Goal: Information Seeking & Learning: Learn about a topic

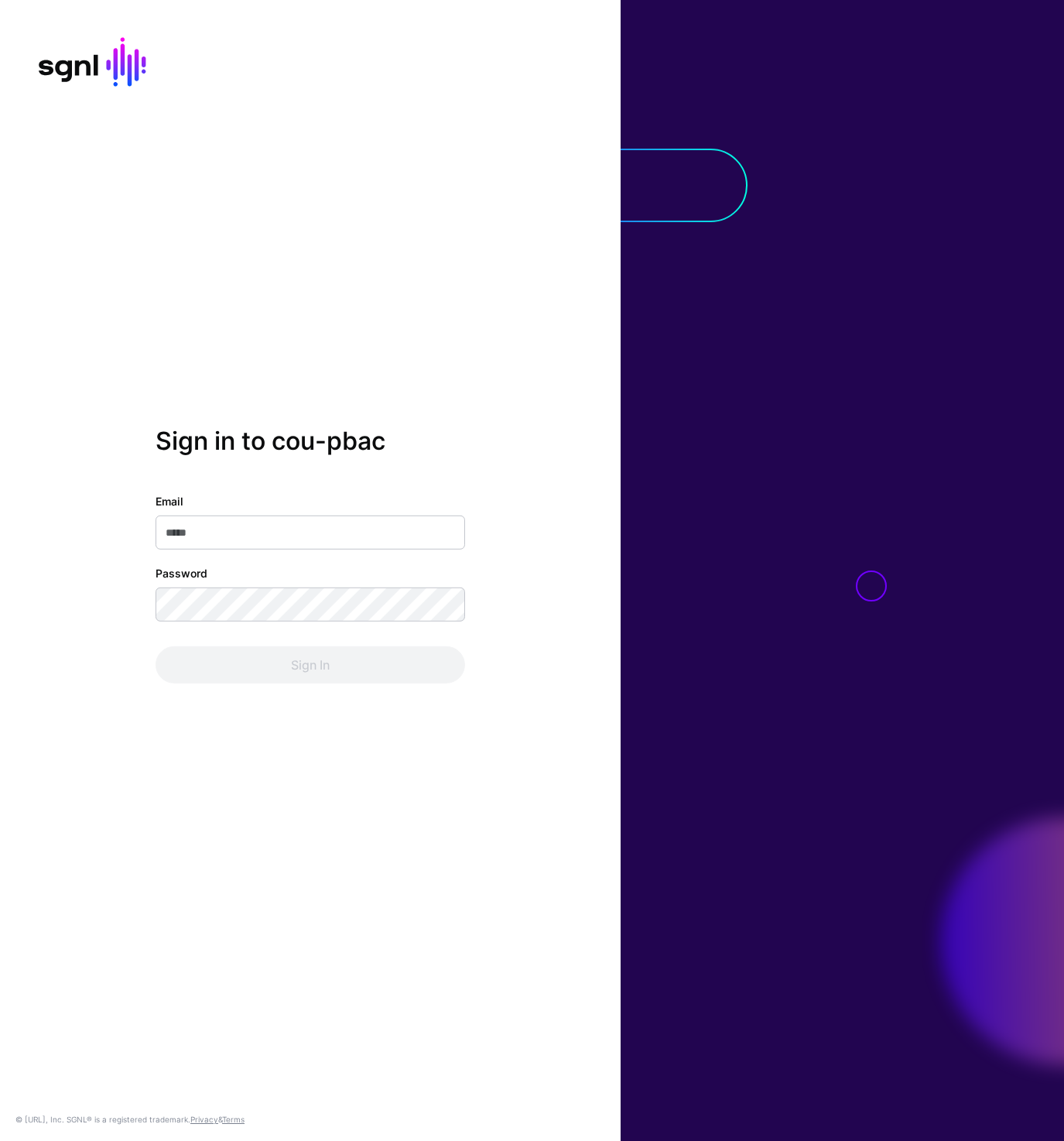
type input "**********"
click at [282, 648] on button "Sign In" at bounding box center [311, 665] width 310 height 37
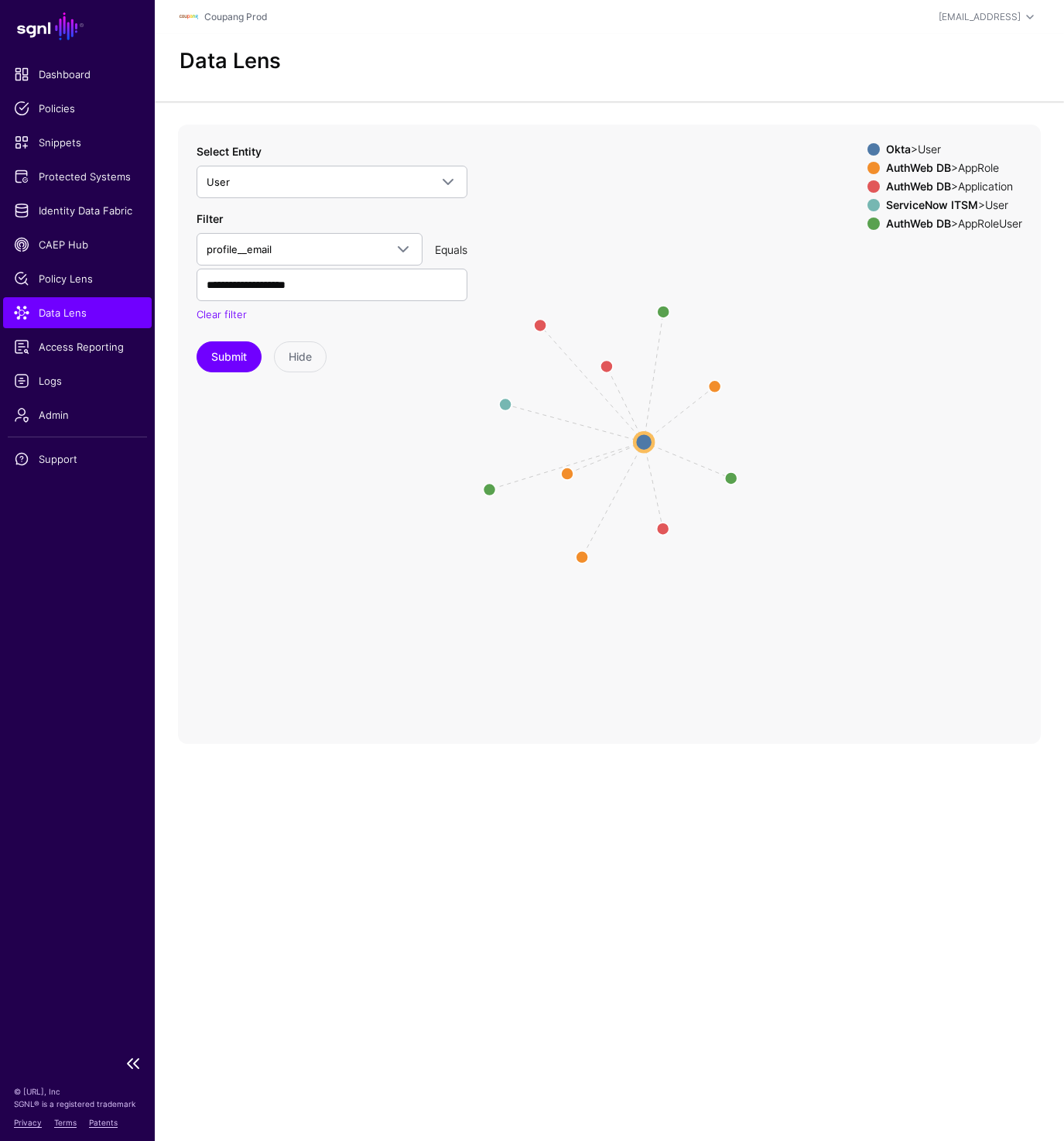
click at [69, 313] on span "Data Lens" at bounding box center [77, 313] width 127 height 15
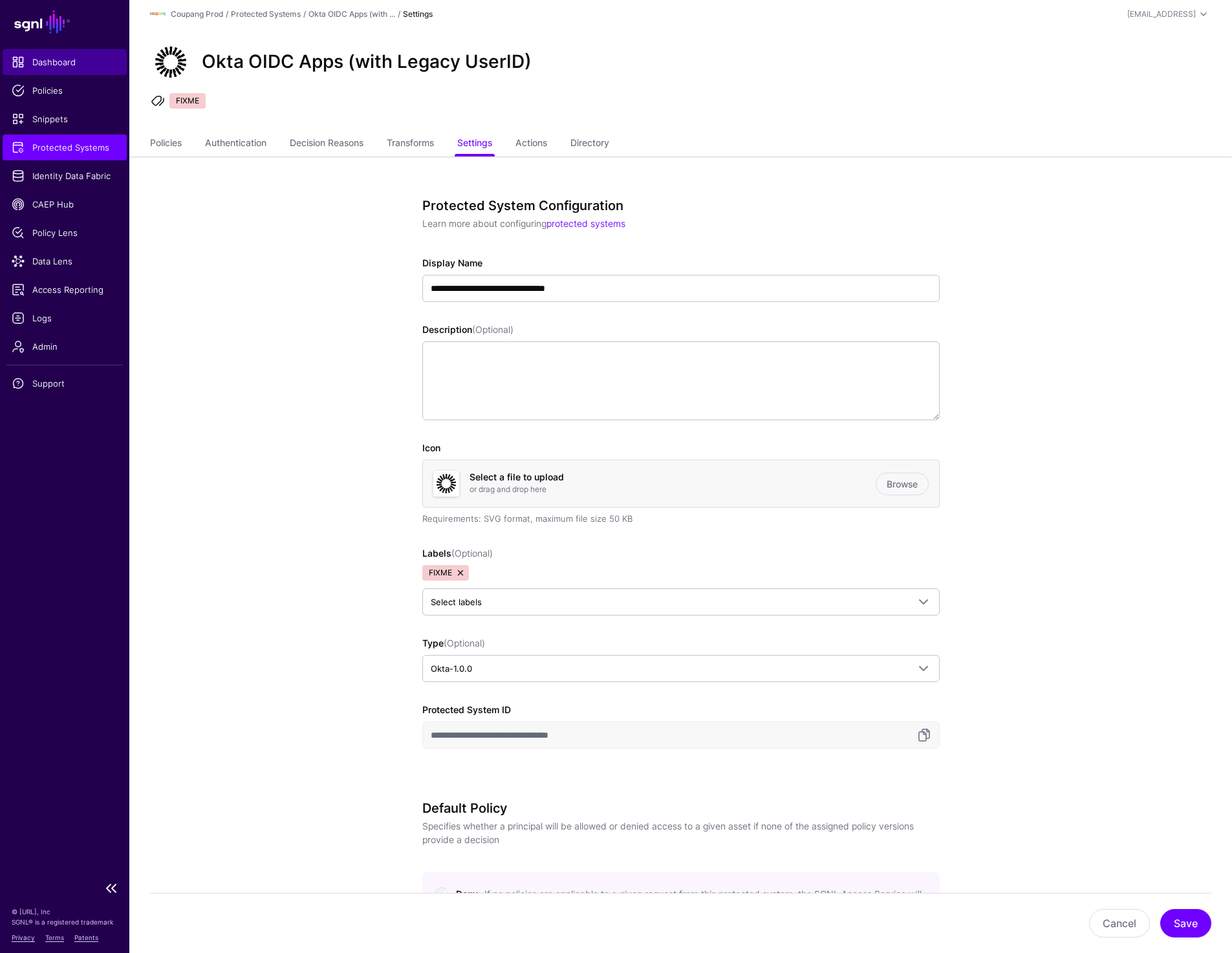
click at [47, 61] on span "Dashboard" at bounding box center [64, 61] width 106 height 13
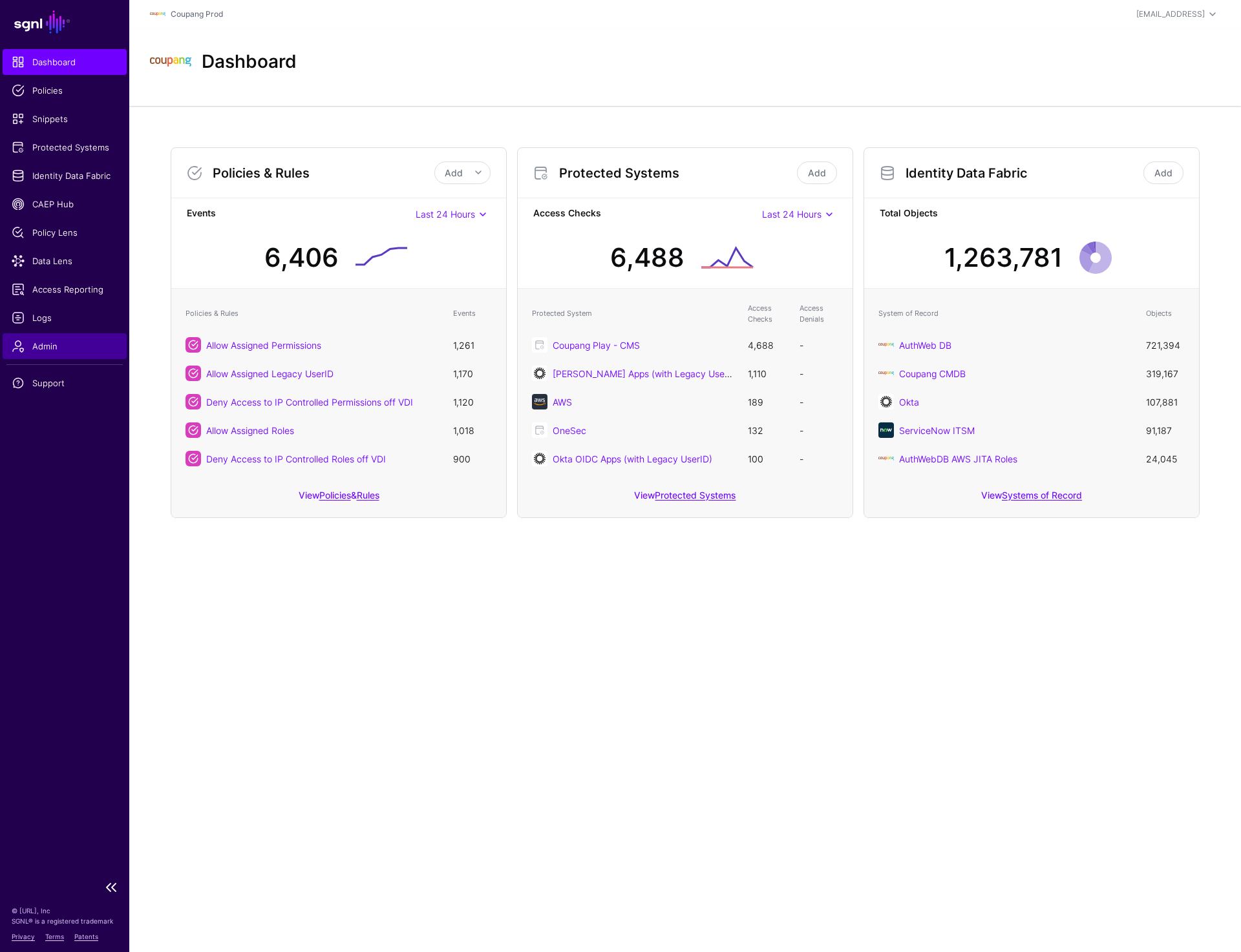
click at [38, 352] on span "Admin" at bounding box center [64, 346] width 106 height 13
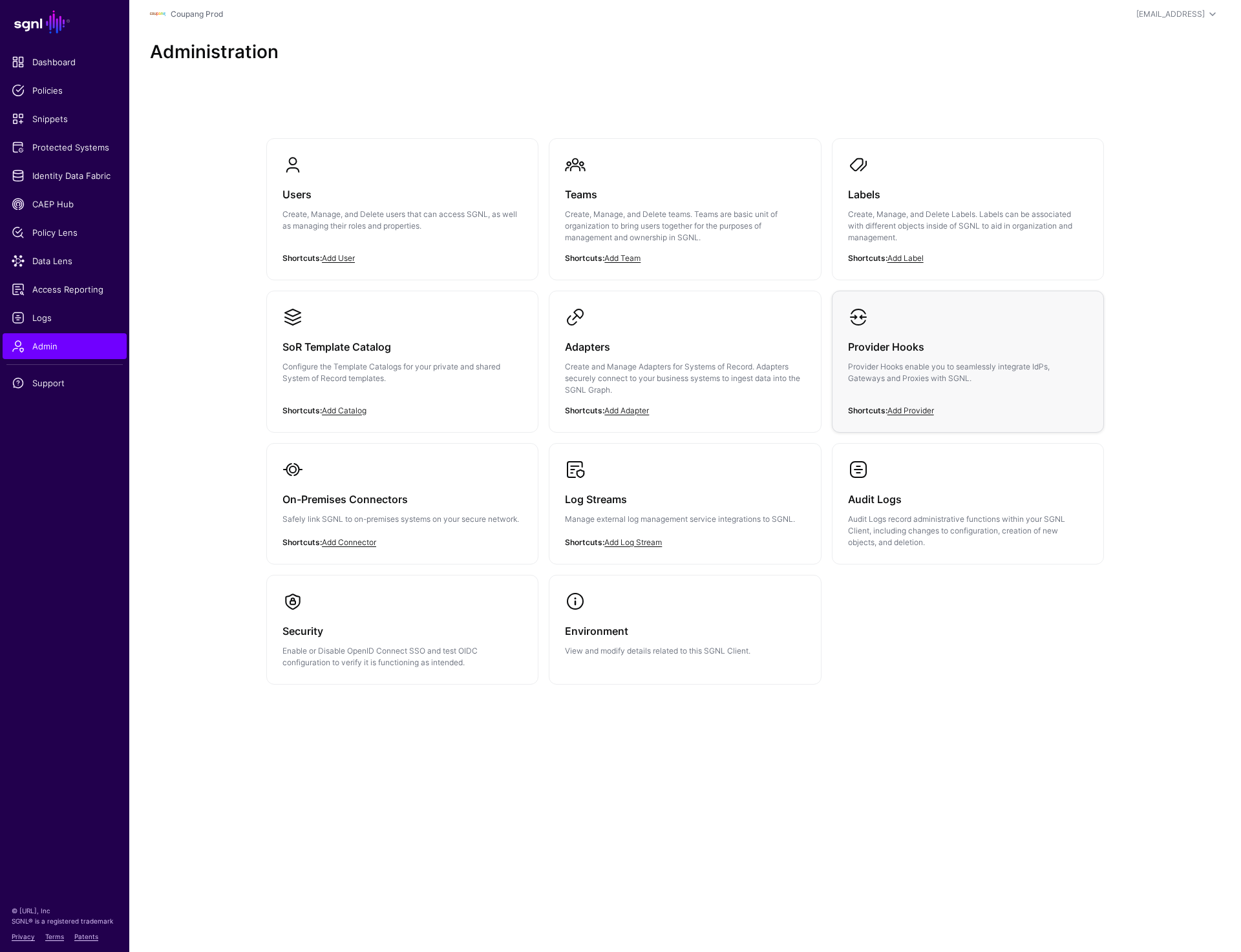
click at [906, 346] on h3 "Provider Hooks" at bounding box center [968, 346] width 240 height 18
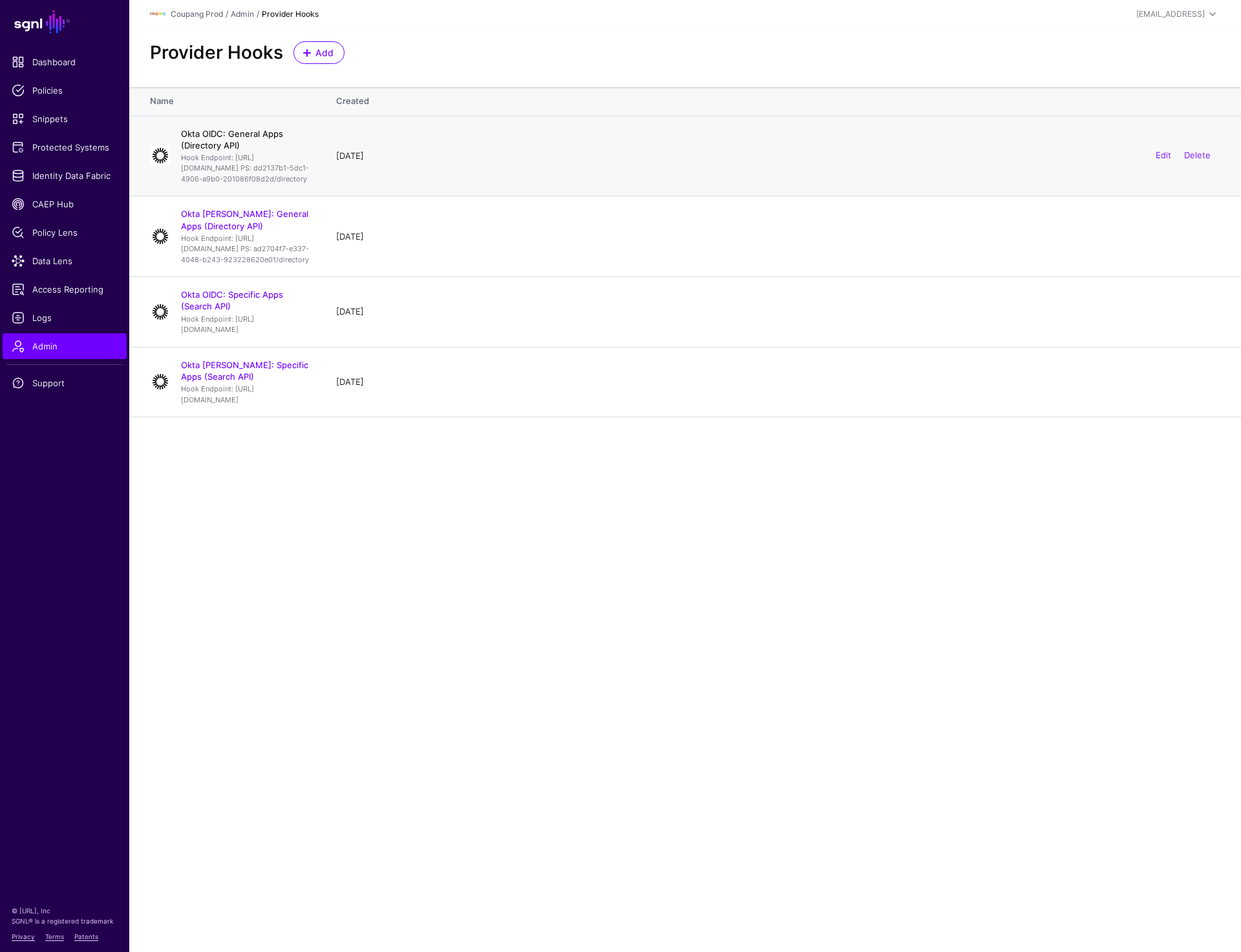
click at [268, 136] on link "Okta OIDC: General Apps (Directory API)" at bounding box center [231, 139] width 102 height 22
click at [269, 230] on link "Okta SAML: General Apps (Directory API)" at bounding box center [244, 220] width 127 height 22
click at [263, 311] on link "Okta OIDC: Specific Apps (Search API)" at bounding box center [231, 300] width 102 height 22
click at [274, 382] on link "Okta [PERSON_NAME]: Specific Apps (Search API)" at bounding box center [244, 371] width 127 height 22
click at [45, 151] on span "Protected Systems" at bounding box center [64, 147] width 106 height 13
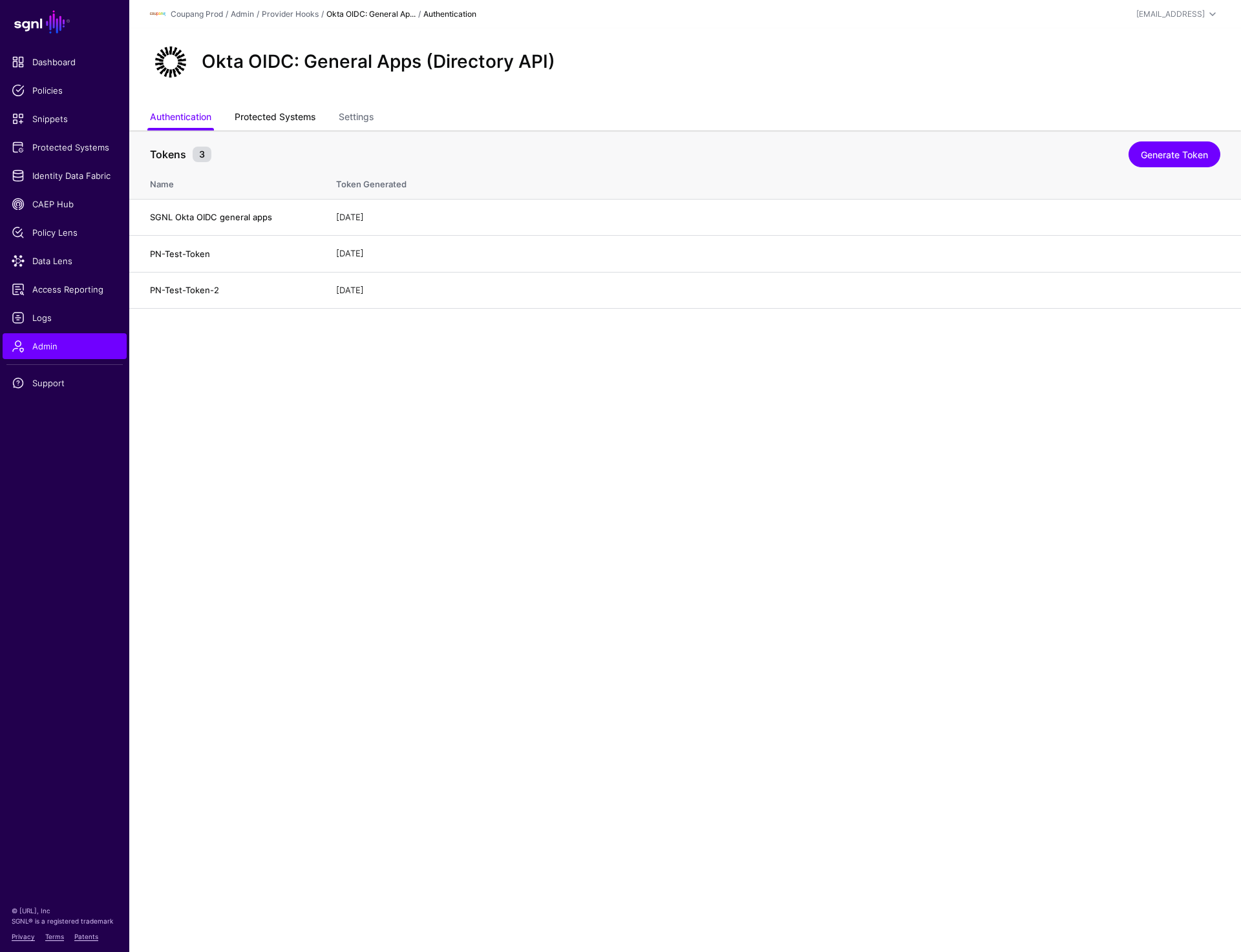
click at [269, 118] on link "Protected Systems" at bounding box center [275, 118] width 81 height 24
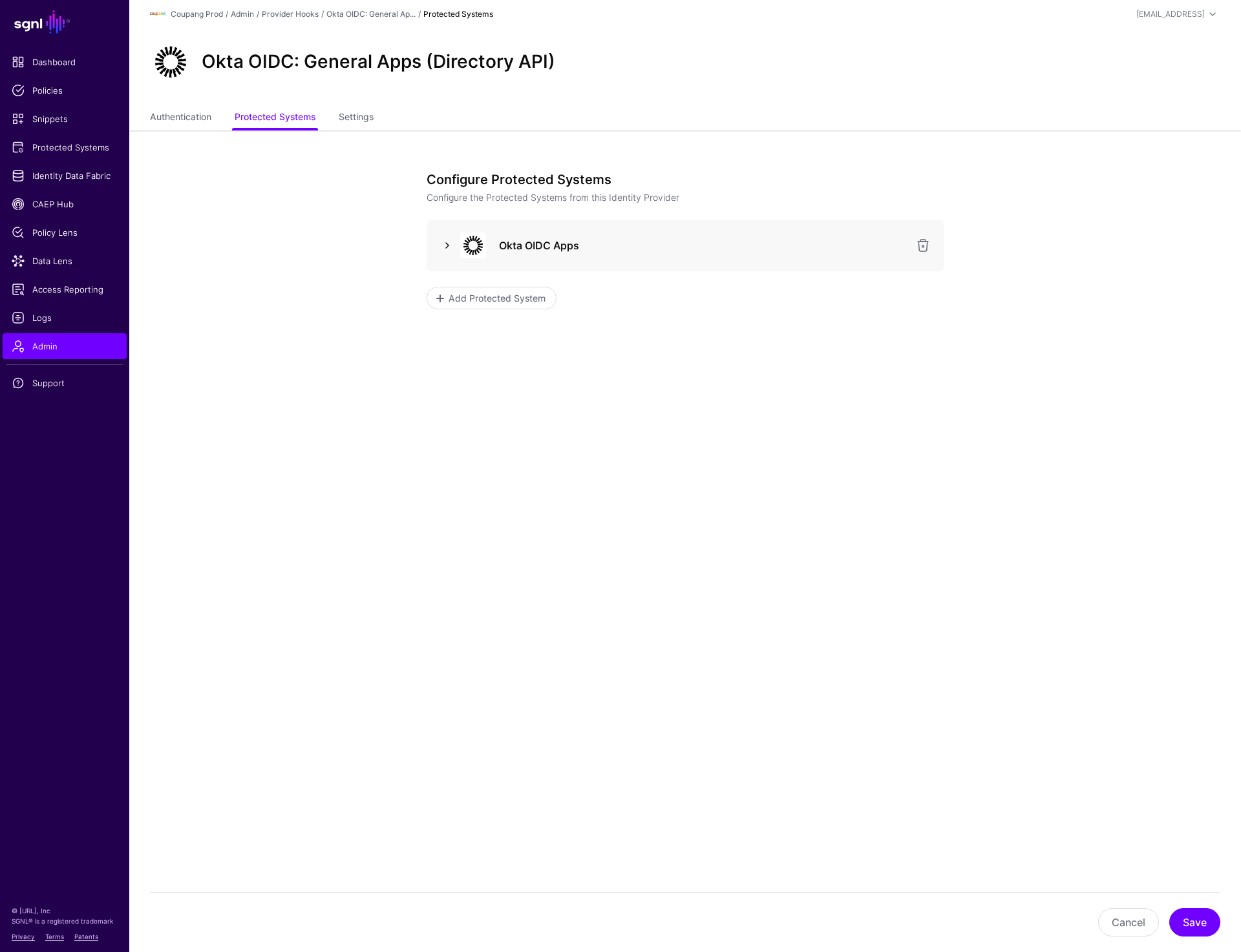
click at [446, 249] on link at bounding box center [447, 245] width 16 height 15
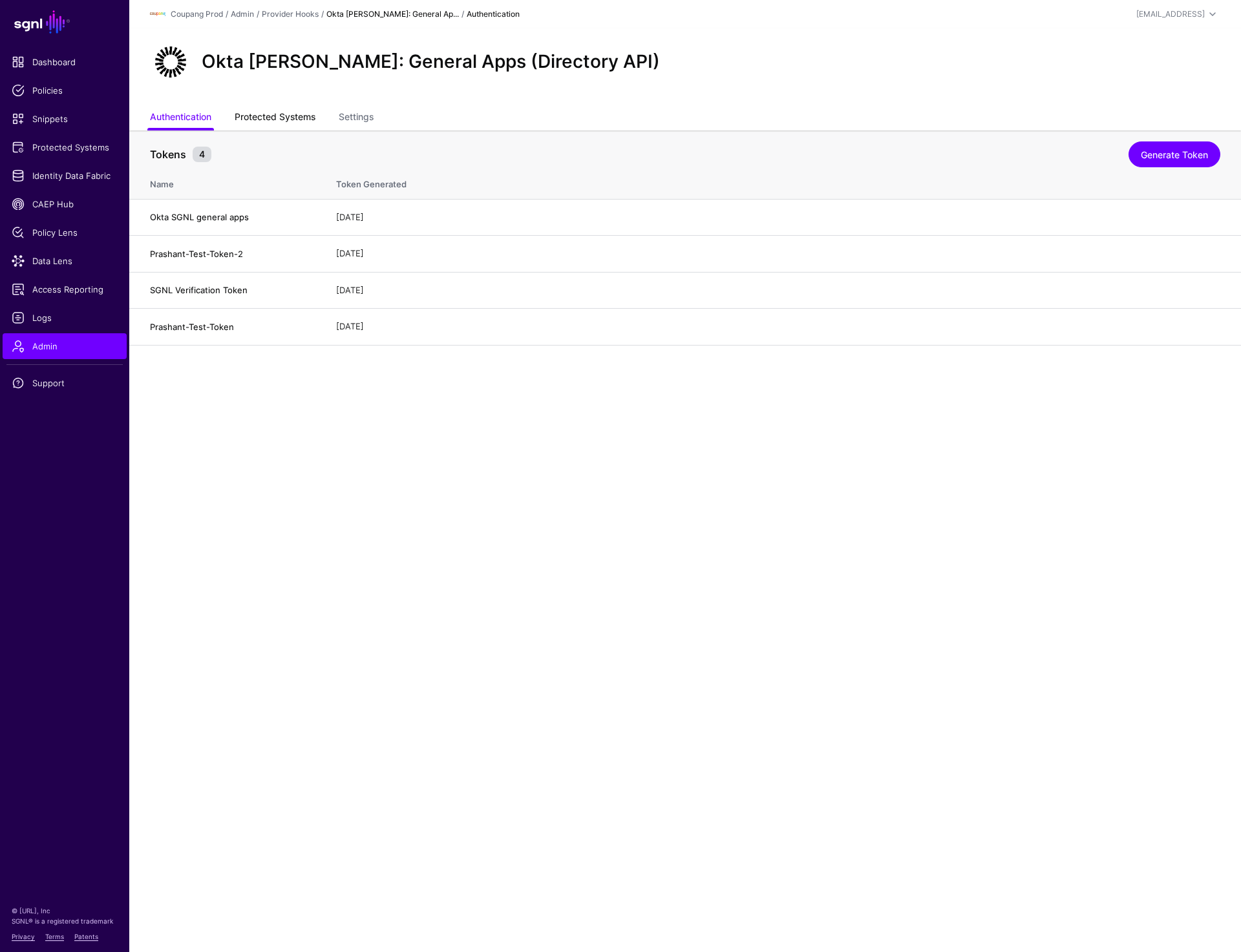
click at [260, 114] on link "Protected Systems" at bounding box center [275, 118] width 81 height 24
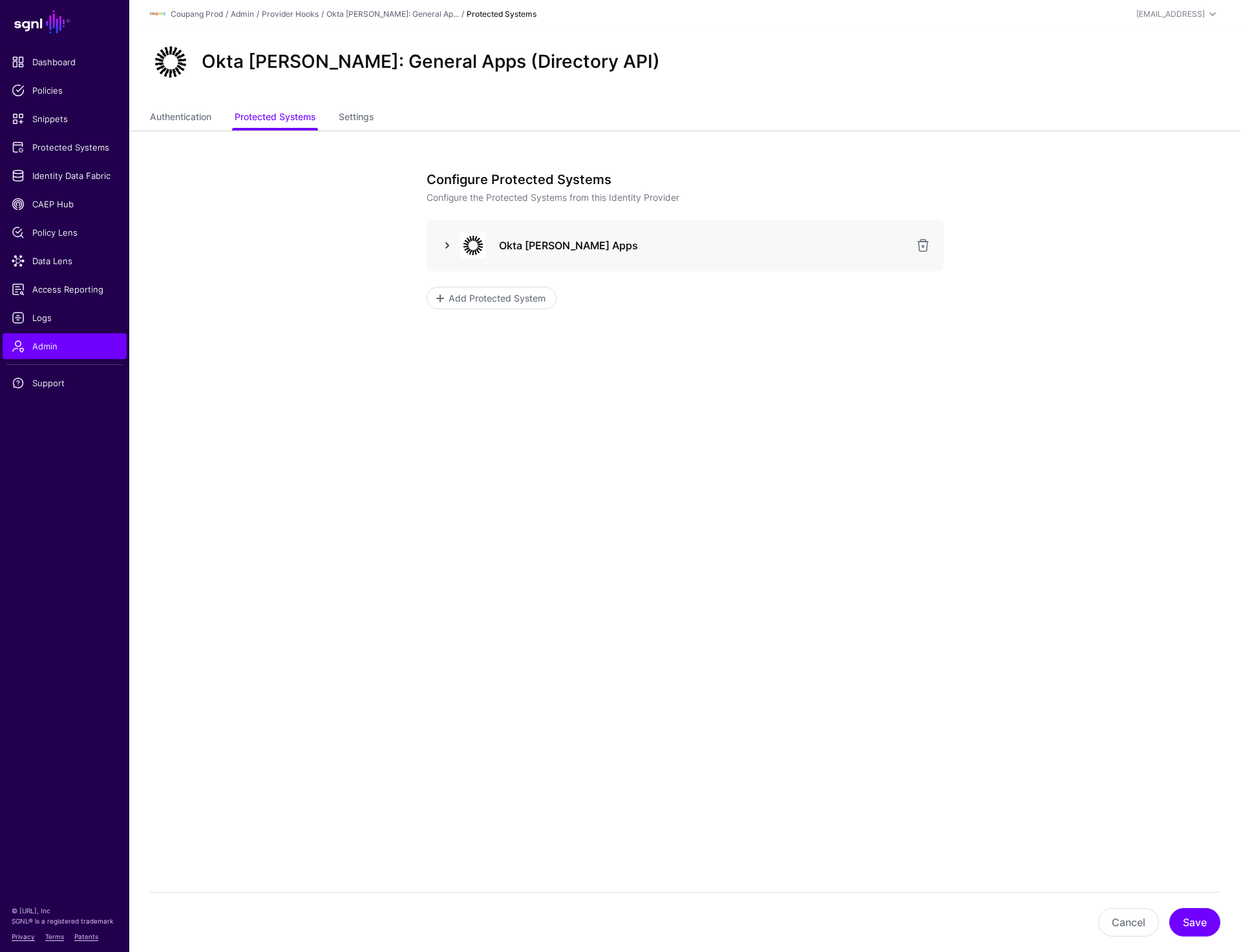
click at [442, 249] on link at bounding box center [447, 245] width 16 height 15
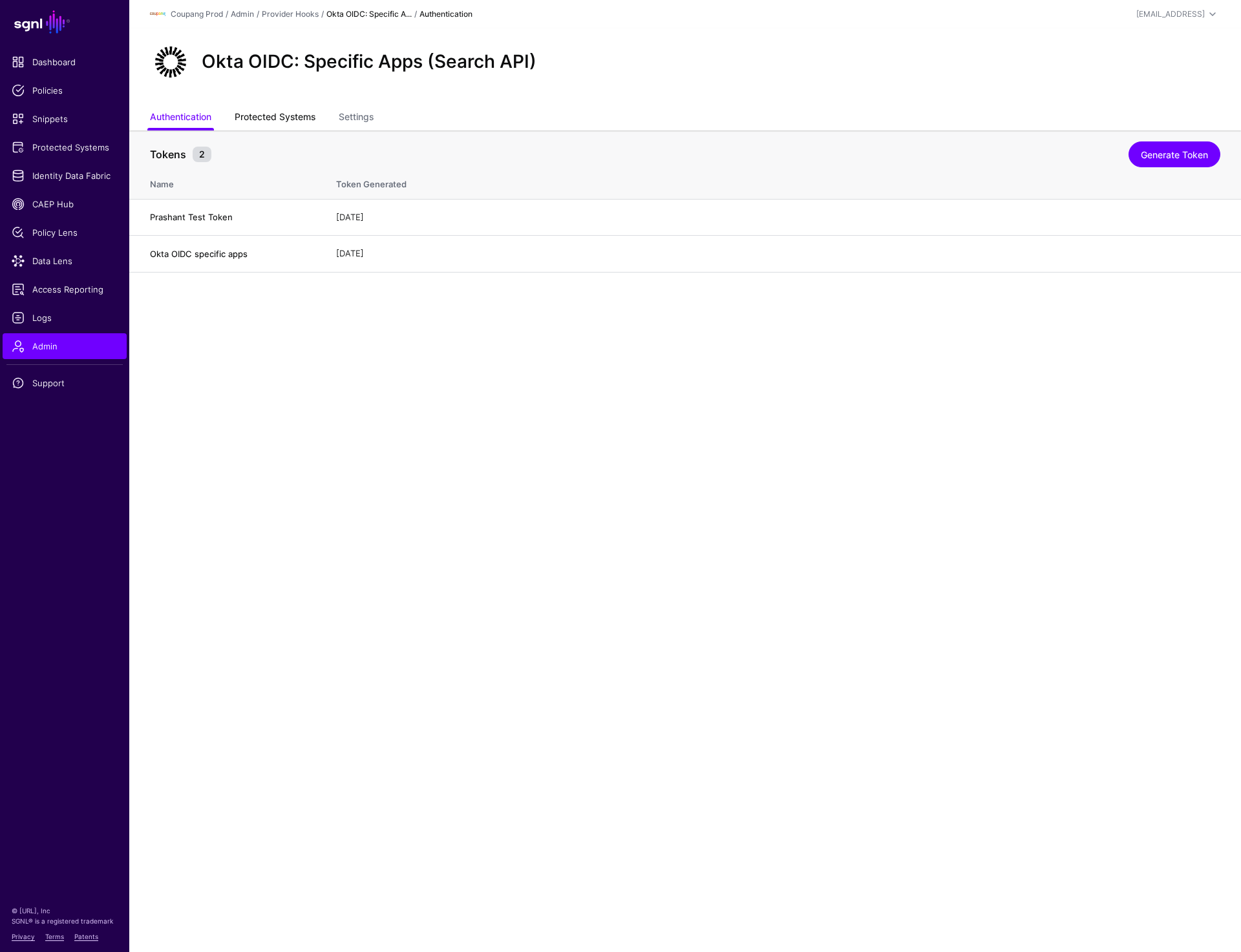
click at [260, 121] on link "Protected Systems" at bounding box center [275, 118] width 81 height 24
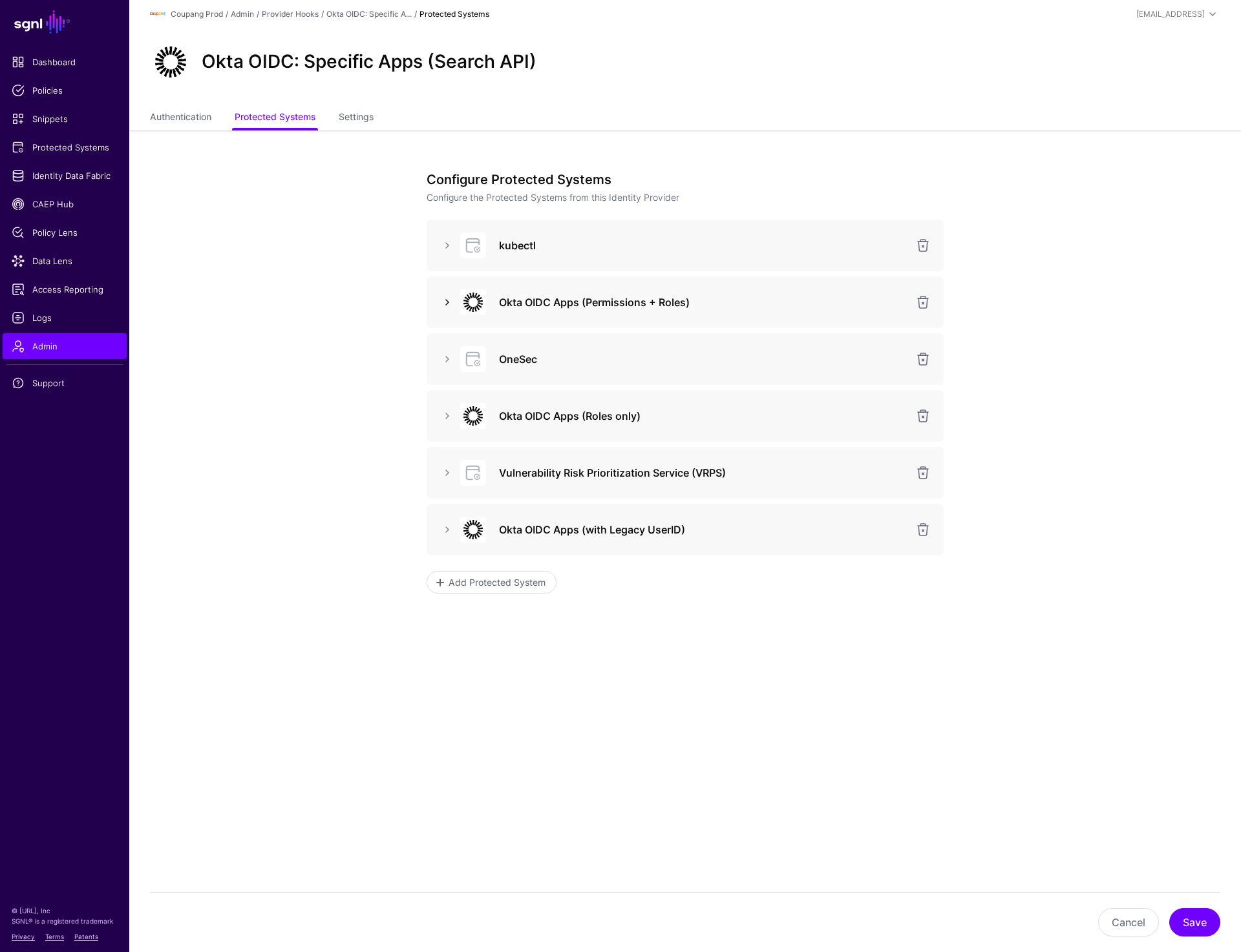
click at [446, 301] on link at bounding box center [447, 302] width 16 height 15
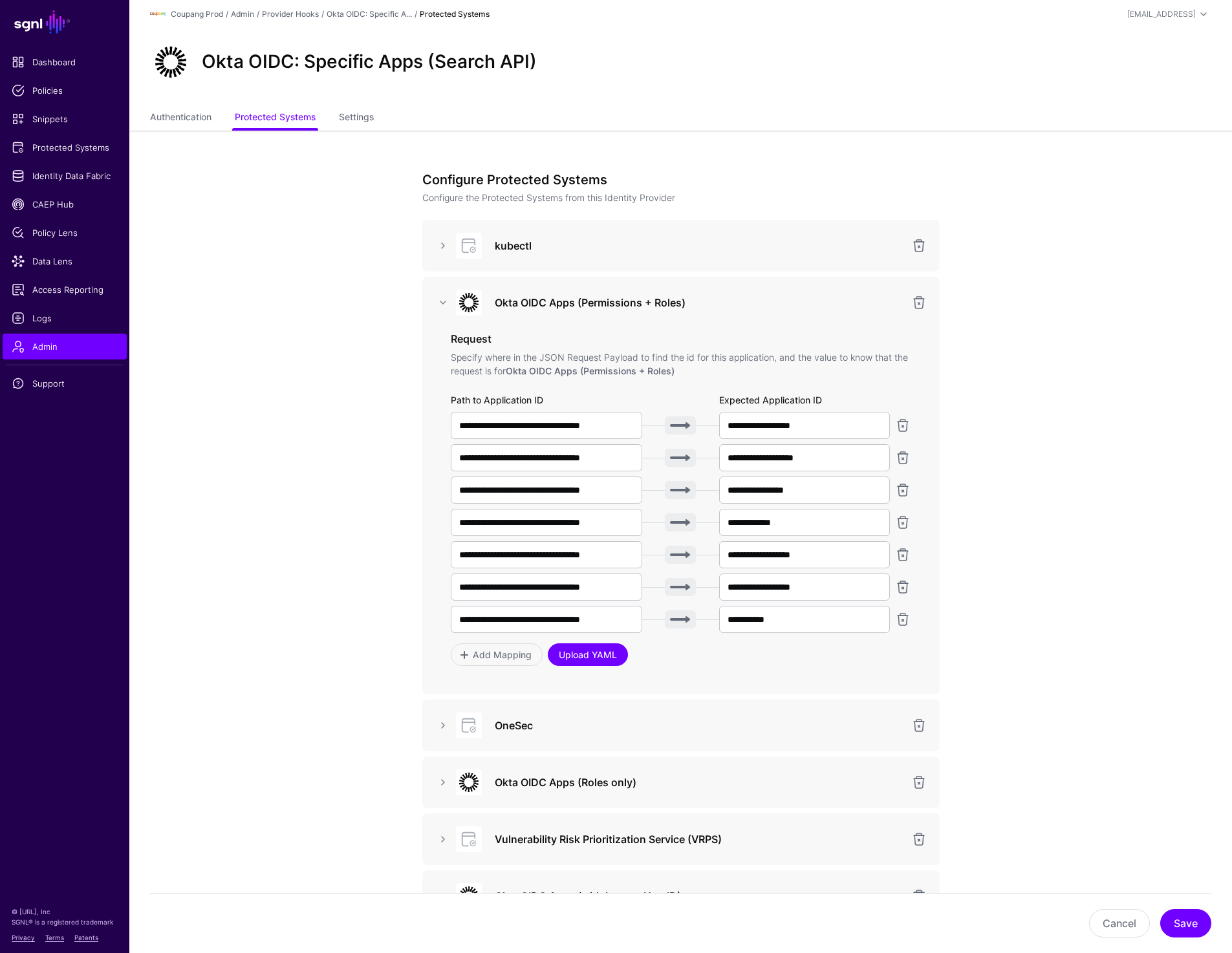
click at [578, 651] on link "Upload YAML" at bounding box center [588, 655] width 80 height 23
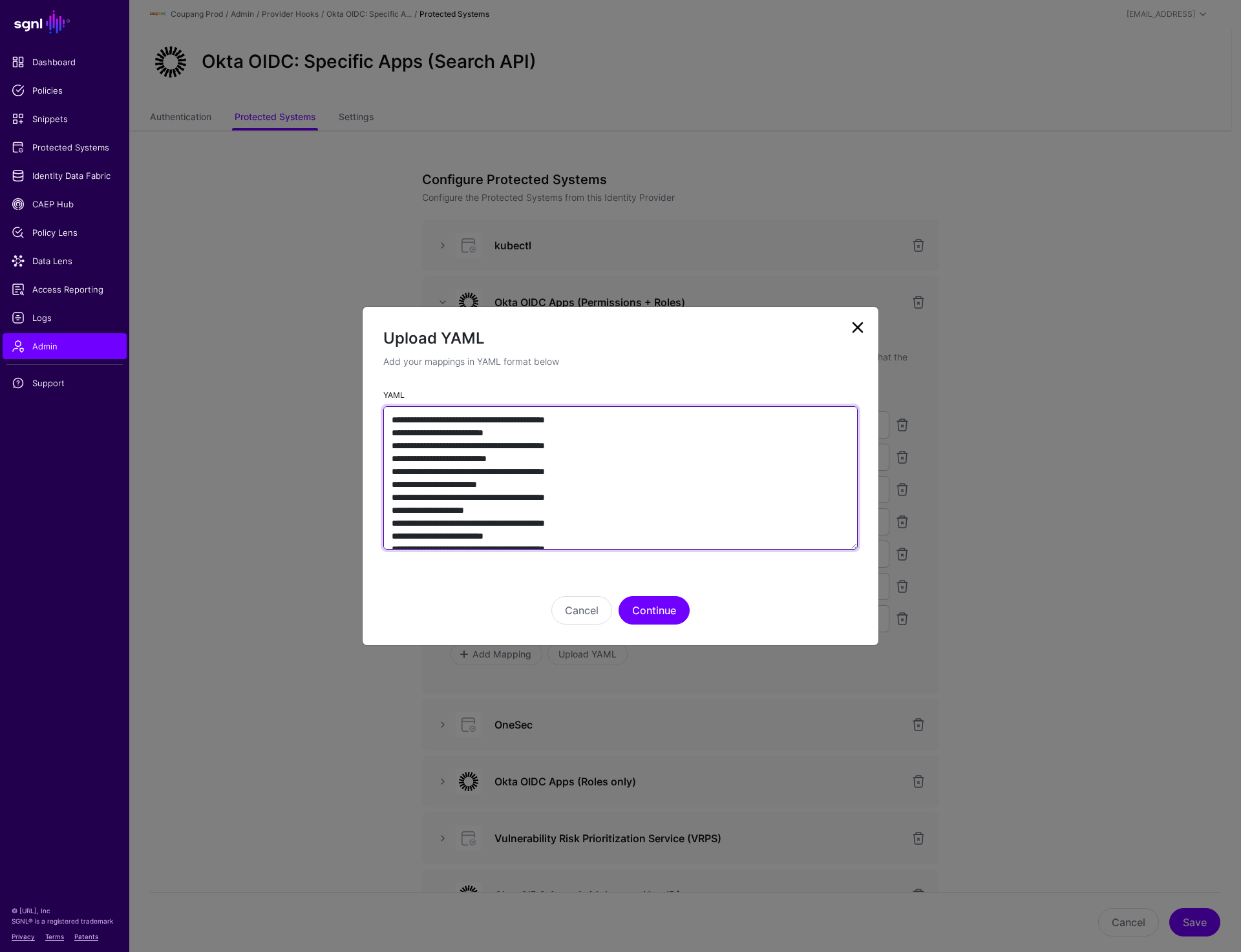
click at [674, 513] on textarea "**********" at bounding box center [621, 478] width 475 height 144
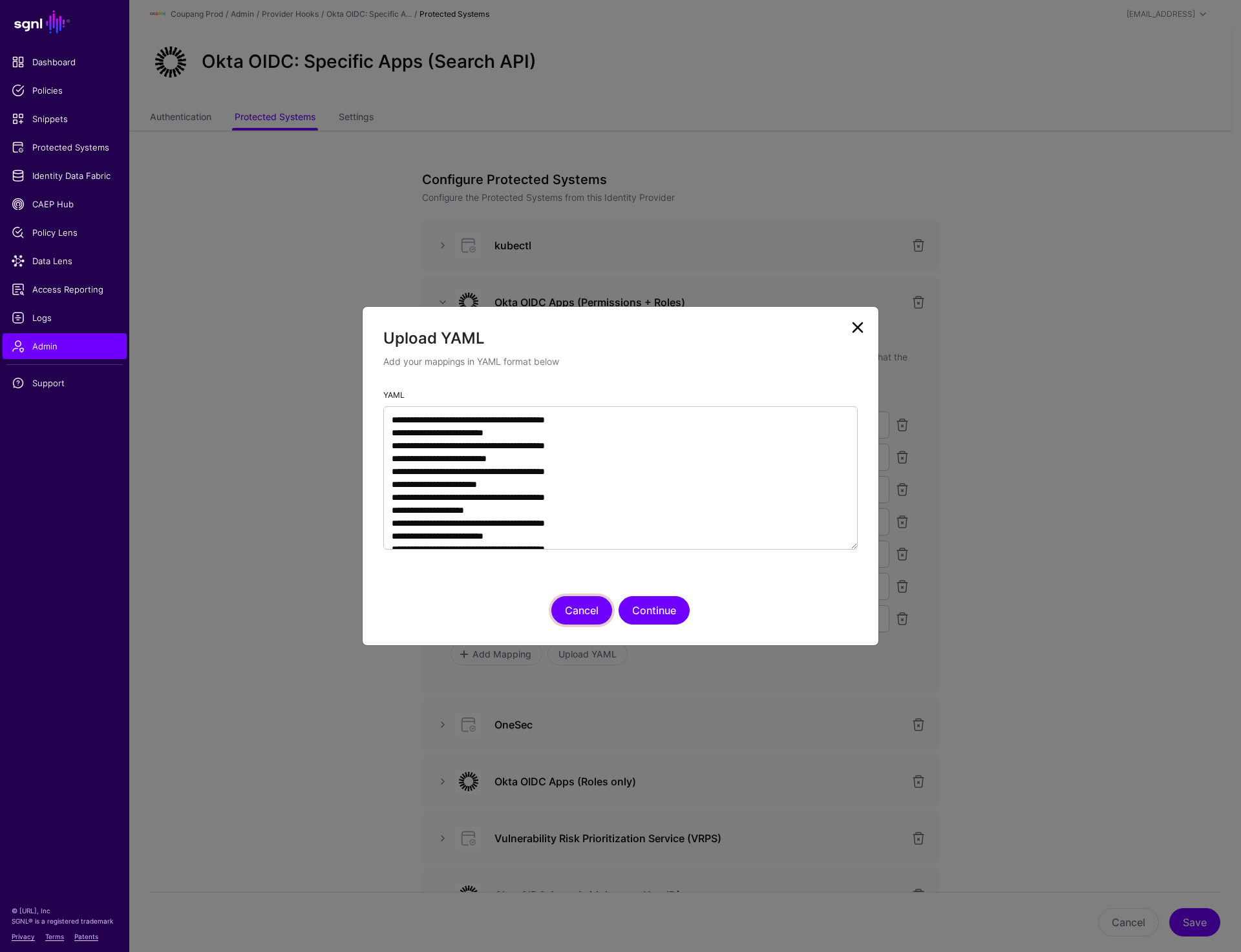
click at [567, 612] on button "Cancel" at bounding box center [582, 610] width 61 height 28
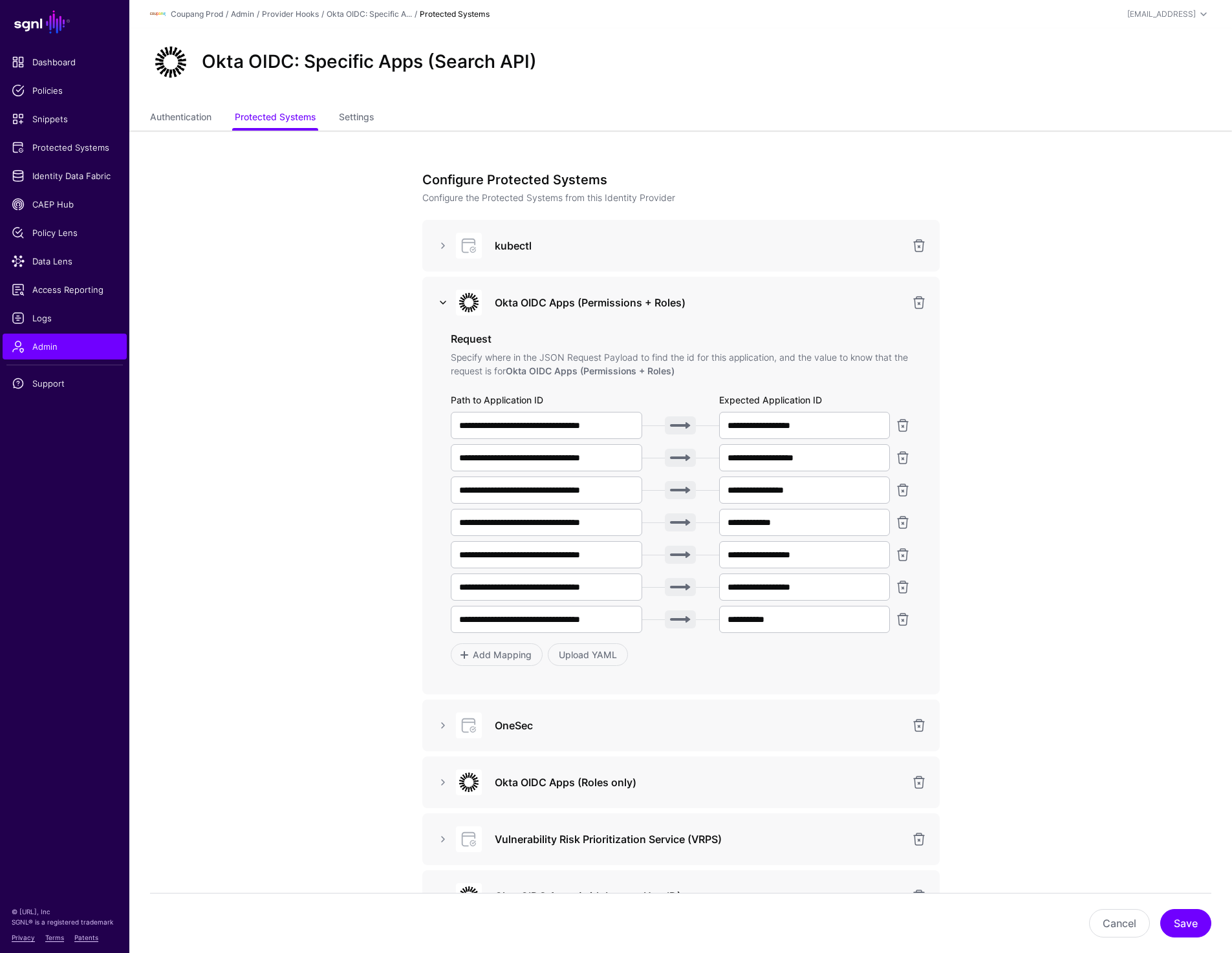
click at [439, 300] on link at bounding box center [443, 302] width 16 height 16
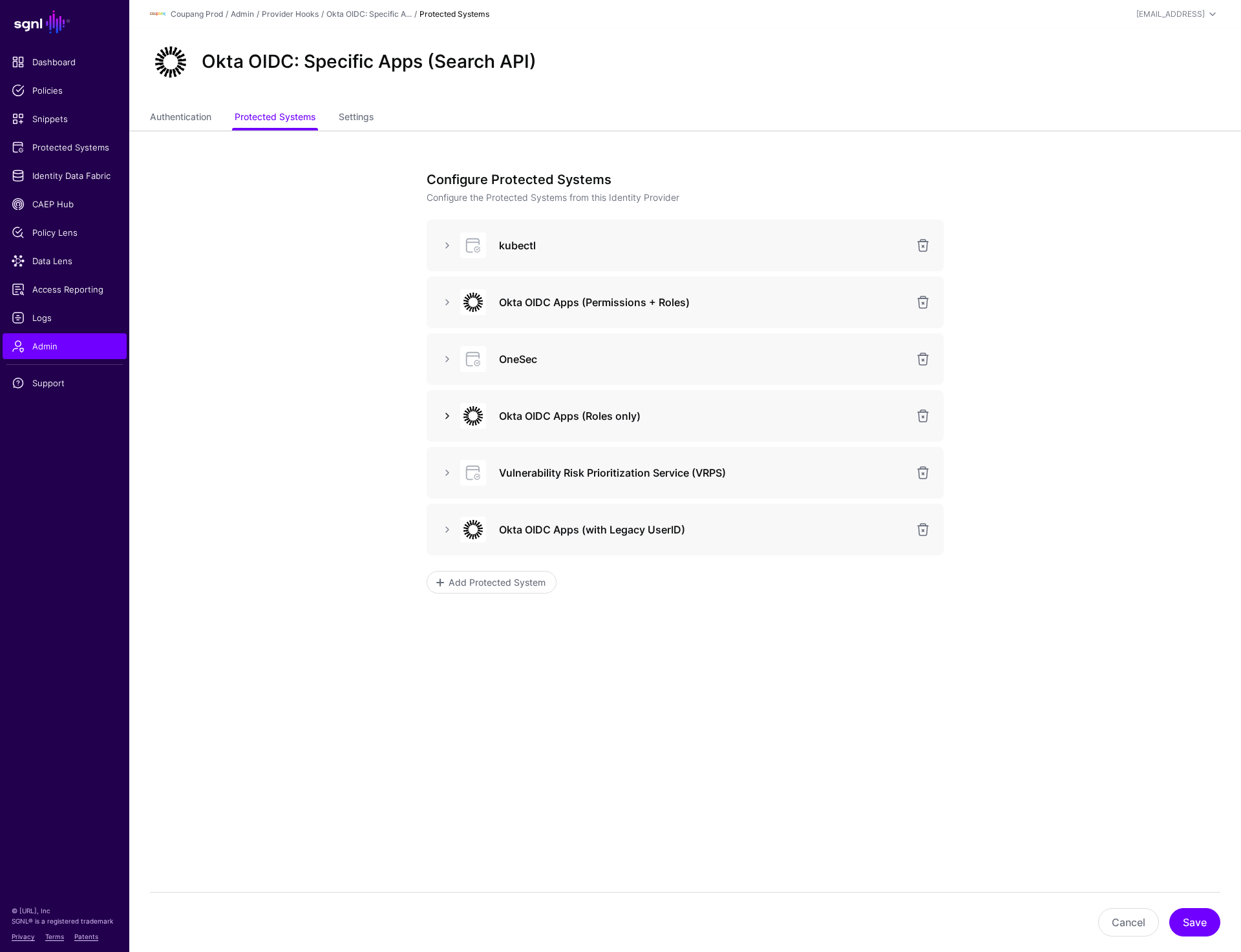
click at [448, 416] on link at bounding box center [447, 416] width 16 height 15
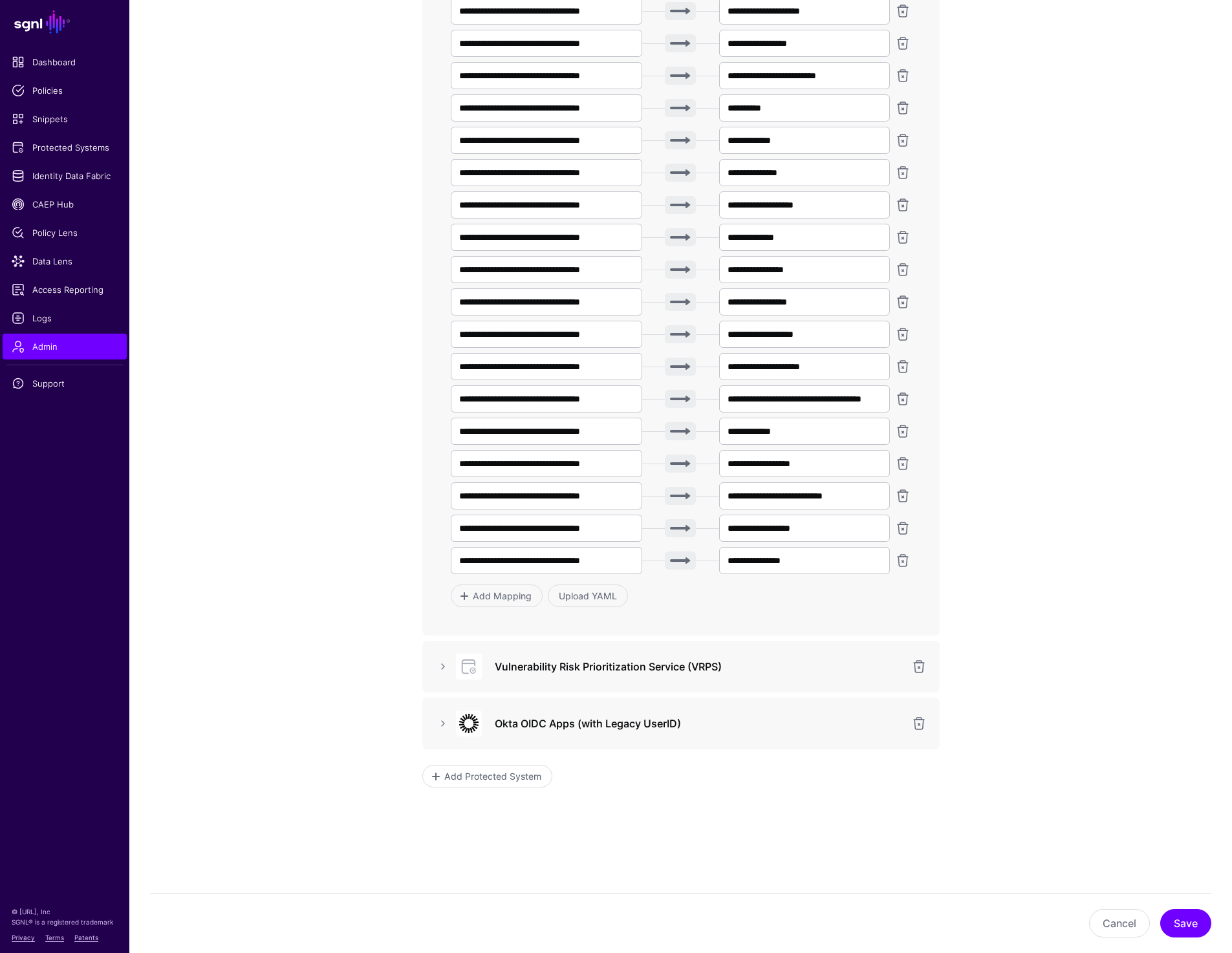
scroll to position [2608, 0]
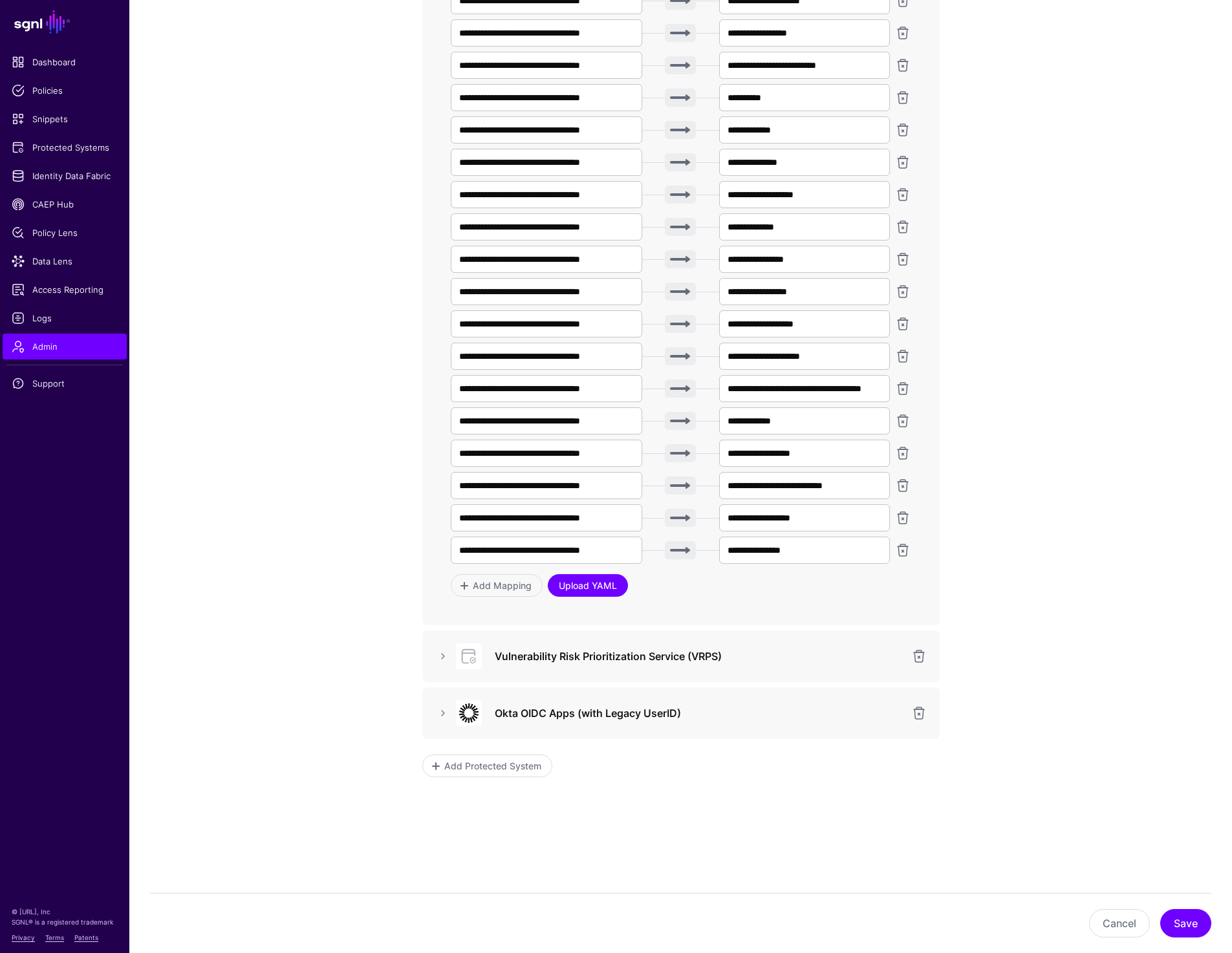
click at [619, 581] on link "Upload YAML" at bounding box center [588, 585] width 80 height 23
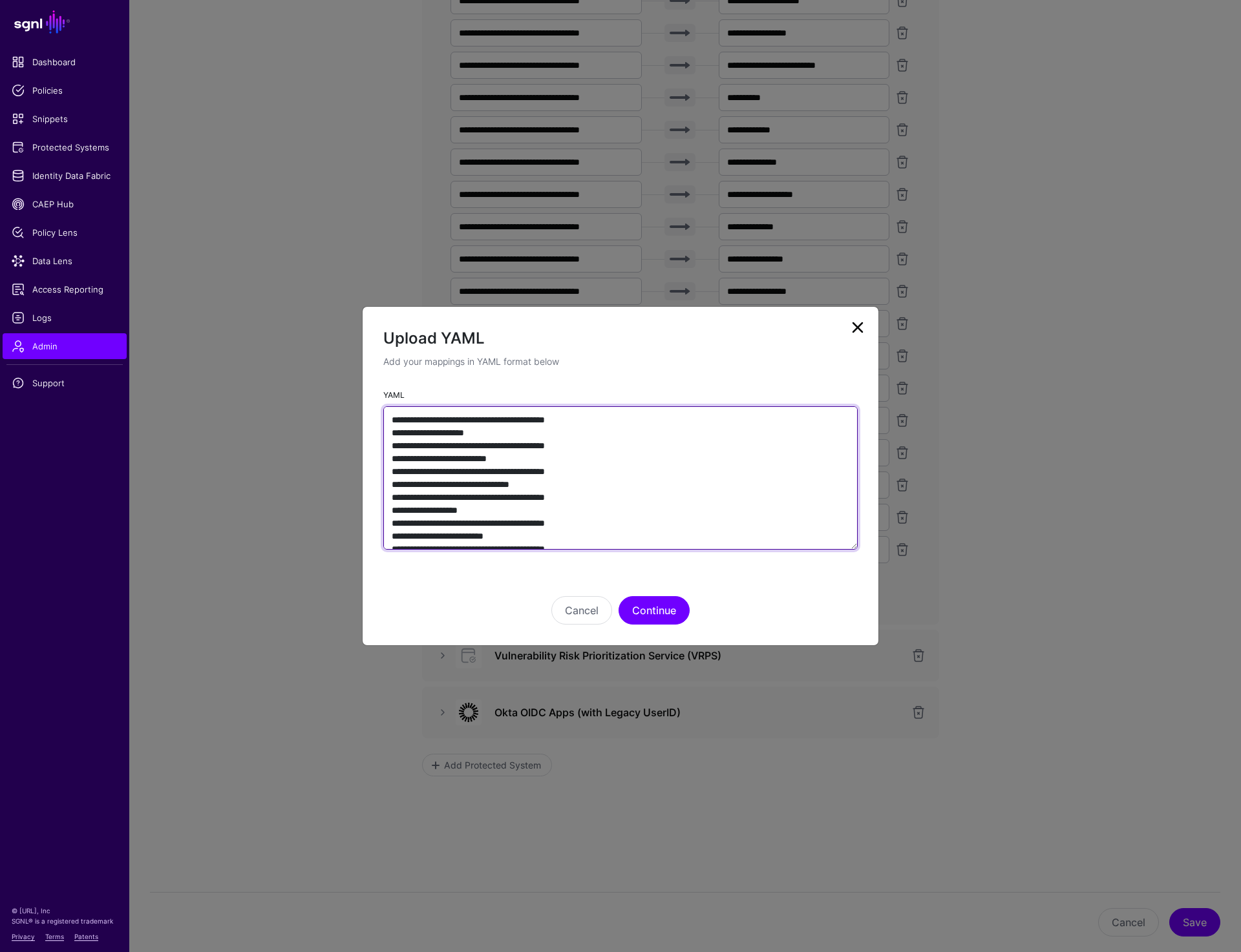
click at [638, 498] on textarea "YAML" at bounding box center [621, 478] width 475 height 144
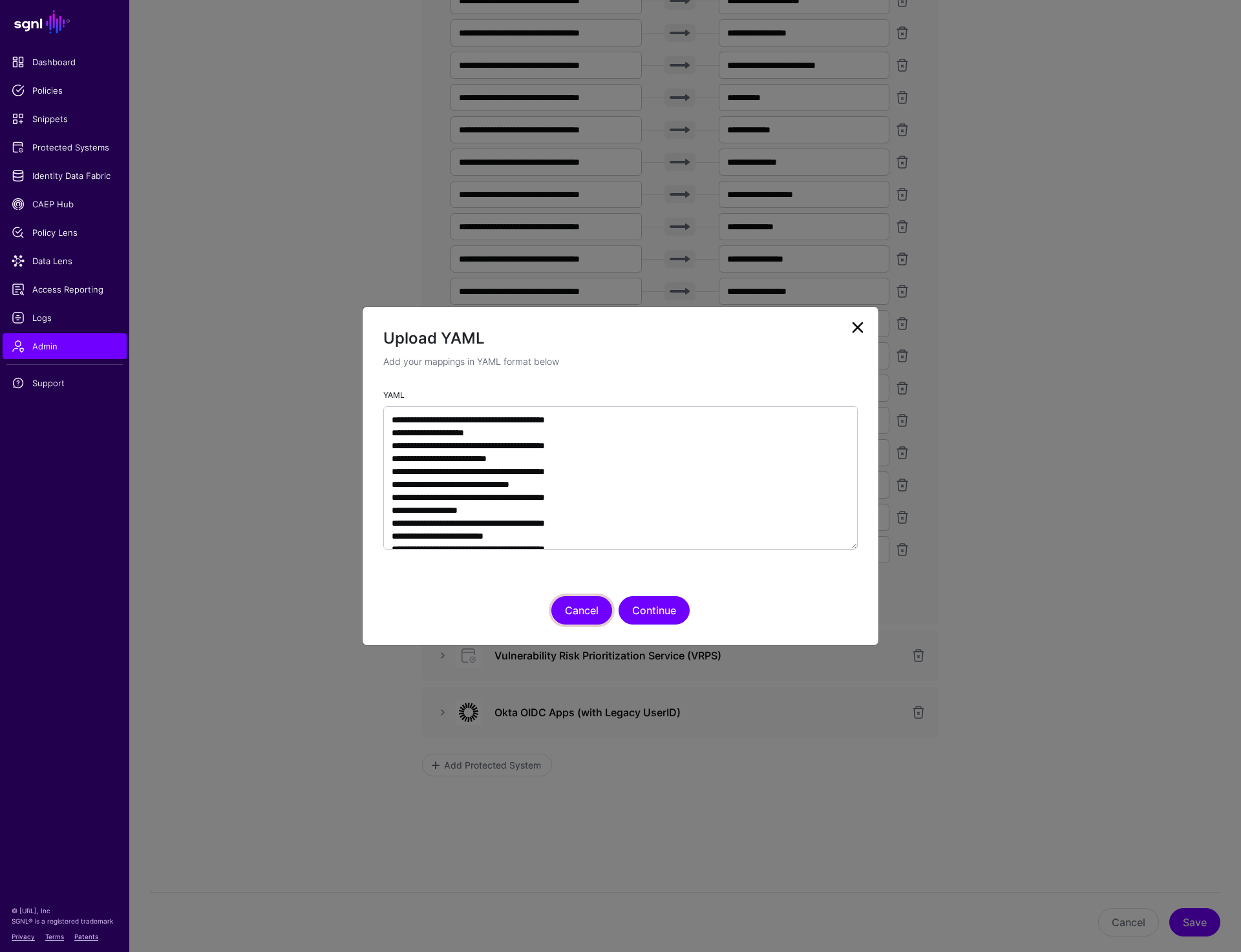
click at [577, 606] on button "Cancel" at bounding box center [582, 610] width 61 height 28
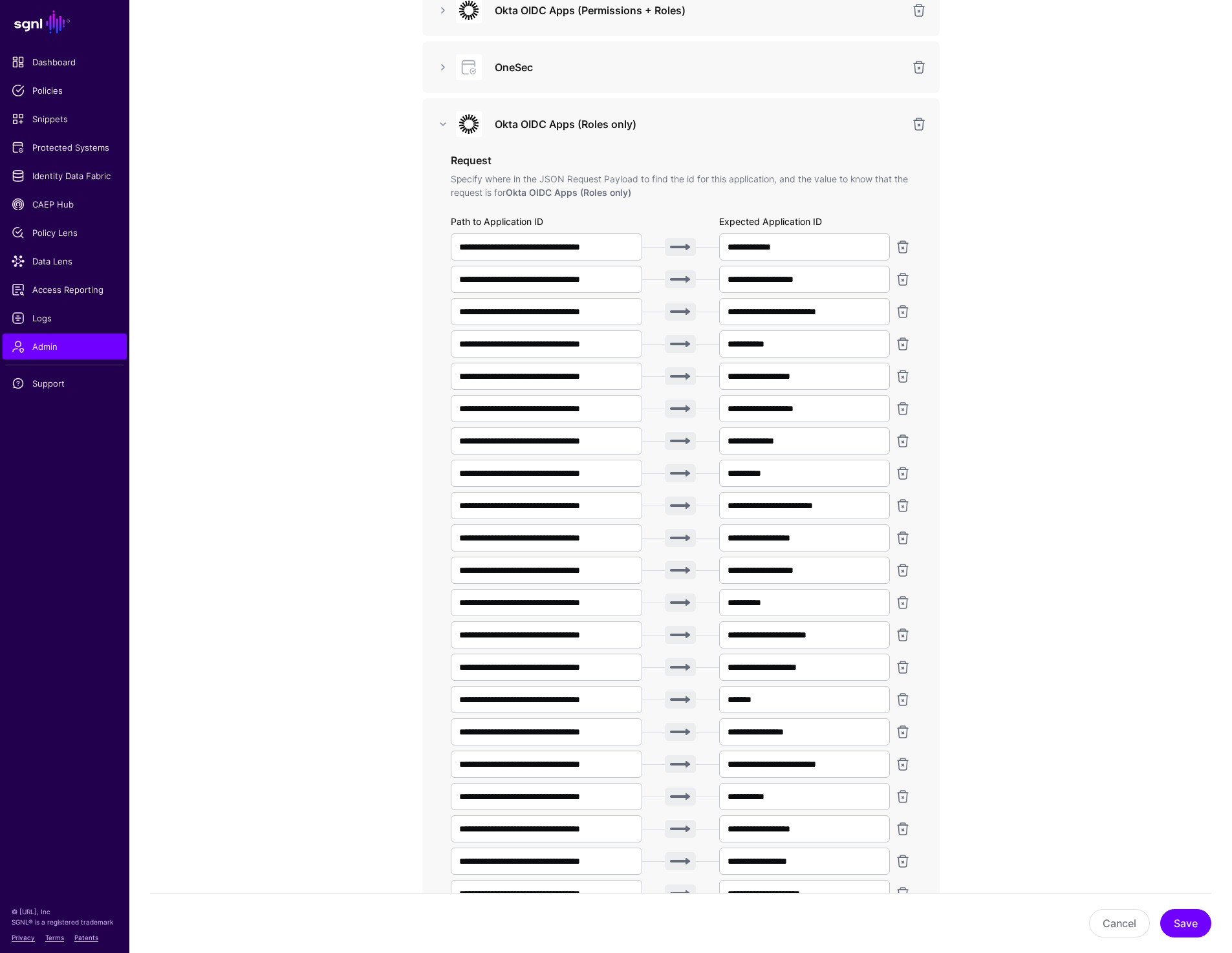
scroll to position [0, 0]
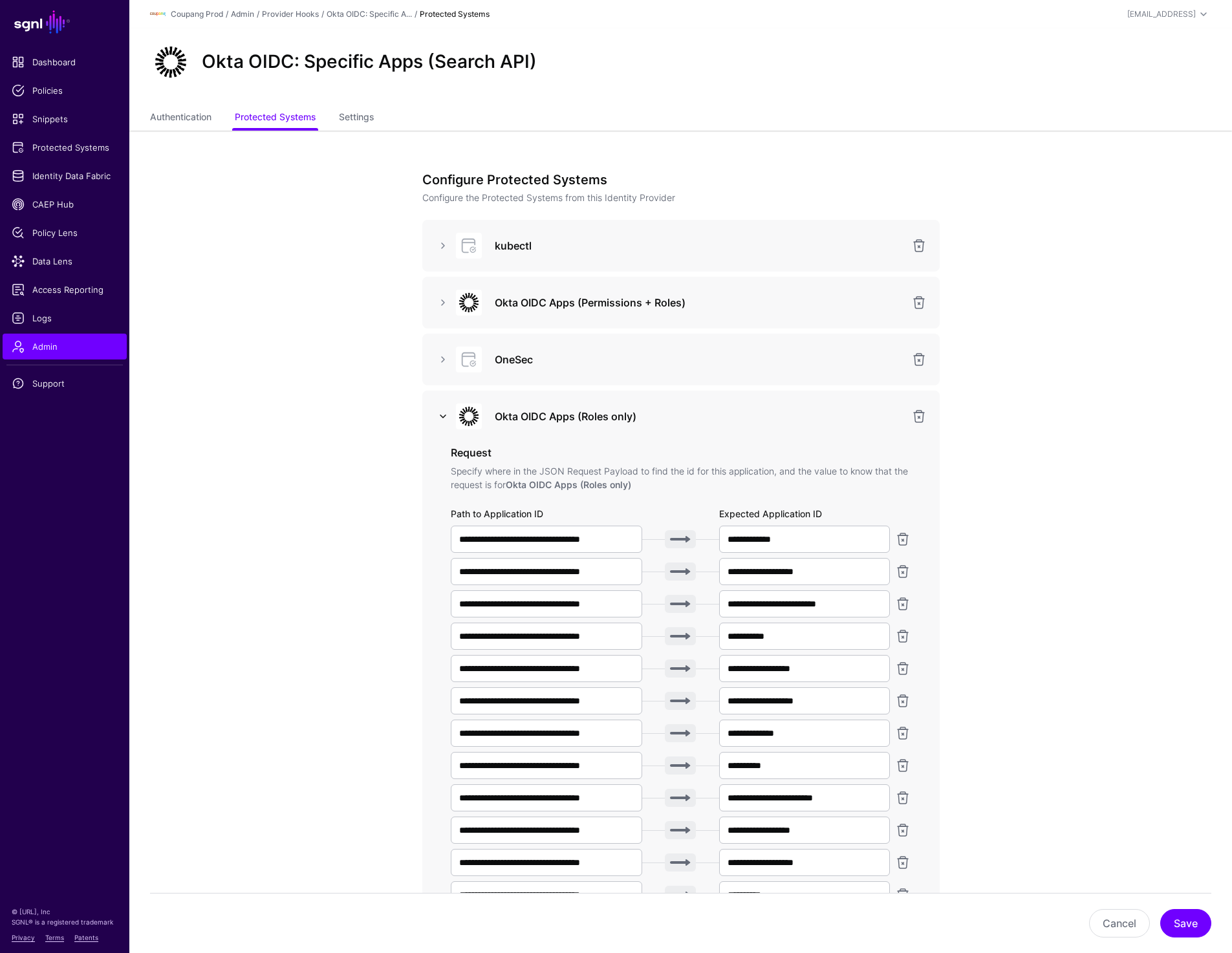
click at [441, 417] on link at bounding box center [443, 416] width 16 height 16
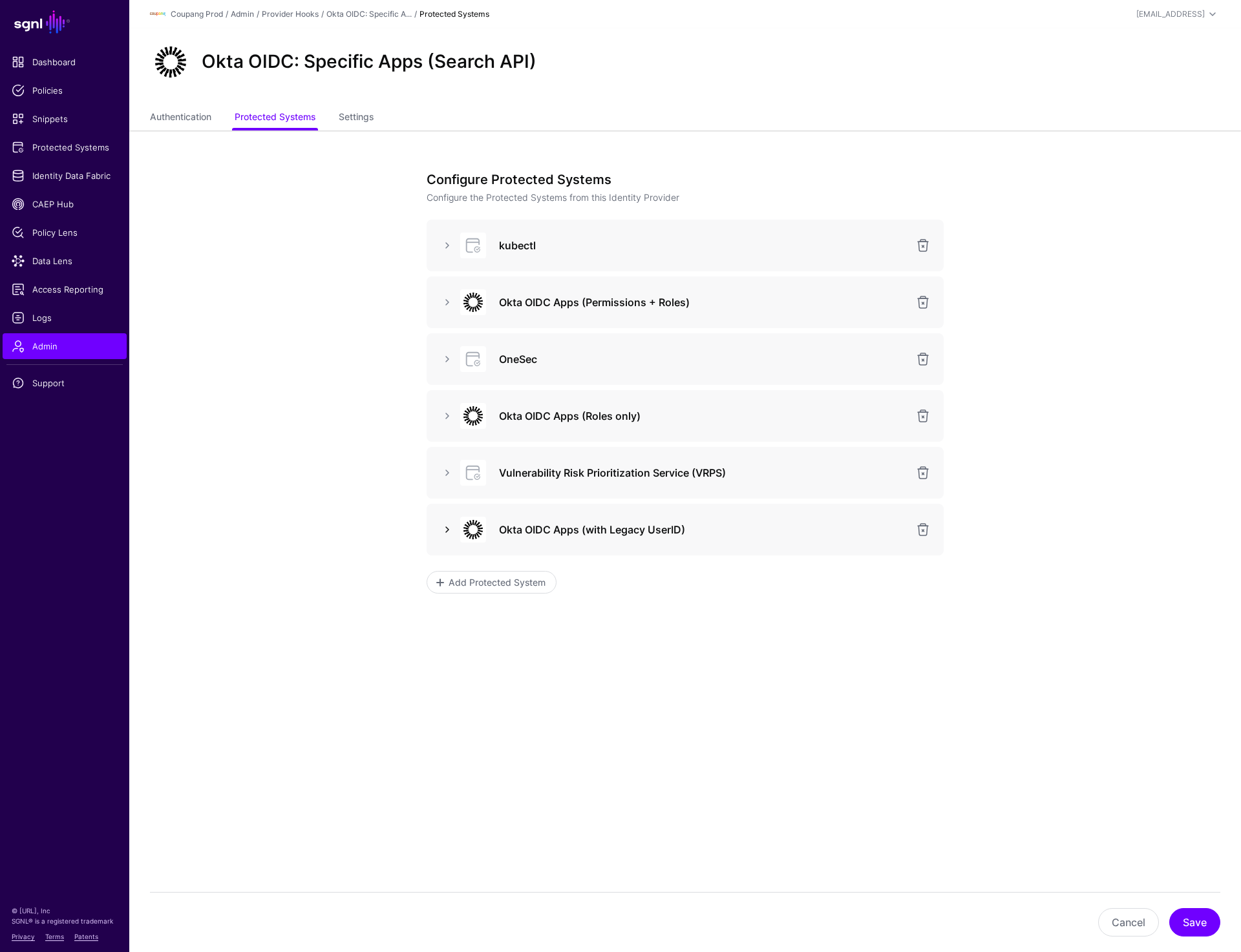
click at [446, 530] on link at bounding box center [447, 530] width 16 height 15
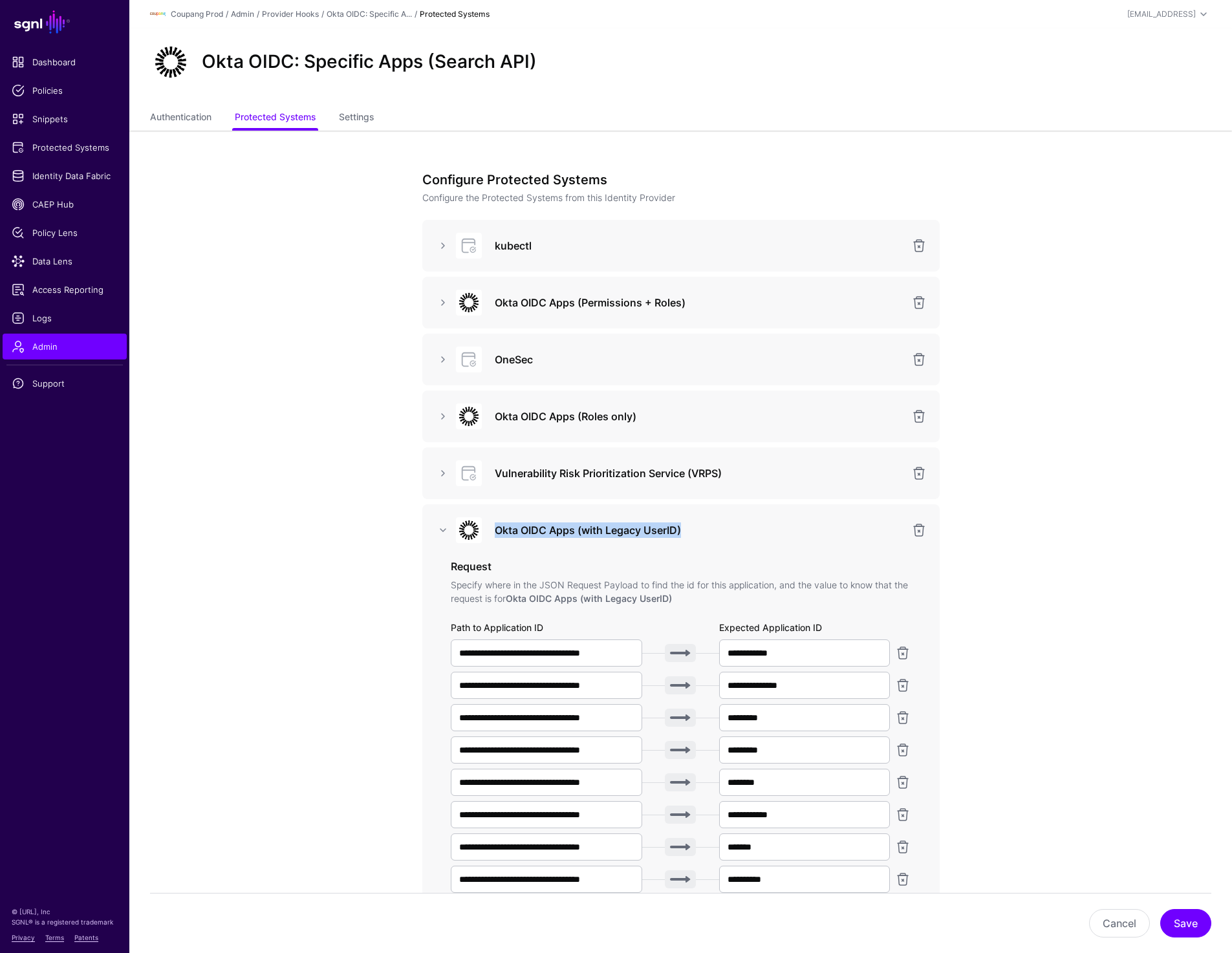
drag, startPoint x: 495, startPoint y: 530, endPoint x: 698, endPoint y: 530, distance: 203.0
click at [698, 530] on h3 "Okta OIDC Apps (with Legacy UserID)" at bounding box center [699, 530] width 409 height 16
copy h3 "Okta OIDC Apps (with Legacy UserID)"
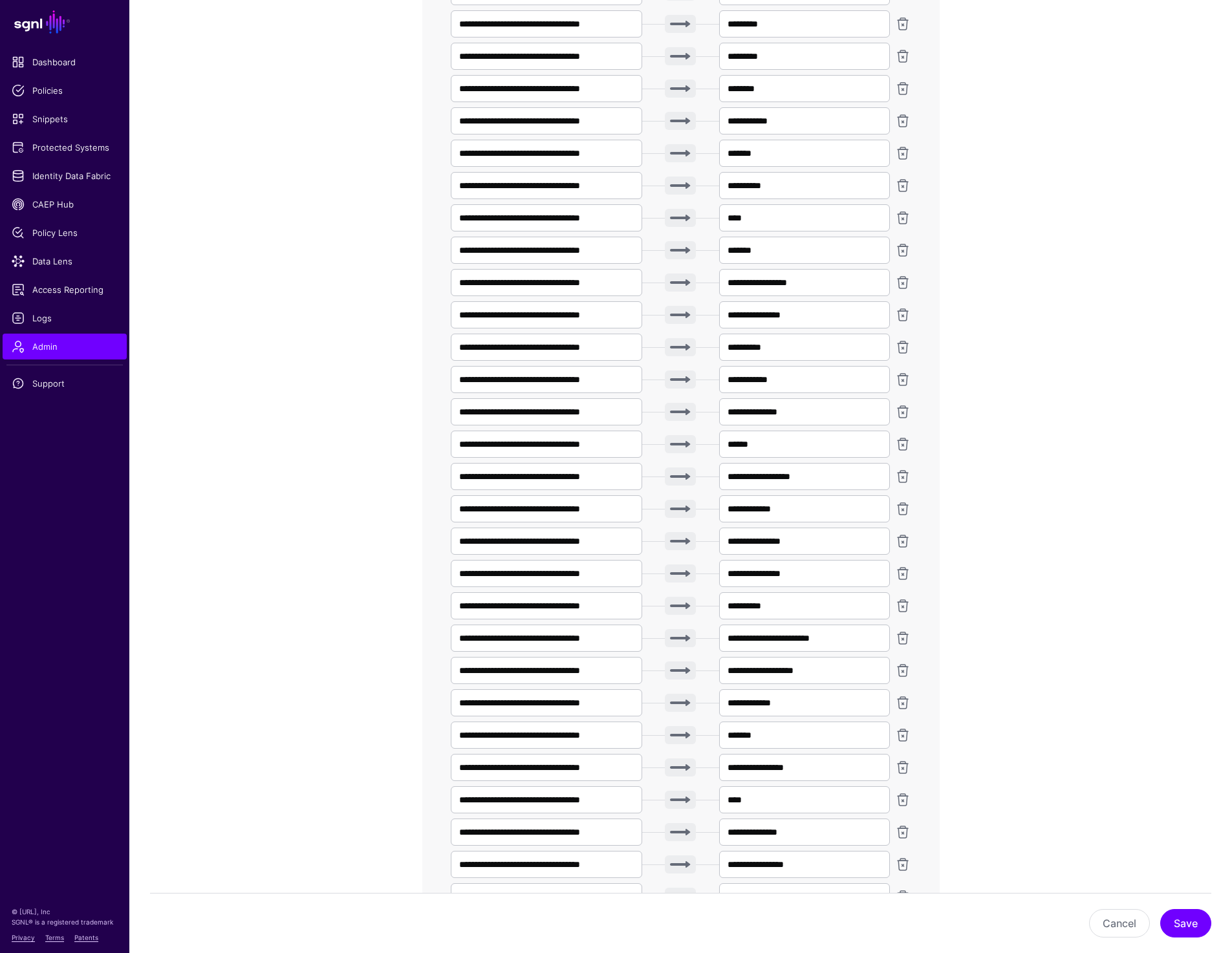
scroll to position [1056, 0]
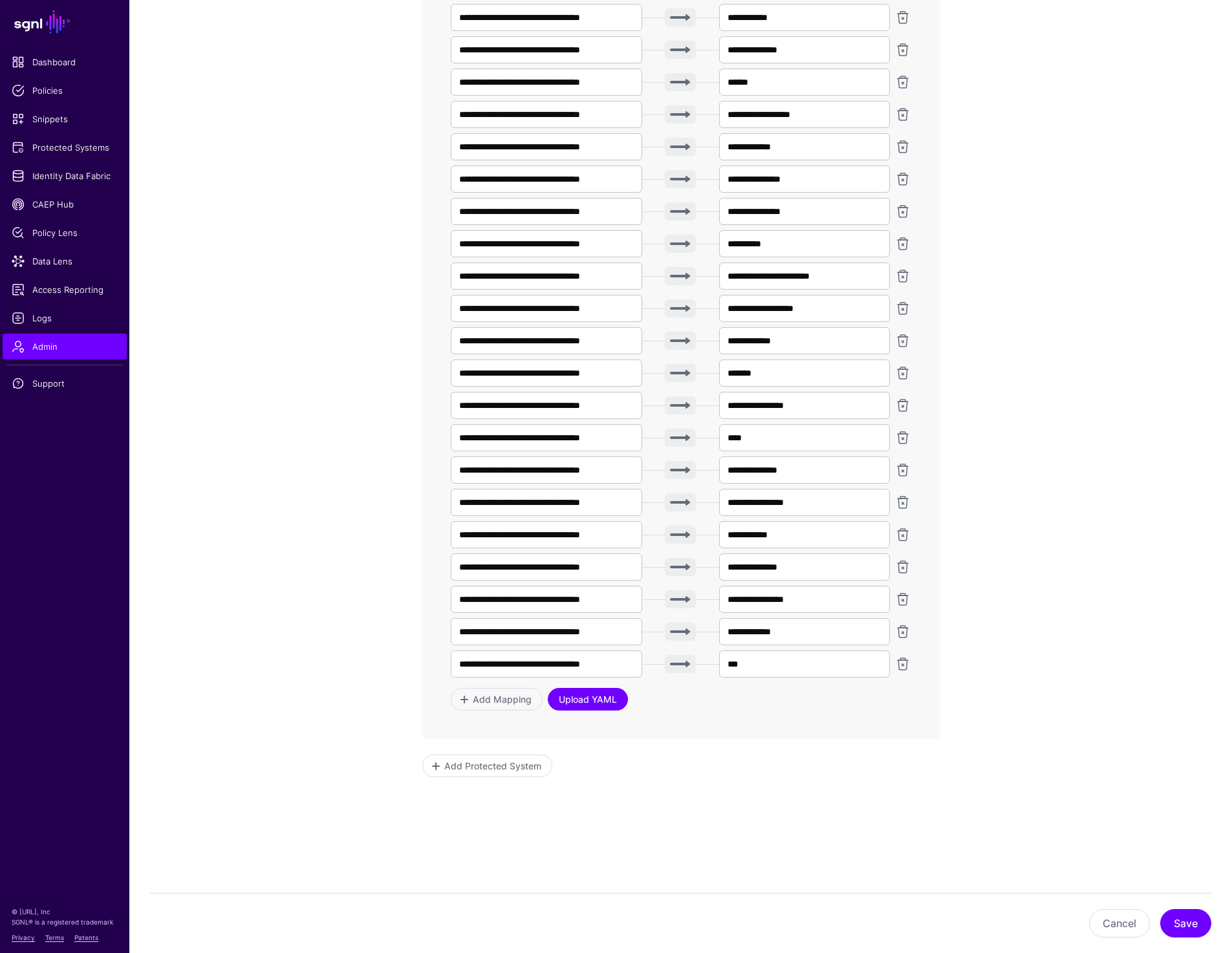
click at [591, 700] on link "Upload YAML" at bounding box center [588, 699] width 80 height 23
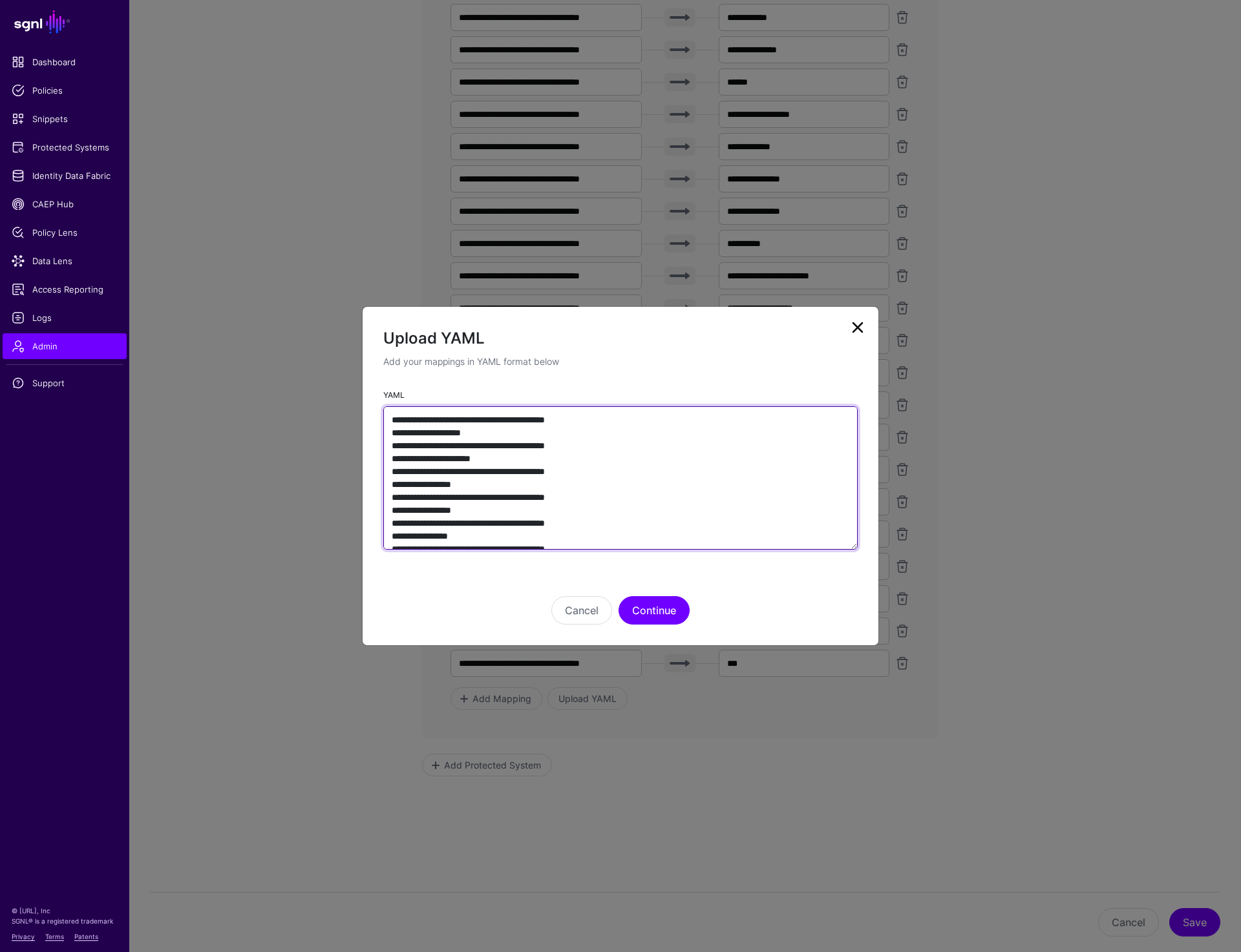
click at [605, 501] on textarea "YAML" at bounding box center [621, 478] width 475 height 144
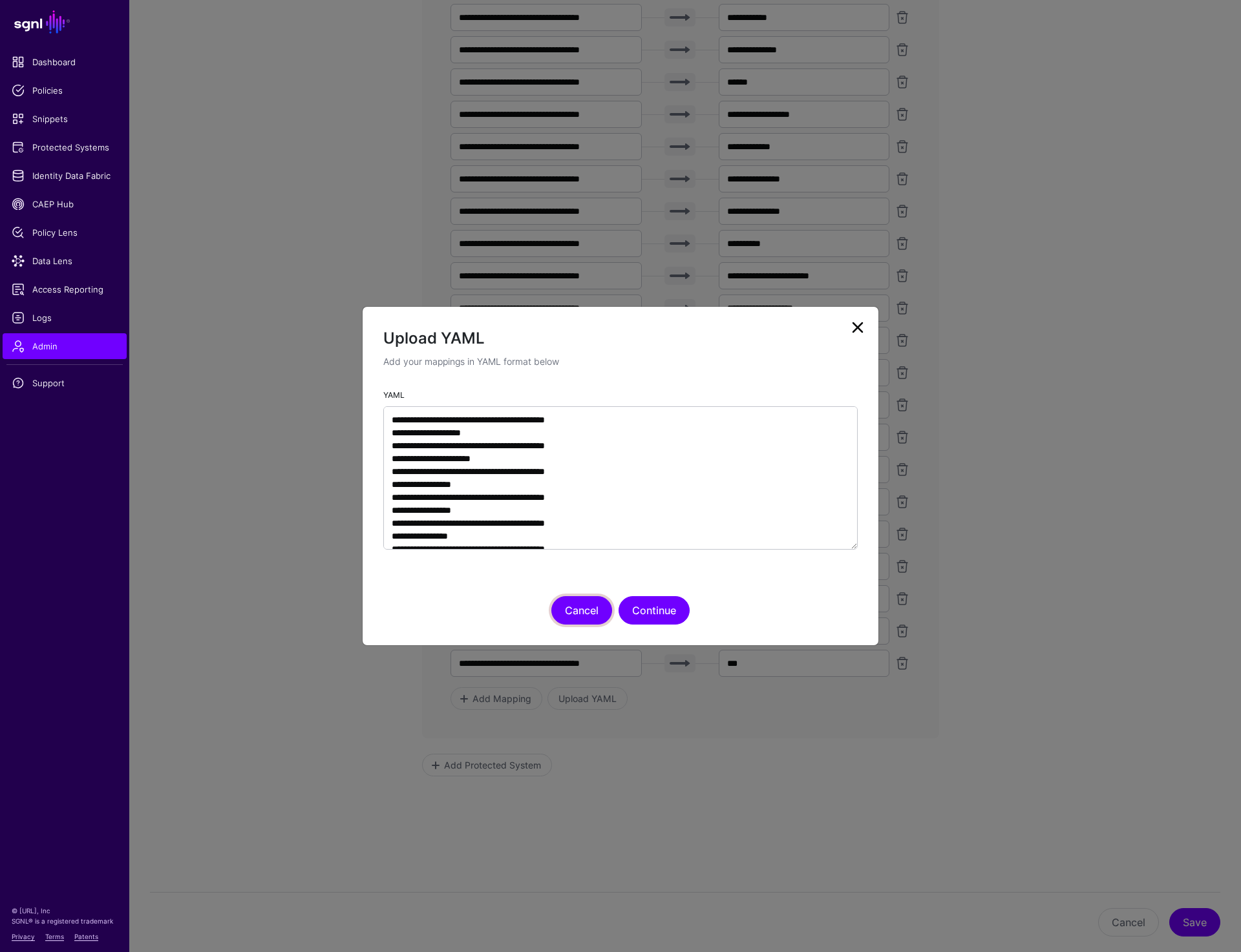
click at [573, 610] on button "Cancel" at bounding box center [582, 610] width 61 height 28
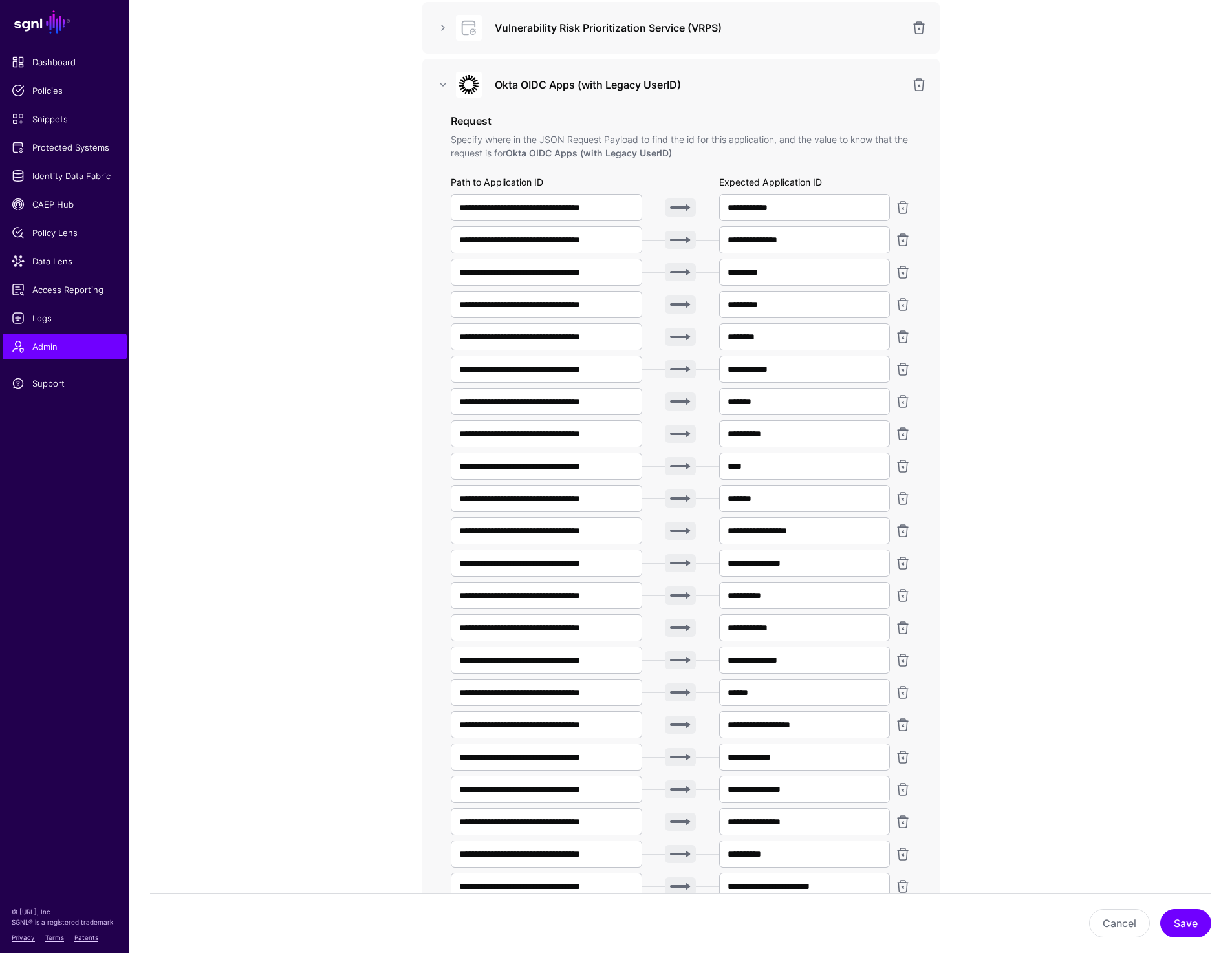
scroll to position [0, 0]
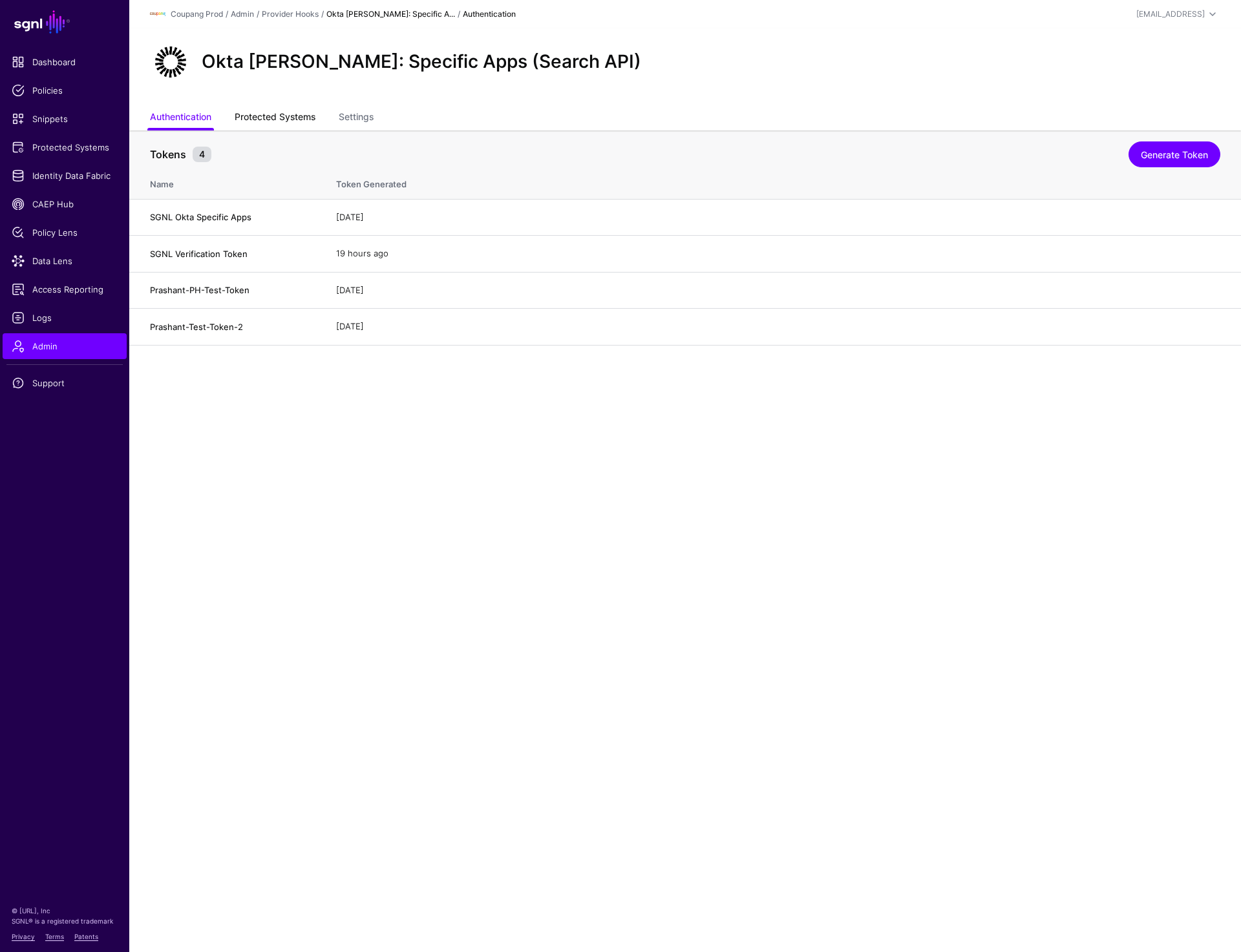
click at [266, 115] on link "Protected Systems" at bounding box center [275, 118] width 81 height 24
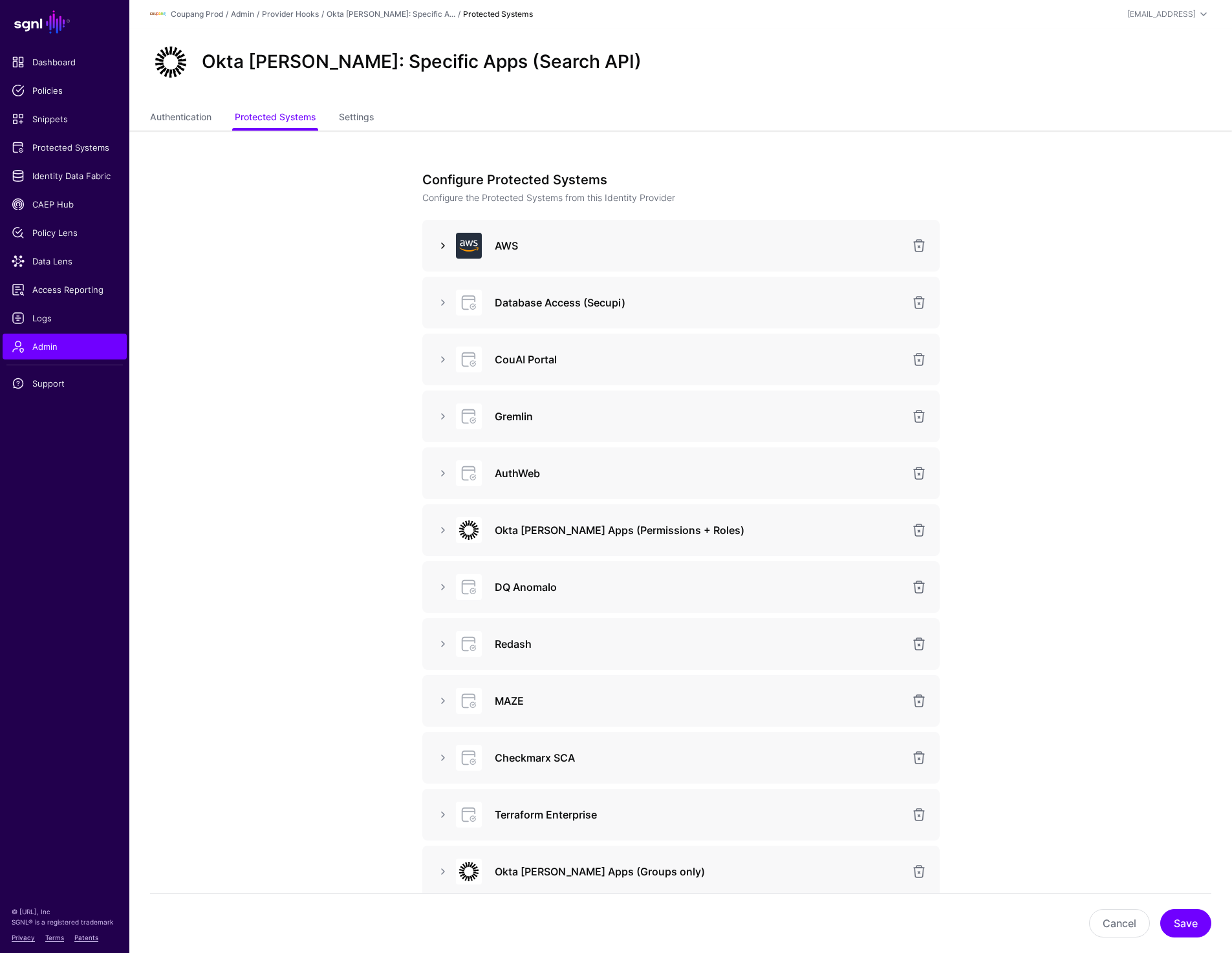
click at [441, 243] on link at bounding box center [443, 246] width 16 height 16
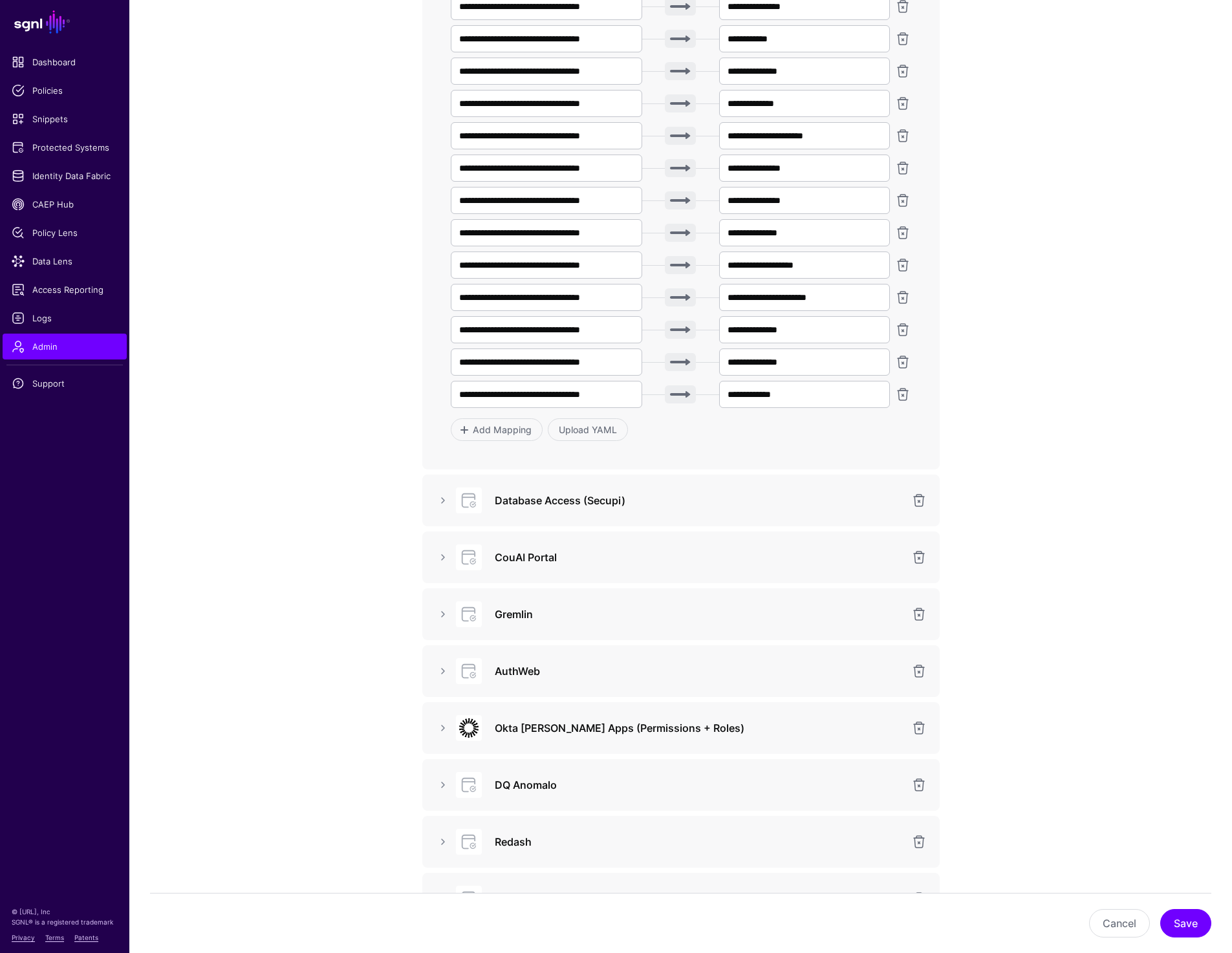
scroll to position [559, 0]
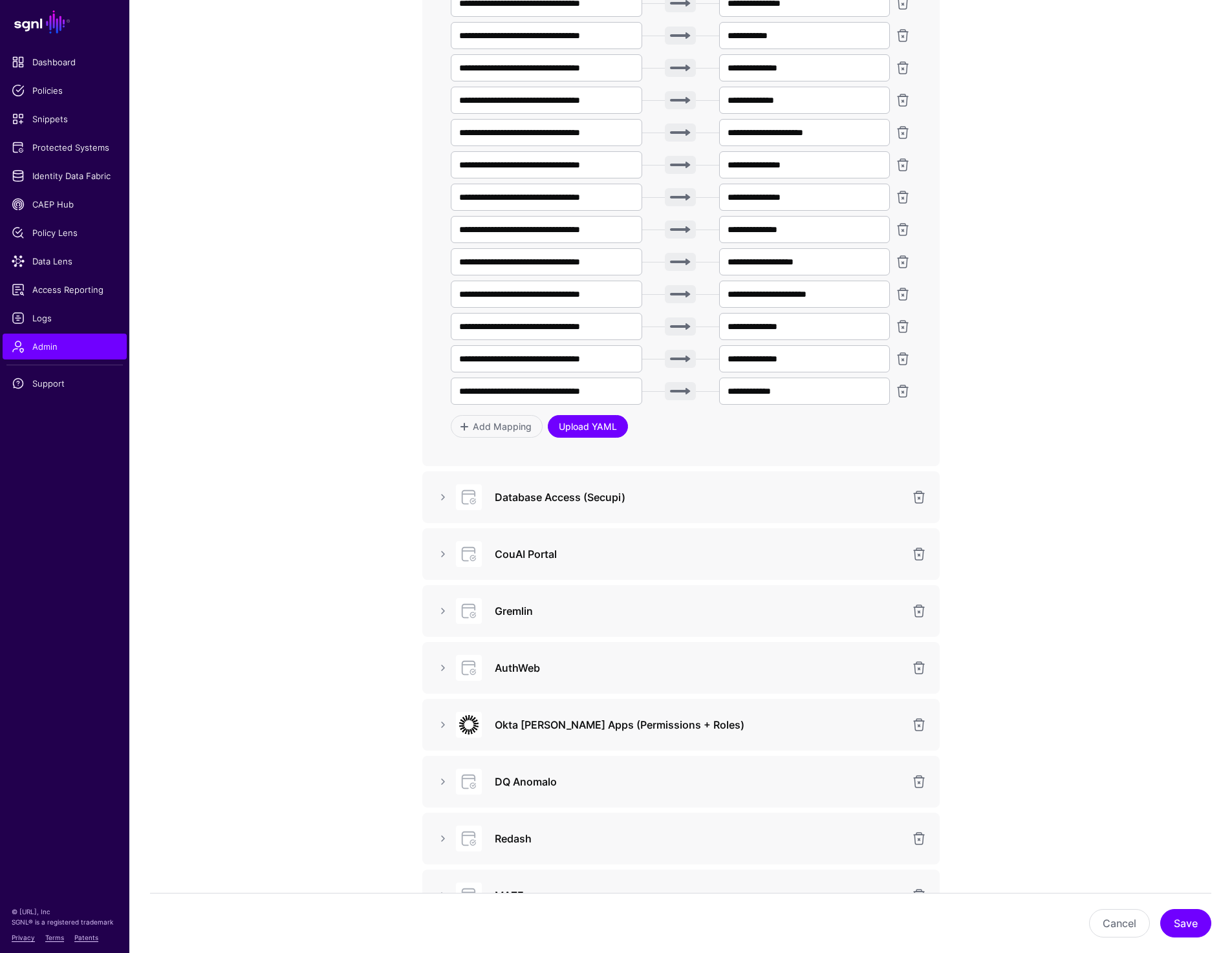
click at [590, 421] on link "Upload YAML" at bounding box center [588, 427] width 80 height 23
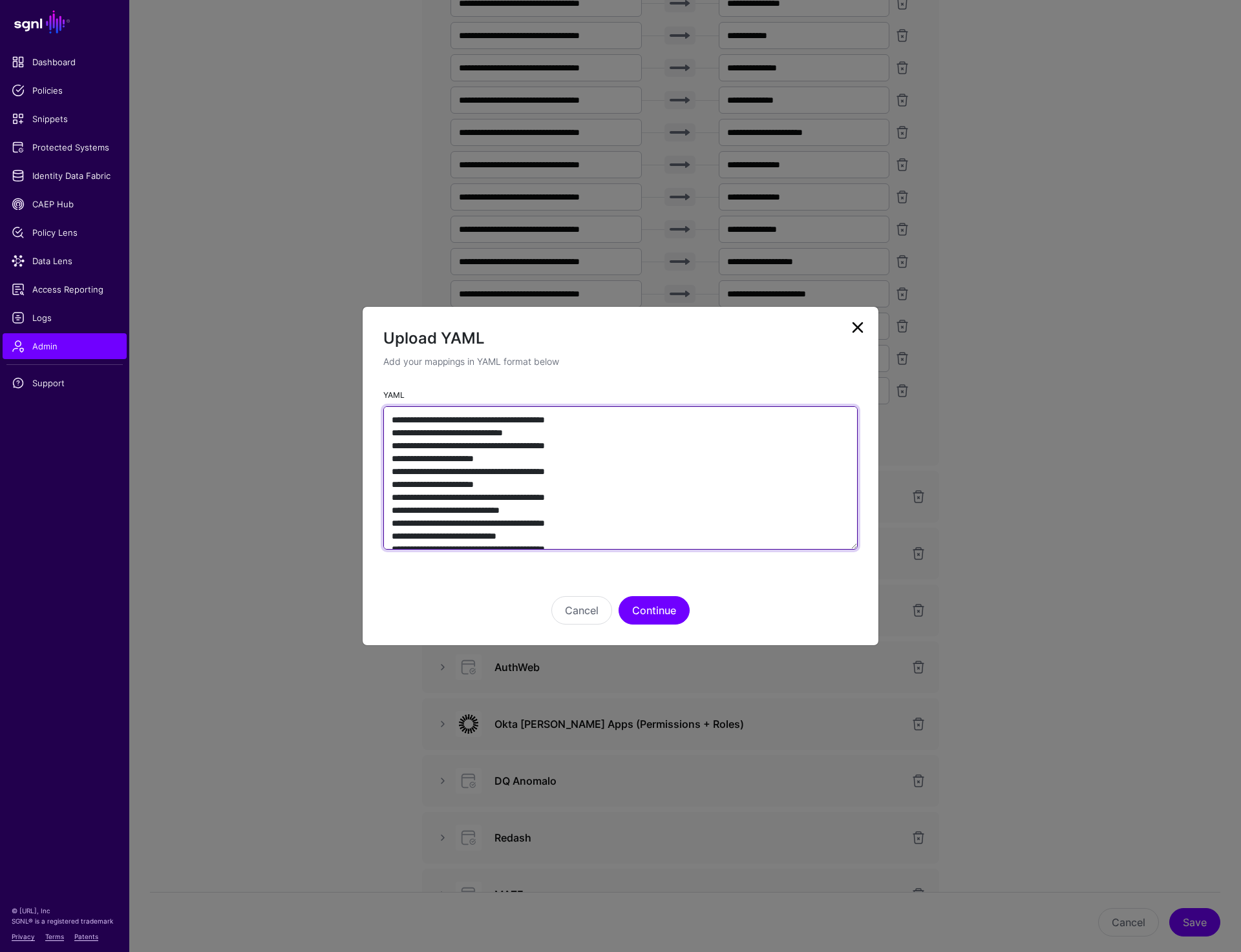
click at [595, 460] on textarea "YAML" at bounding box center [621, 478] width 475 height 144
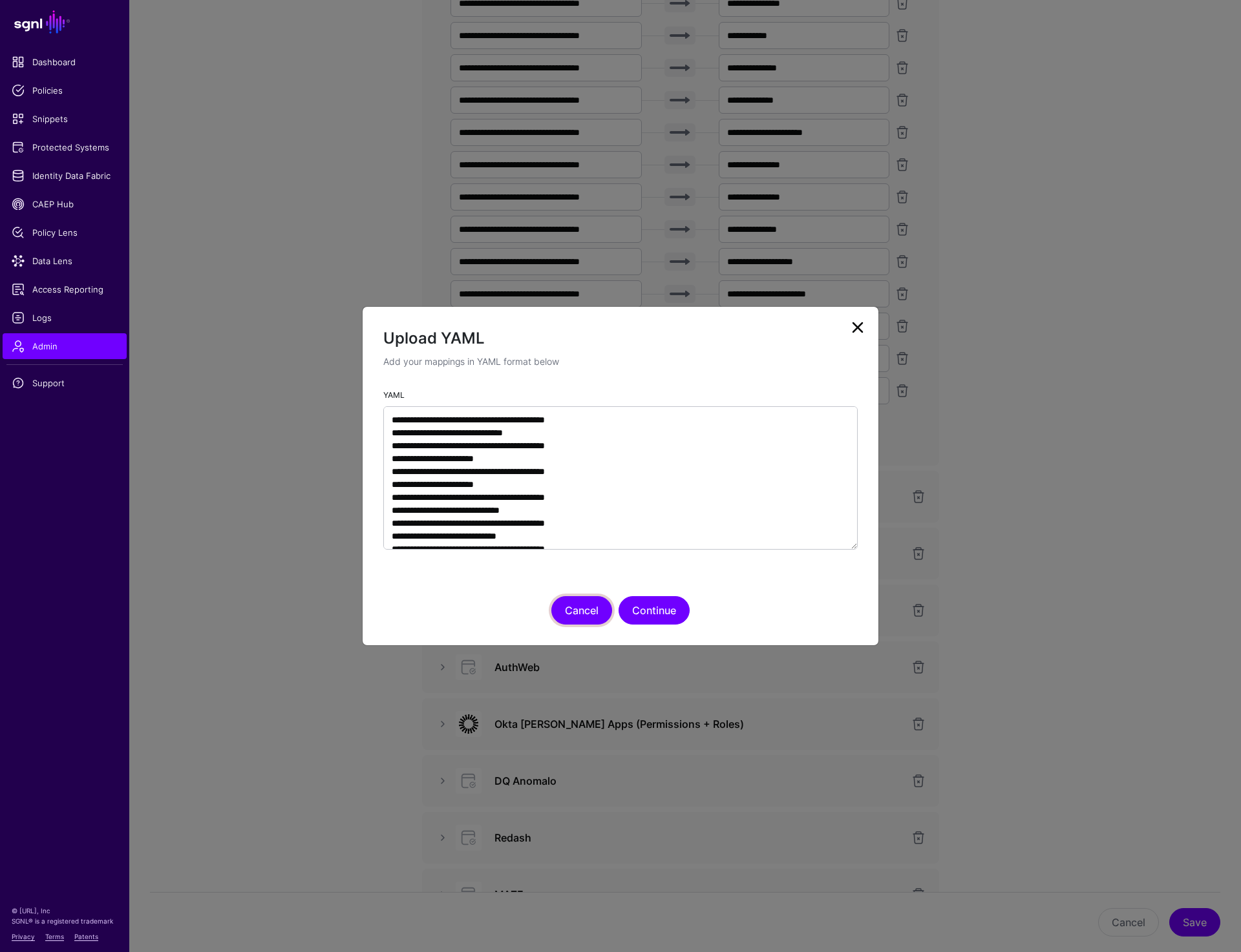
click at [584, 617] on button "Cancel" at bounding box center [582, 610] width 61 height 28
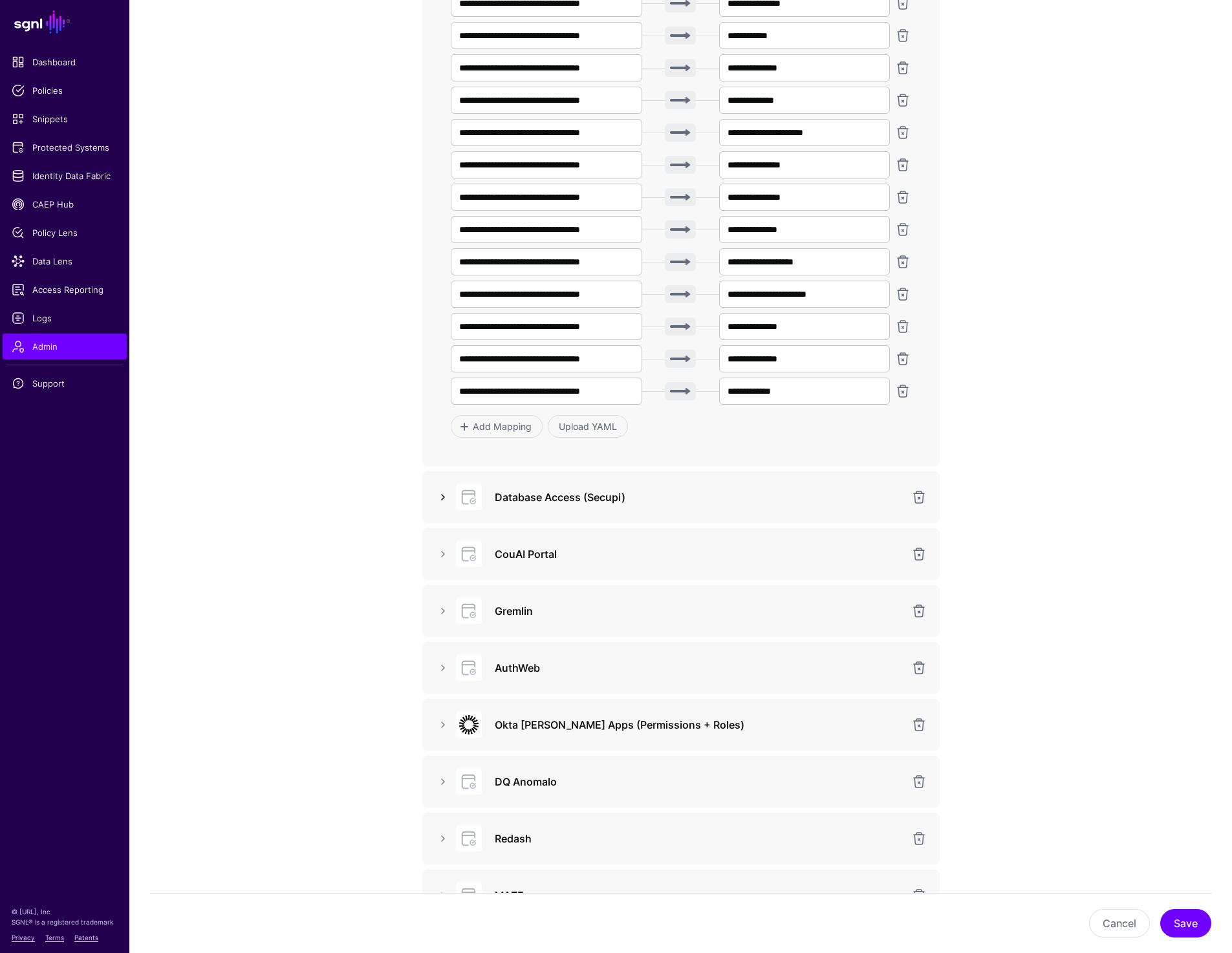
click at [437, 496] on link at bounding box center [443, 497] width 16 height 16
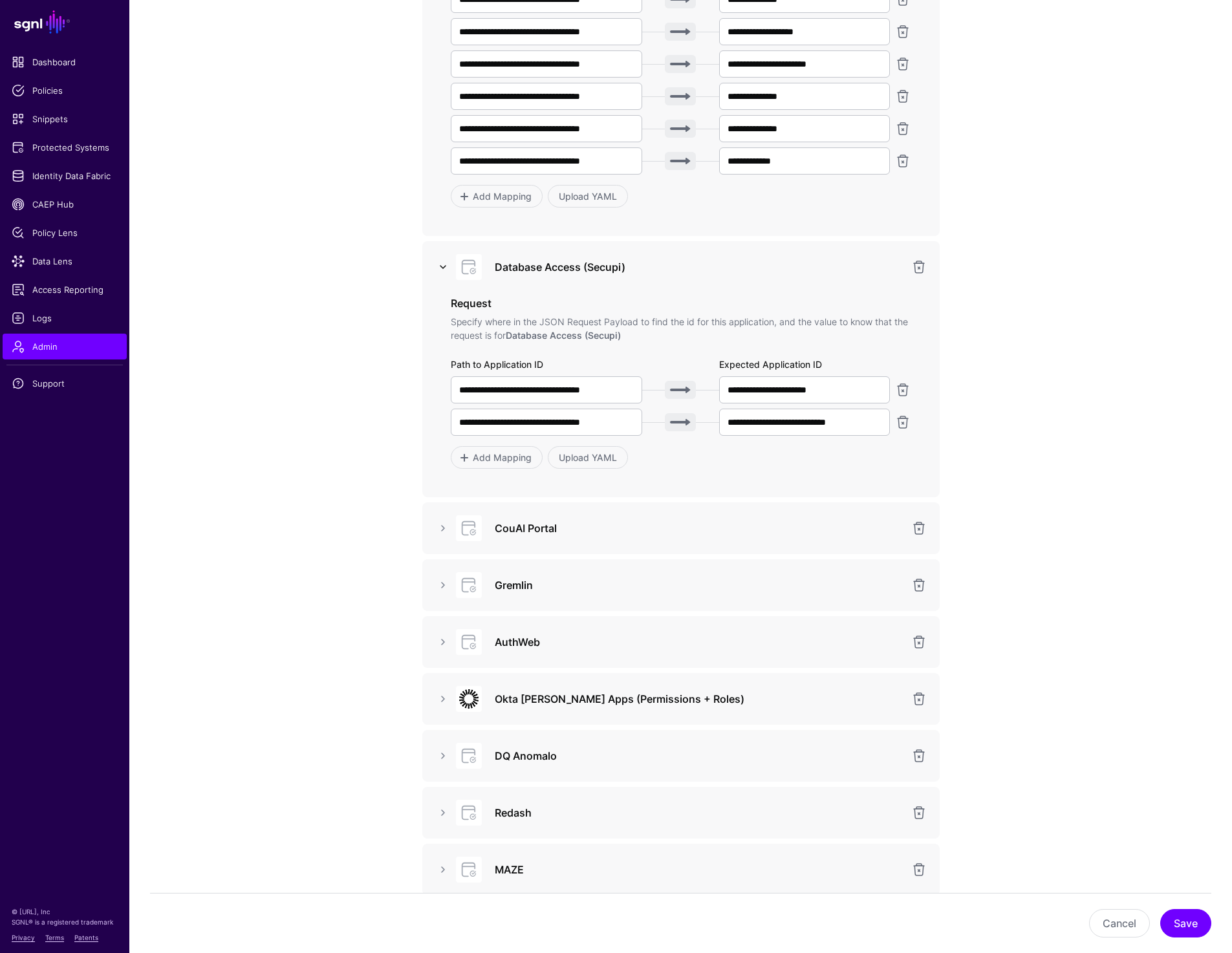
scroll to position [793, 0]
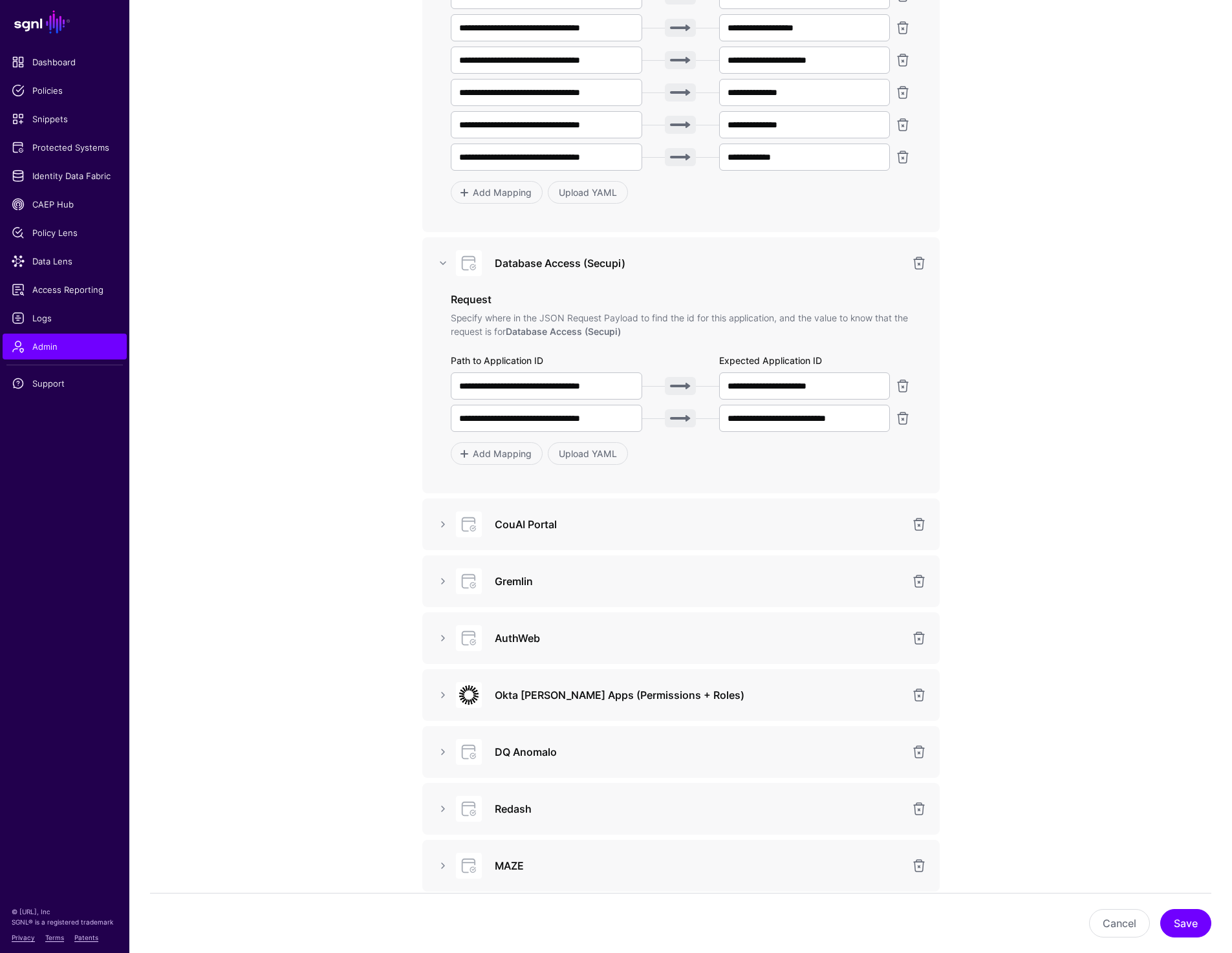
click at [442, 516] on div "CouAI Portal" at bounding box center [681, 524] width 497 height 26
click at [442, 523] on link at bounding box center [443, 524] width 16 height 16
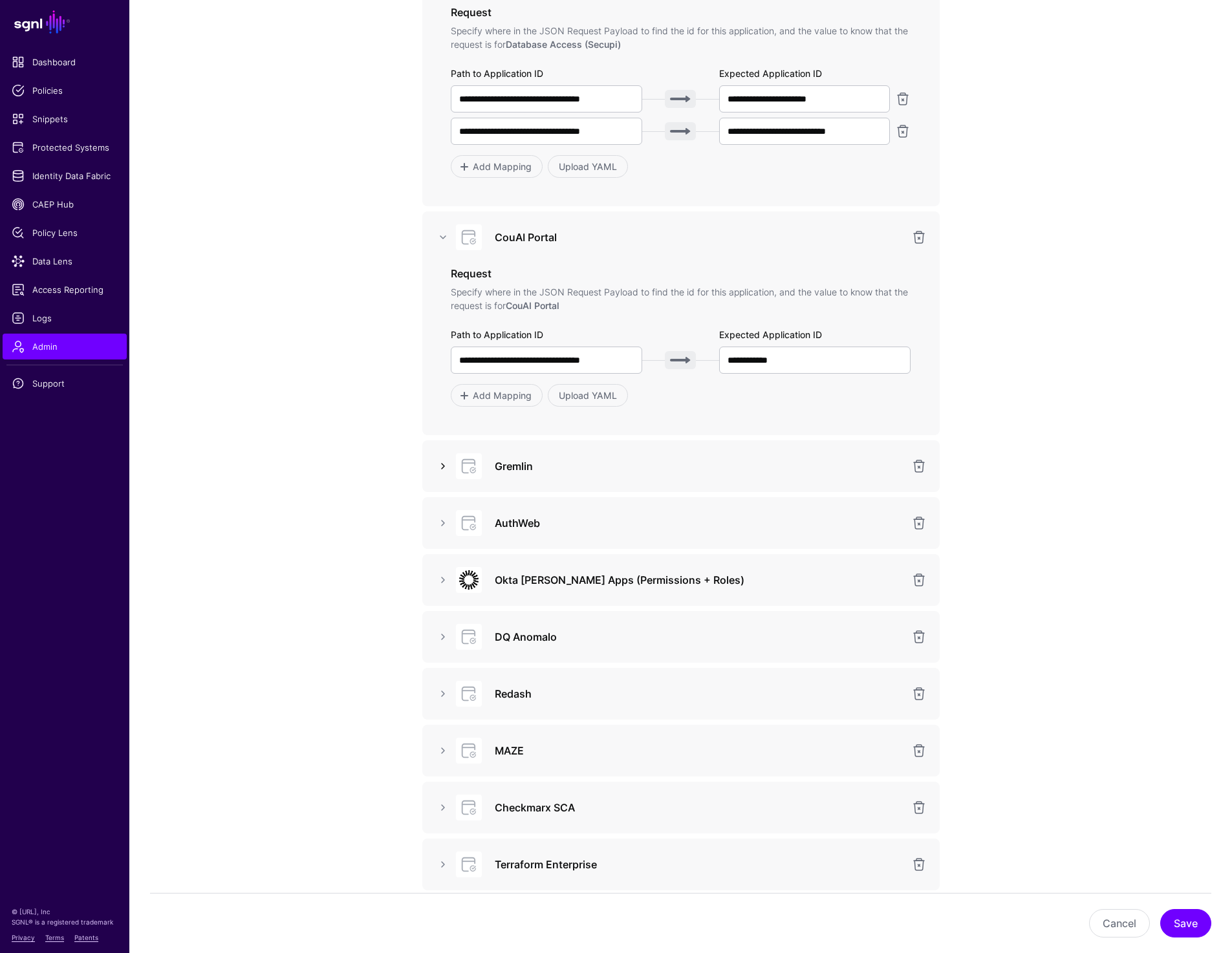
click at [442, 464] on link at bounding box center [443, 466] width 16 height 16
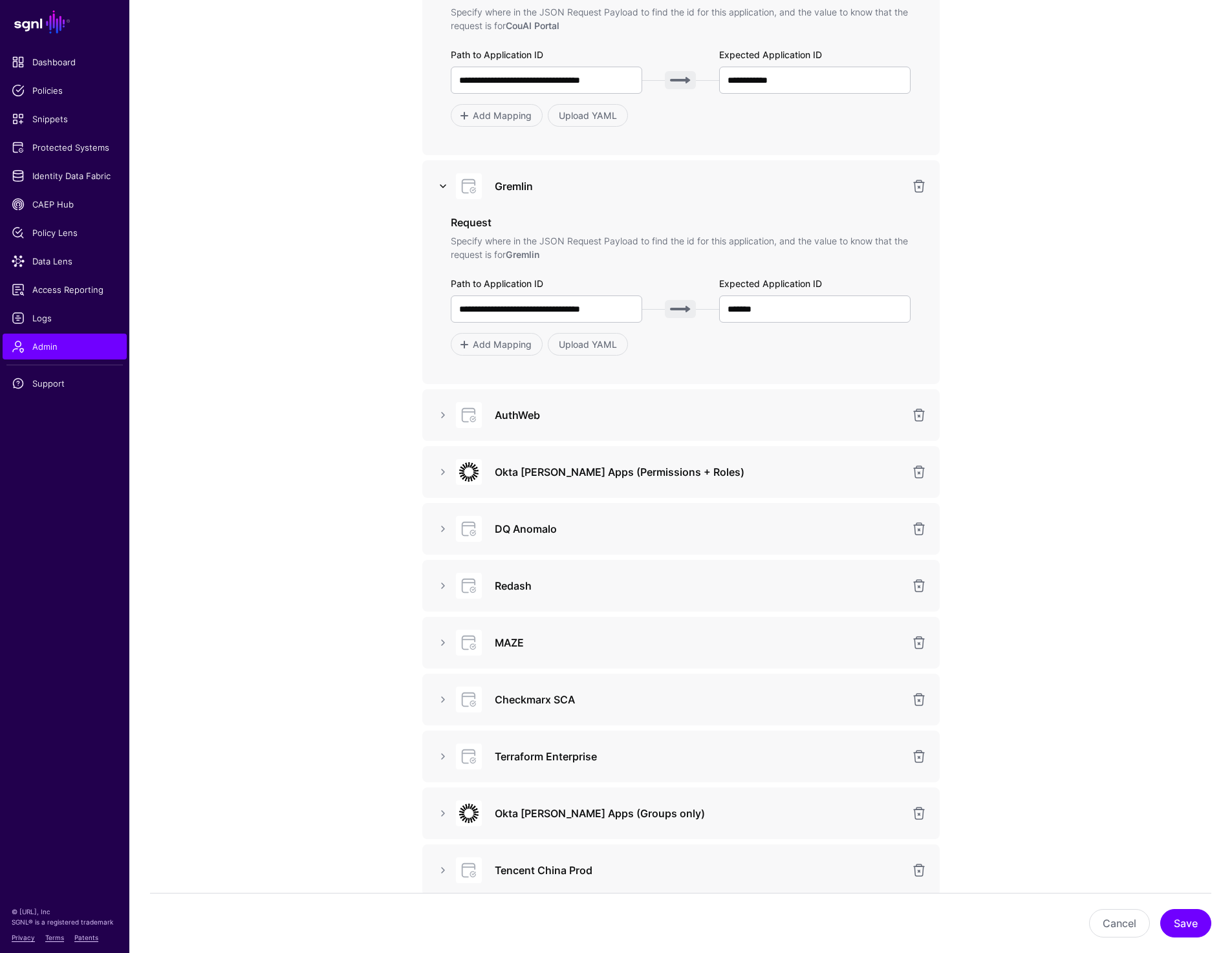
scroll to position [1394, 0]
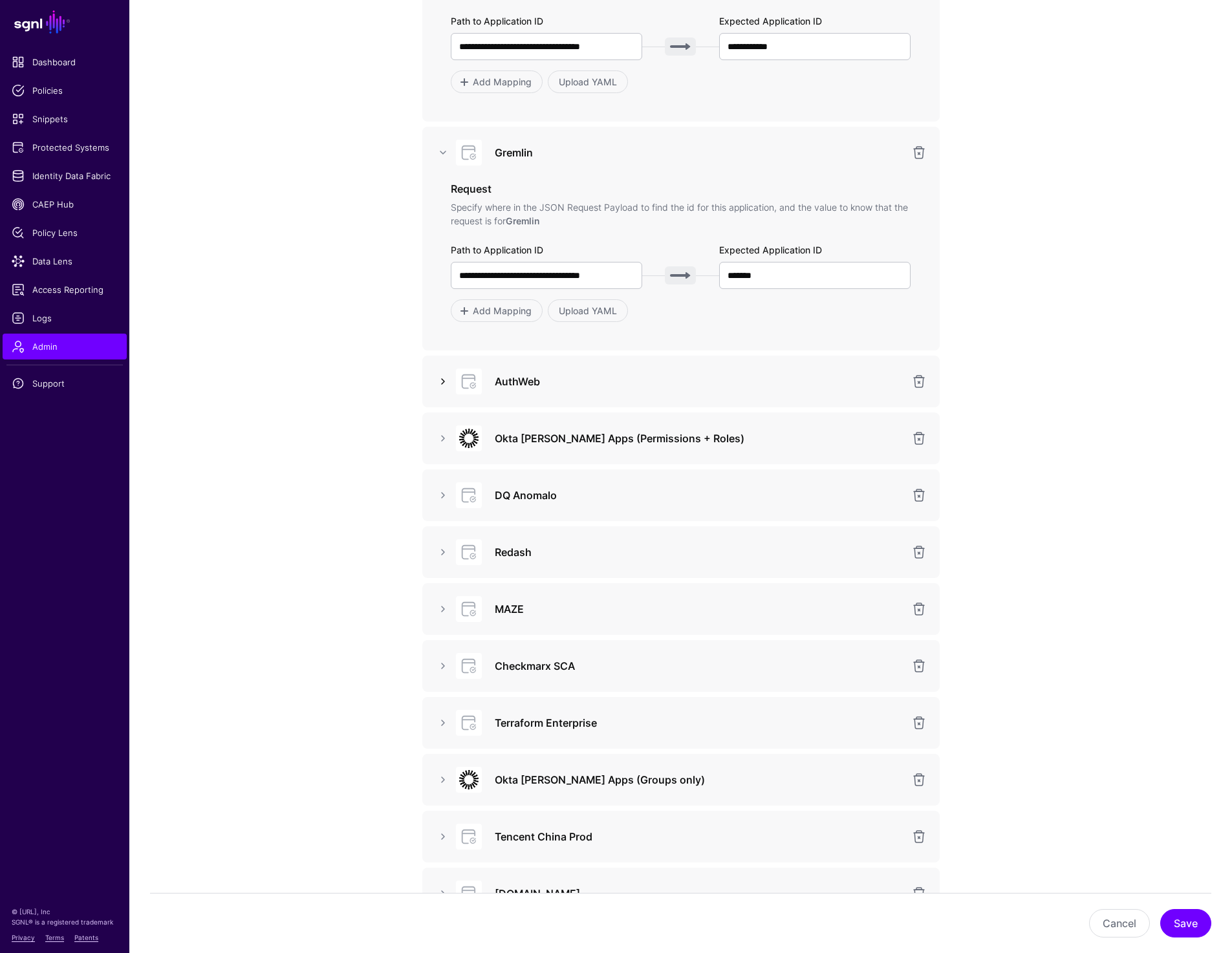
click at [438, 386] on link at bounding box center [443, 381] width 16 height 16
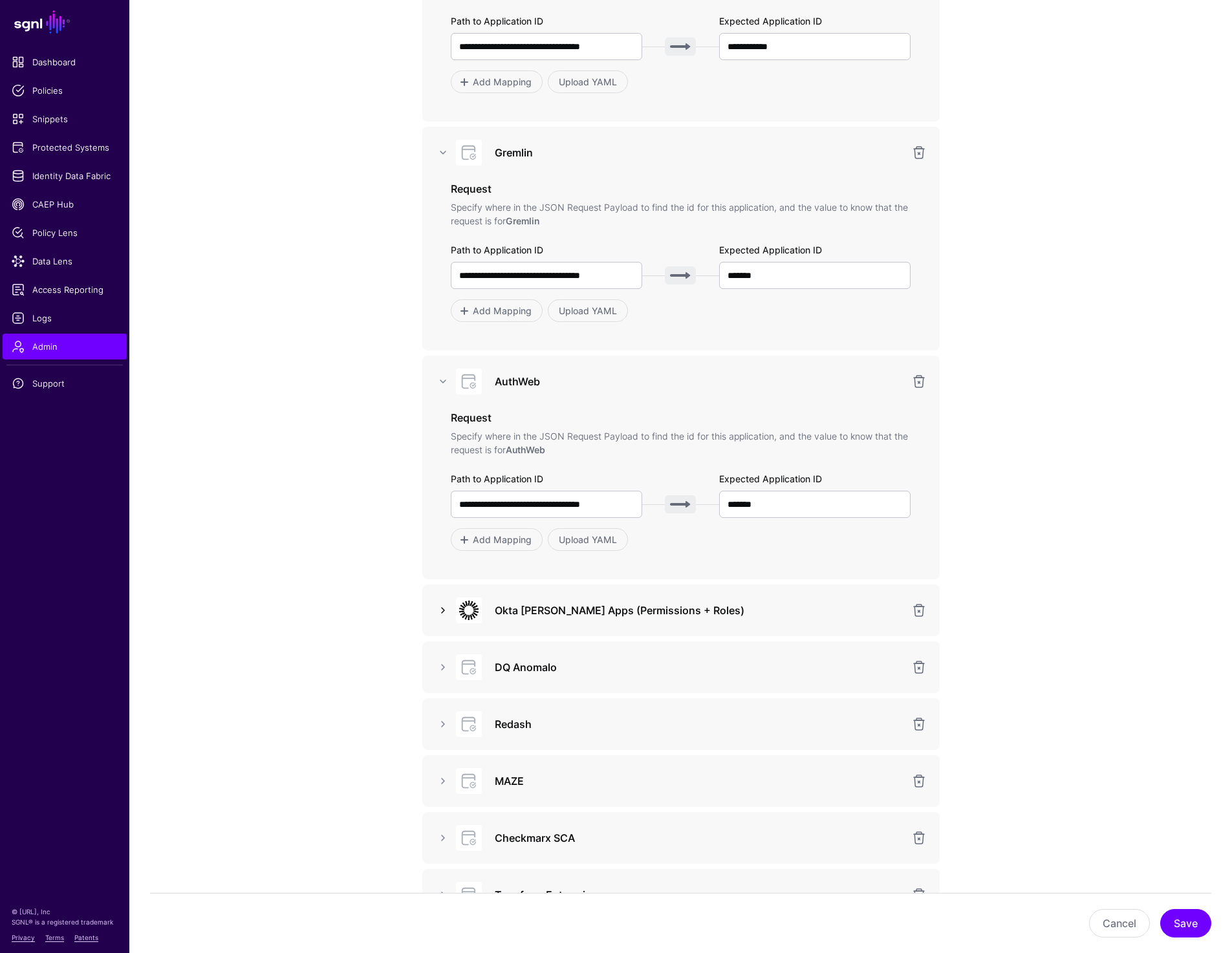
click at [443, 606] on link at bounding box center [443, 610] width 16 height 16
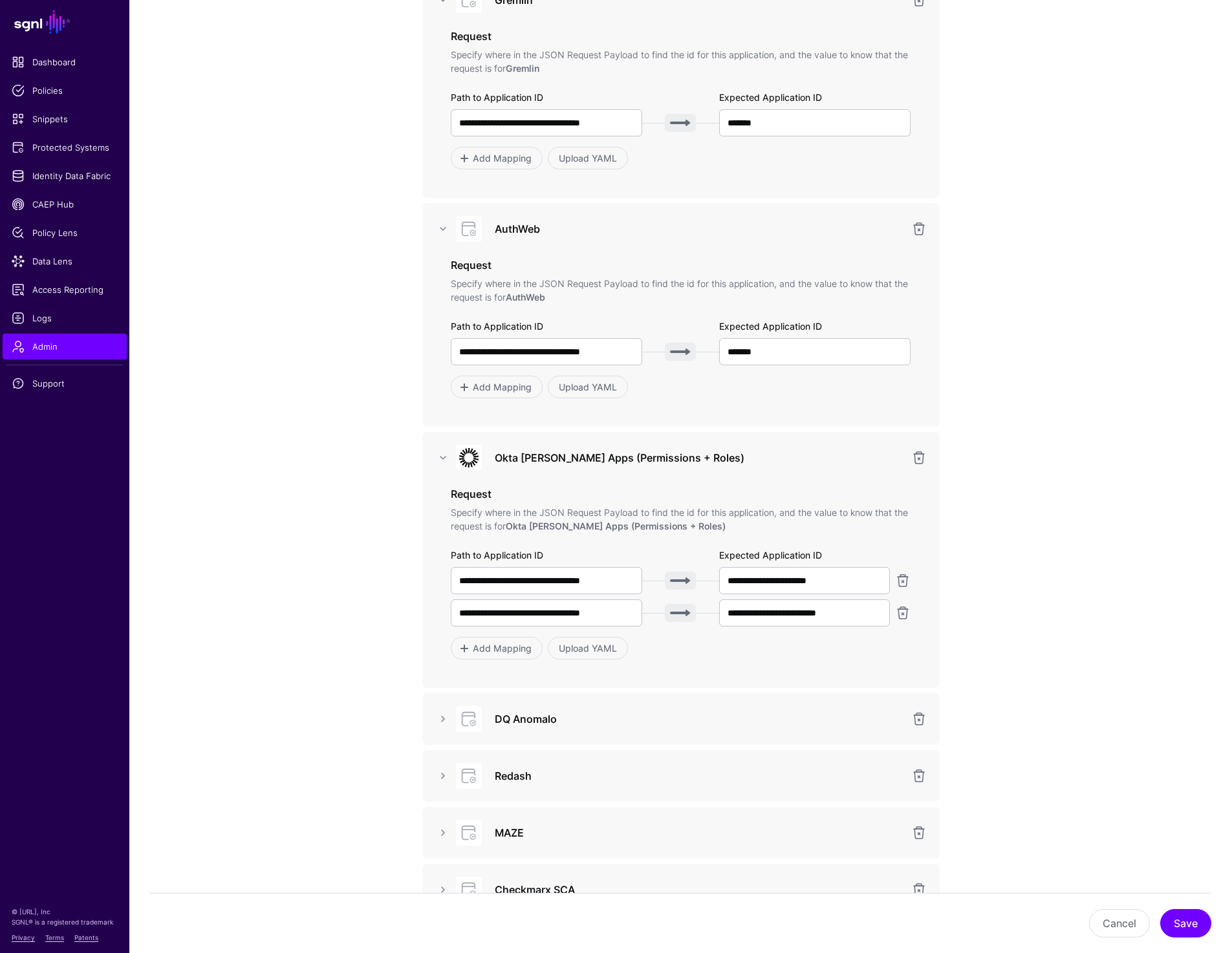
scroll to position [1754, 0]
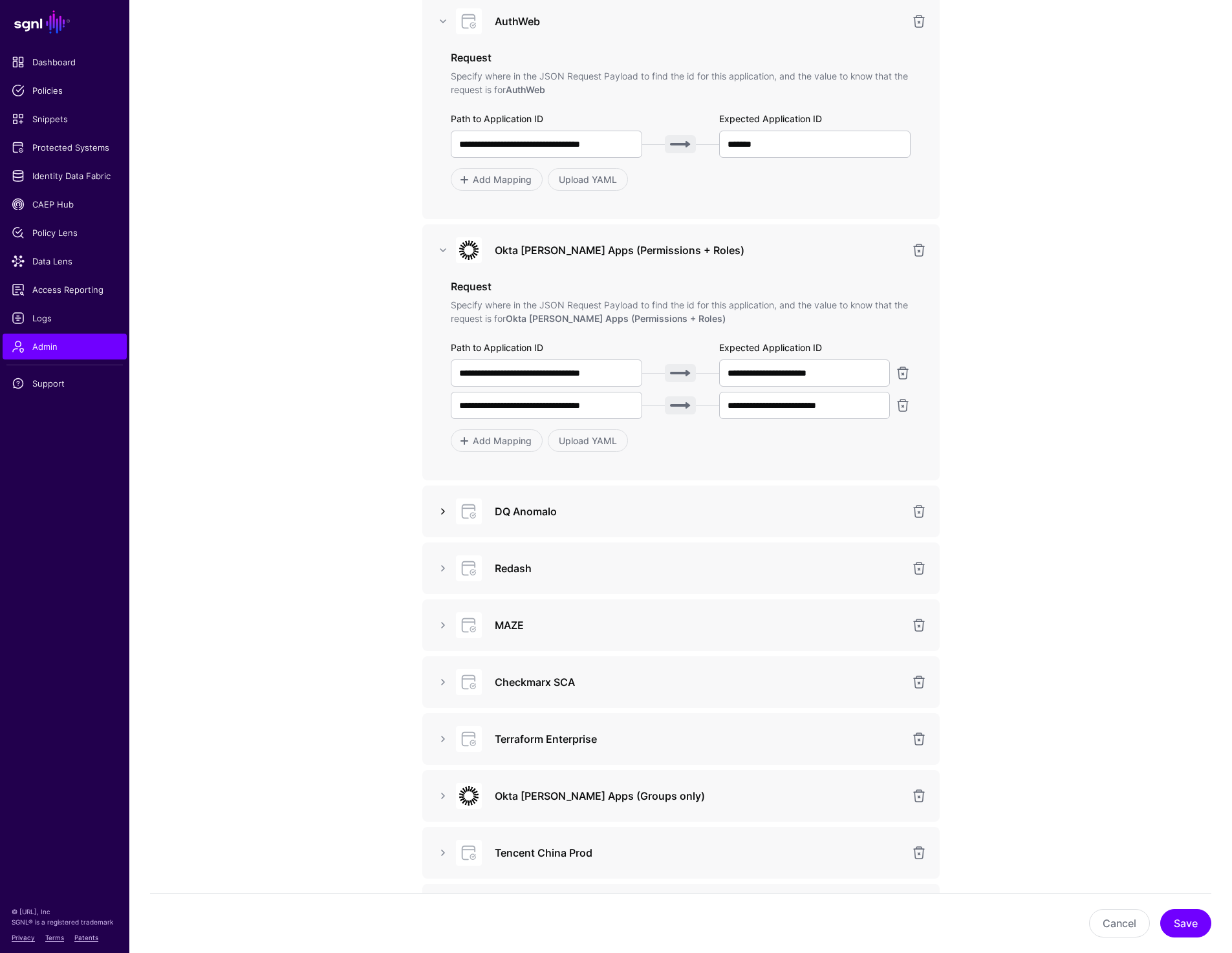
click at [445, 513] on link at bounding box center [443, 511] width 16 height 16
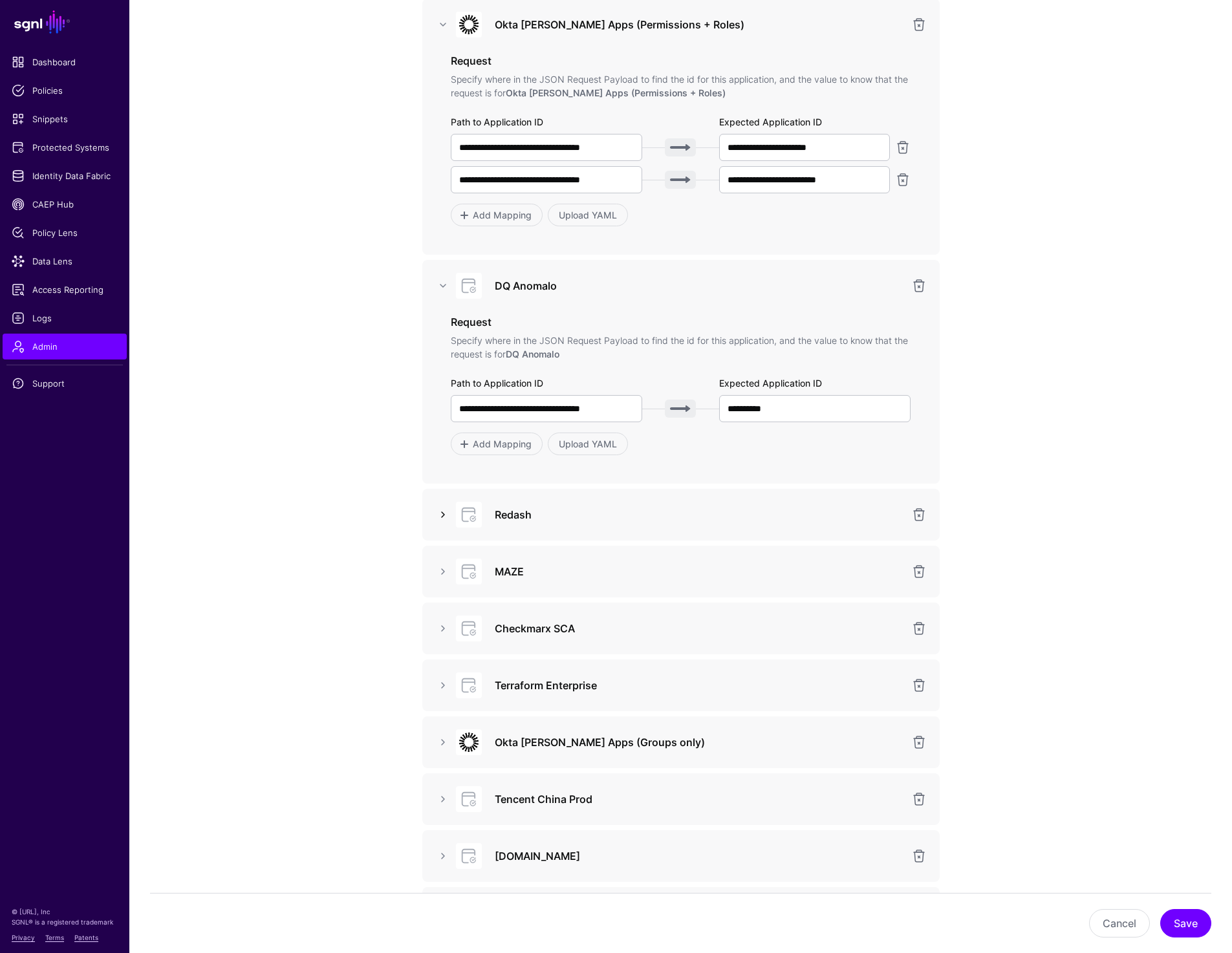
click at [442, 512] on link at bounding box center [443, 515] width 16 height 16
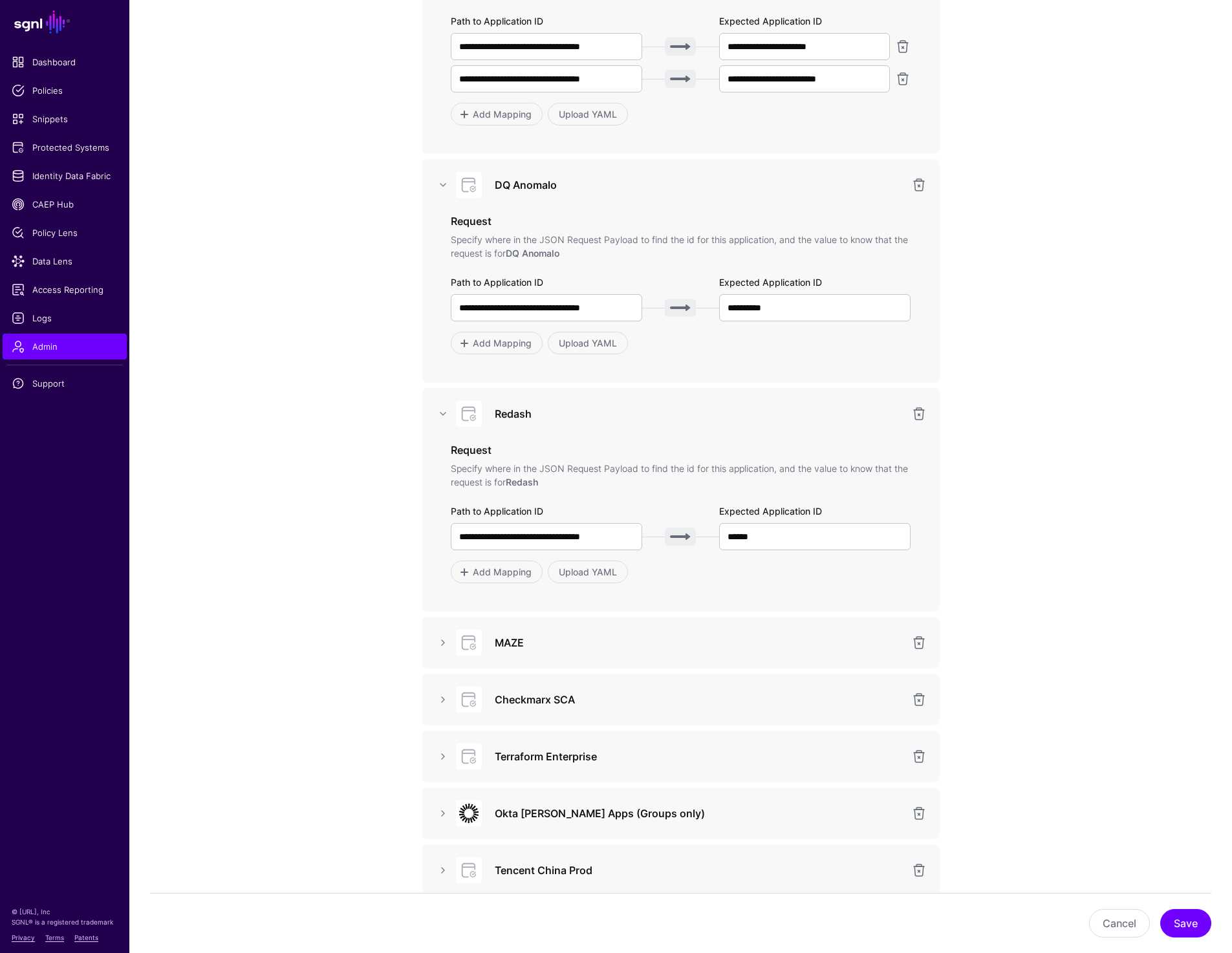
scroll to position [2147, 0]
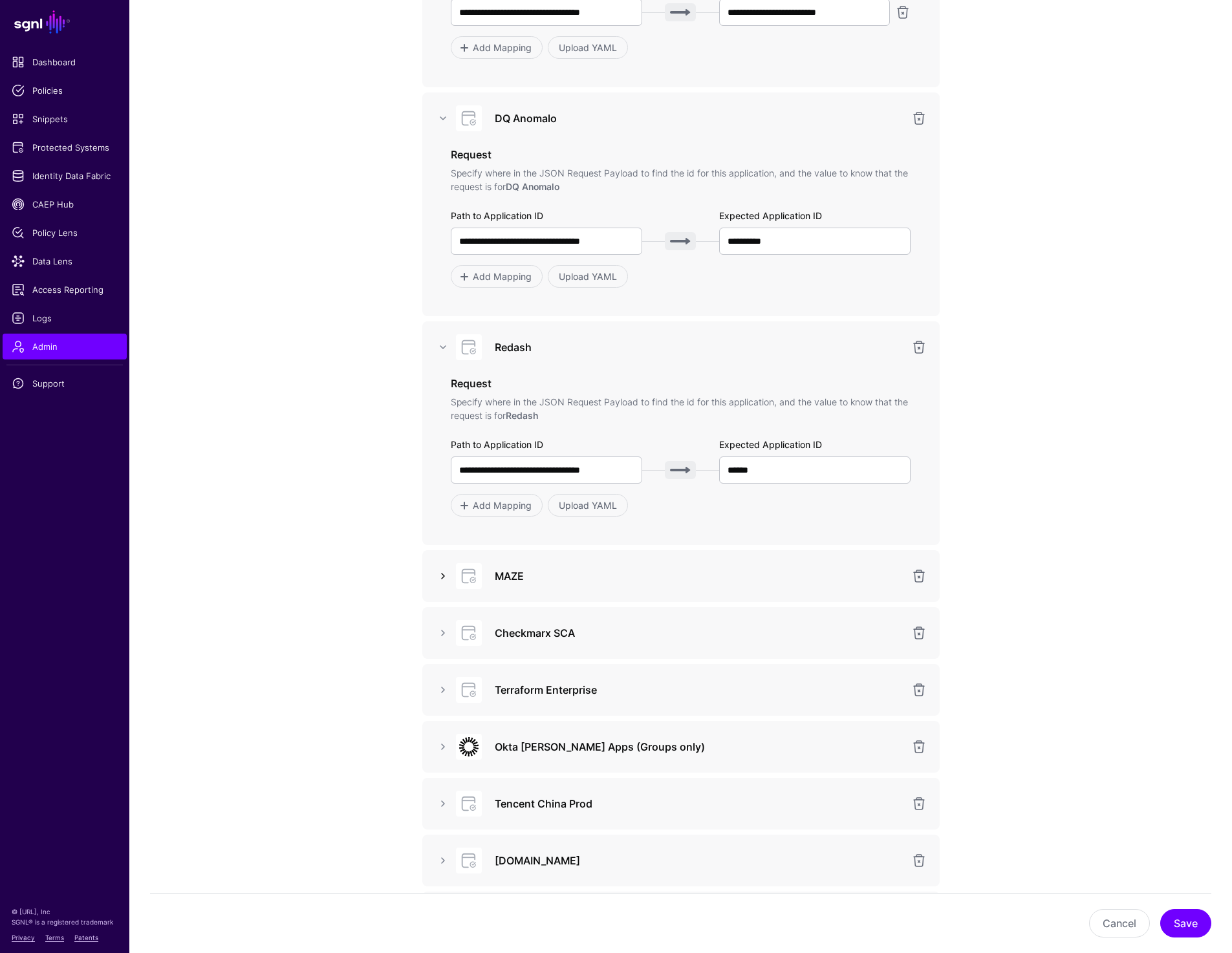
click at [435, 575] on link at bounding box center [443, 576] width 16 height 16
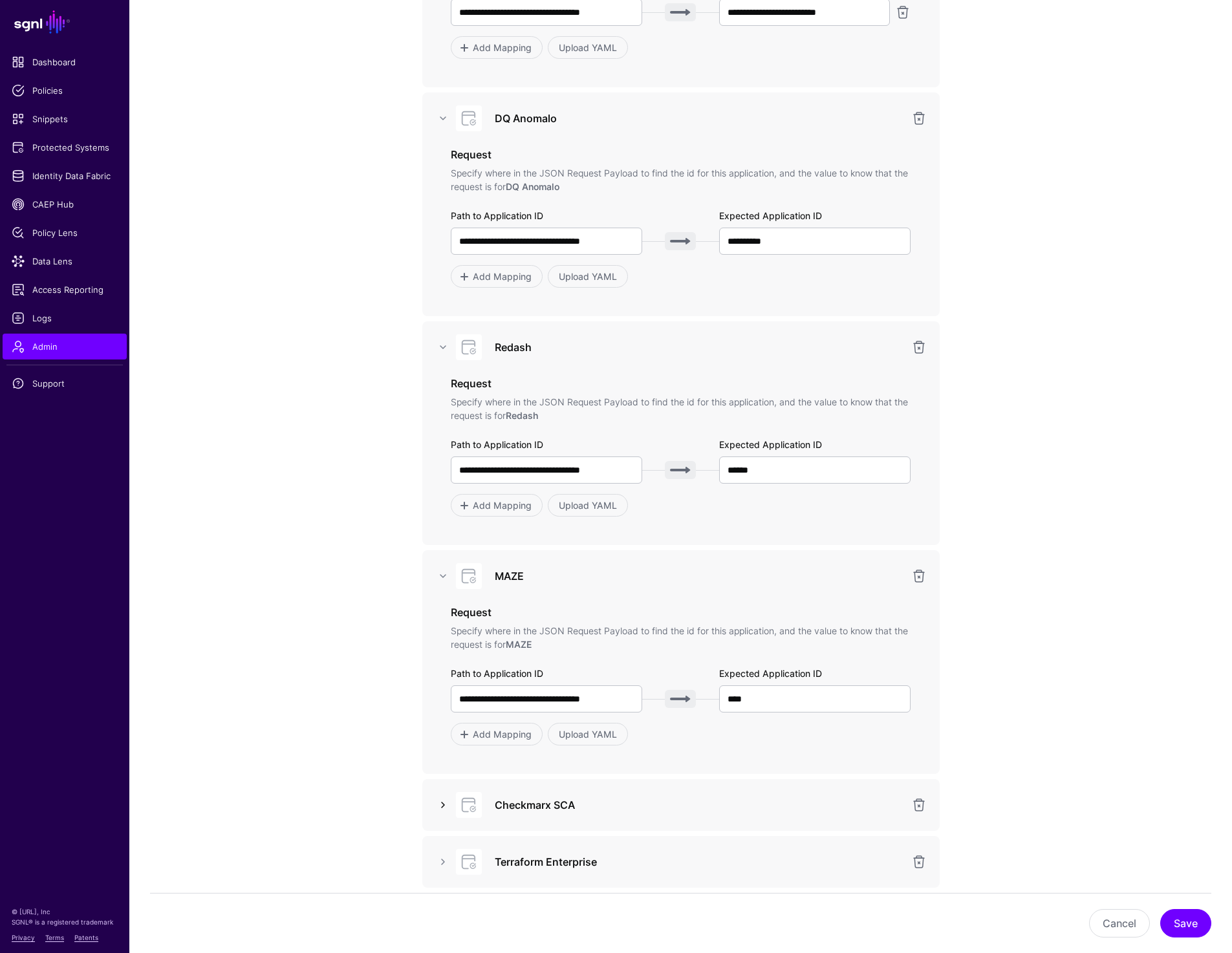
click at [438, 799] on link at bounding box center [443, 805] width 16 height 16
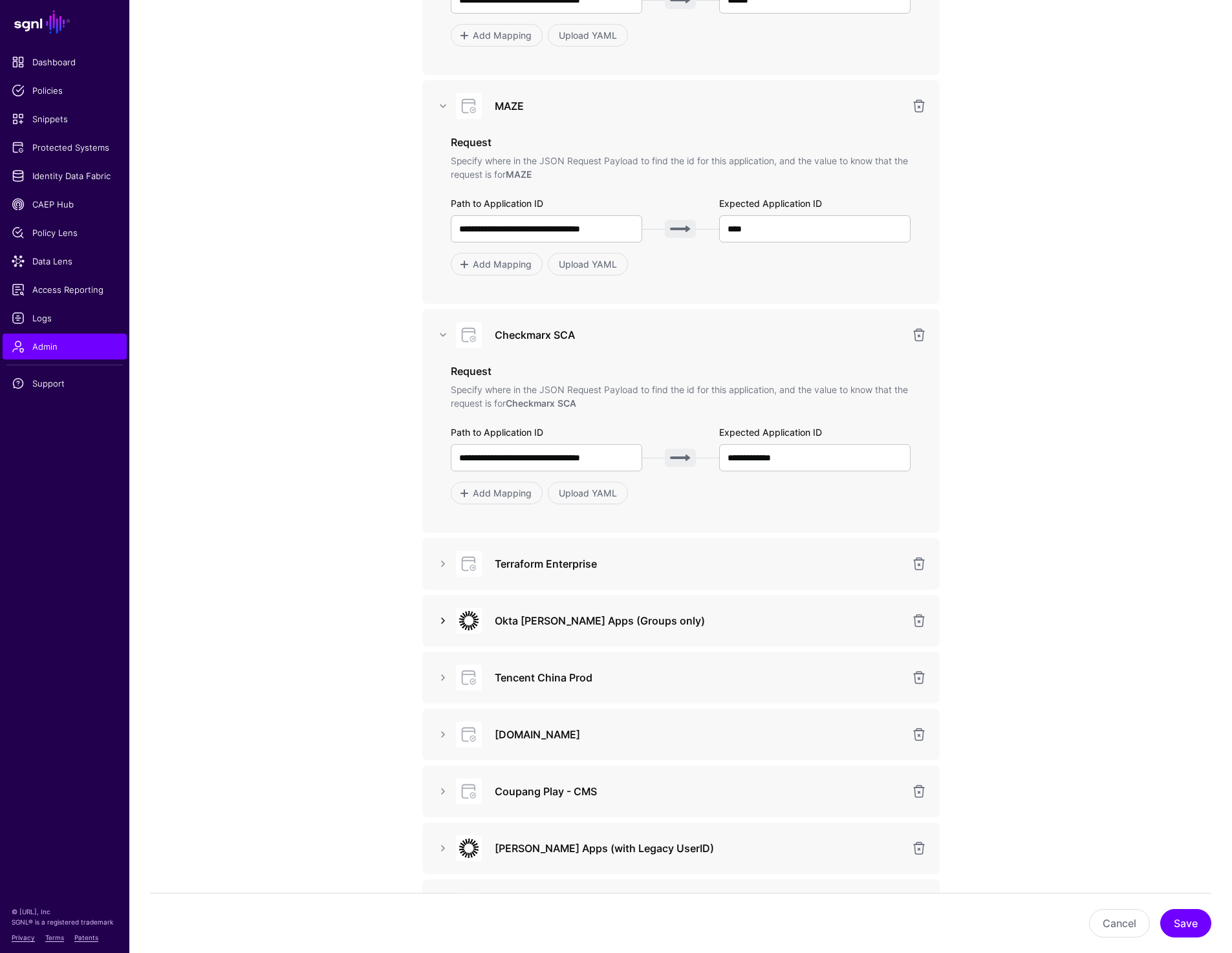
scroll to position [2627, 0]
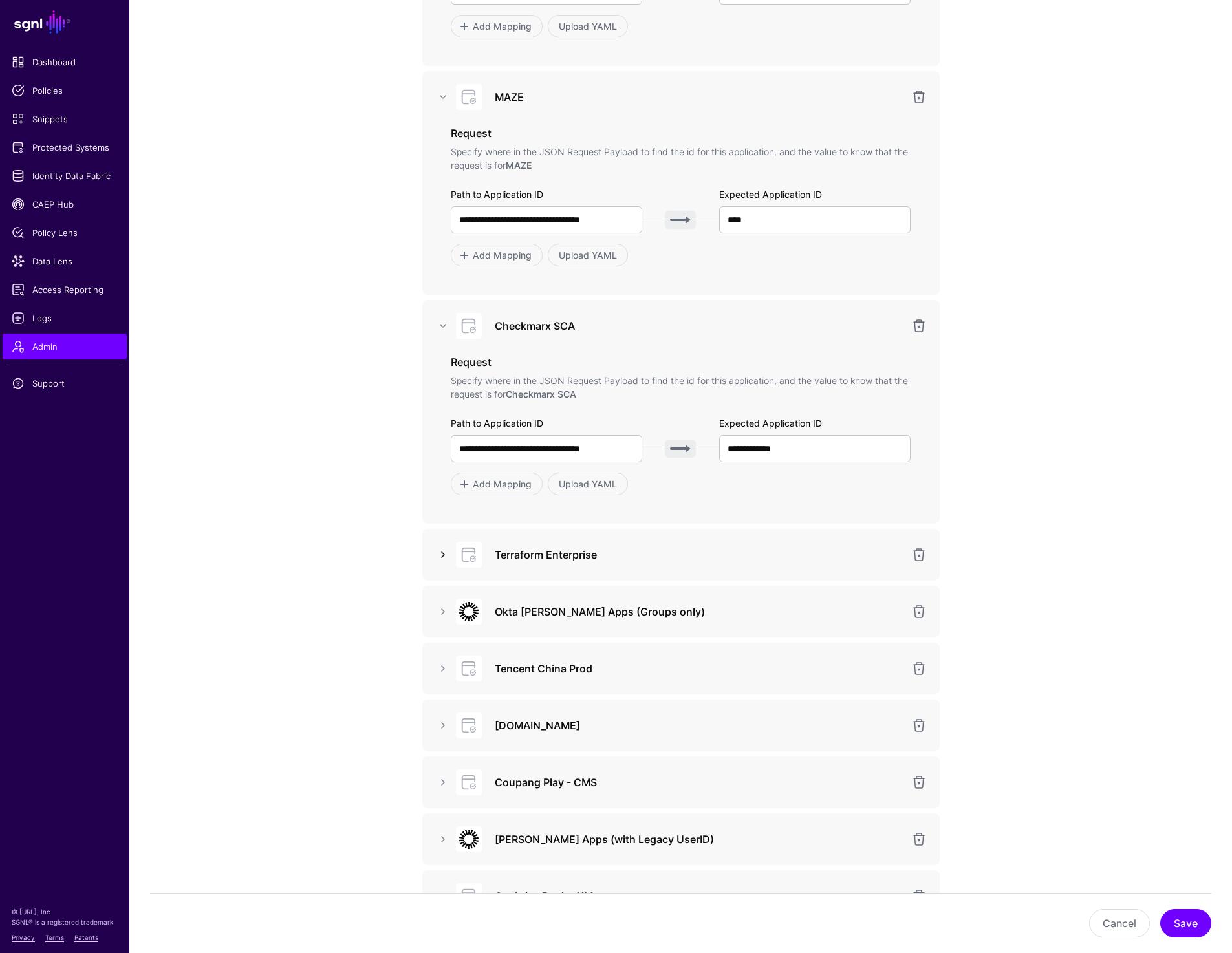
click at [440, 552] on link at bounding box center [443, 554] width 16 height 16
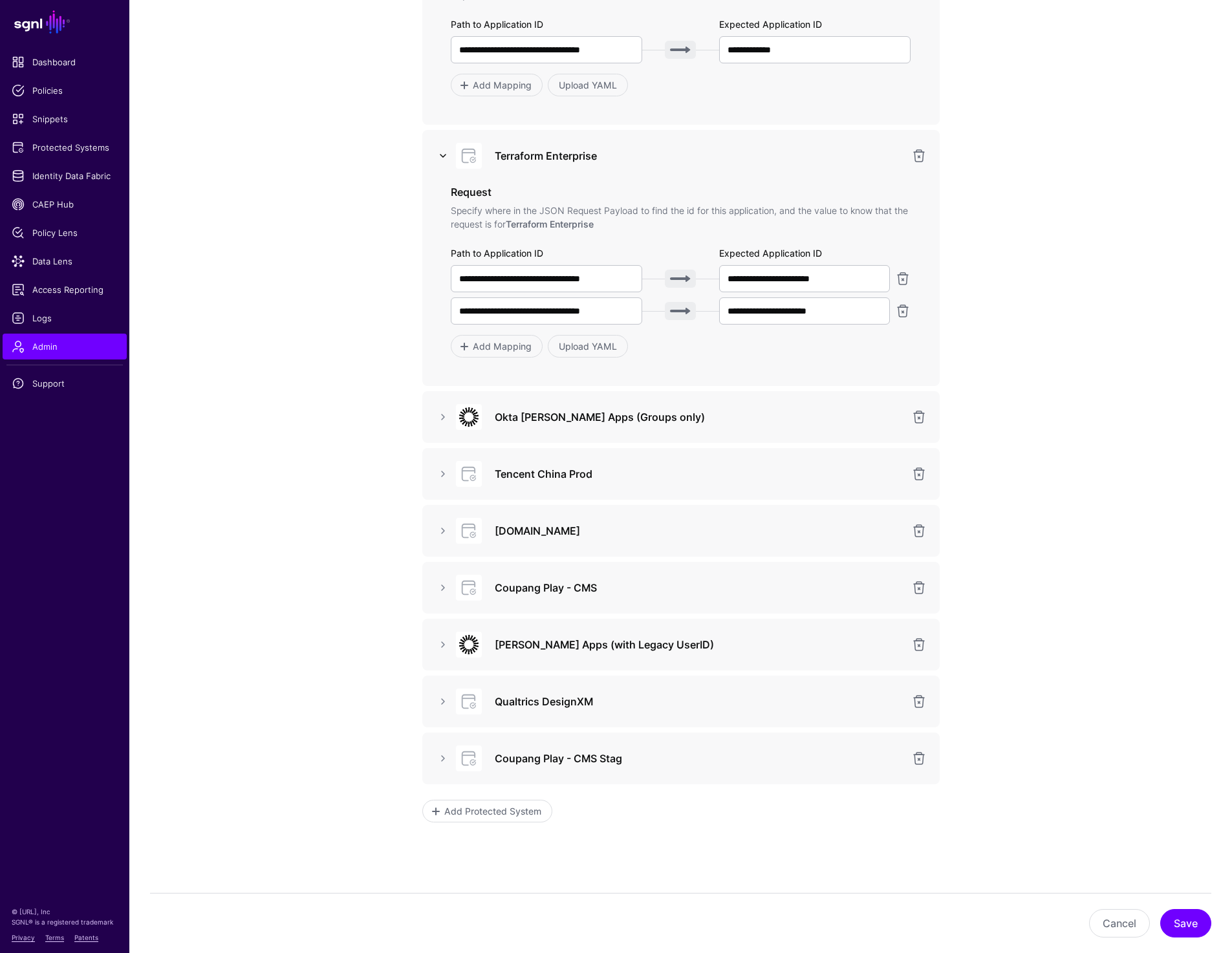
scroll to position [3043, 0]
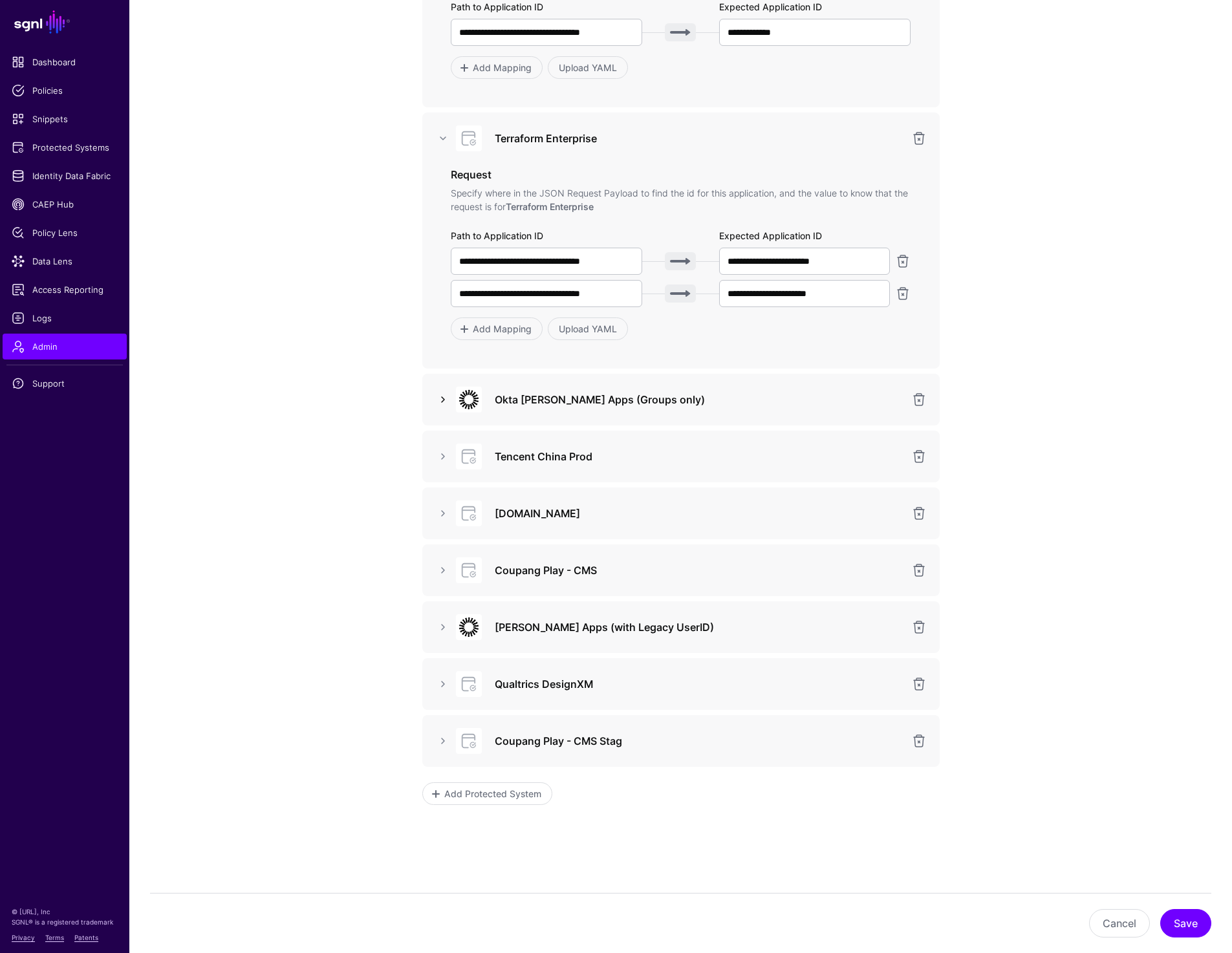
click at [439, 401] on link at bounding box center [443, 399] width 16 height 16
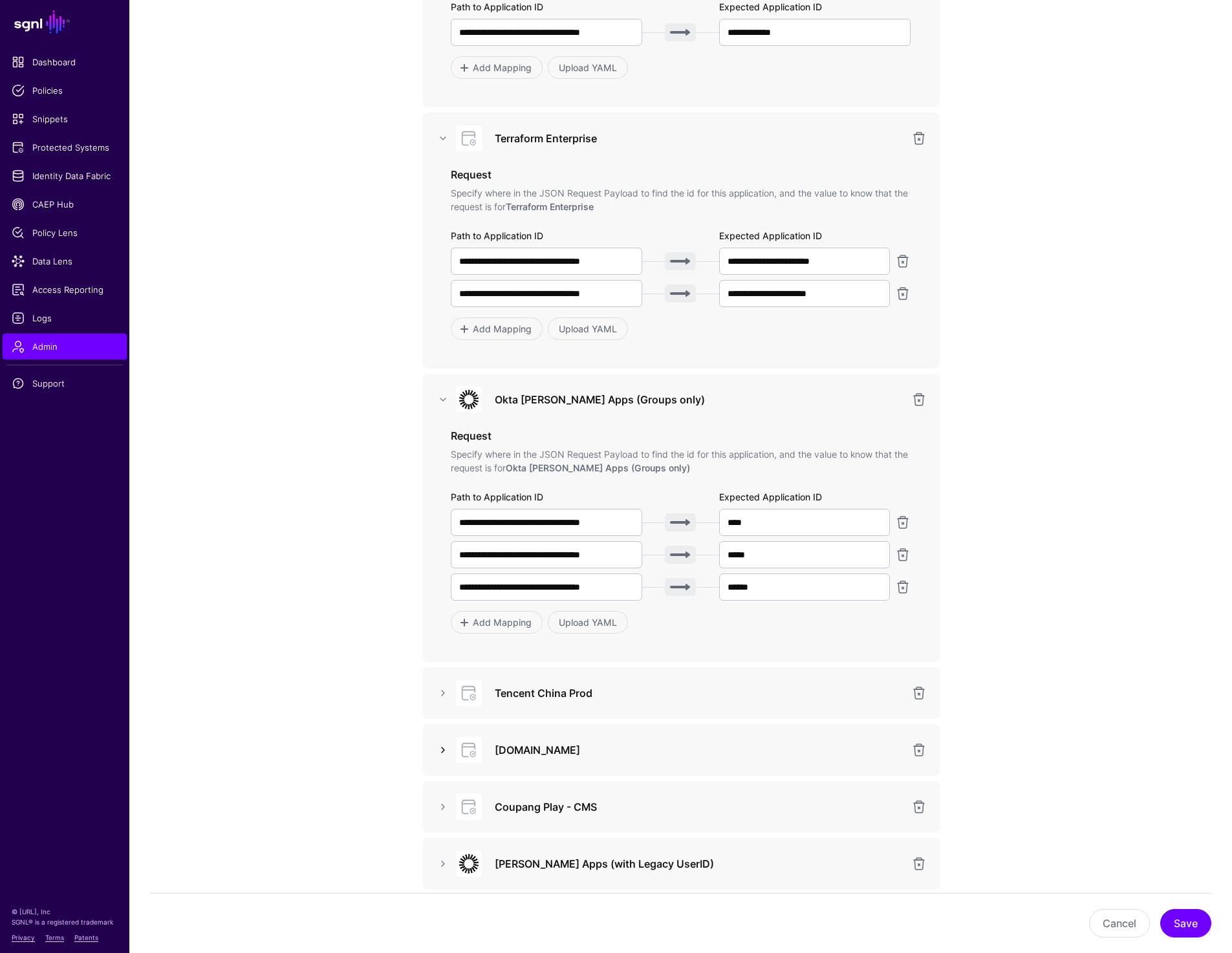
click at [436, 751] on link at bounding box center [443, 750] width 16 height 16
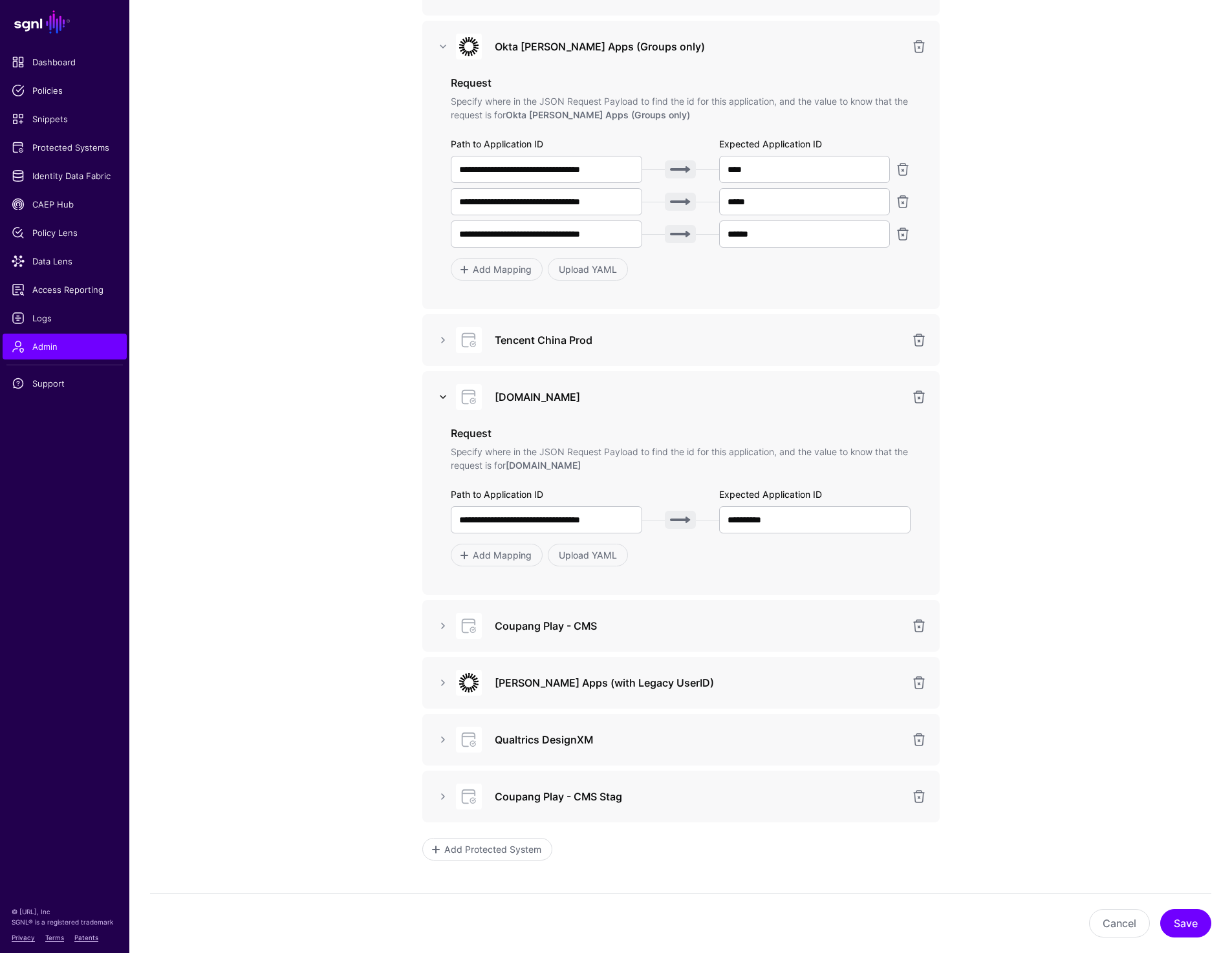
scroll to position [3479, 0]
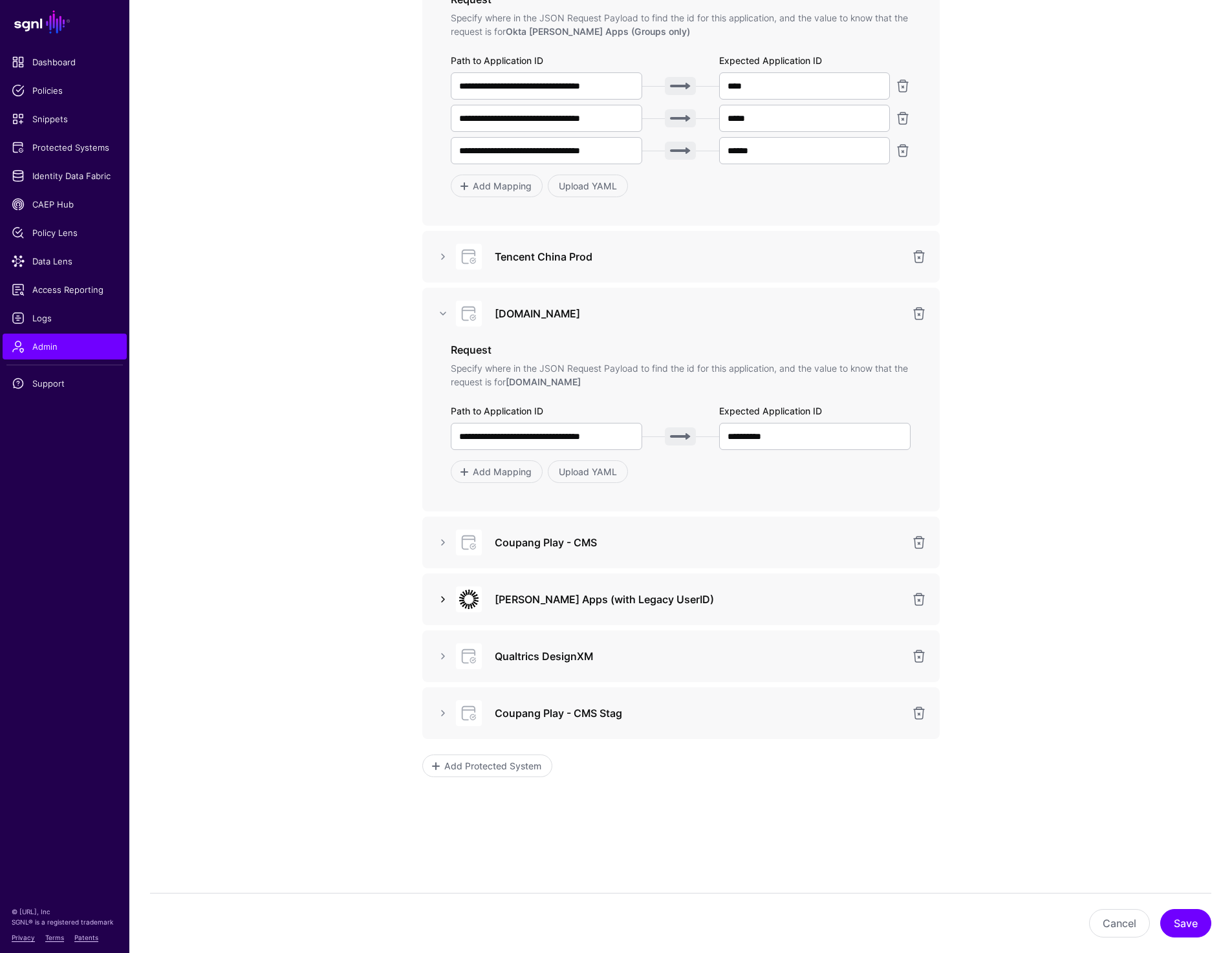
click at [439, 601] on link at bounding box center [443, 599] width 16 height 16
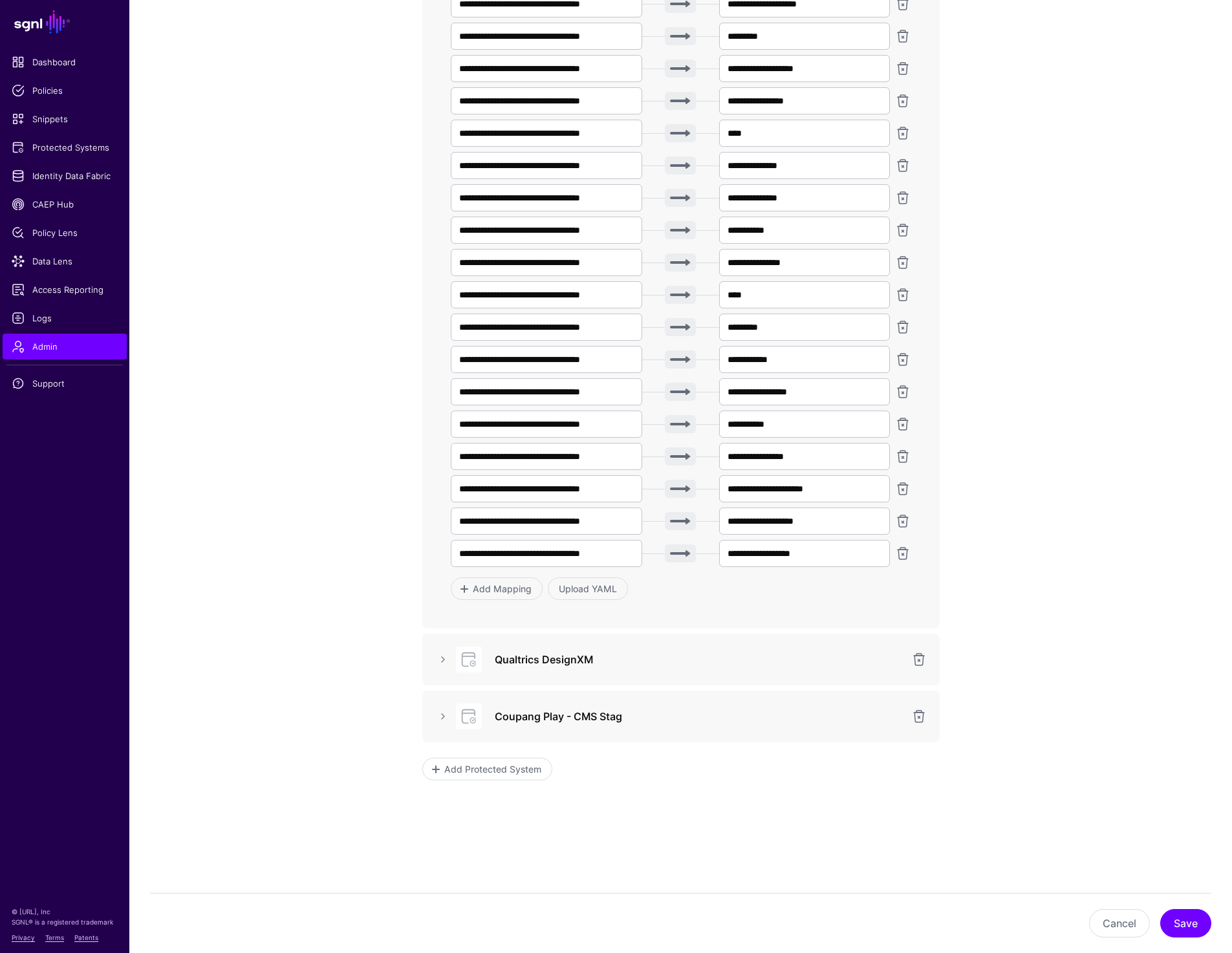
scroll to position [5592, 0]
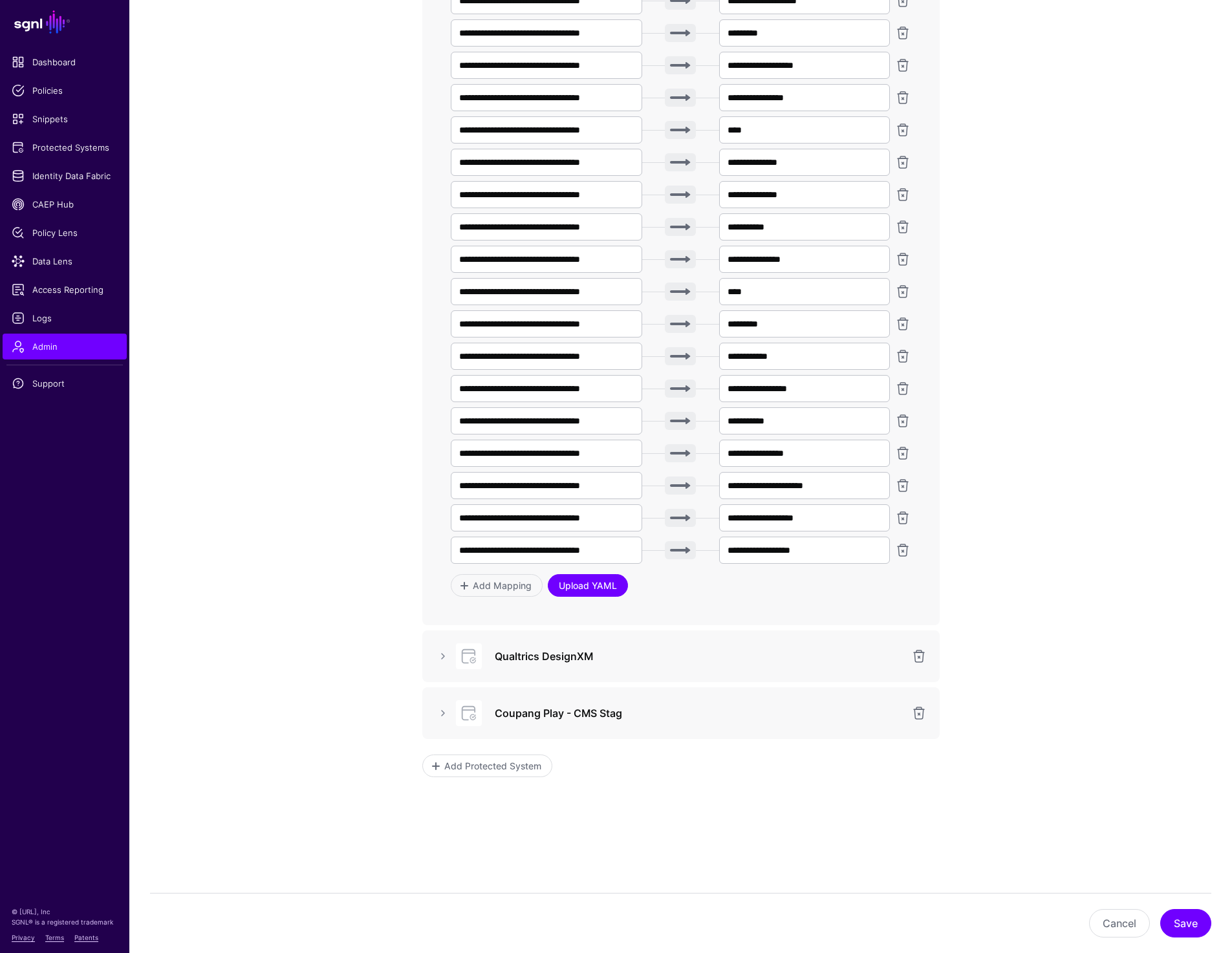
click at [600, 594] on link "Upload YAML" at bounding box center [588, 585] width 80 height 23
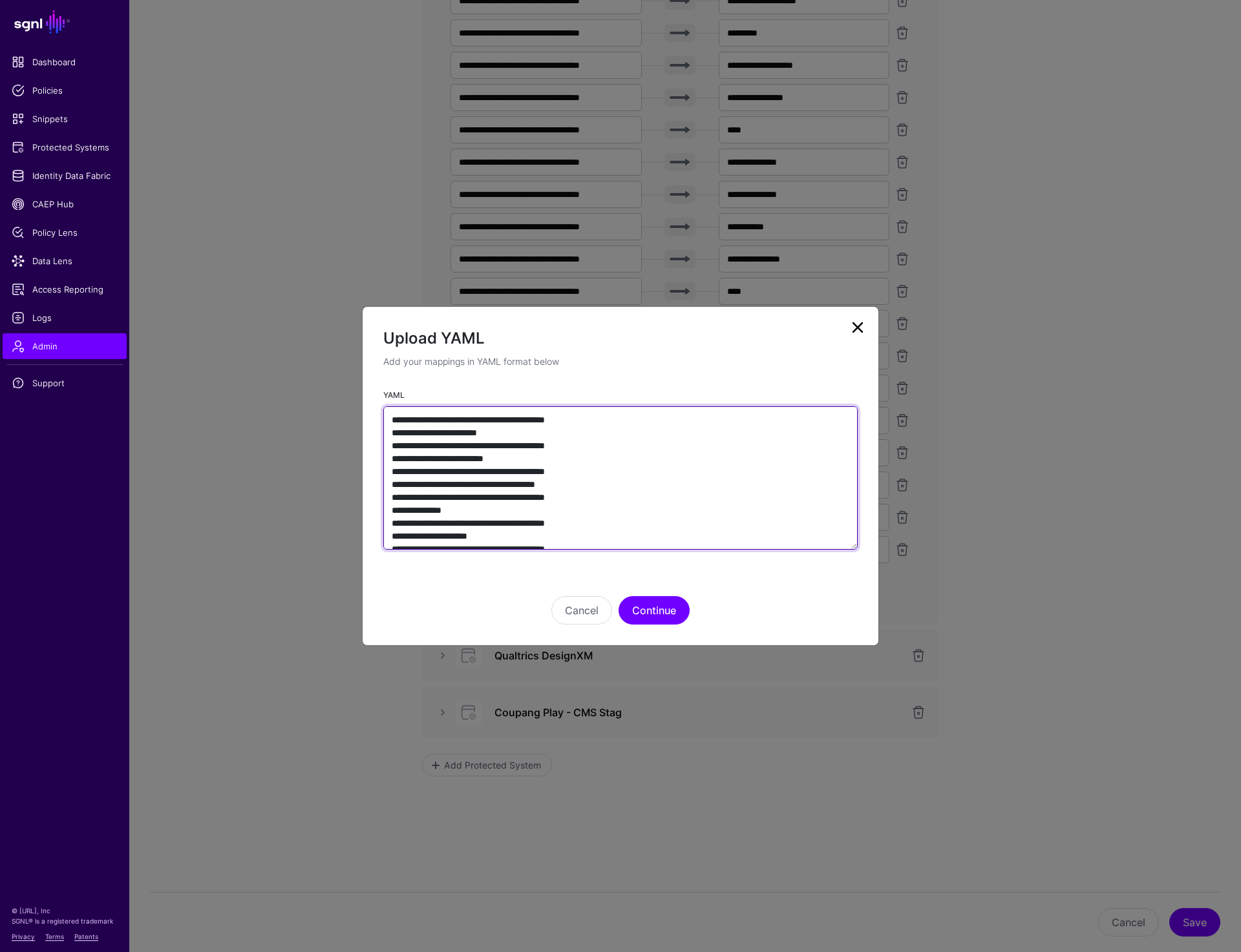
click at [558, 517] on textarea "YAML" at bounding box center [621, 478] width 475 height 144
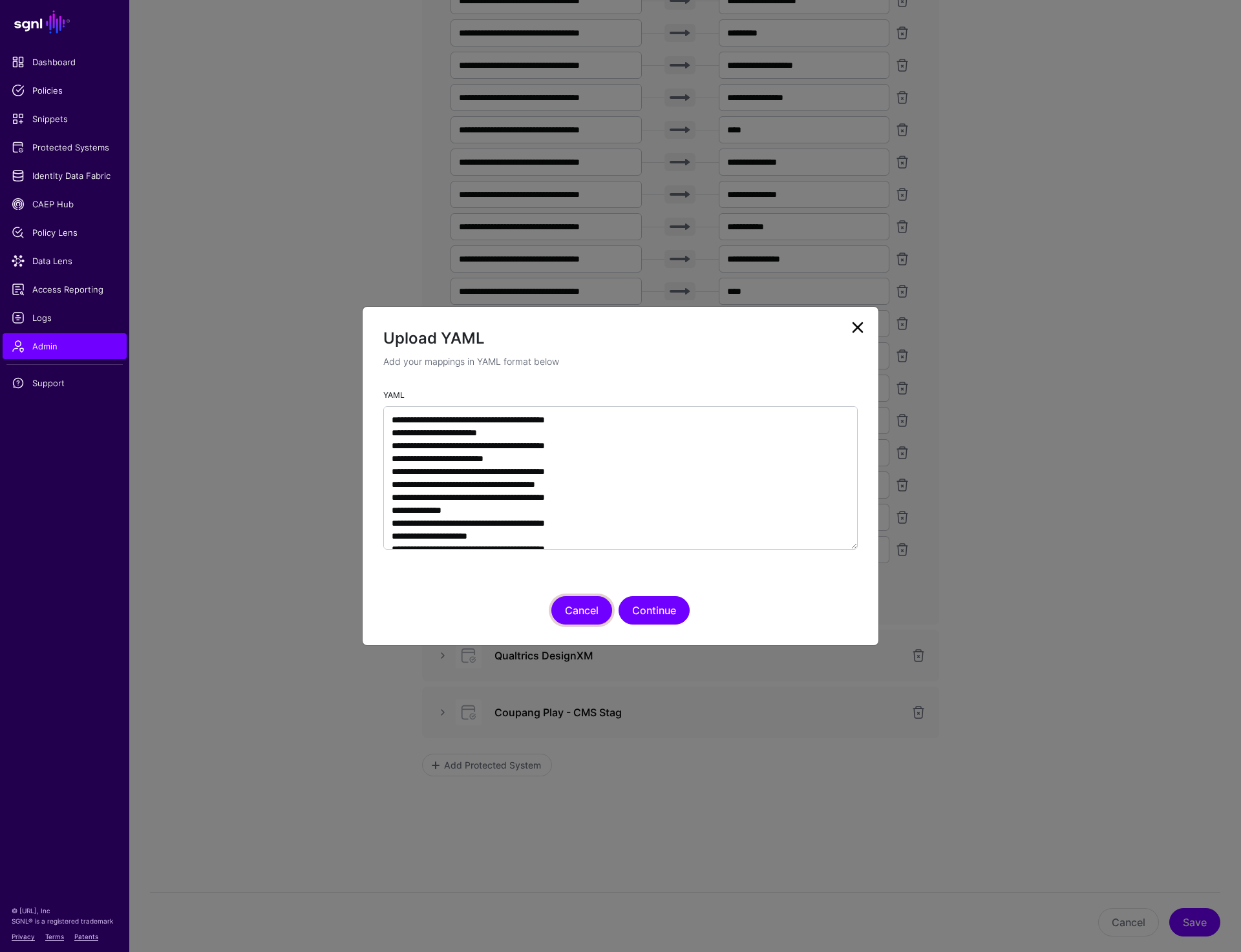
click at [579, 601] on button "Cancel" at bounding box center [582, 610] width 61 height 28
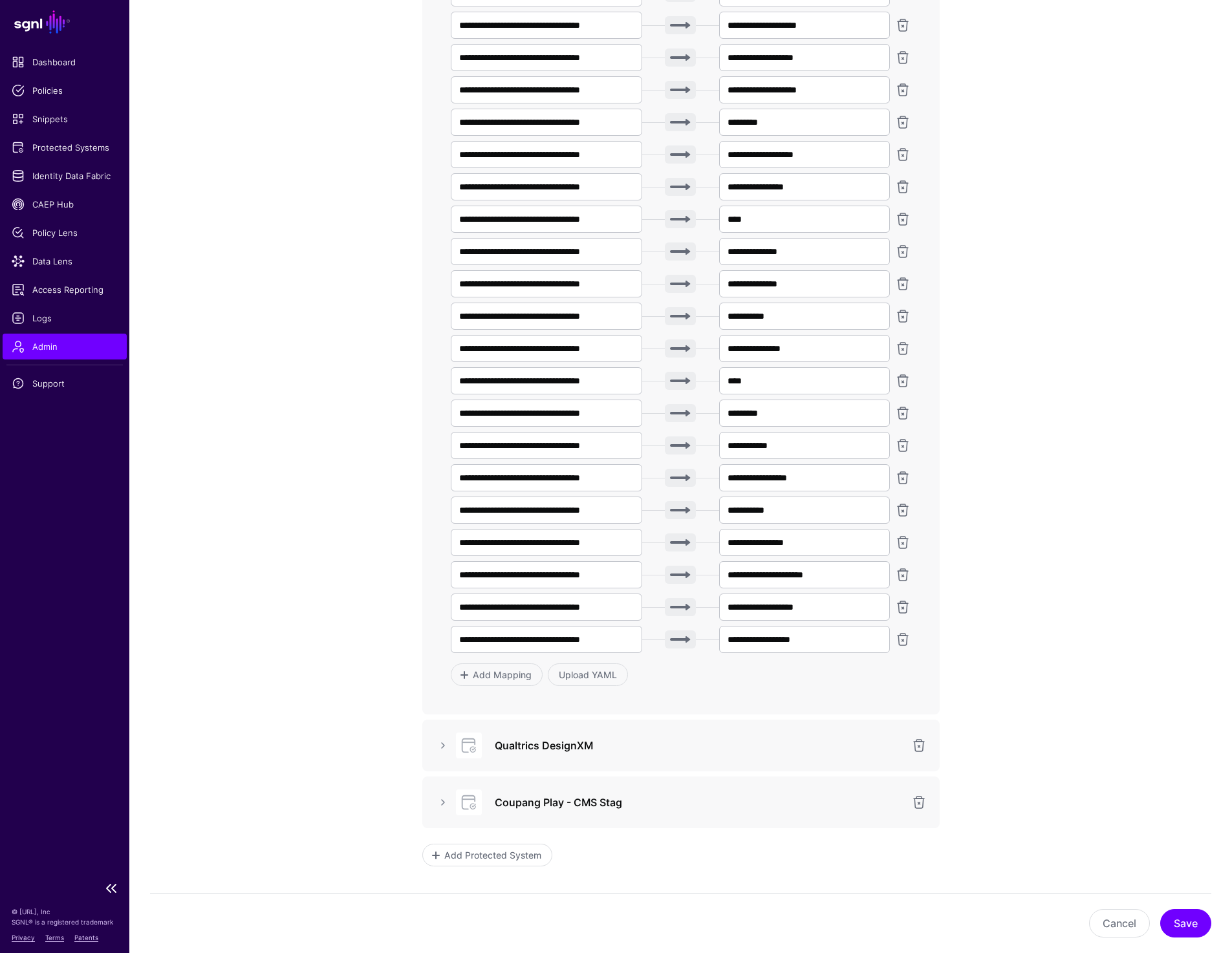
scroll to position [5506, 0]
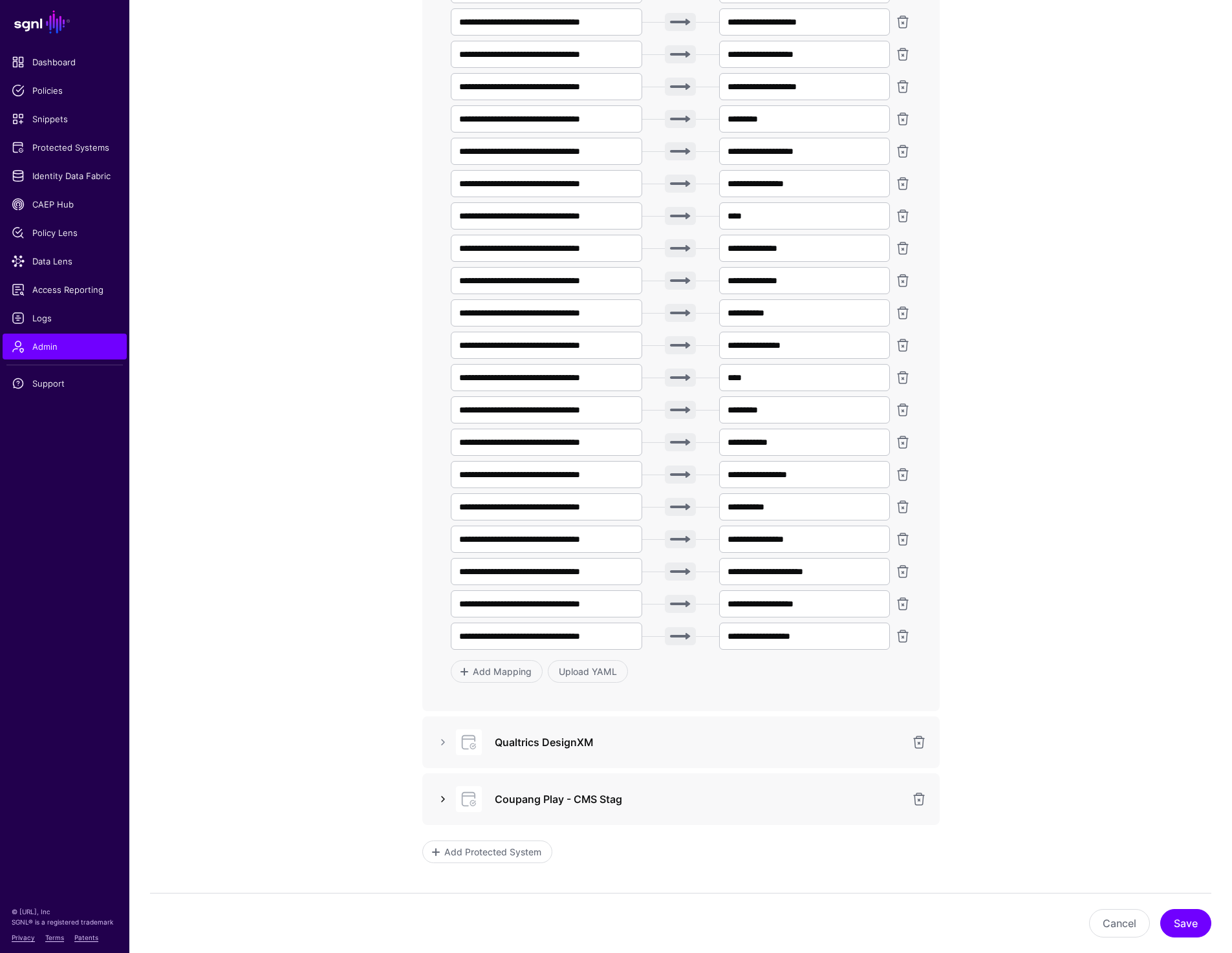
click at [443, 799] on link at bounding box center [443, 799] width 16 height 16
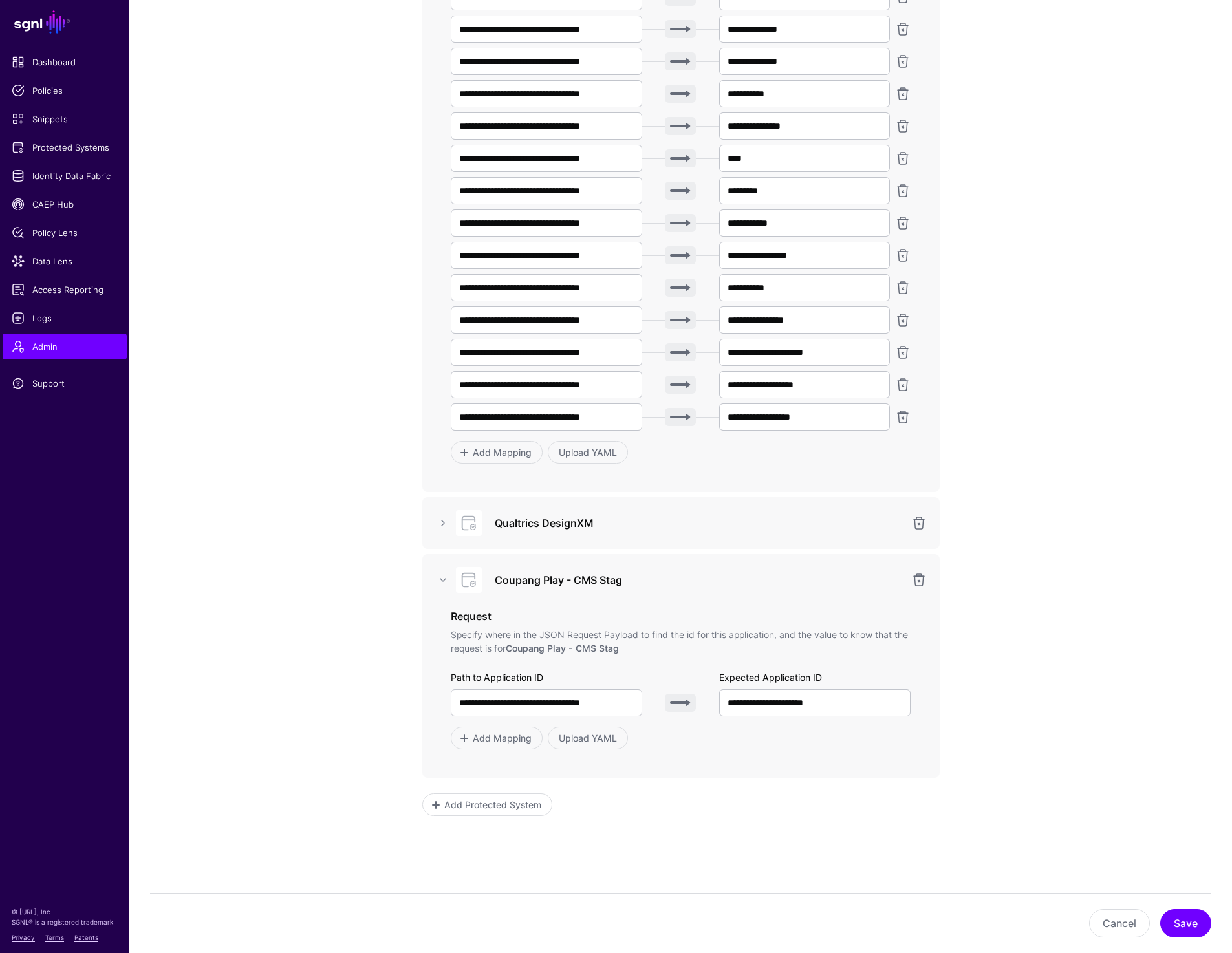
scroll to position [5764, 0]
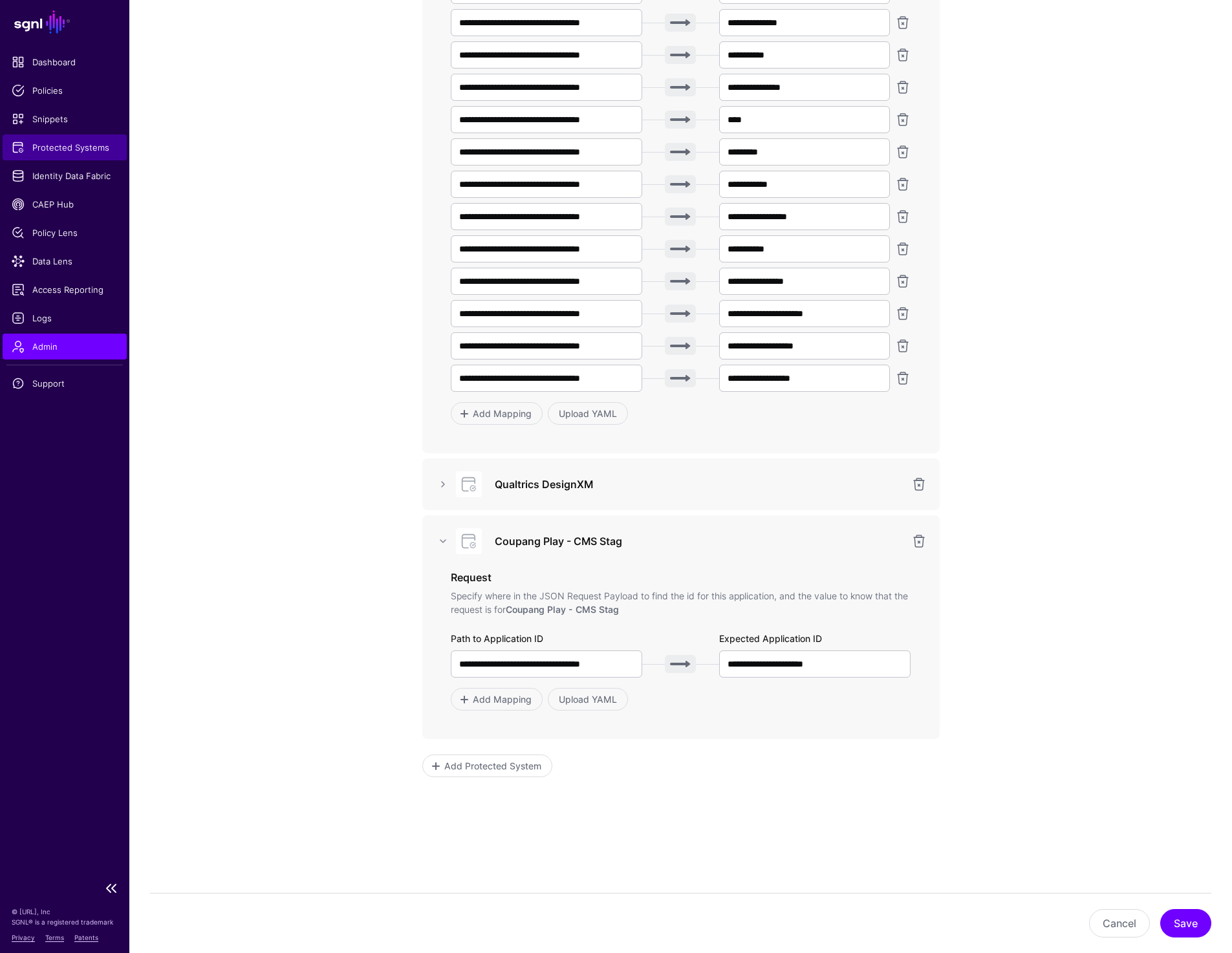
click at [59, 146] on span "Protected Systems" at bounding box center [64, 147] width 106 height 13
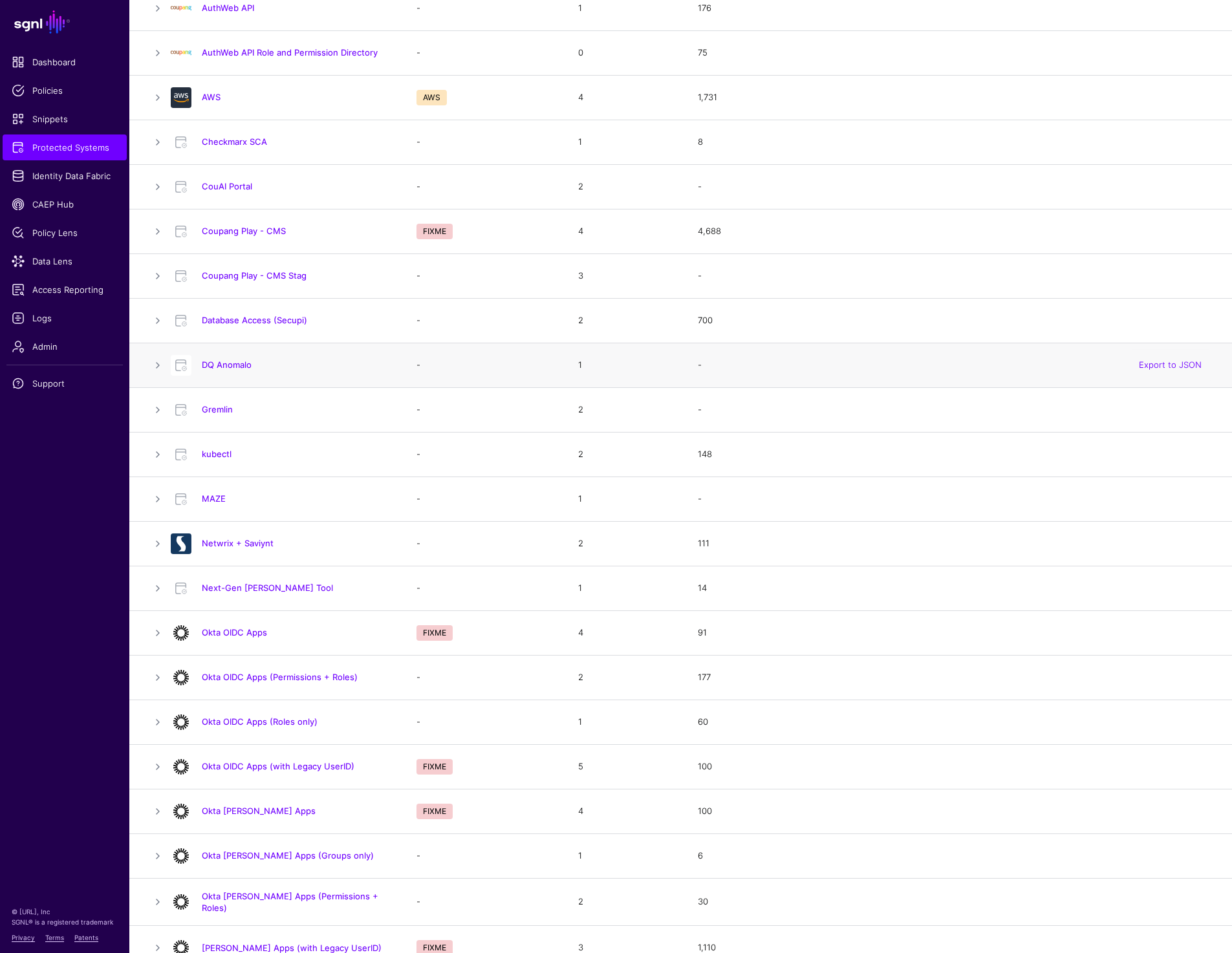
scroll to position [219, 0]
click at [246, 635] on link "Okta OIDC Apps" at bounding box center [234, 630] width 65 height 10
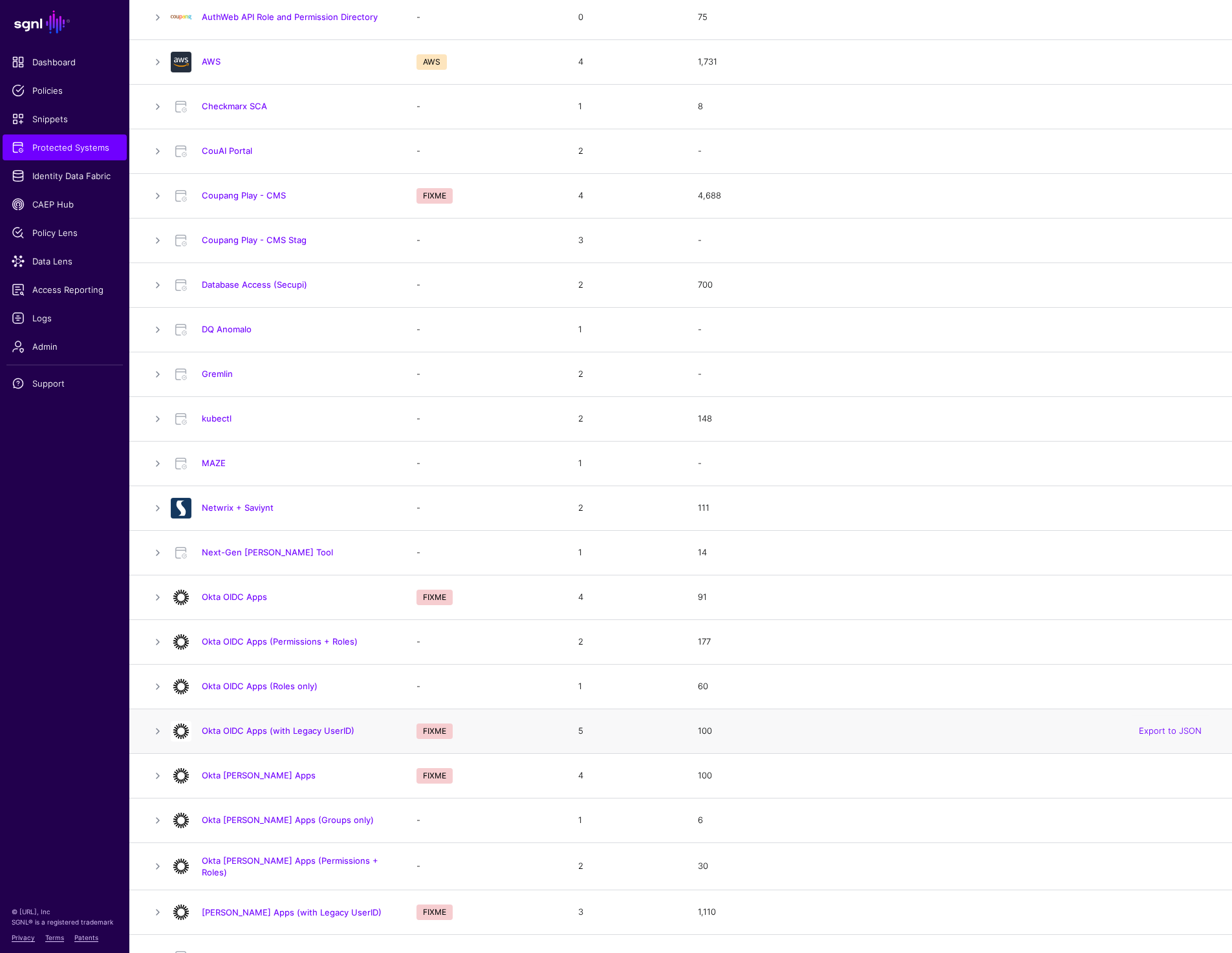
scroll to position [280, 0]
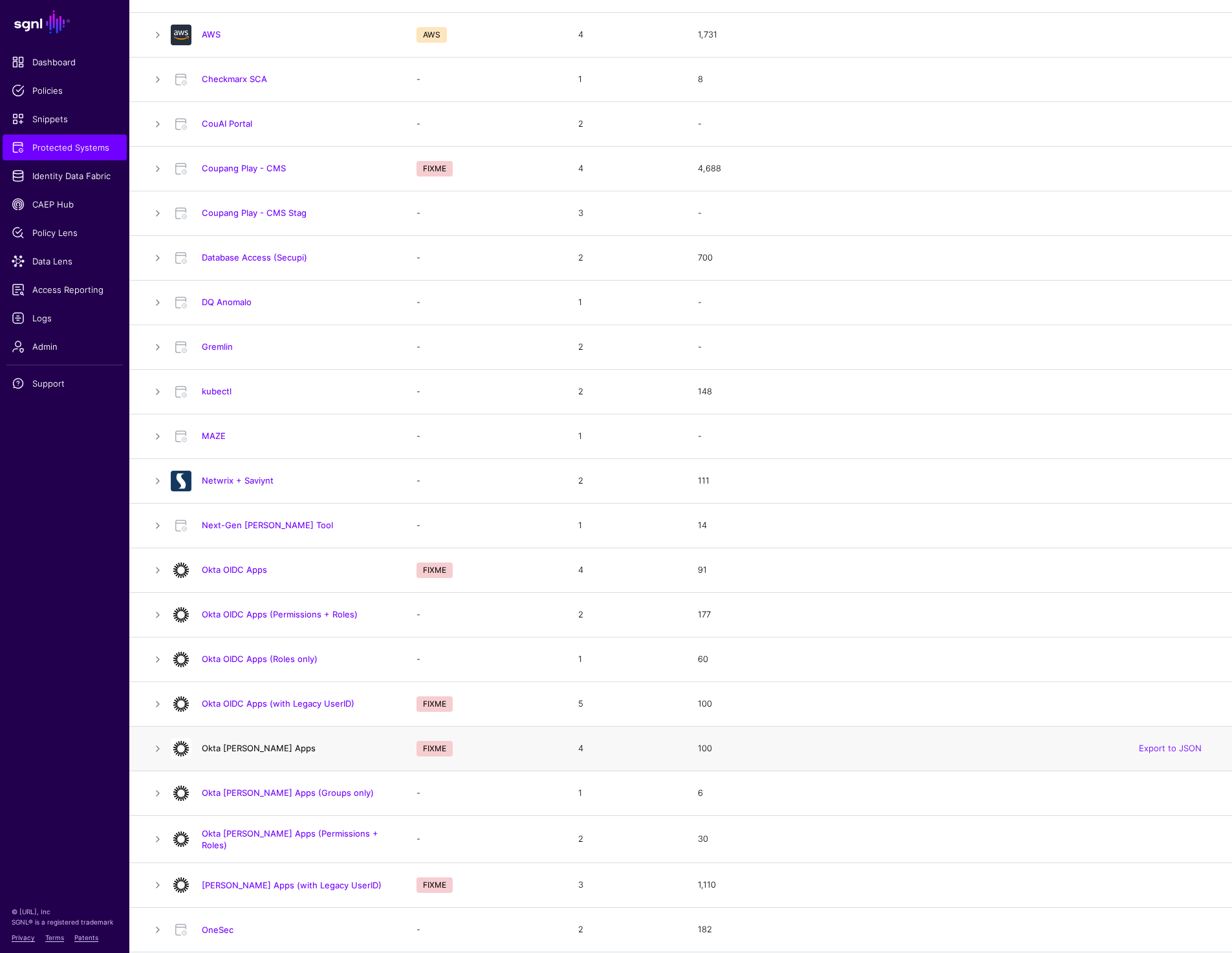
click at [235, 745] on link "Okta SAML Apps" at bounding box center [258, 748] width 114 height 10
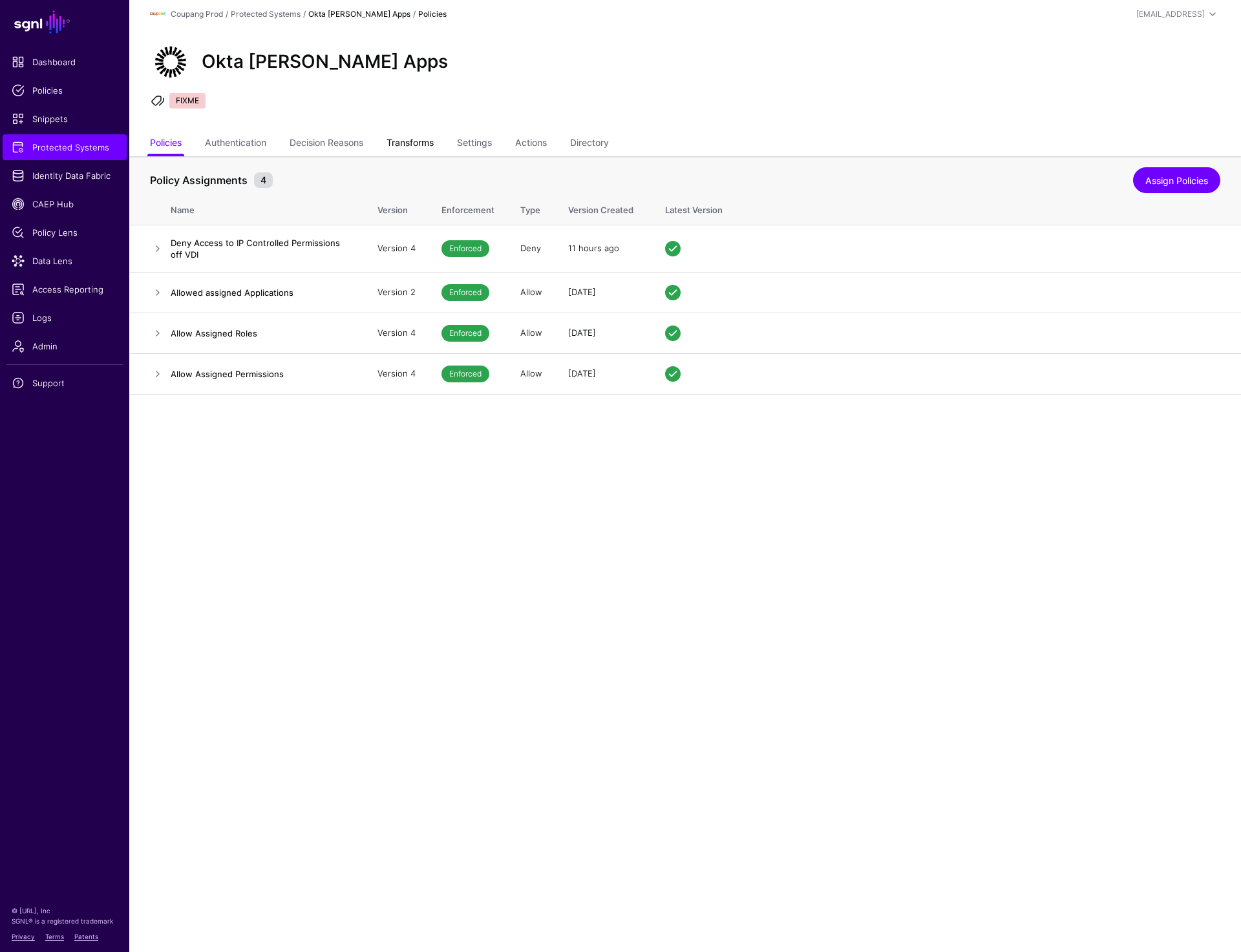
click at [427, 141] on link "Transforms" at bounding box center [410, 144] width 47 height 24
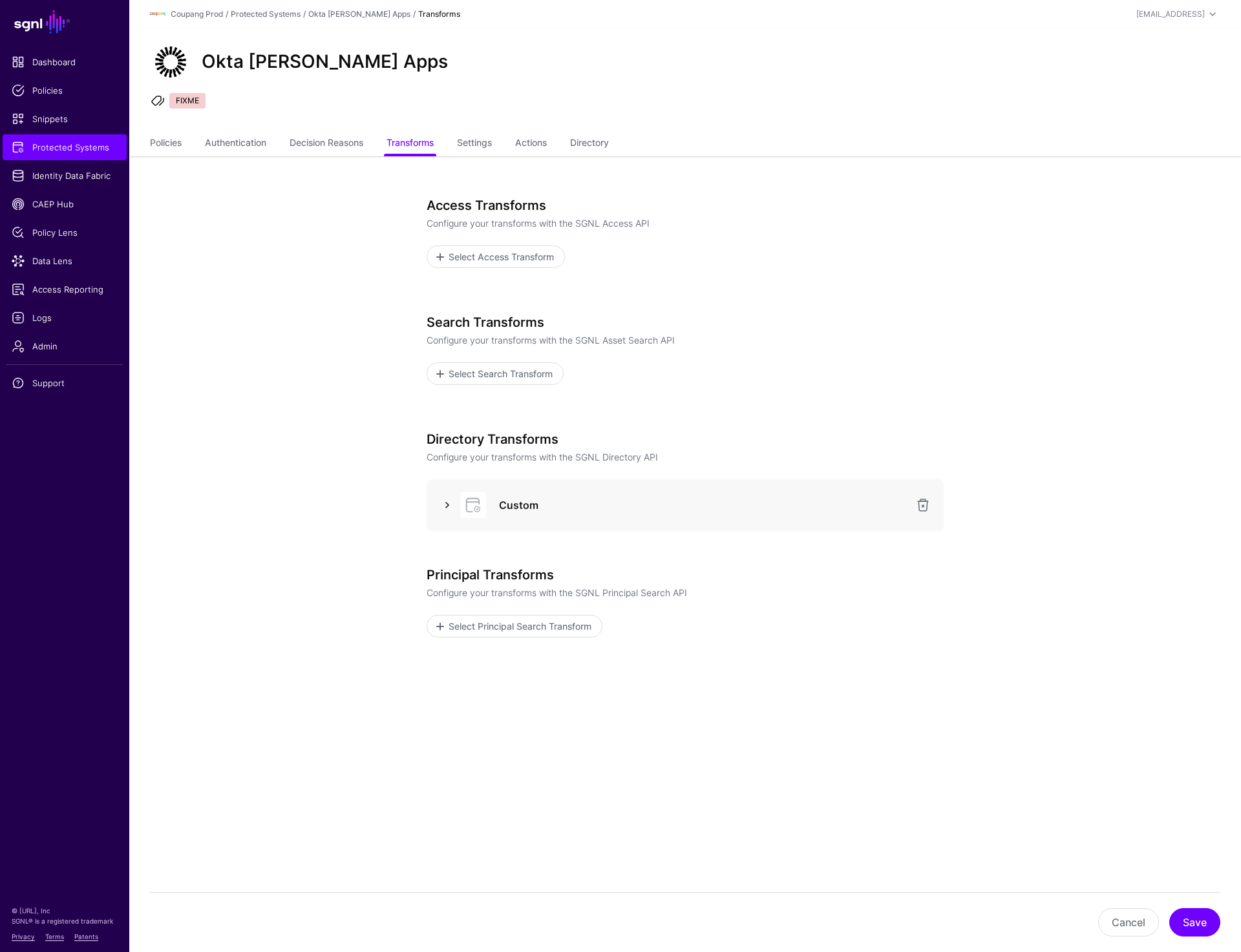
click at [445, 505] on link at bounding box center [447, 505] width 16 height 15
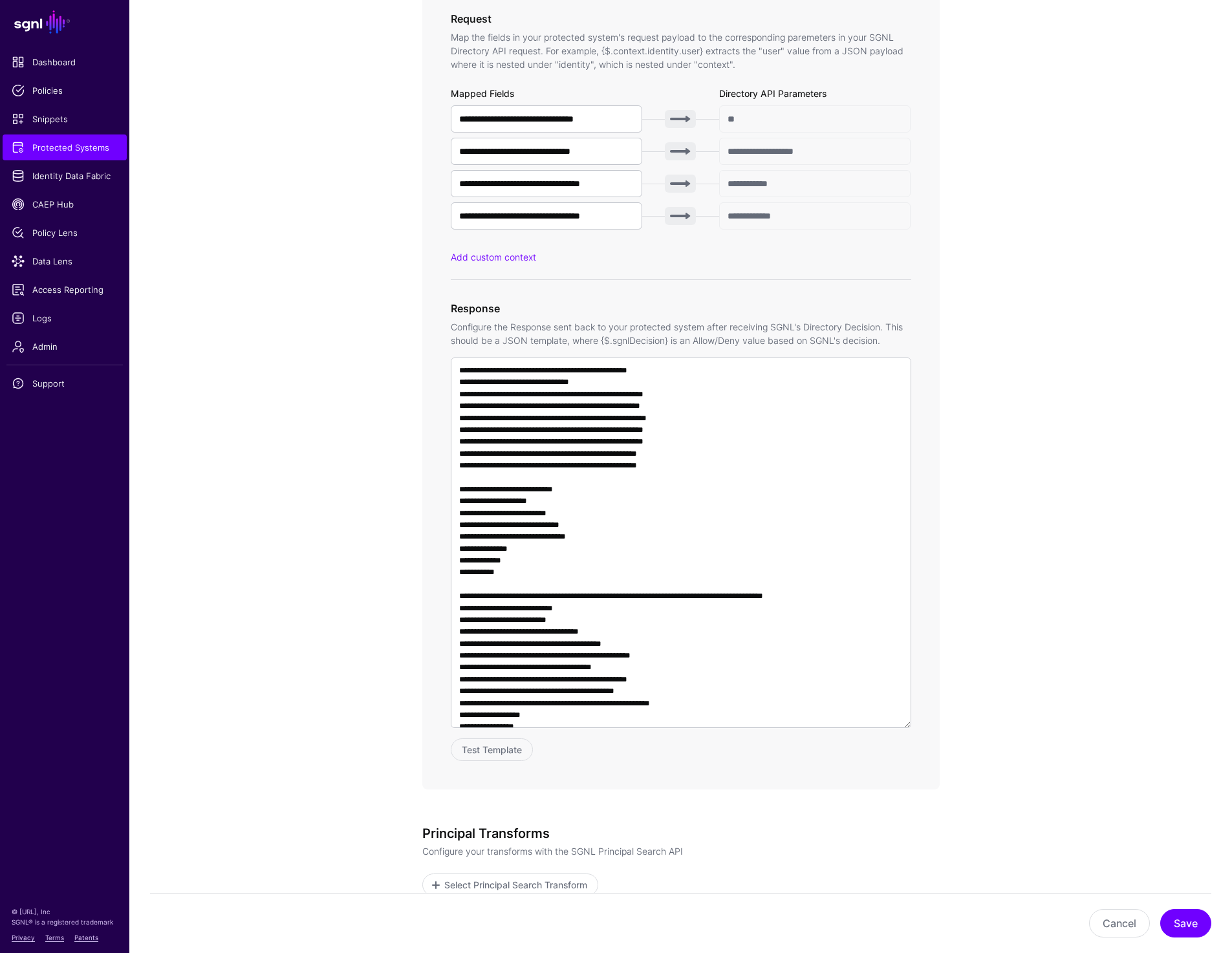
scroll to position [784, 0]
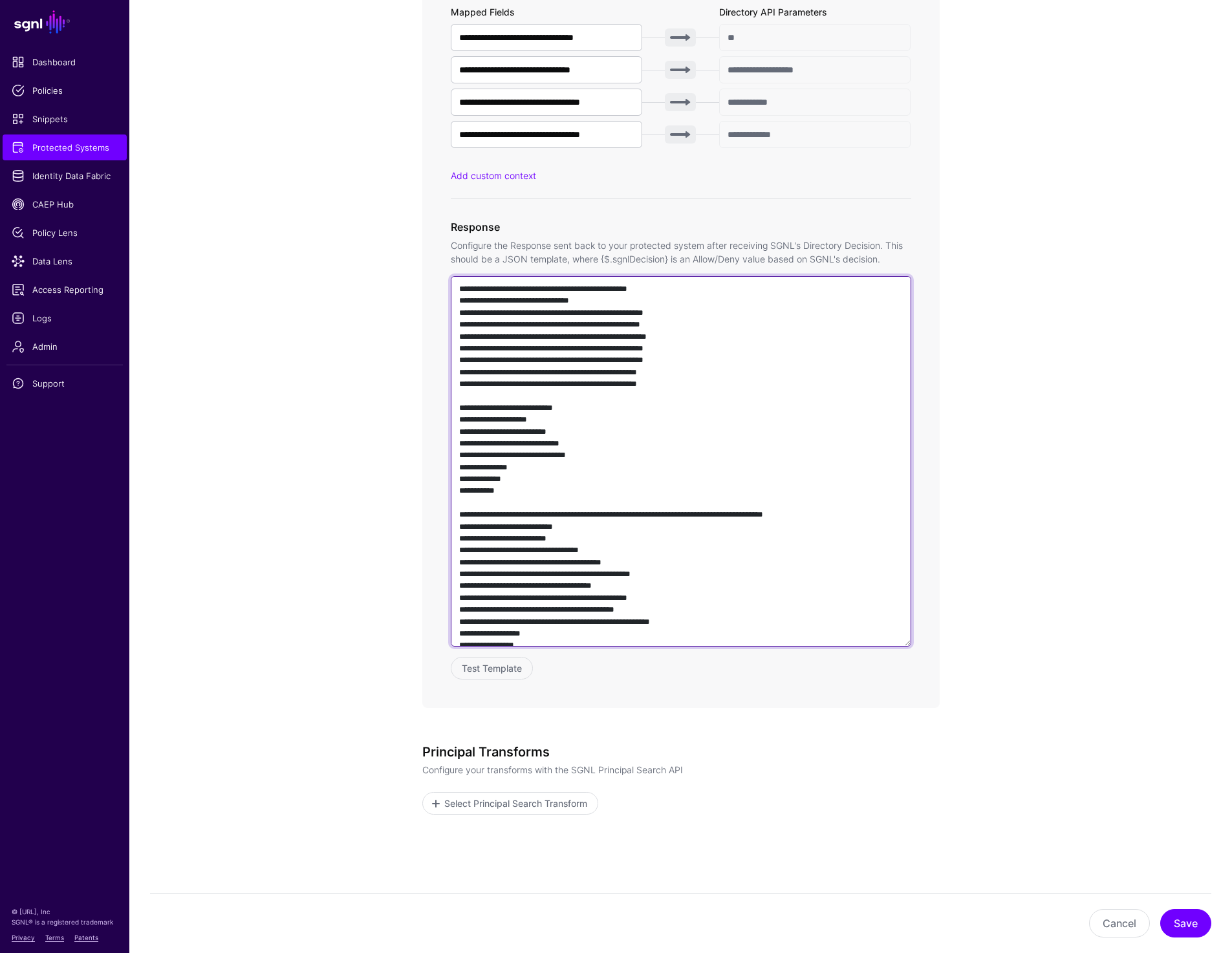
click at [634, 461] on textarea at bounding box center [681, 461] width 461 height 370
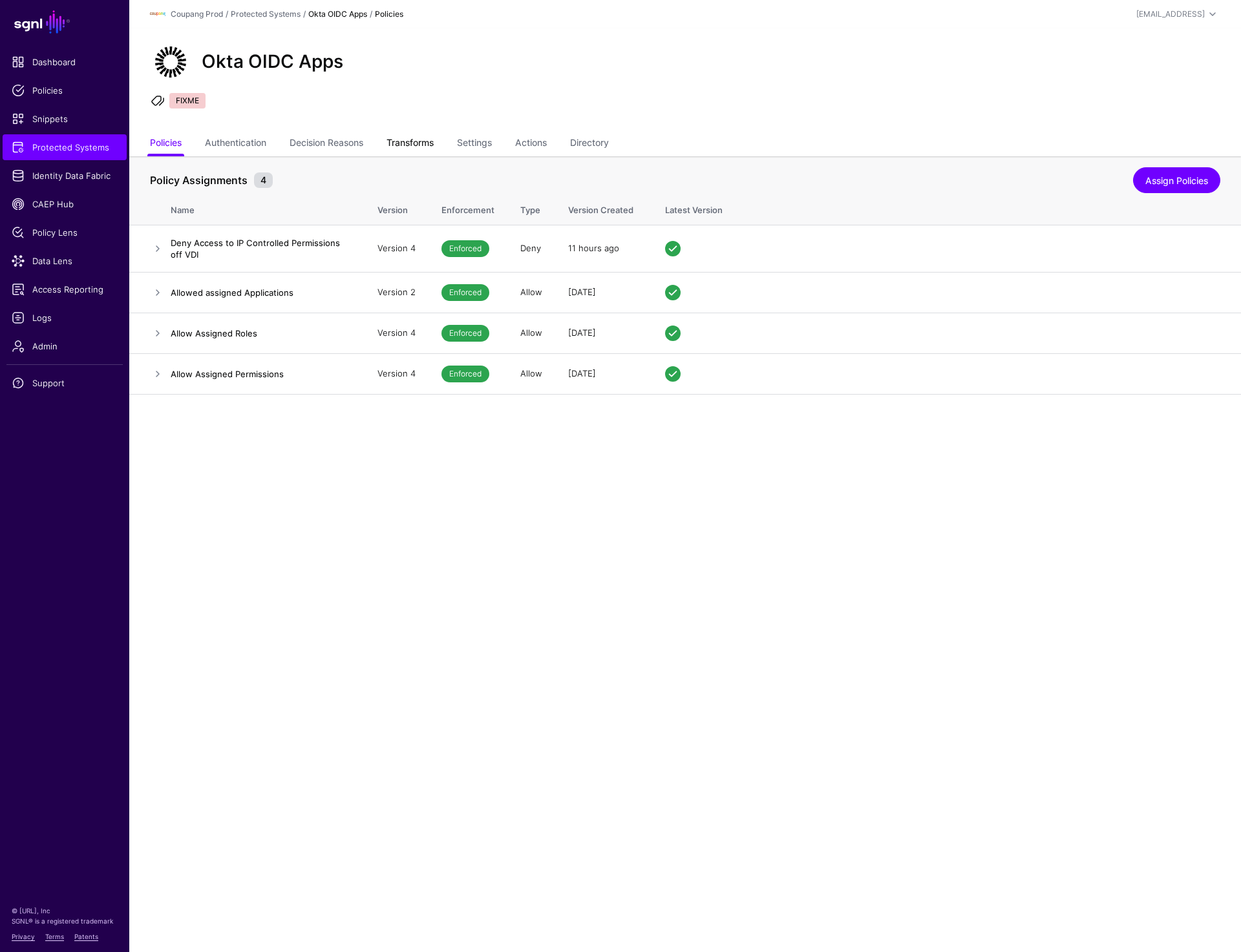
click at [413, 144] on link "Transforms" at bounding box center [410, 144] width 47 height 24
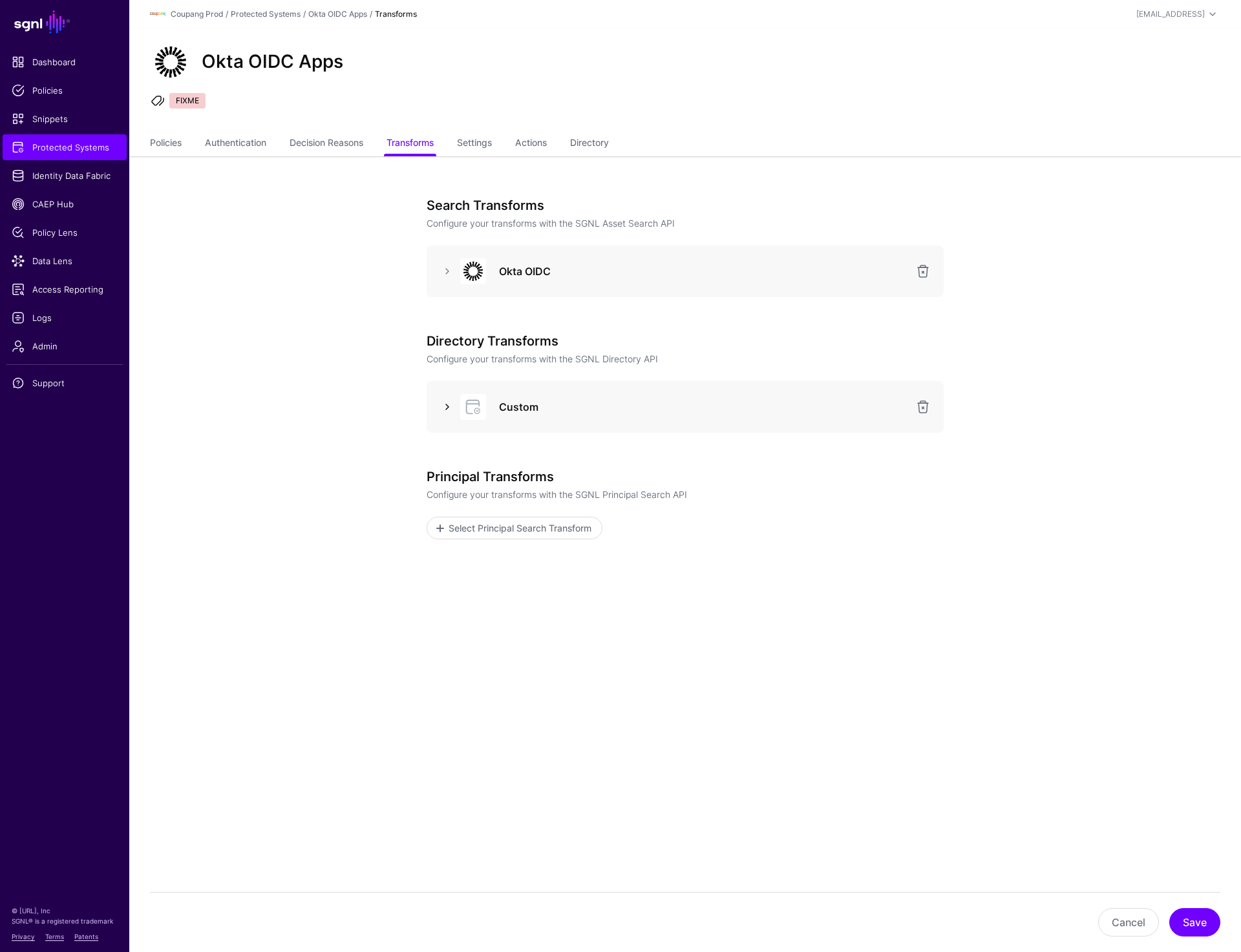
click at [444, 408] on link at bounding box center [447, 407] width 16 height 15
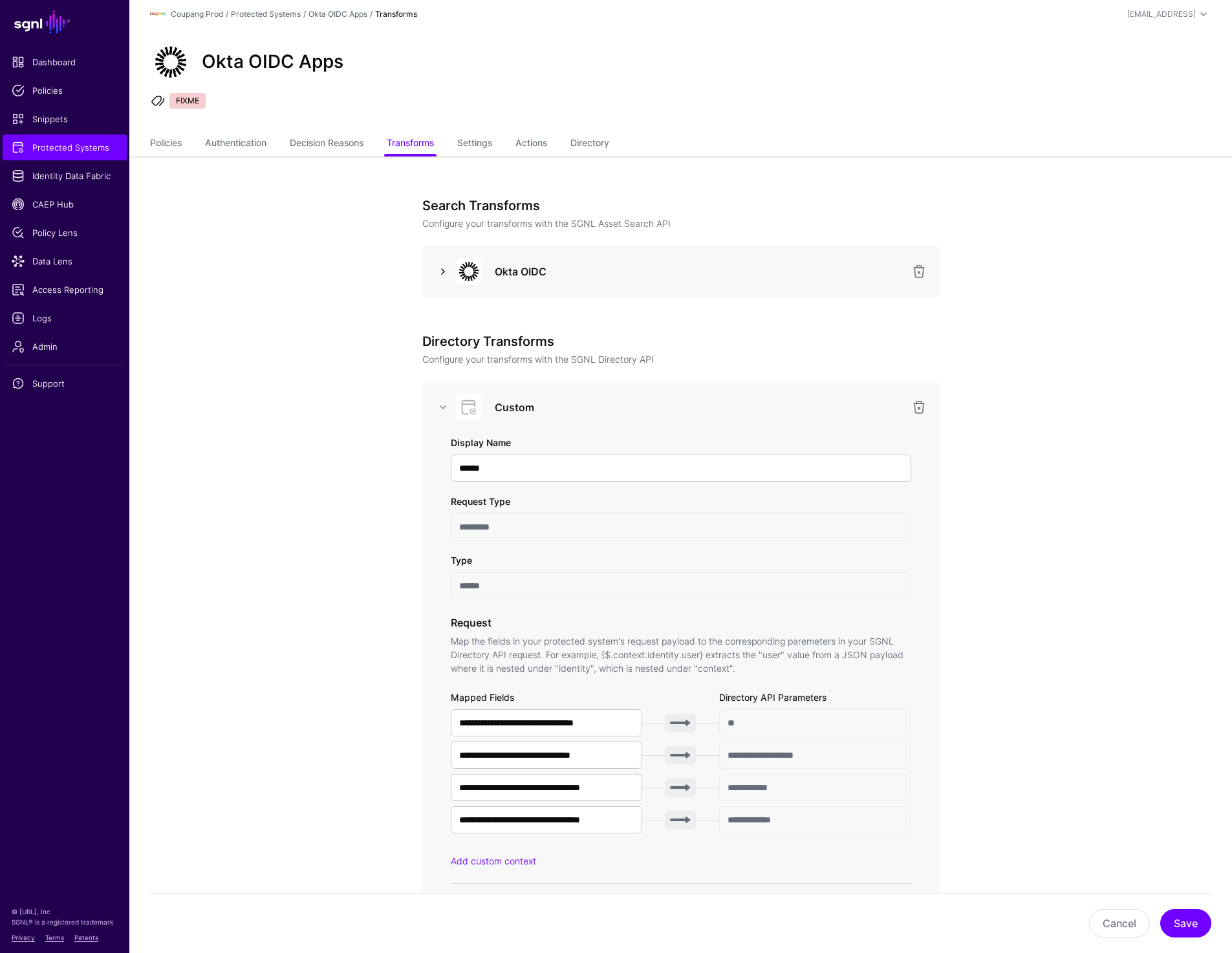
click at [445, 276] on link at bounding box center [443, 271] width 16 height 16
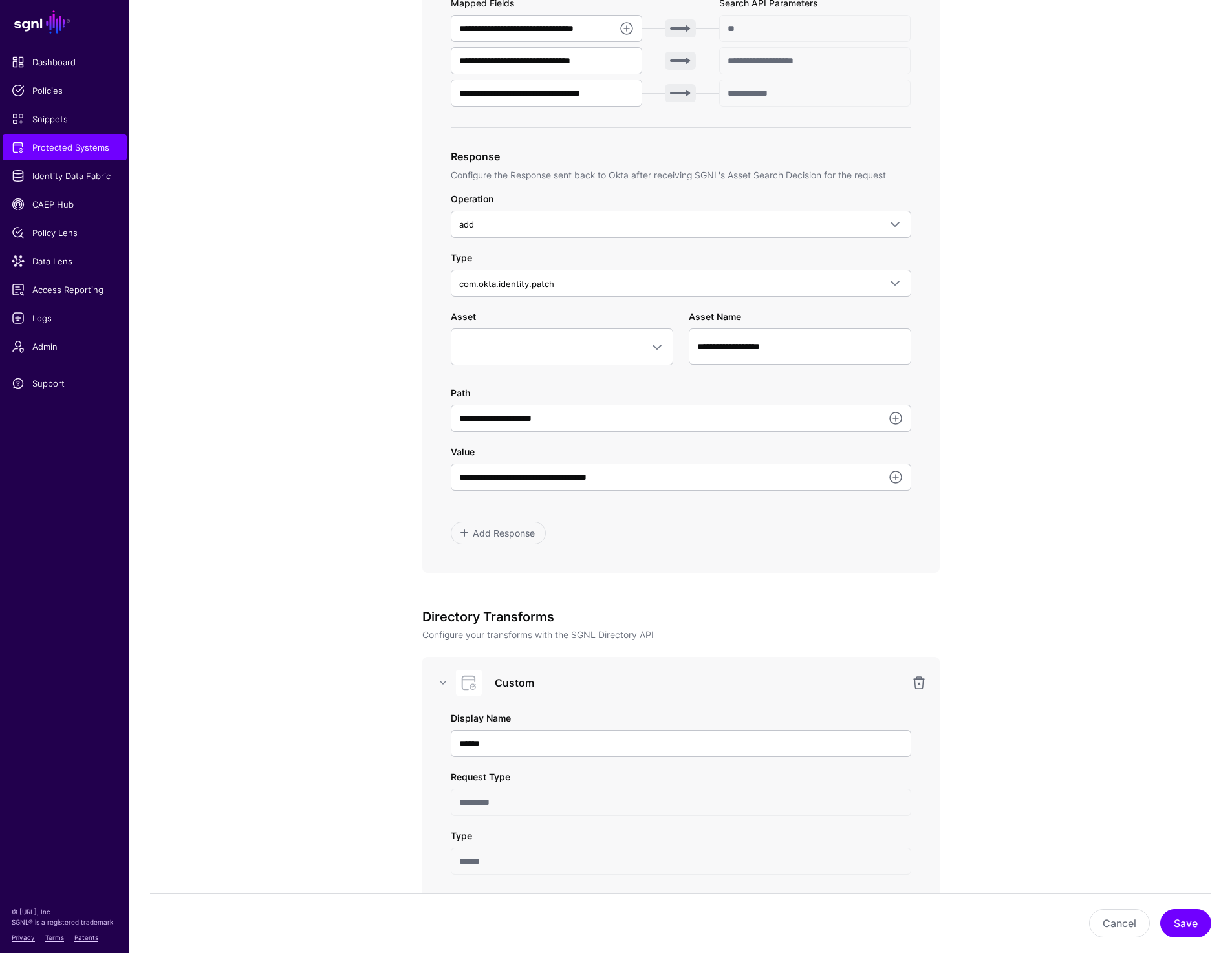
scroll to position [559, 0]
click at [526, 344] on span at bounding box center [562, 345] width 206 height 16
click at [1089, 305] on app-integrations-item-transforms "**********" at bounding box center [681, 782] width 1103 height 2369
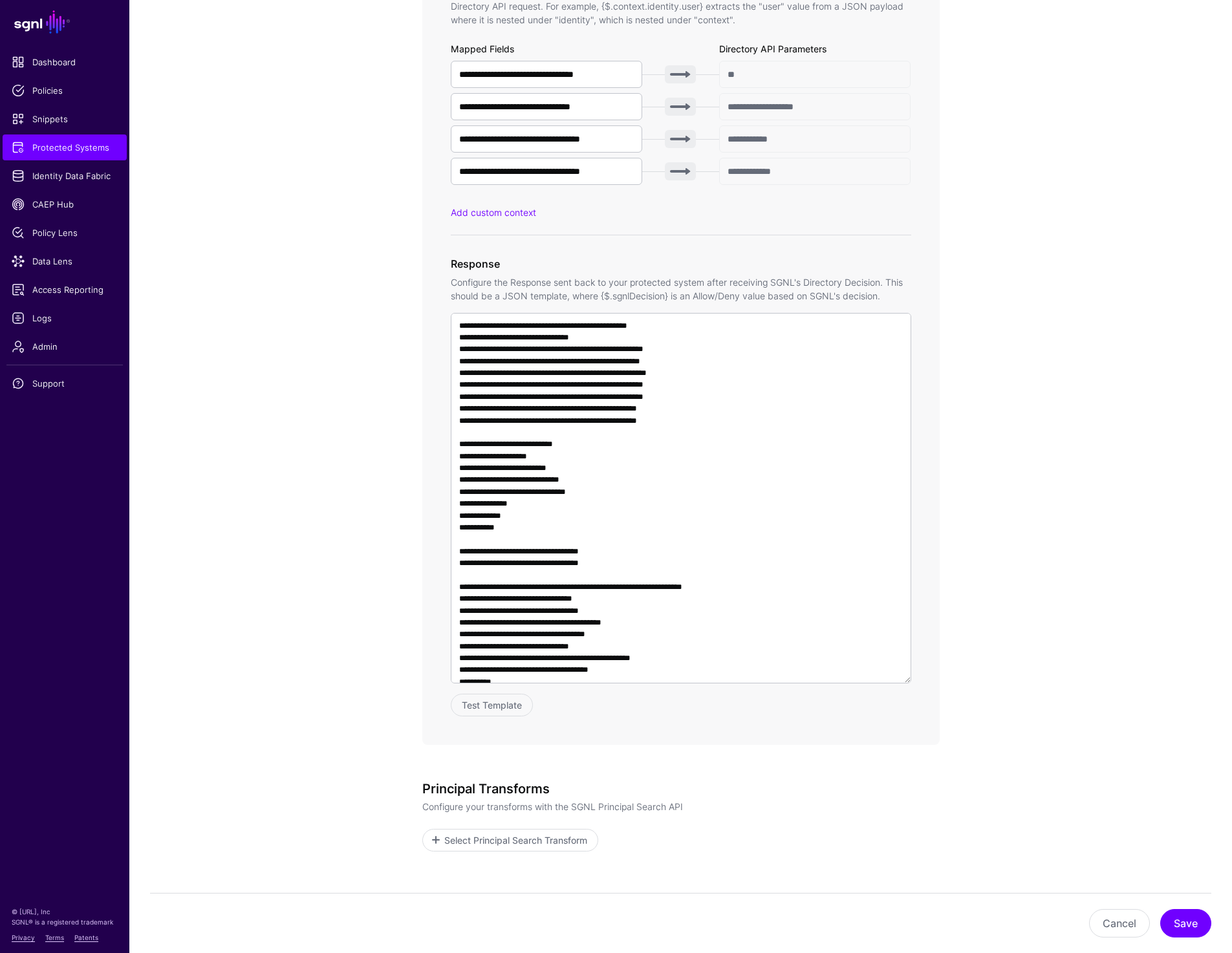
scroll to position [1510, 0]
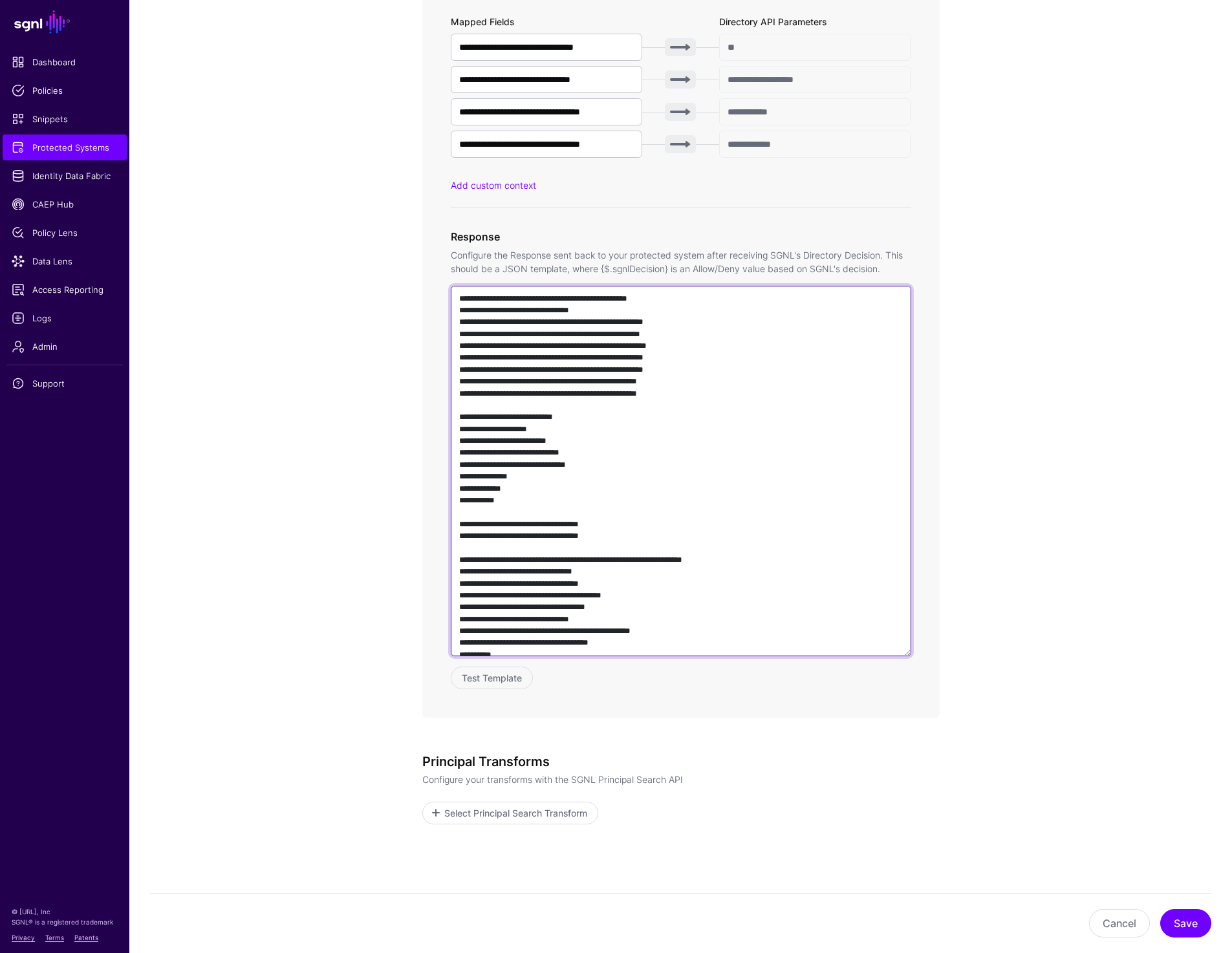
click at [698, 455] on textarea at bounding box center [681, 471] width 461 height 370
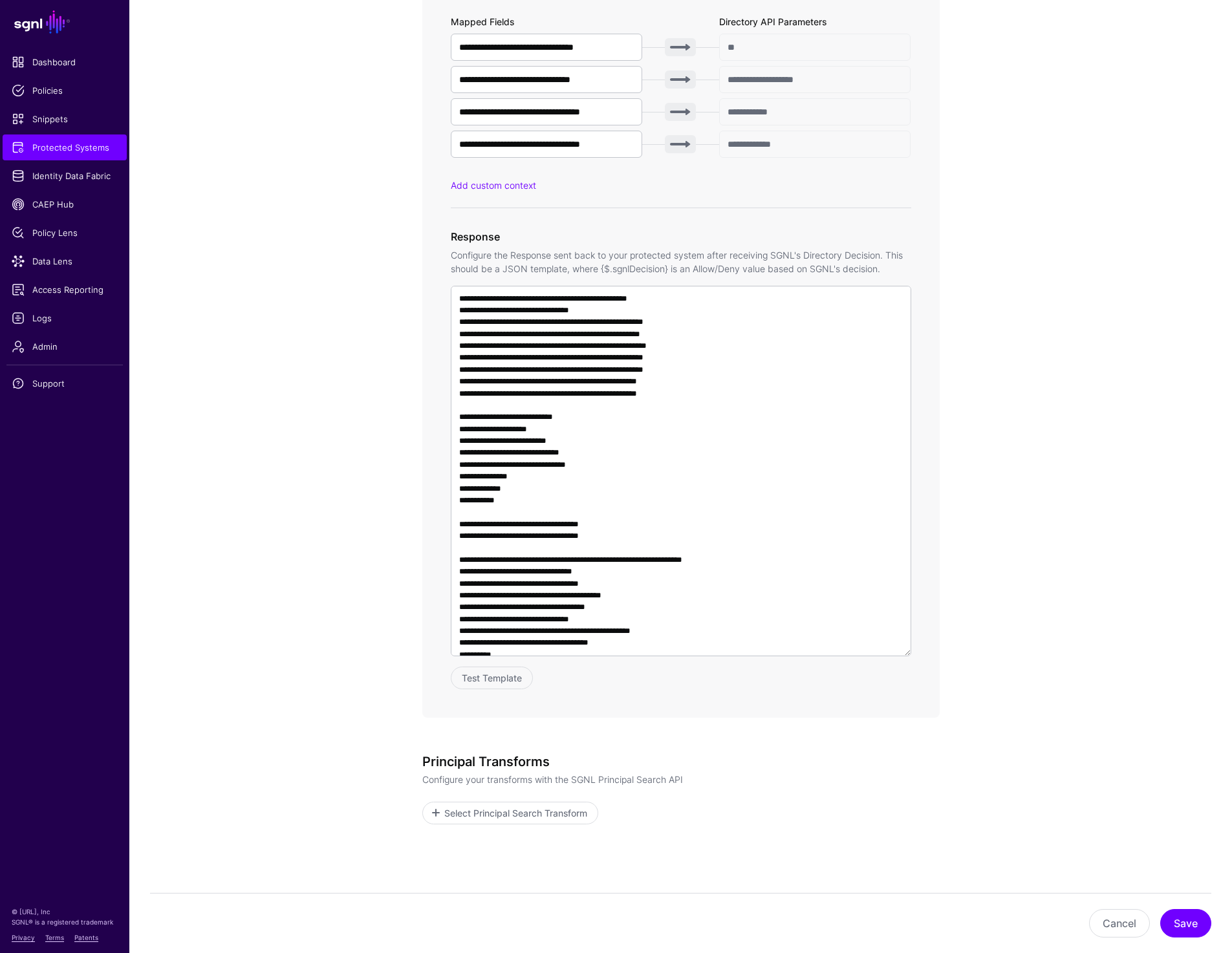
click at [96, 145] on span "Protected Systems" at bounding box center [64, 147] width 106 height 13
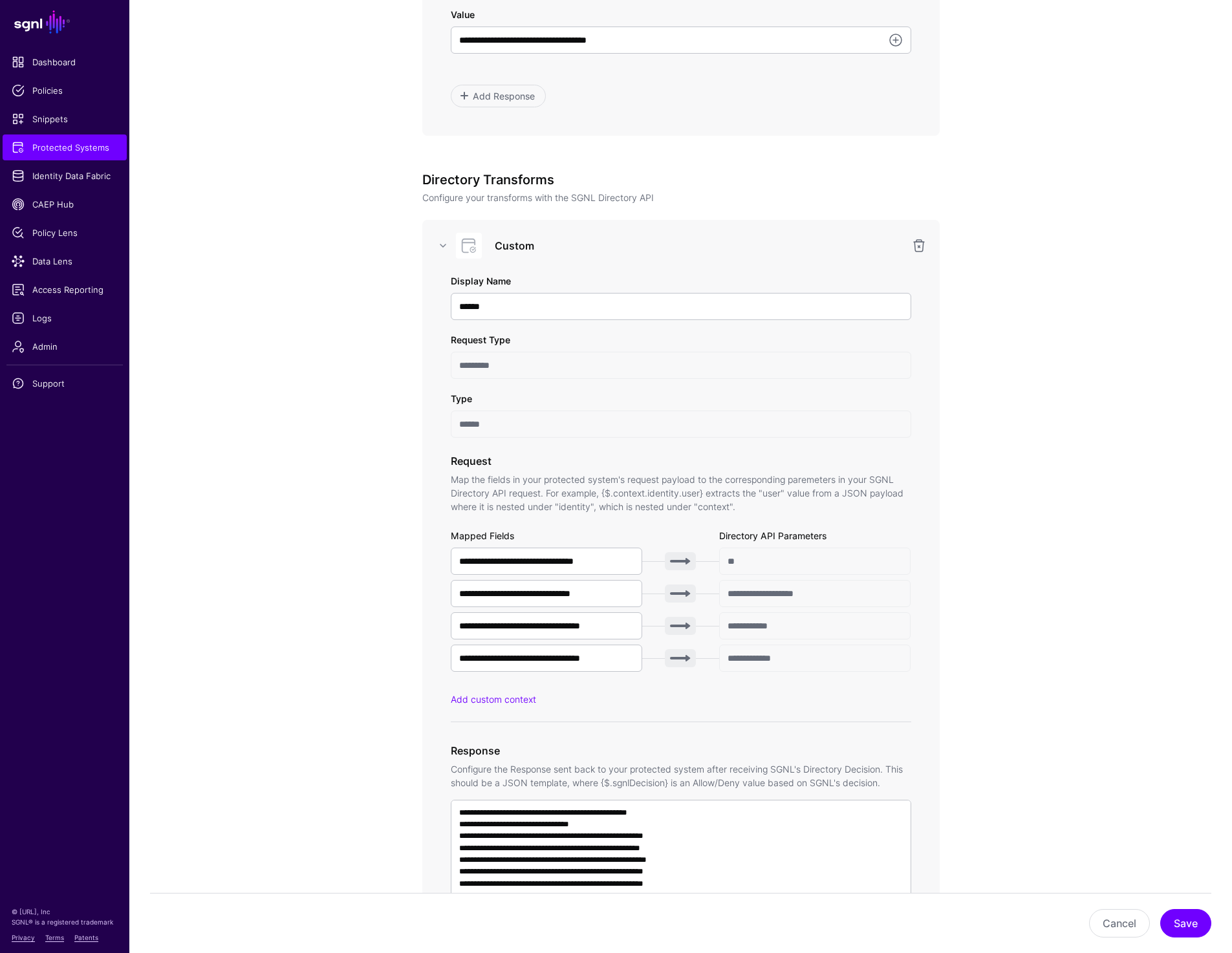
scroll to position [1572, 0]
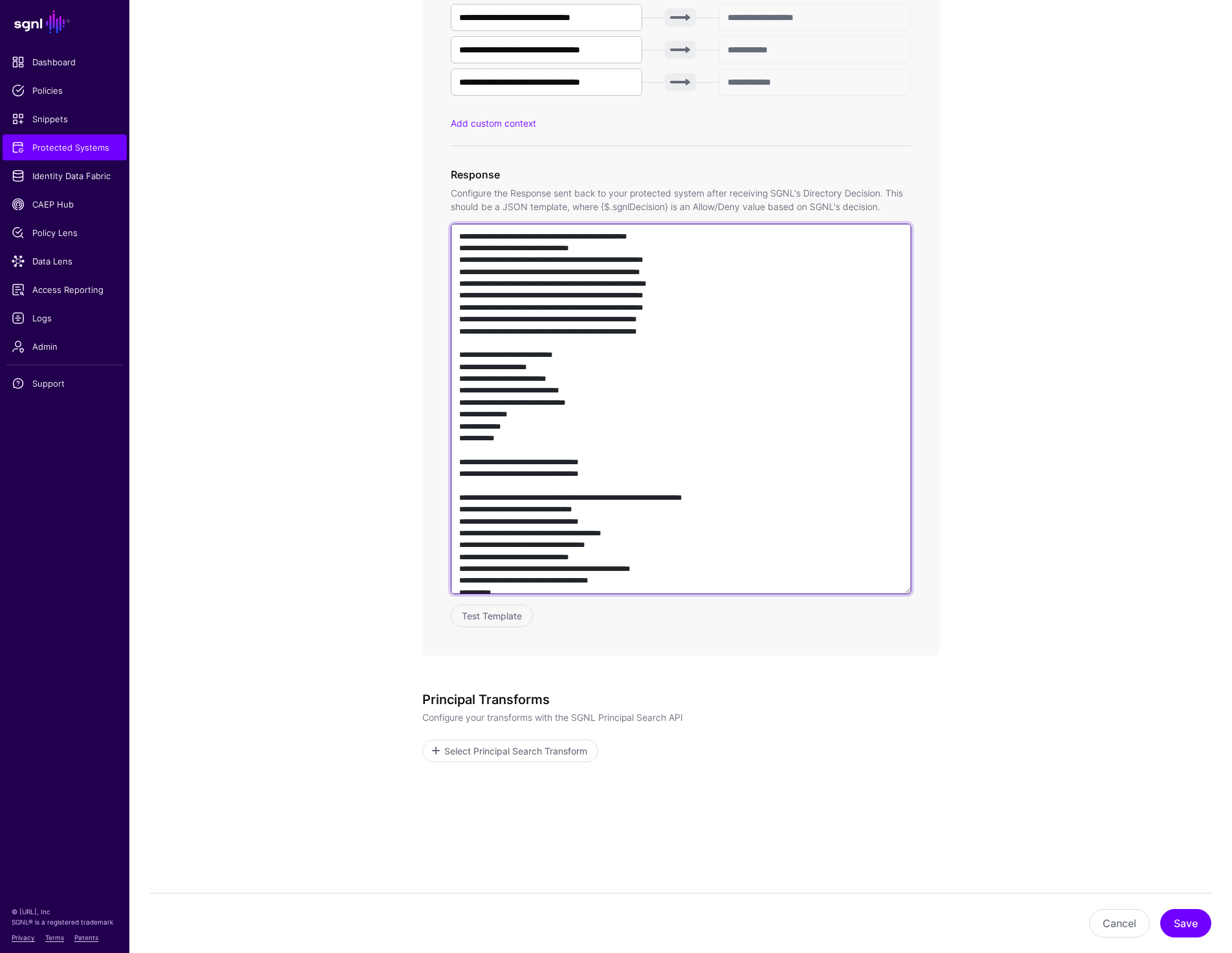
click at [739, 420] on textarea at bounding box center [681, 409] width 461 height 370
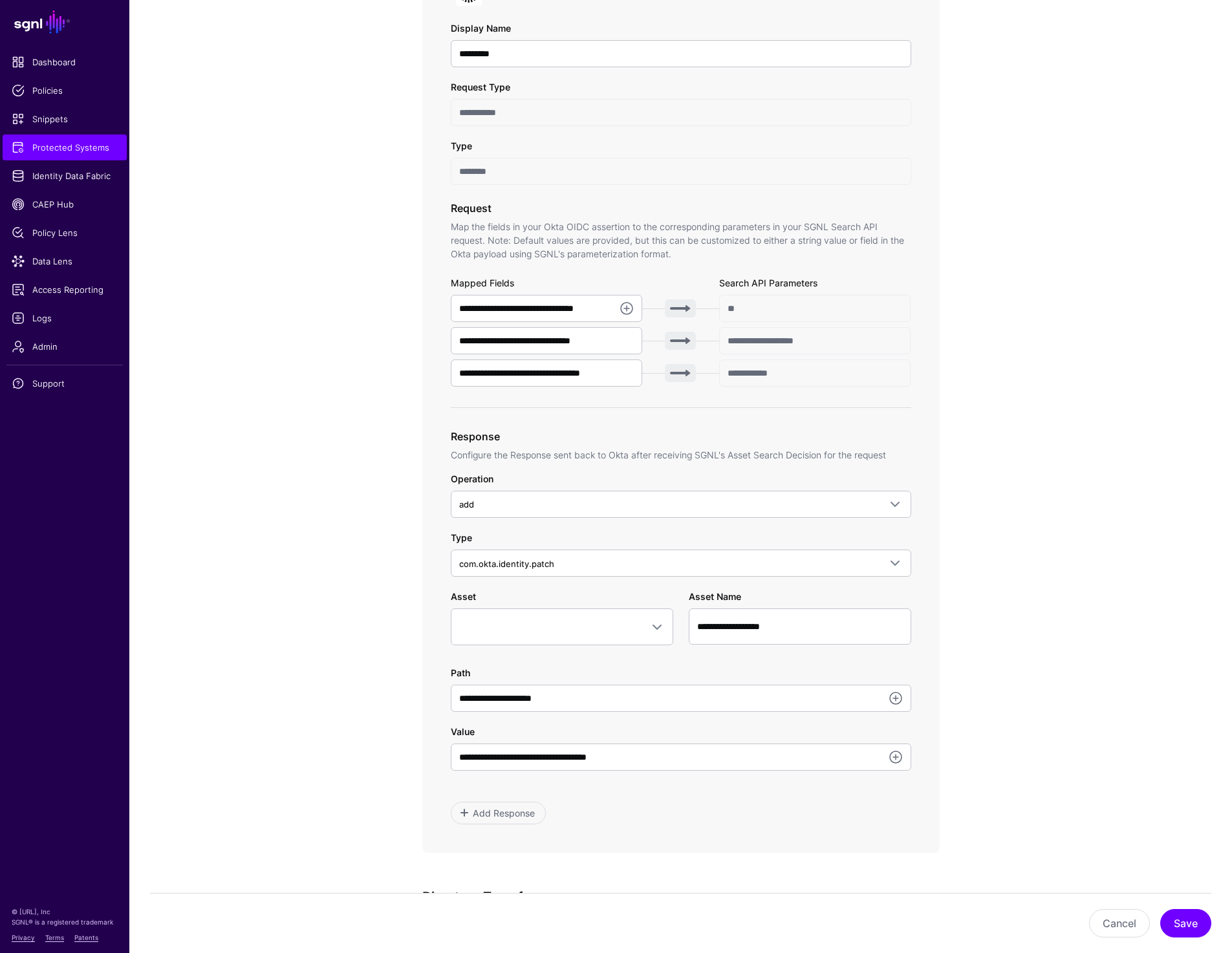
scroll to position [0, 0]
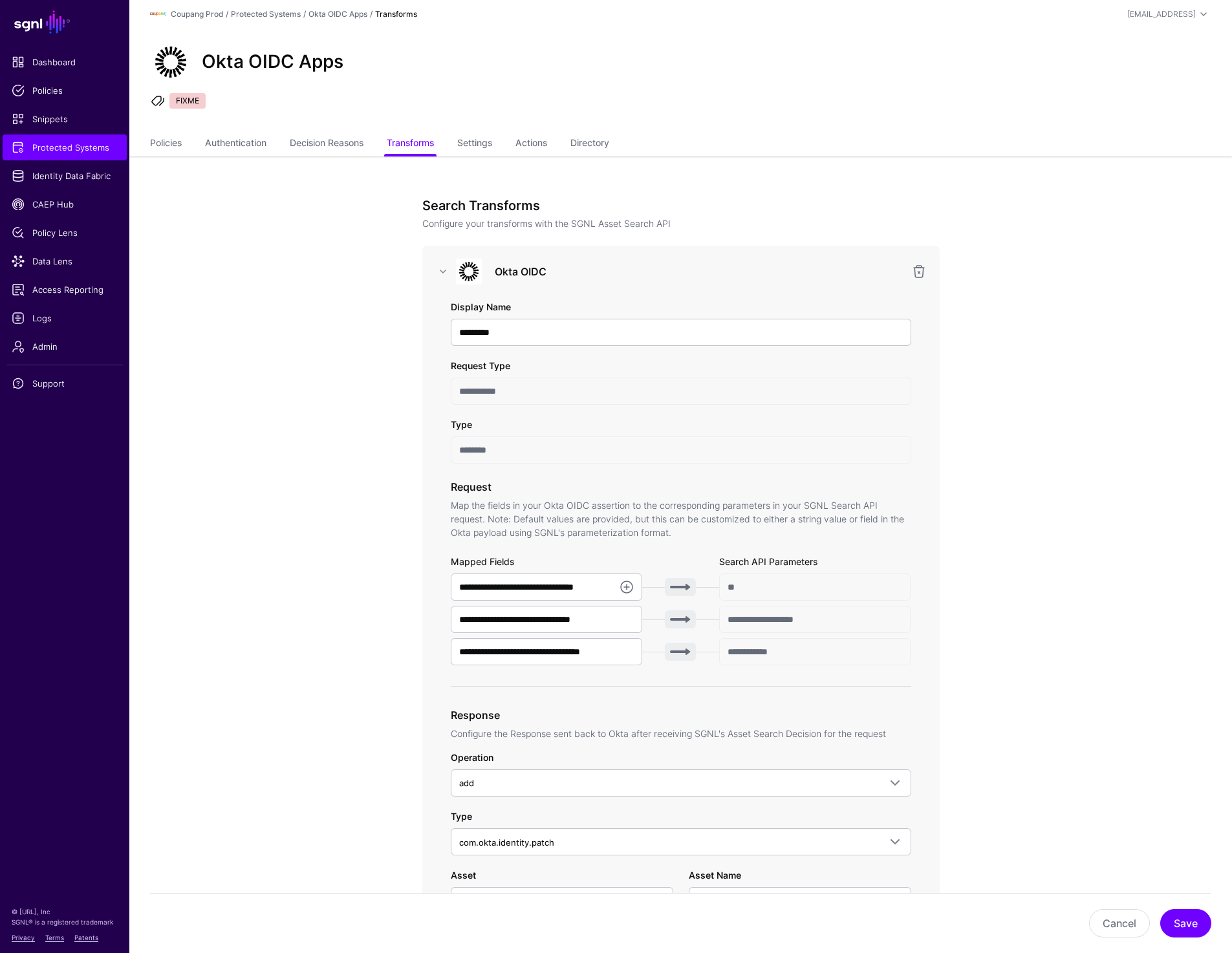
click at [477, 144] on link "Settings" at bounding box center [475, 144] width 35 height 24
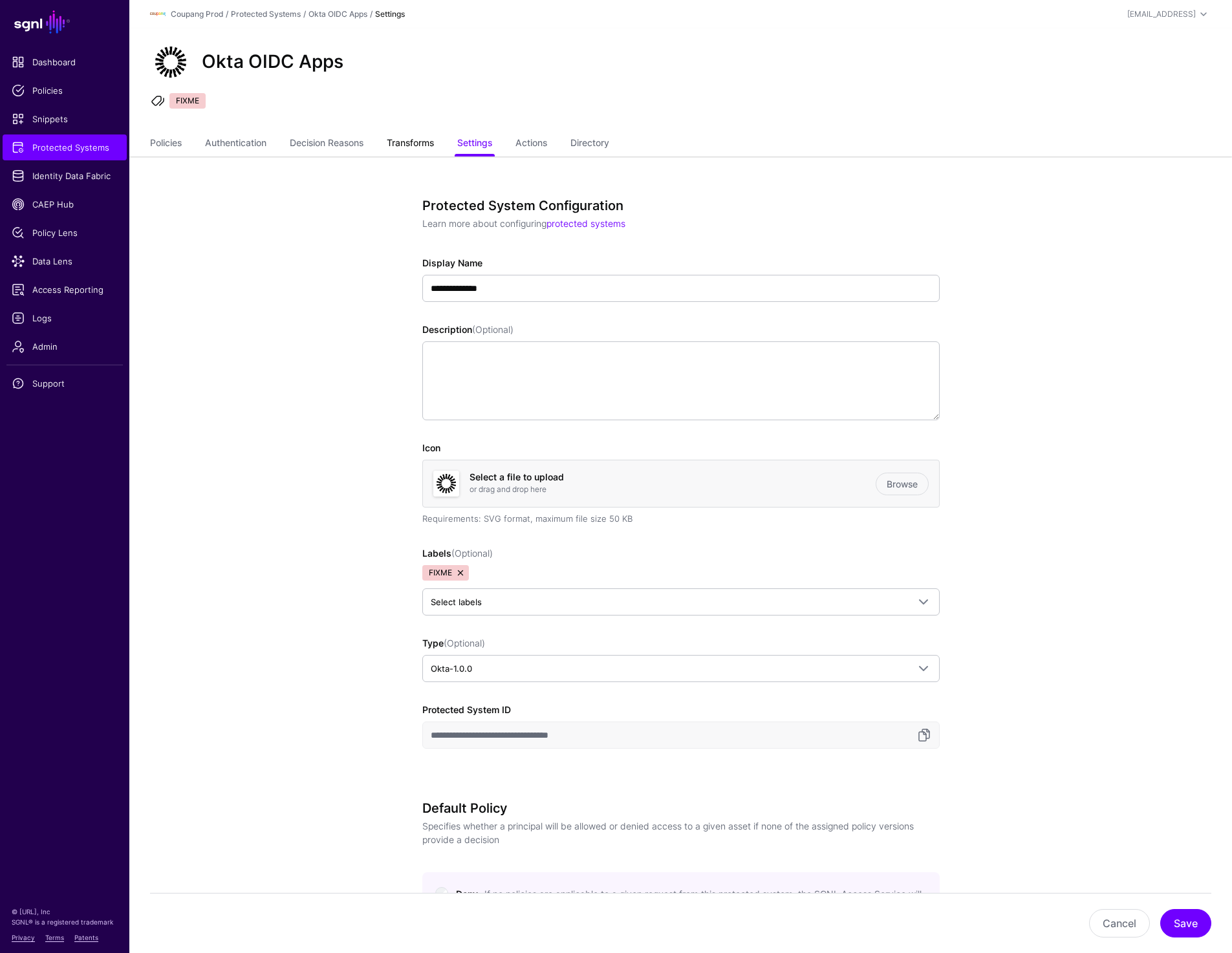
click at [430, 143] on link "Transforms" at bounding box center [410, 144] width 47 height 24
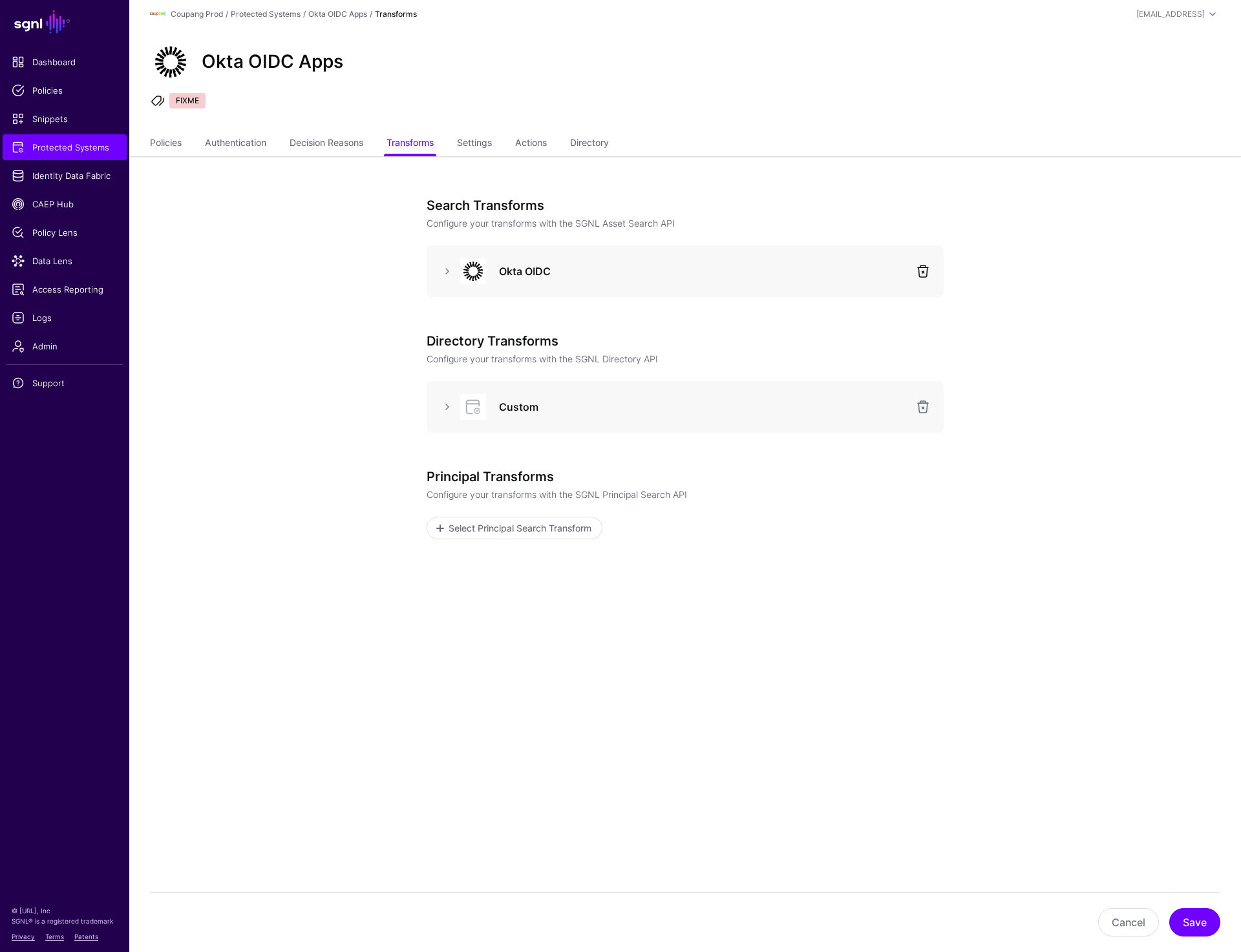
click at [921, 273] on link at bounding box center [923, 271] width 16 height 15
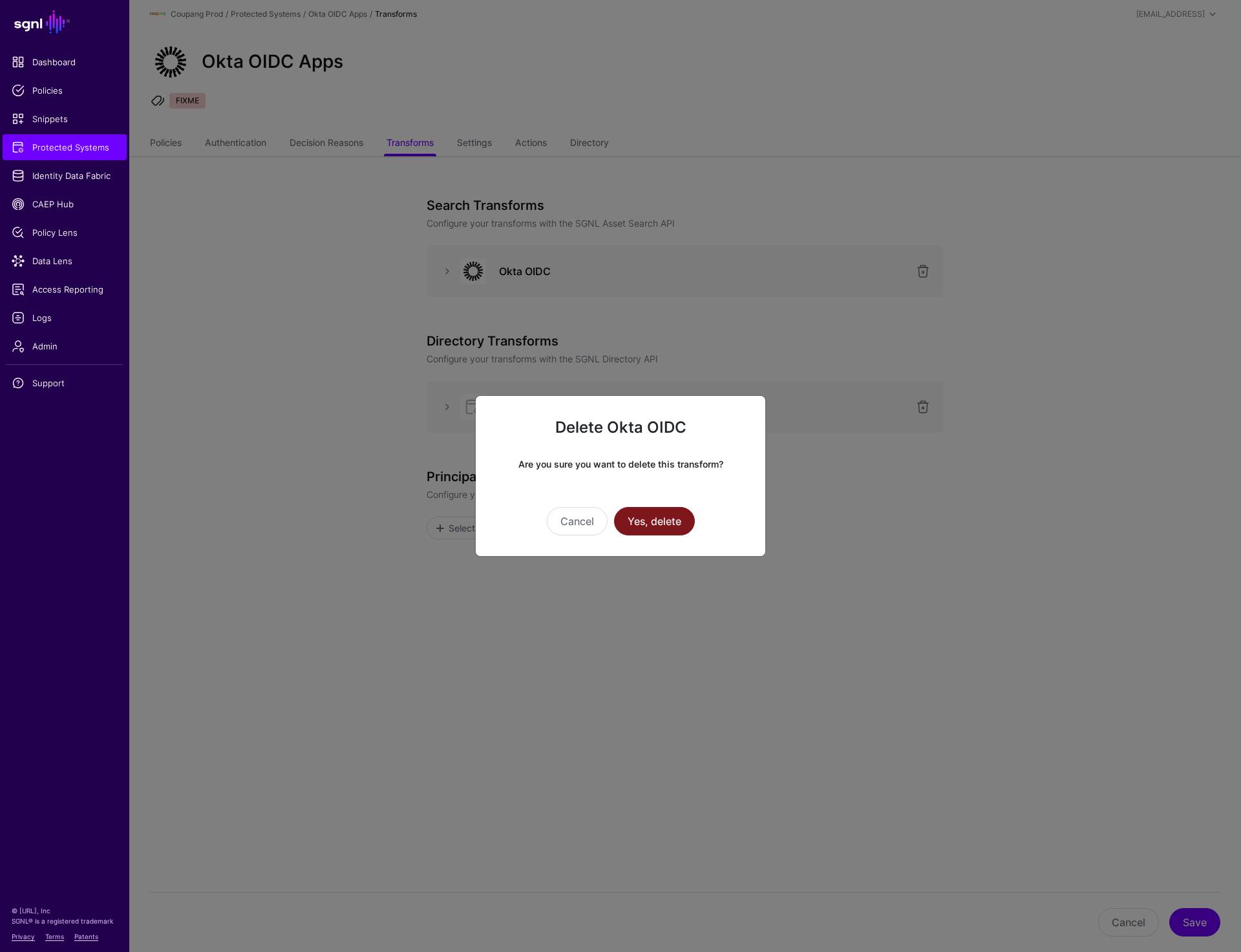
click at [636, 527] on button "Yes, delete" at bounding box center [655, 521] width 81 height 28
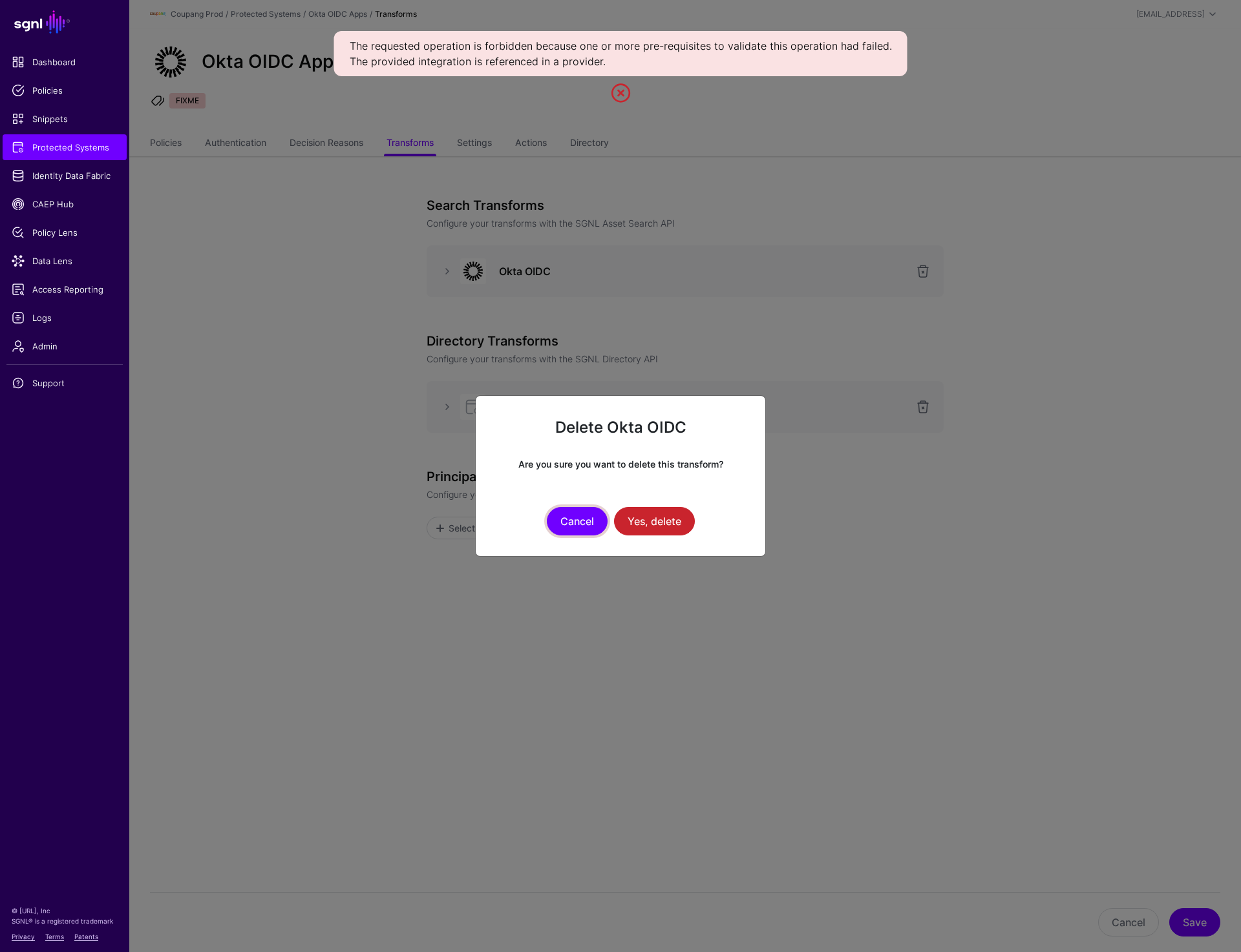
click at [568, 529] on button "Cancel" at bounding box center [577, 521] width 61 height 28
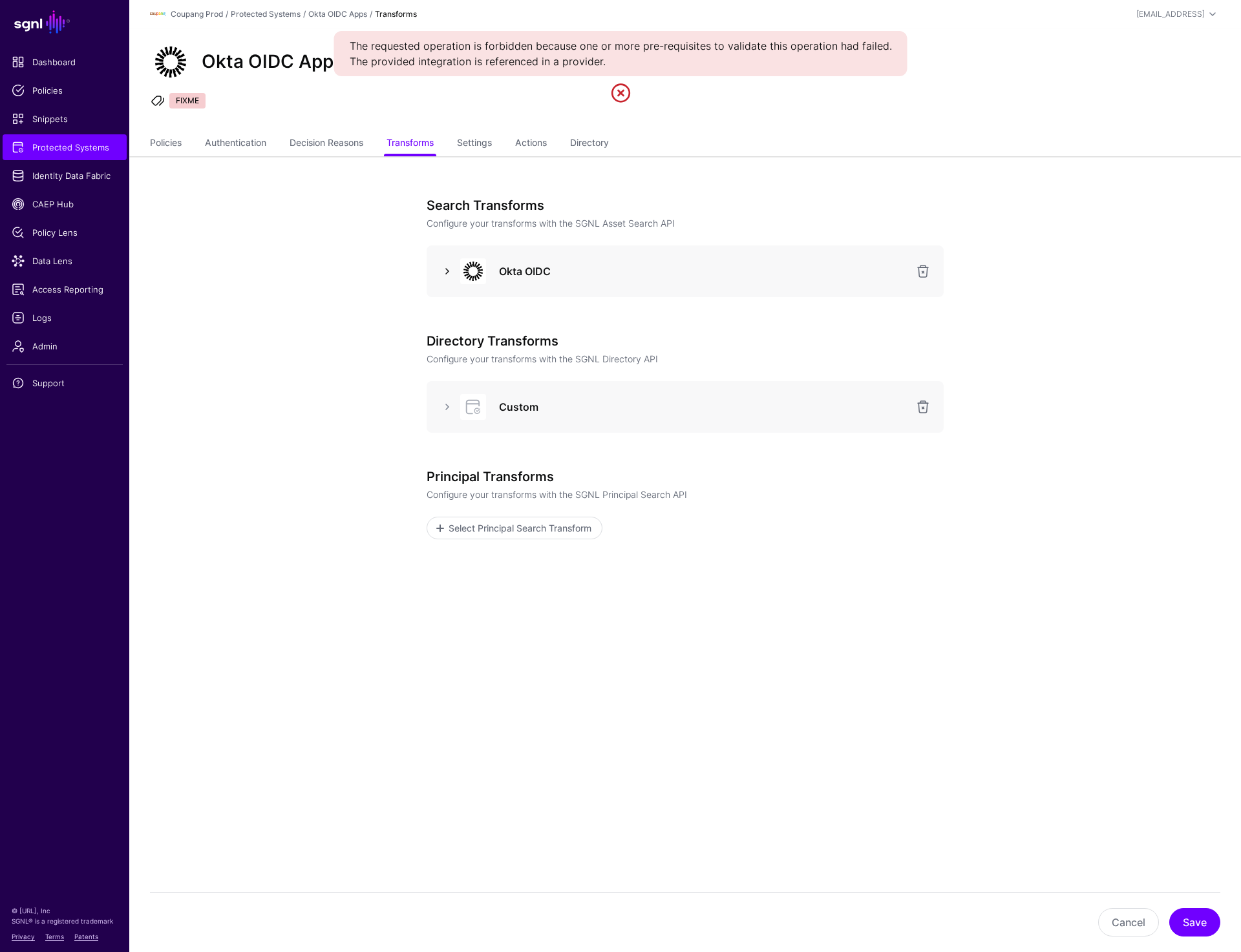
click at [442, 272] on link at bounding box center [447, 271] width 16 height 15
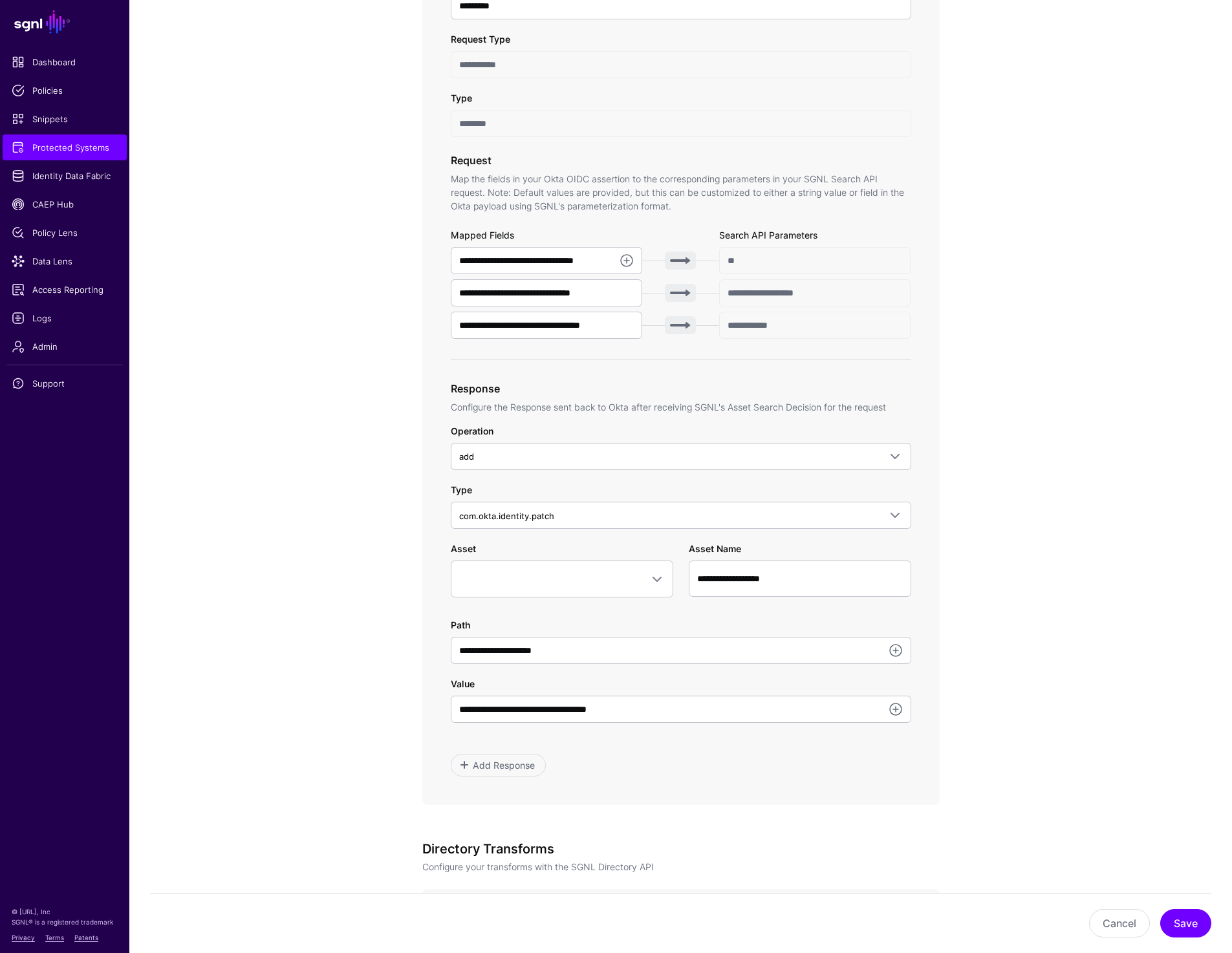
scroll to position [364, 0]
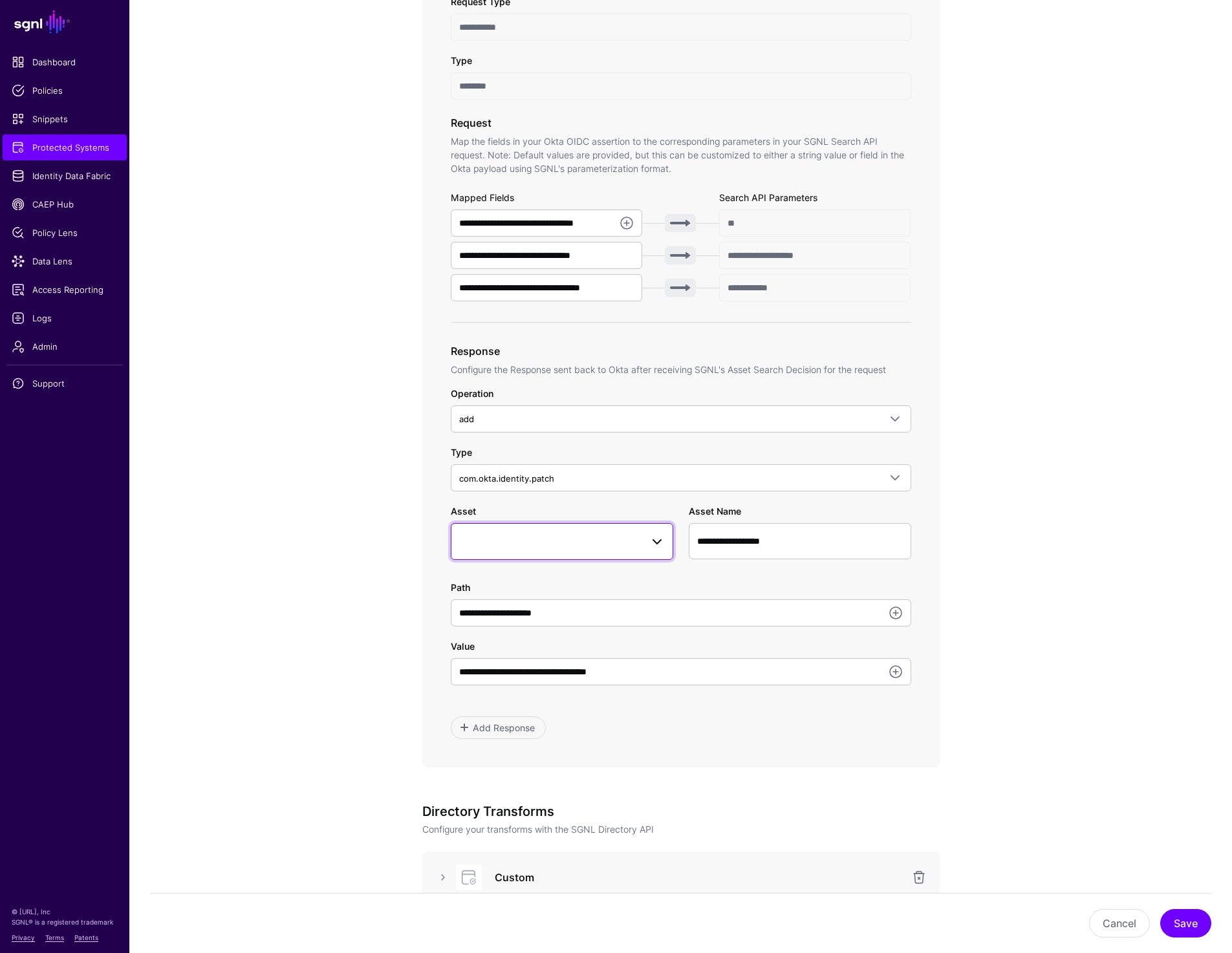
click at [609, 542] on span at bounding box center [562, 541] width 206 height 16
click at [526, 656] on button "Application" at bounding box center [568, 665] width 210 height 21
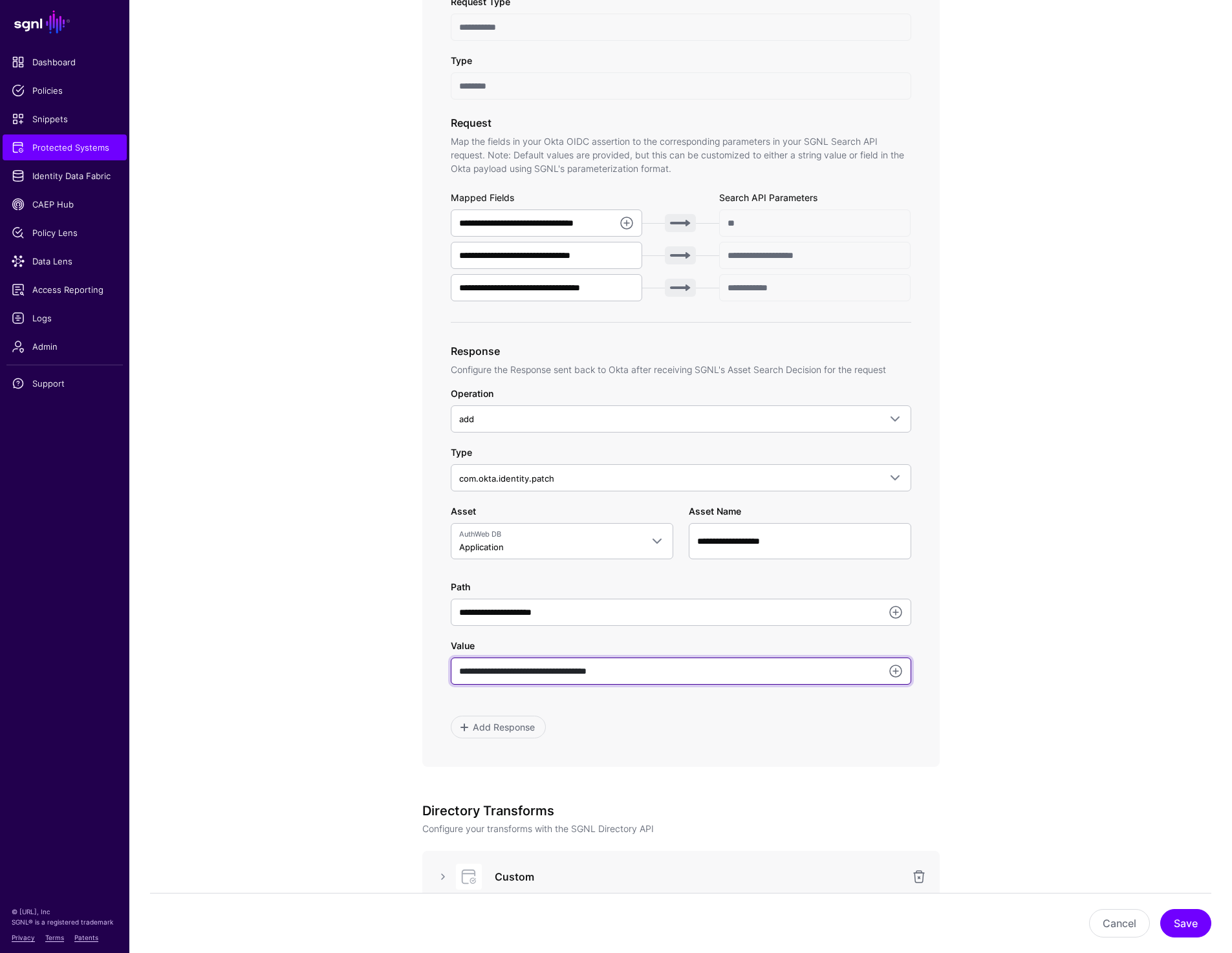
click at [670, 678] on input "**********" at bounding box center [681, 671] width 461 height 27
click at [898, 669] on link at bounding box center [895, 671] width 16 height 16
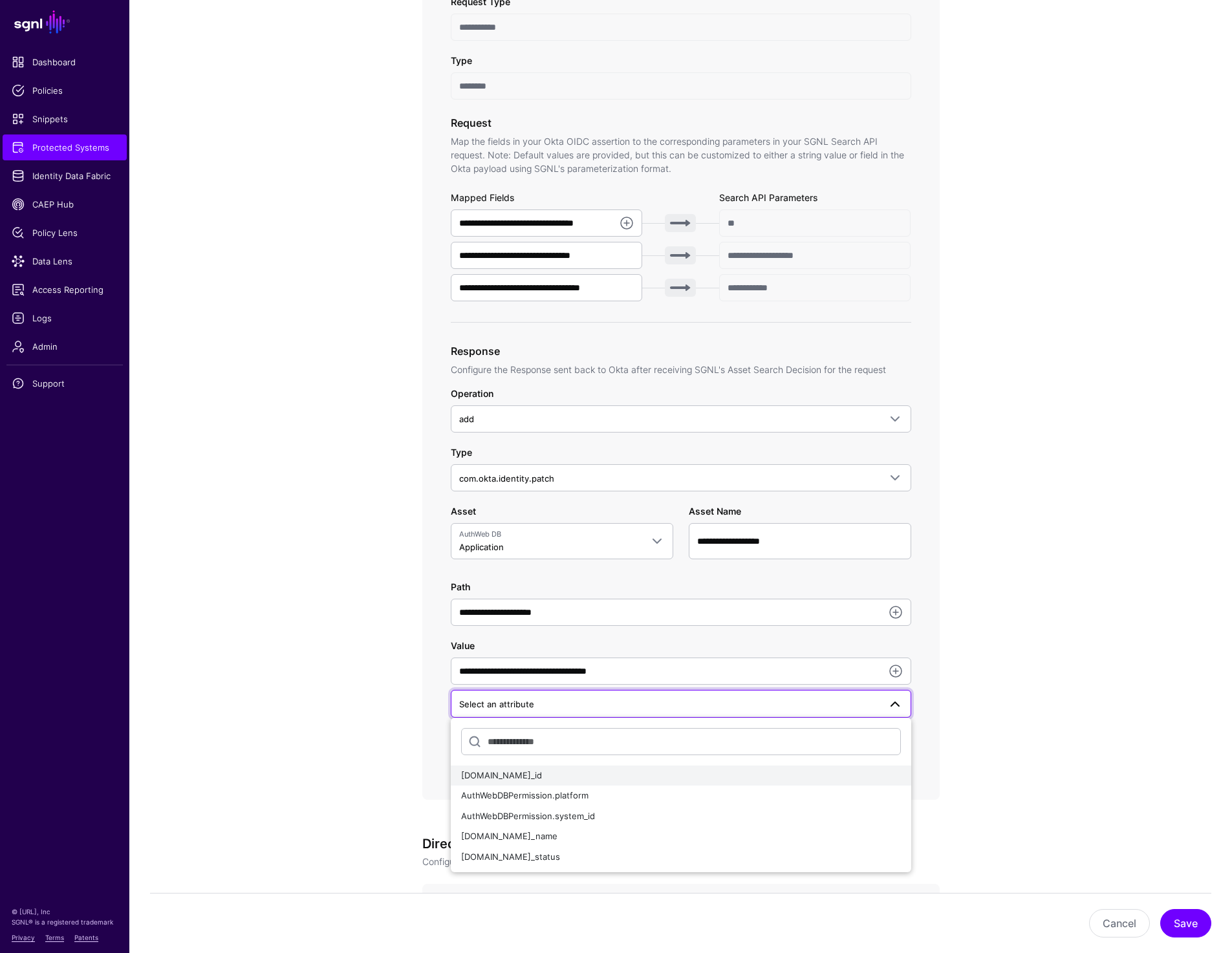
click at [603, 770] on div "AuthWebDBPermission.app_id" at bounding box center [681, 776] width 440 height 13
type input "**********"
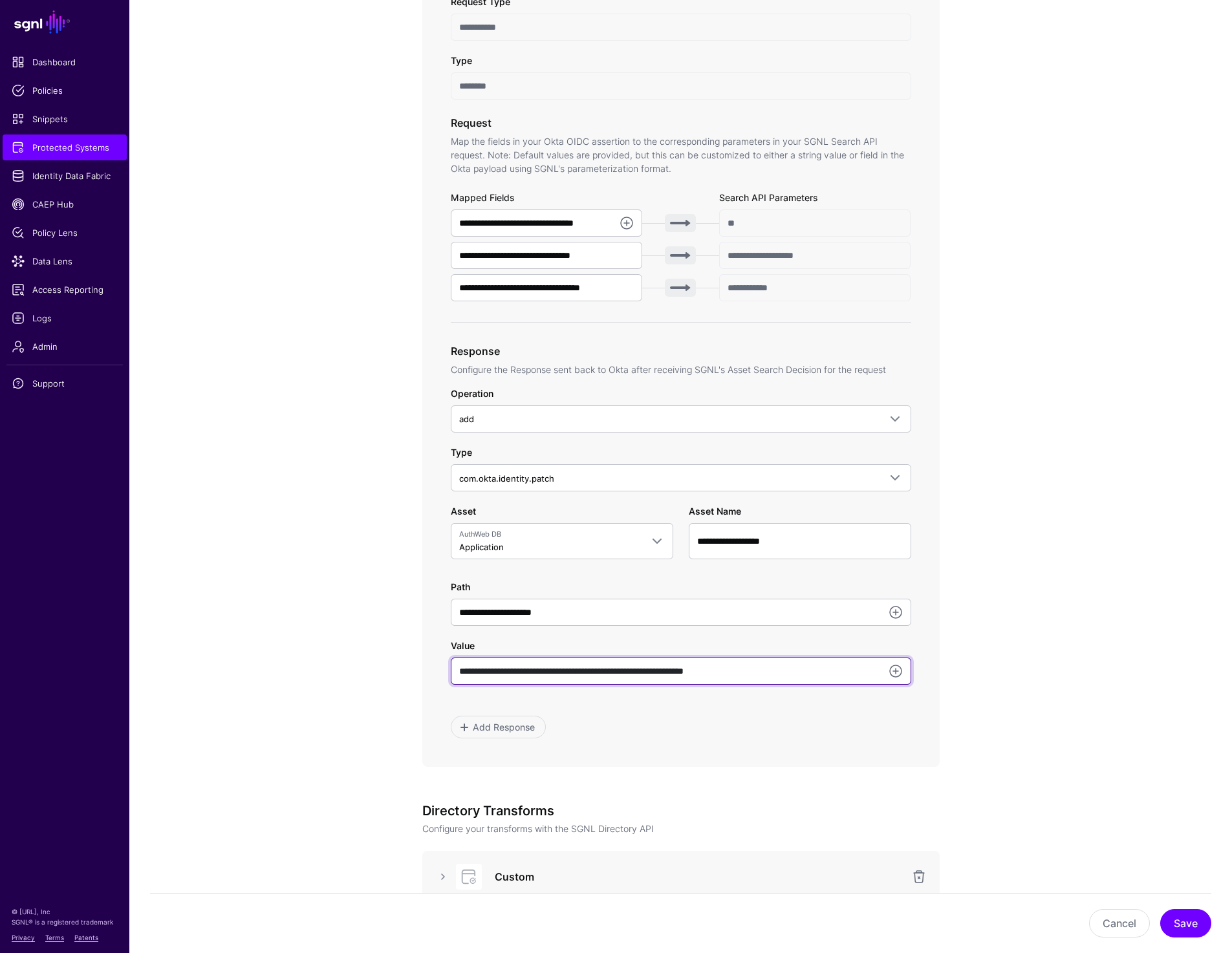
click at [824, 665] on input "**********" at bounding box center [681, 671] width 461 height 27
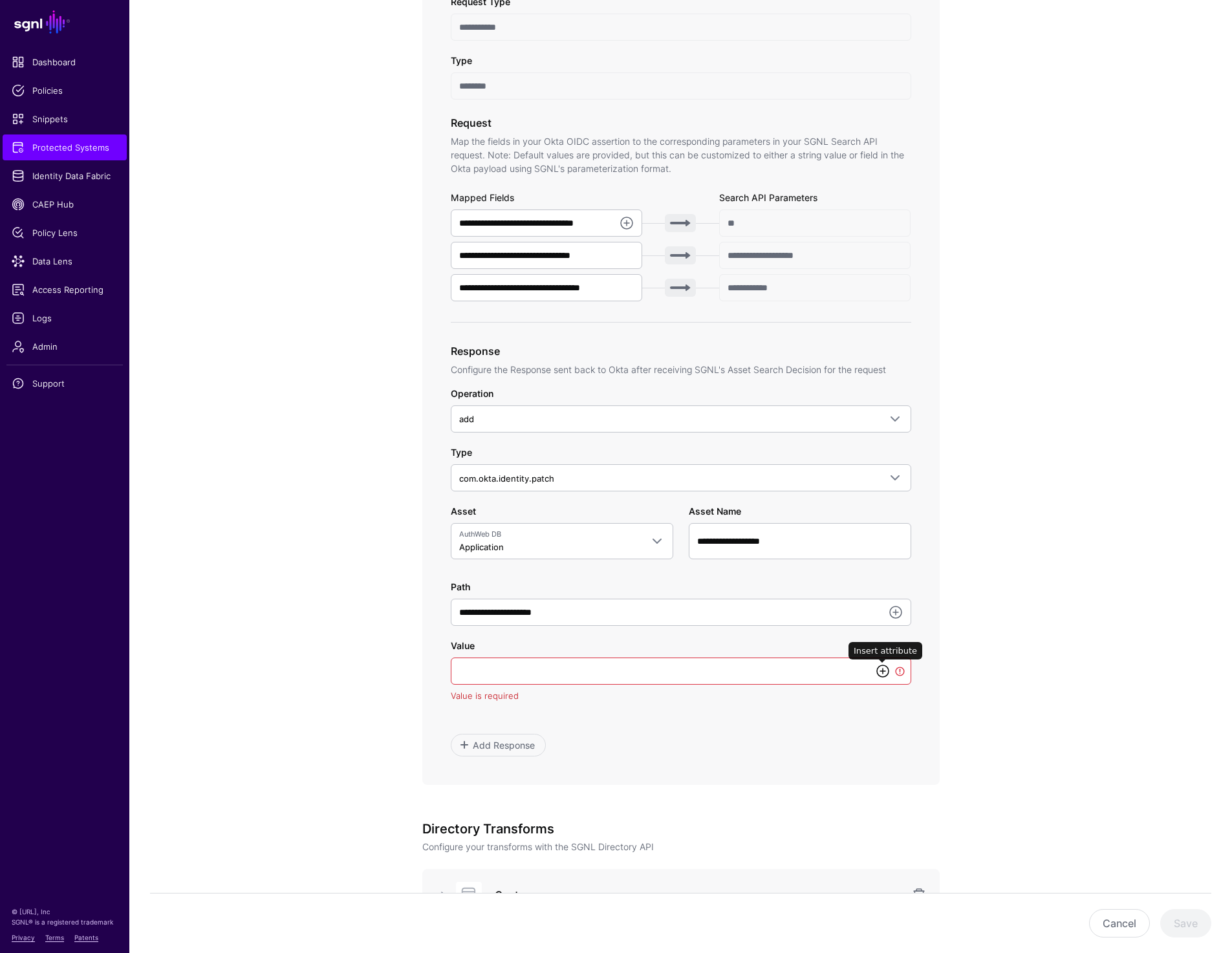
click at [883, 677] on link at bounding box center [883, 671] width 16 height 16
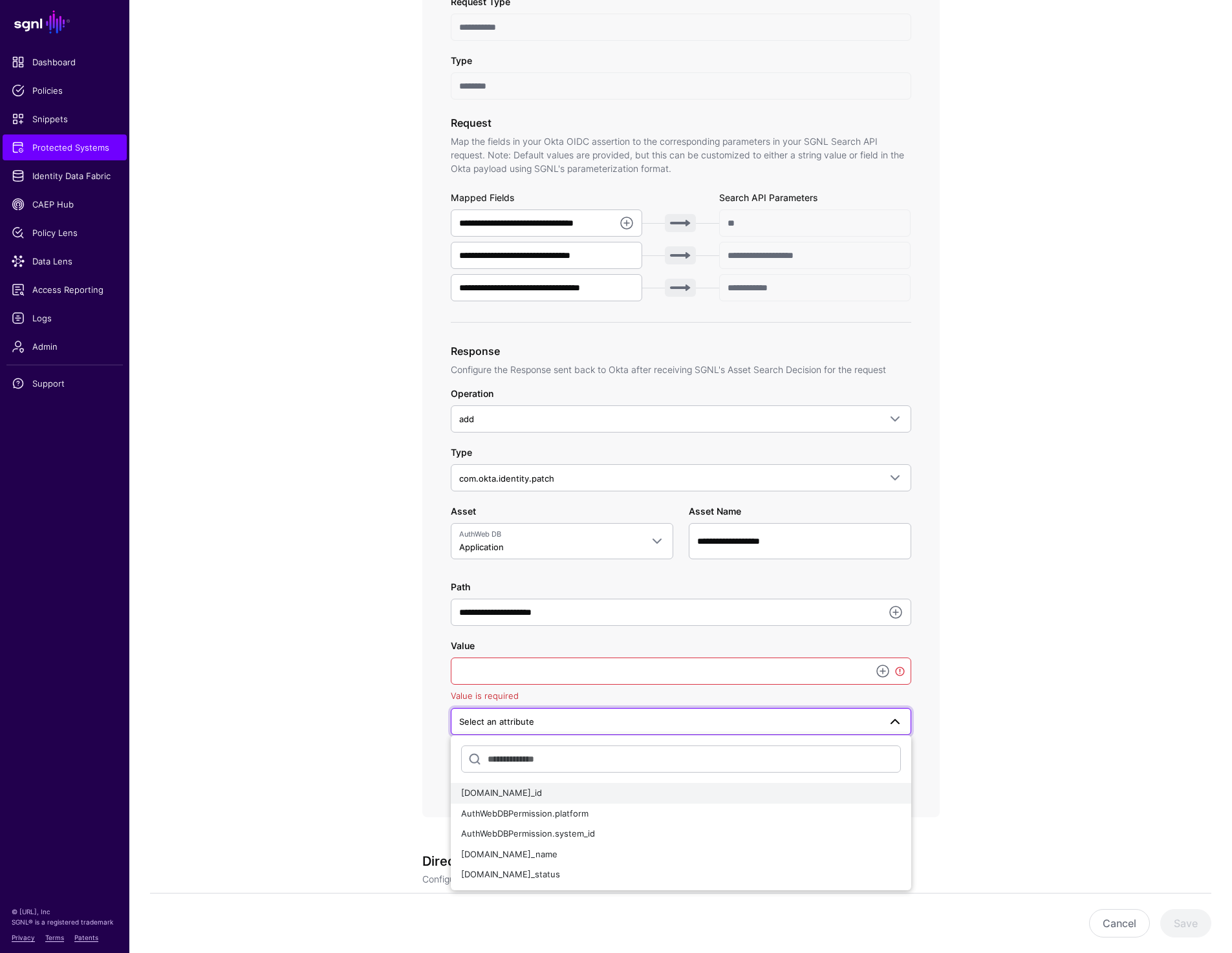
click at [667, 799] on div "AuthWebDBPermission.app_id" at bounding box center [681, 793] width 440 height 13
type input "**********"
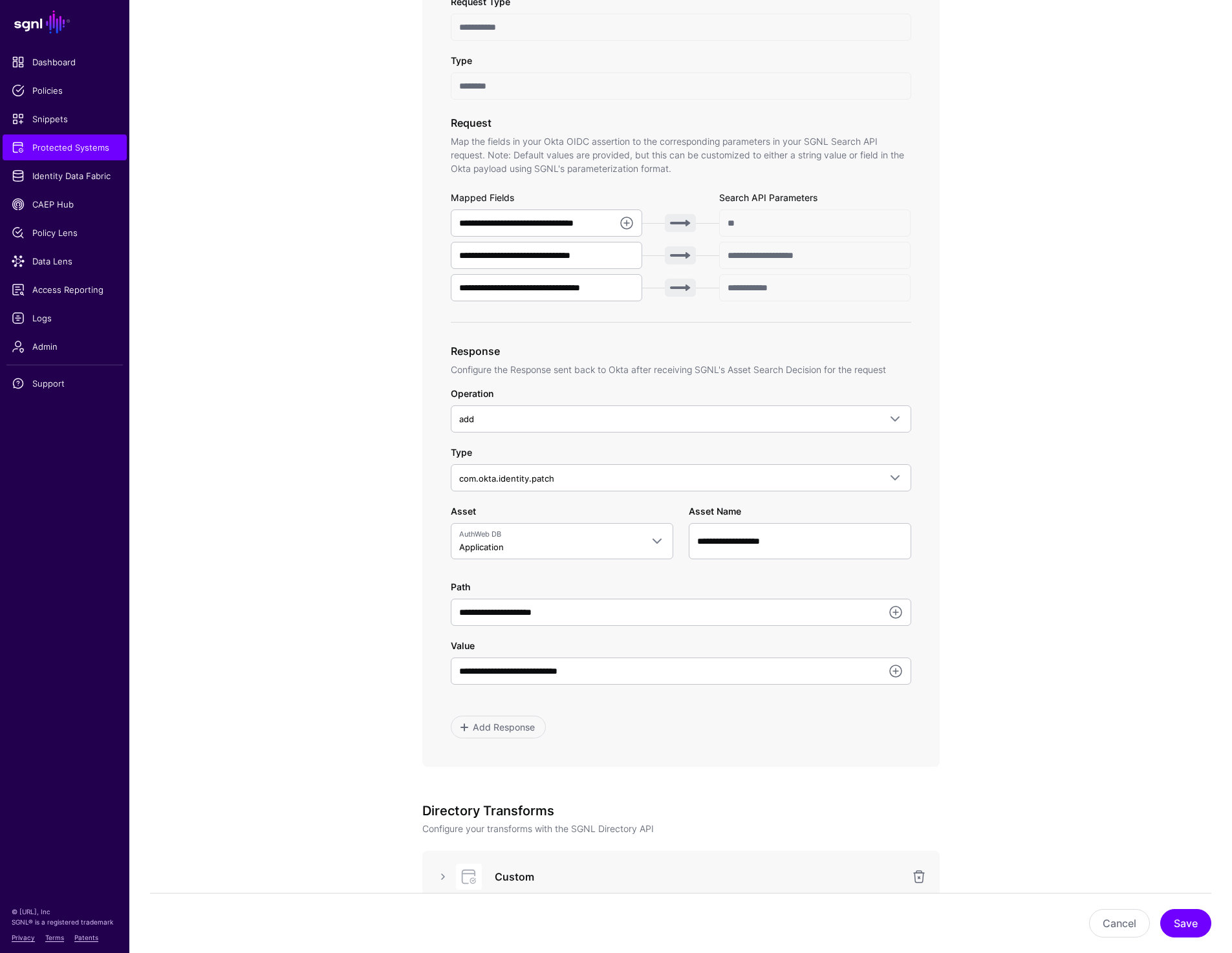
click at [1054, 716] on app-integrations-item-transforms "**********" at bounding box center [681, 496] width 1103 height 1408
click at [1186, 924] on button "Save" at bounding box center [1186, 923] width 51 height 28
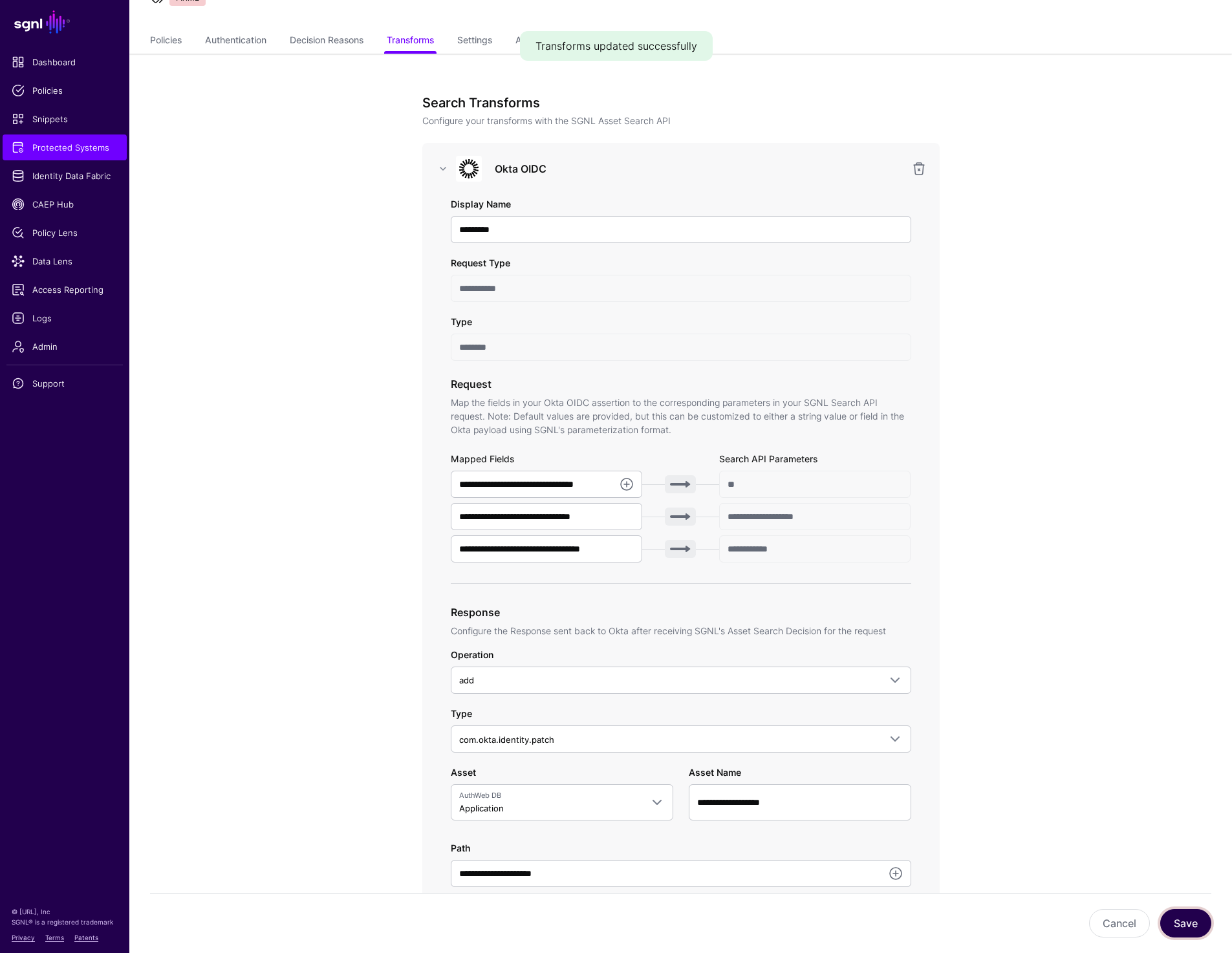
scroll to position [44, 0]
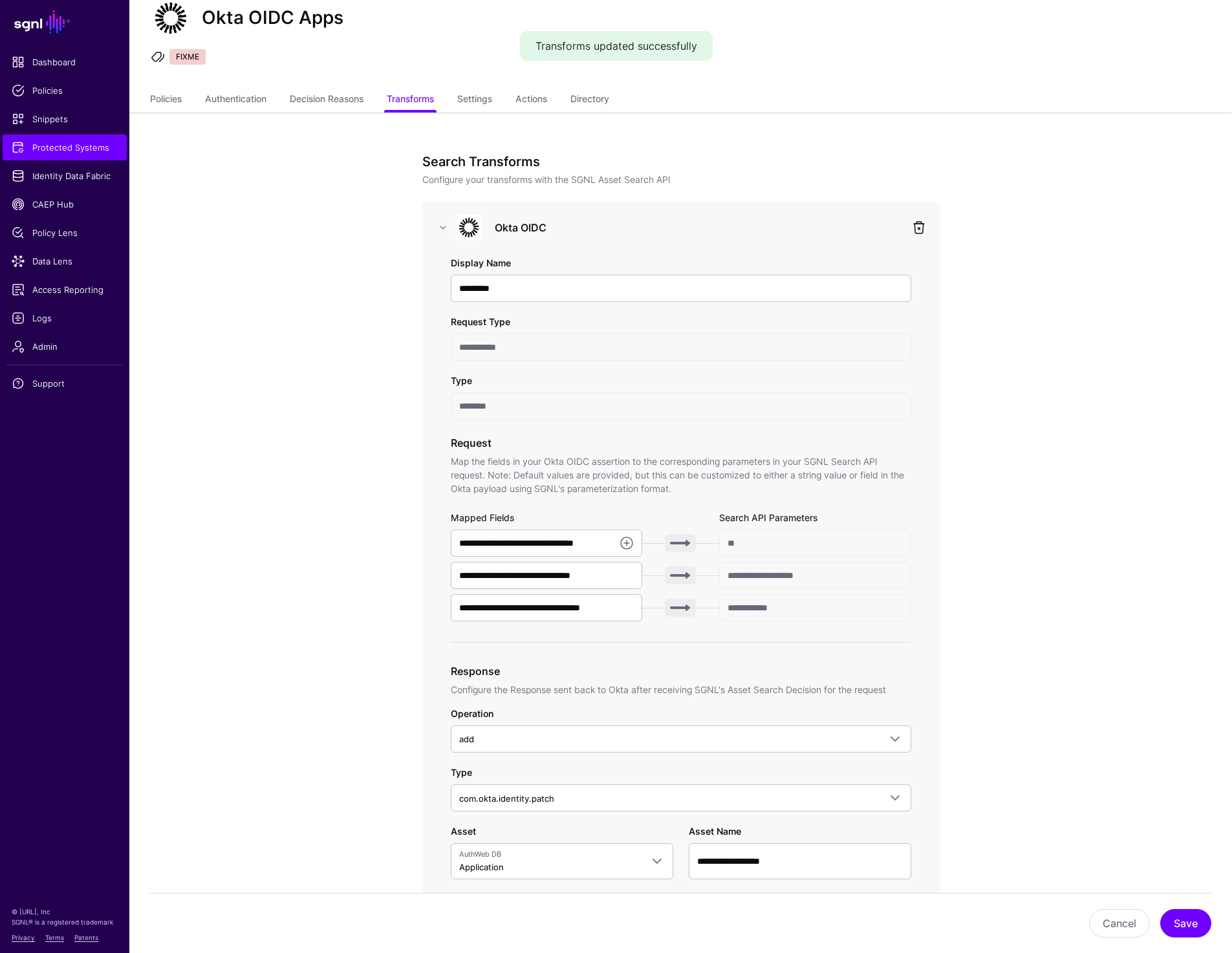
click at [918, 227] on link at bounding box center [919, 227] width 16 height 16
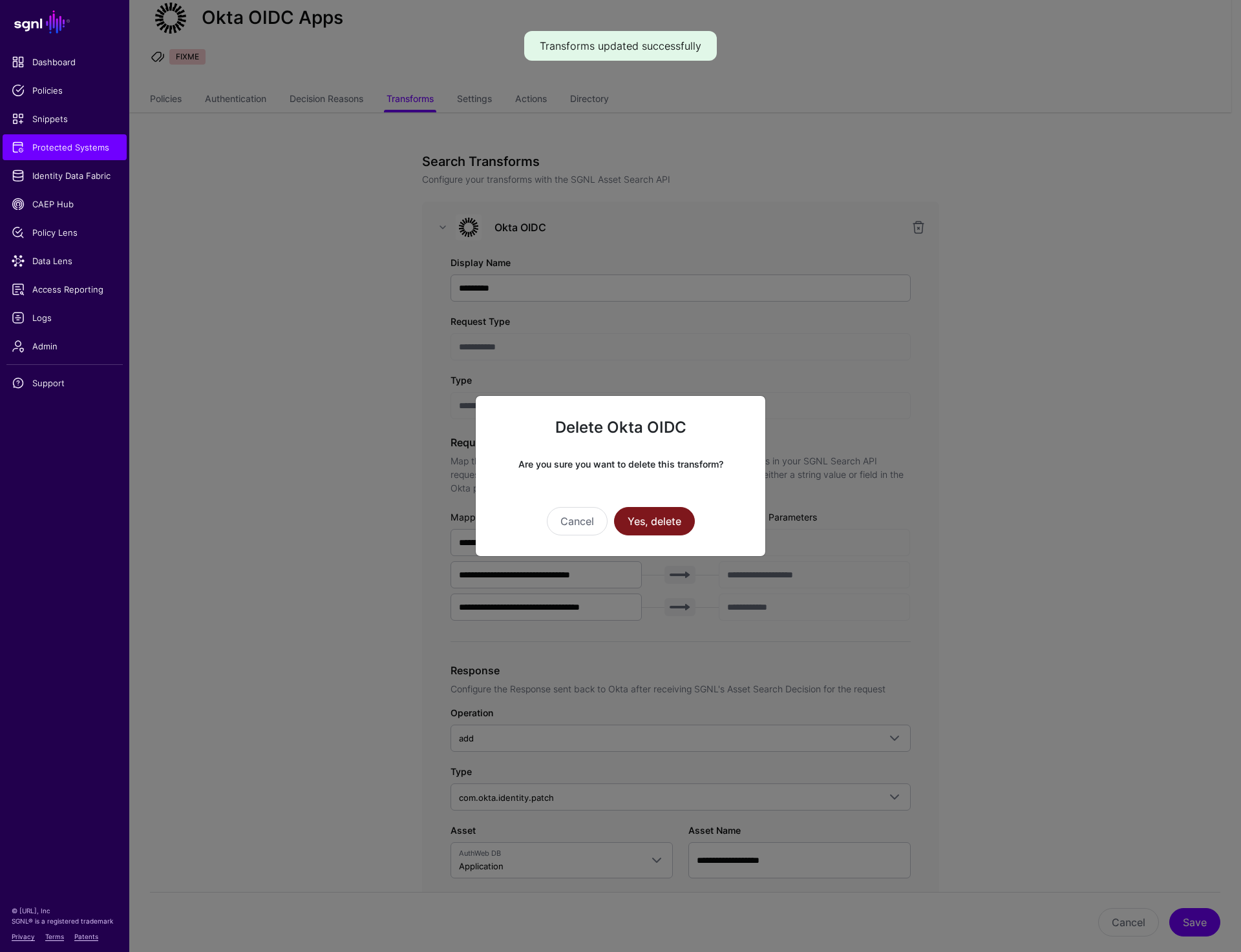
click at [640, 519] on button "Yes, delete" at bounding box center [655, 521] width 81 height 28
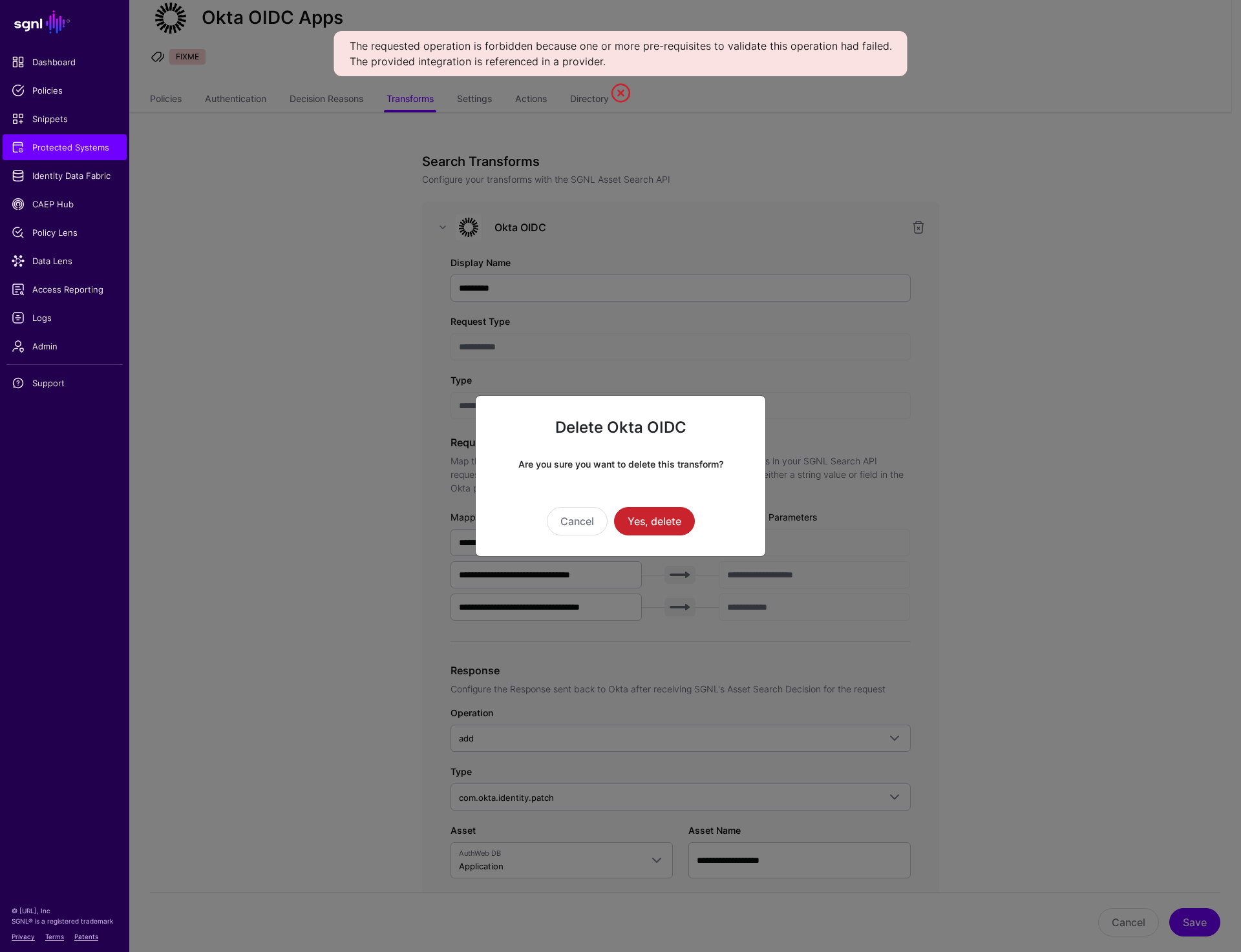
click at [53, 352] on ngb-modal-window "Delete Okta OIDC Are you sure you want to delete this transform? Cancel Yes, de…" at bounding box center [620, 476] width 1241 height 952
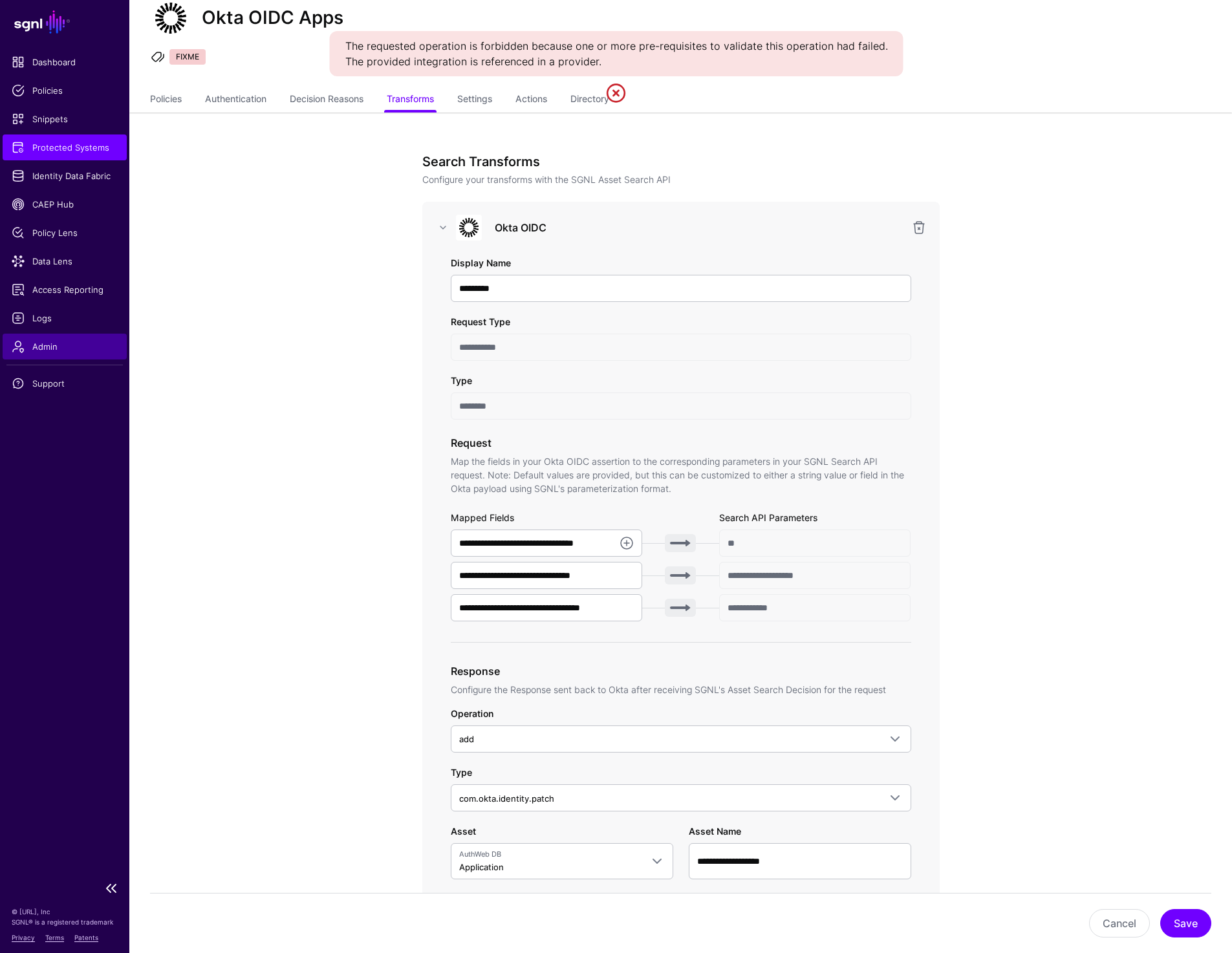
click at [54, 345] on span "Admin" at bounding box center [64, 346] width 106 height 13
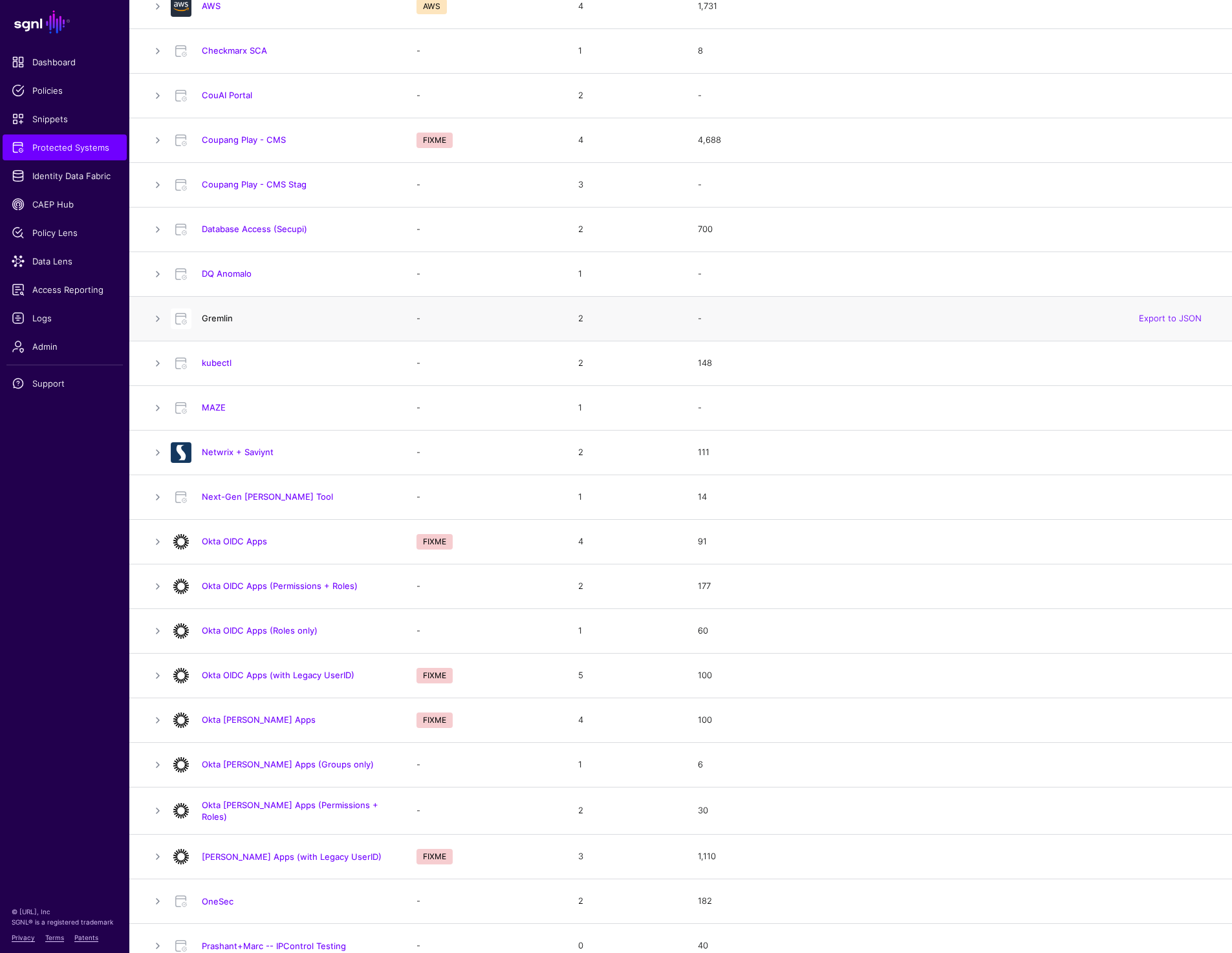
scroll to position [329, 0]
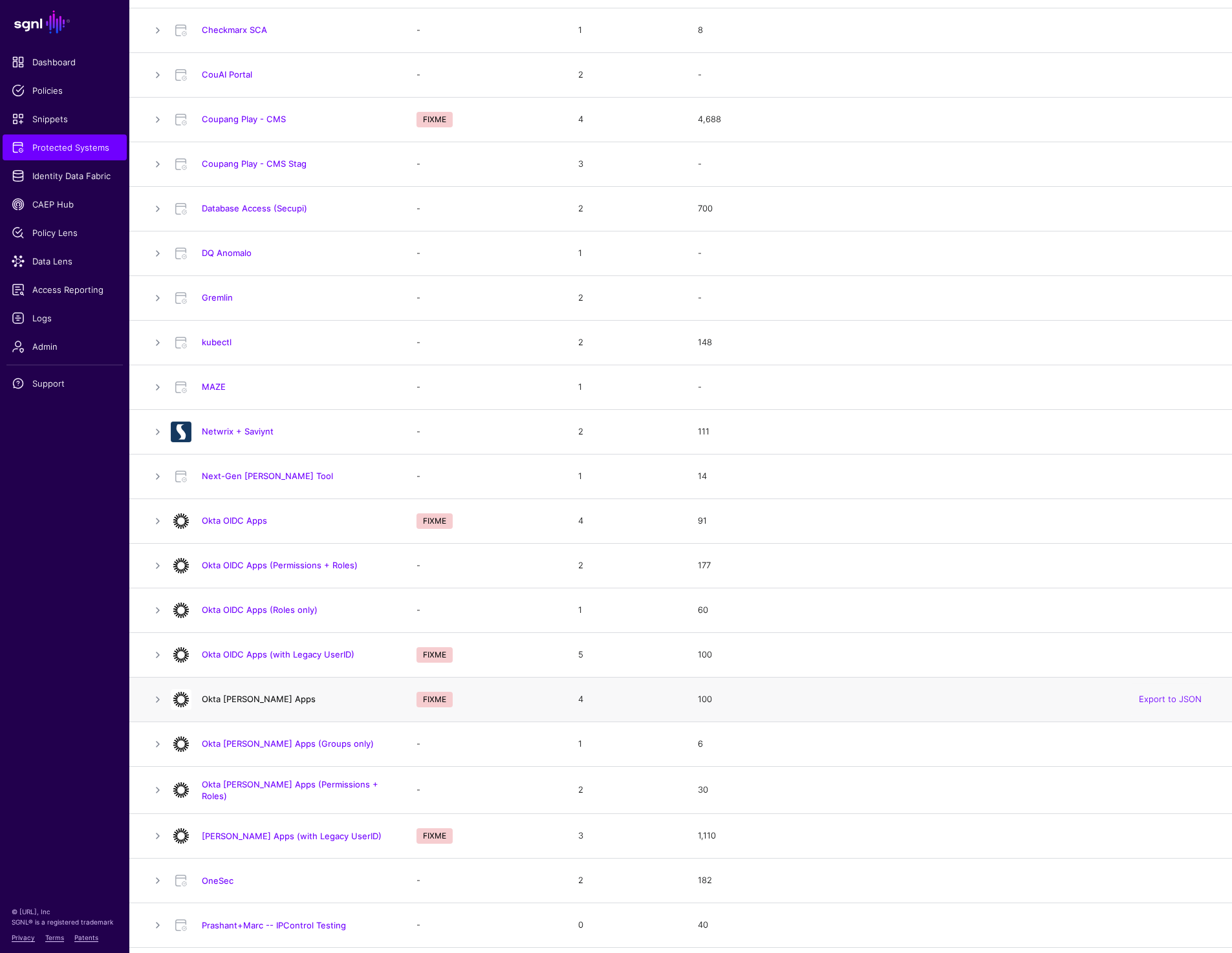
click at [223, 703] on link "Okta [PERSON_NAME] Apps" at bounding box center [258, 699] width 114 height 10
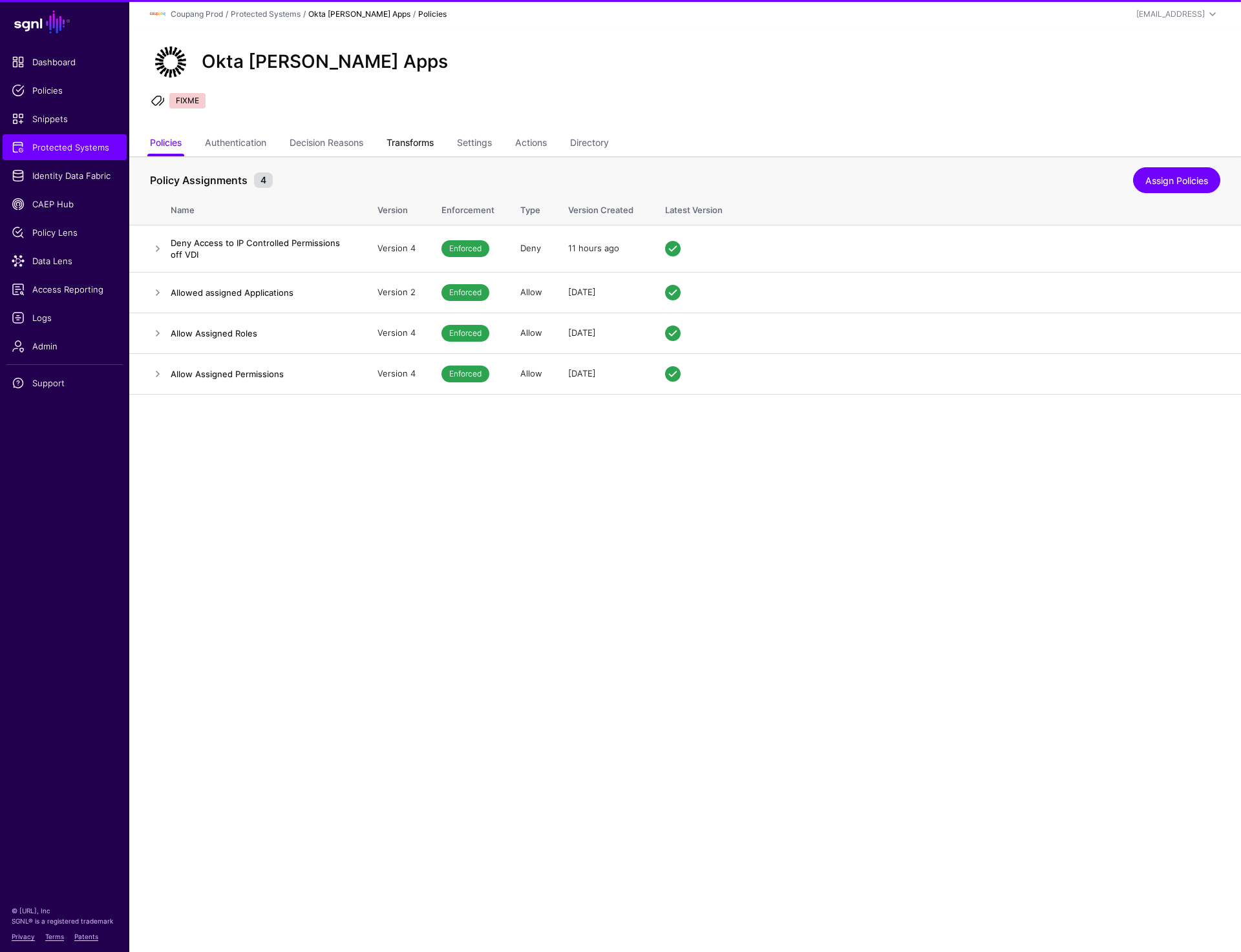
click at [430, 135] on link "Transforms" at bounding box center [410, 144] width 47 height 24
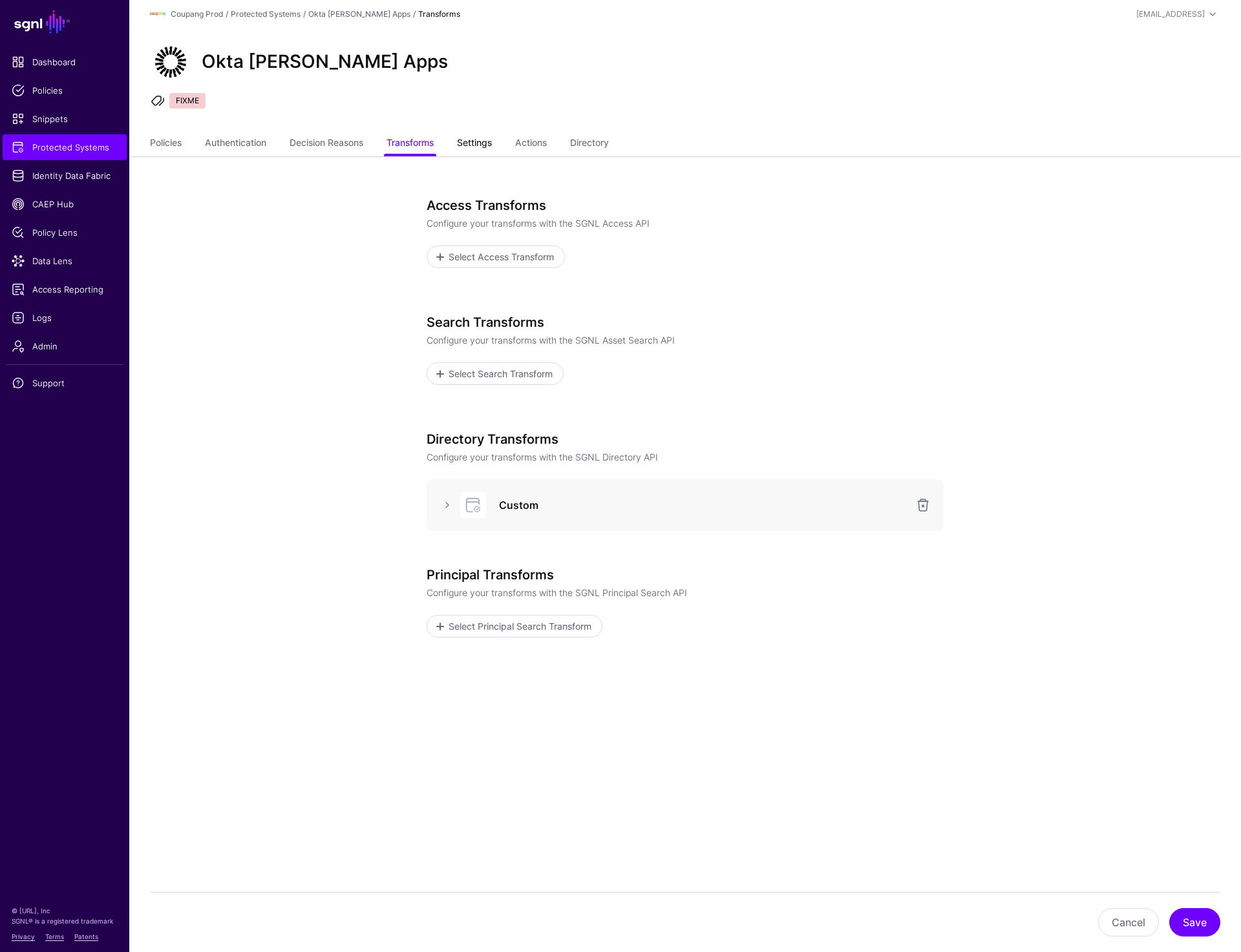
click at [485, 141] on link "Settings" at bounding box center [475, 144] width 35 height 24
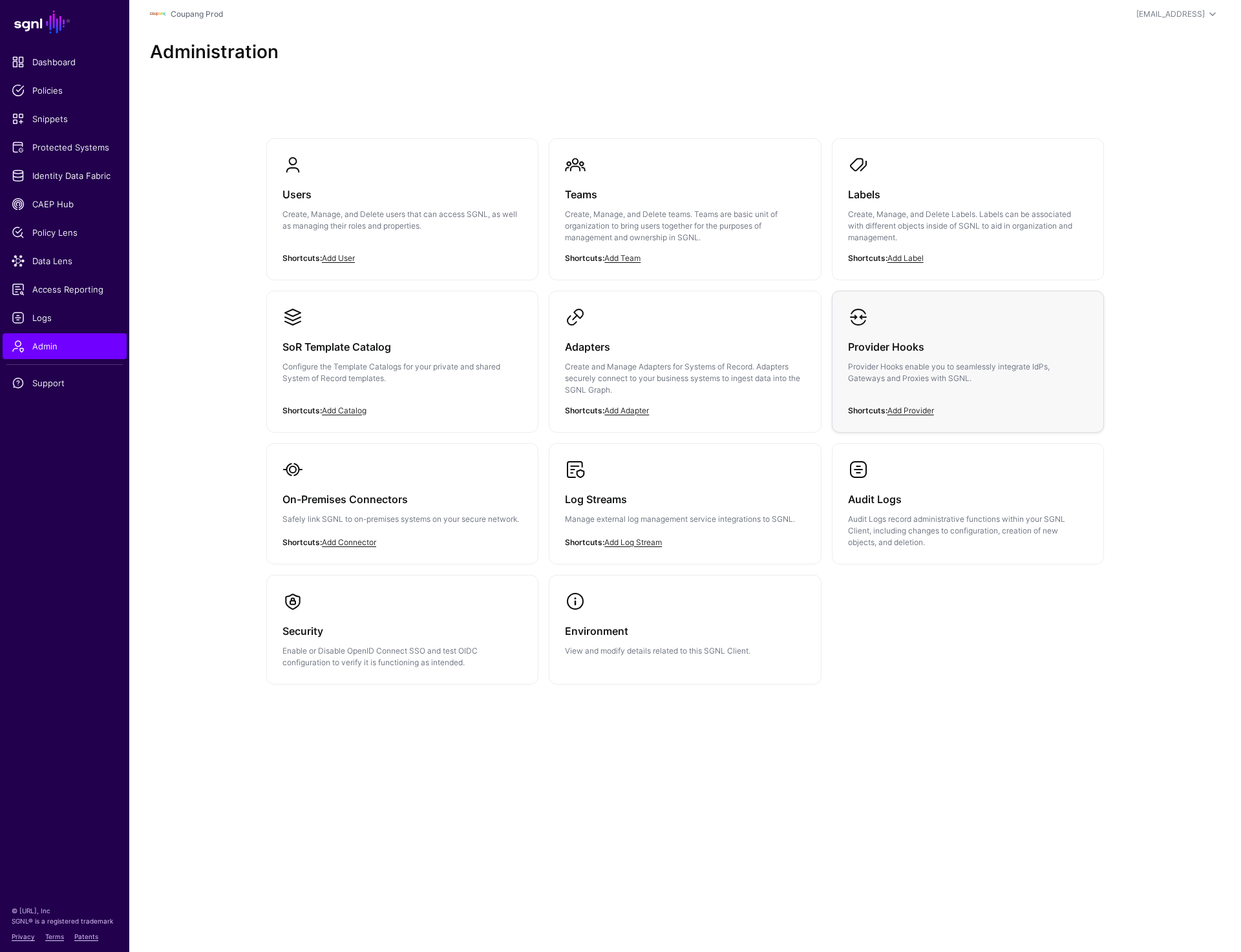
click at [923, 342] on h3 "Provider Hooks" at bounding box center [968, 346] width 240 height 18
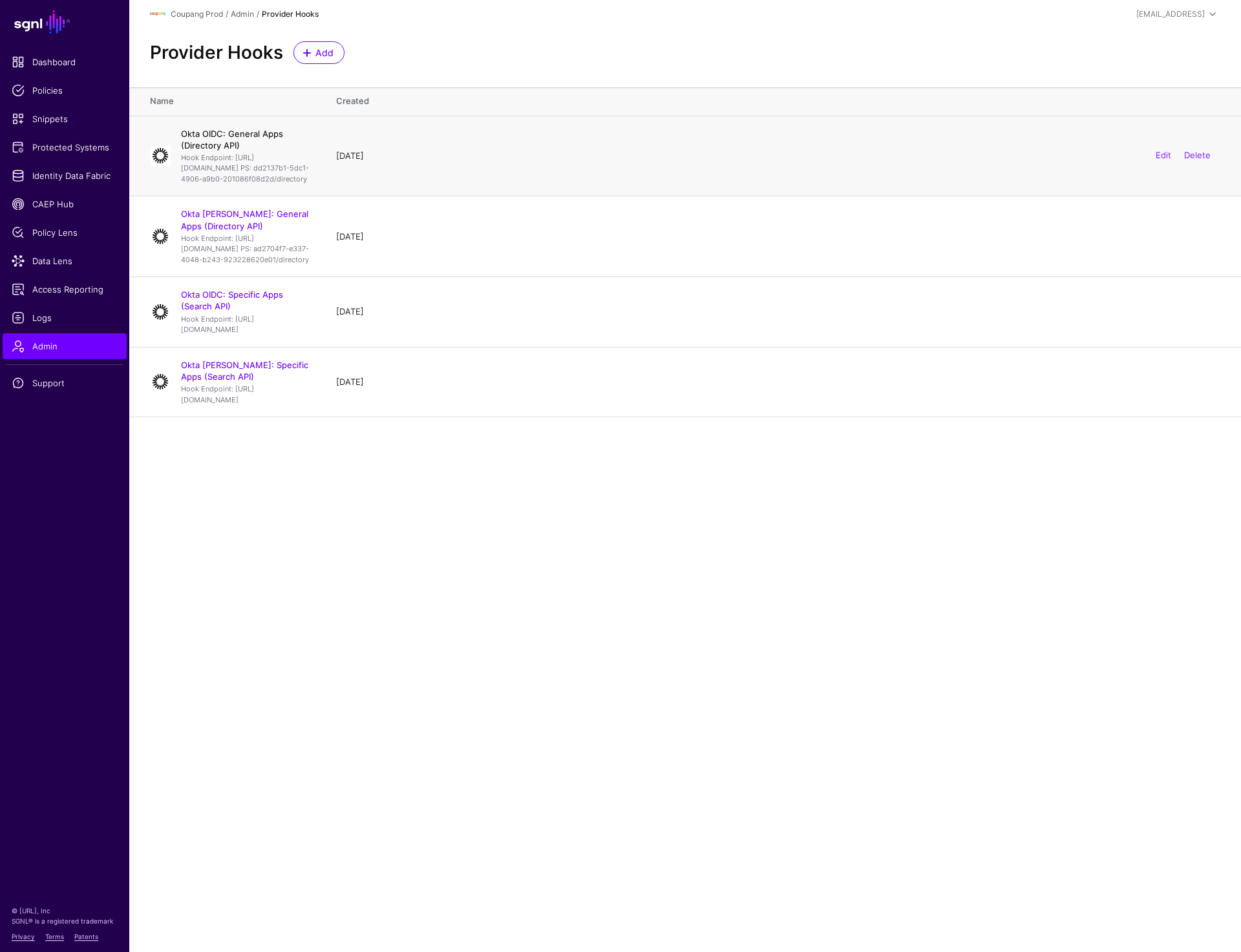
click at [274, 132] on link "Okta OIDC: General Apps (Directory API)" at bounding box center [231, 139] width 102 height 22
click at [835, 69] on div "Provider Hooks Add" at bounding box center [685, 57] width 1112 height 59
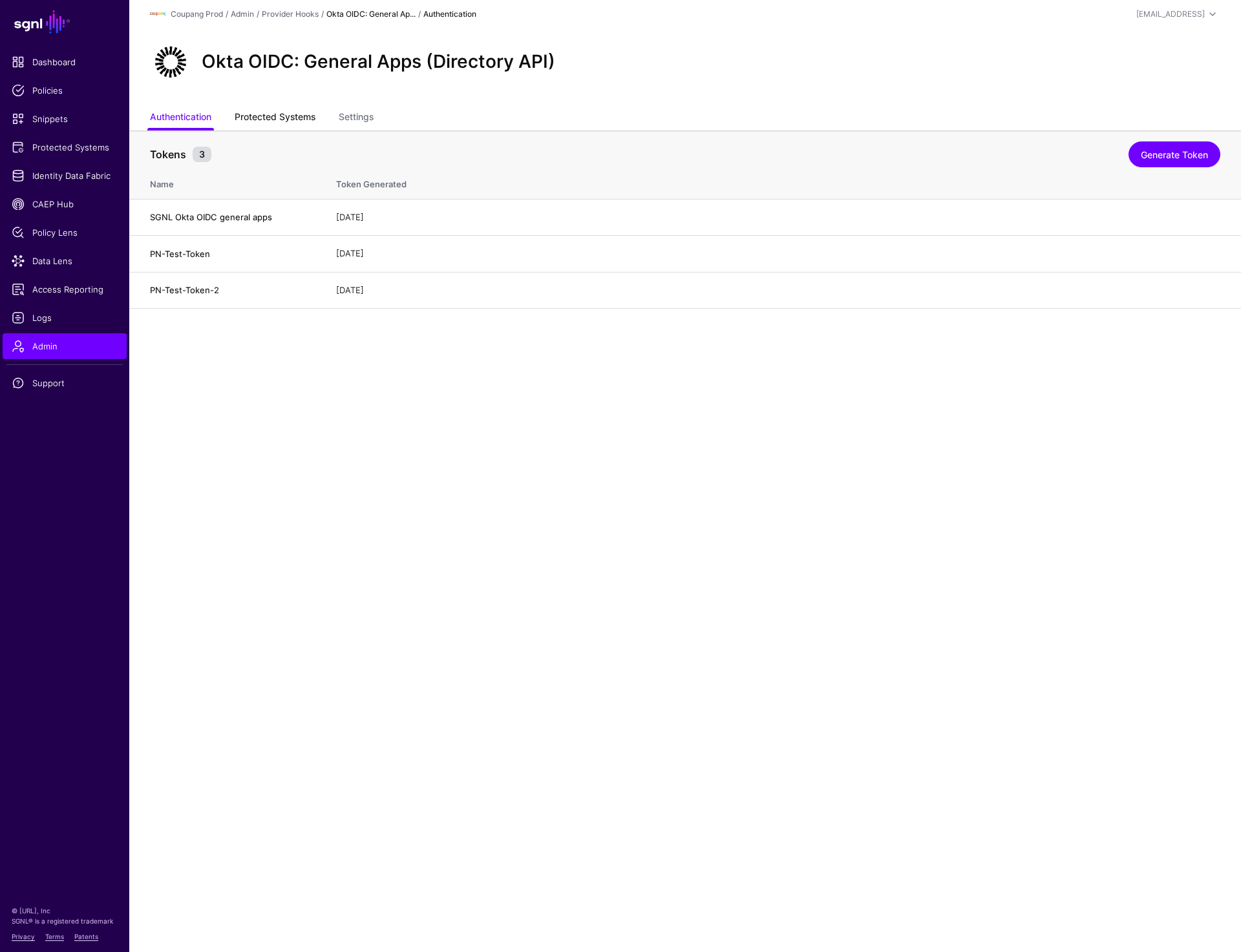
click at [278, 114] on link "Protected Systems" at bounding box center [275, 118] width 81 height 24
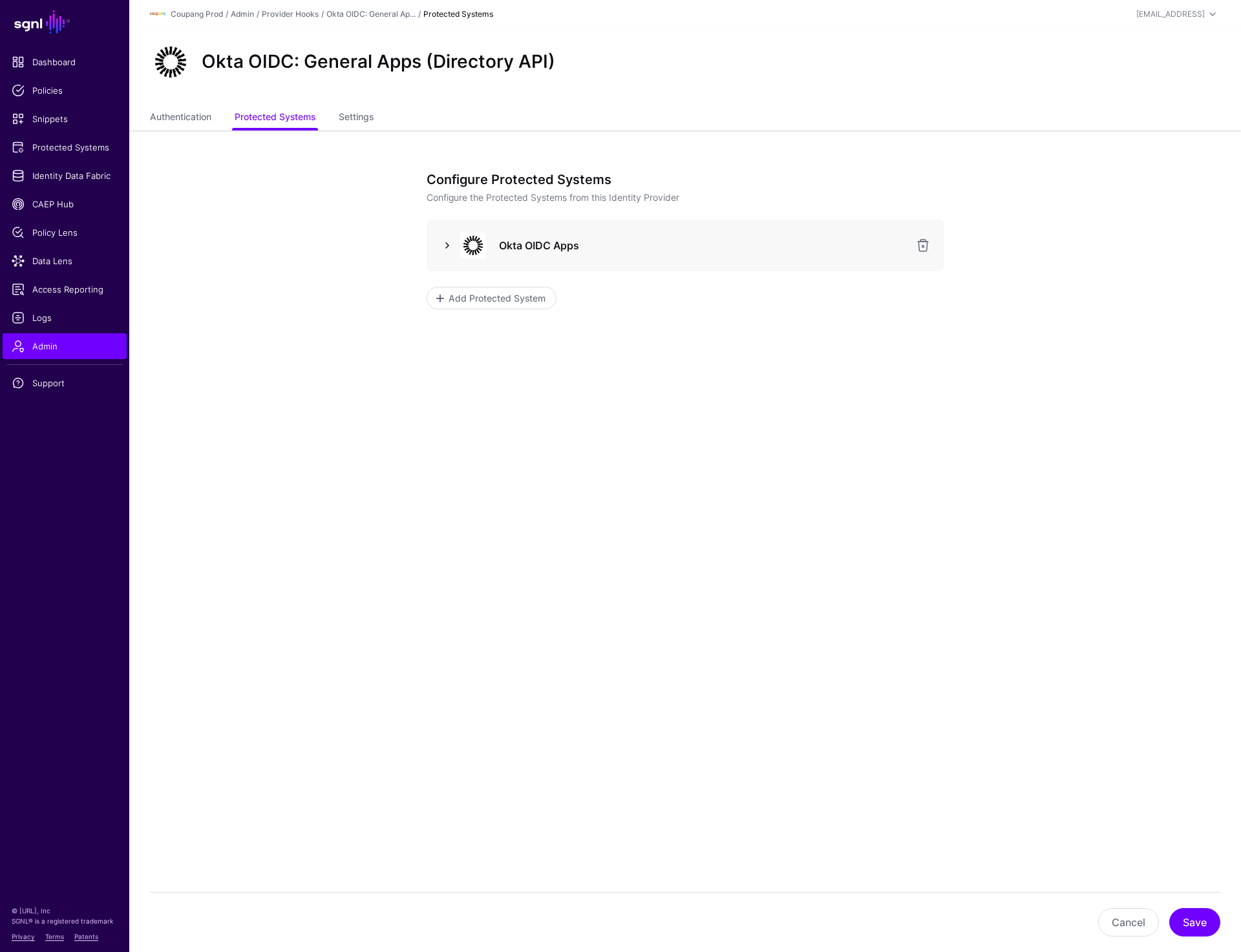
click at [446, 245] on link at bounding box center [447, 245] width 16 height 15
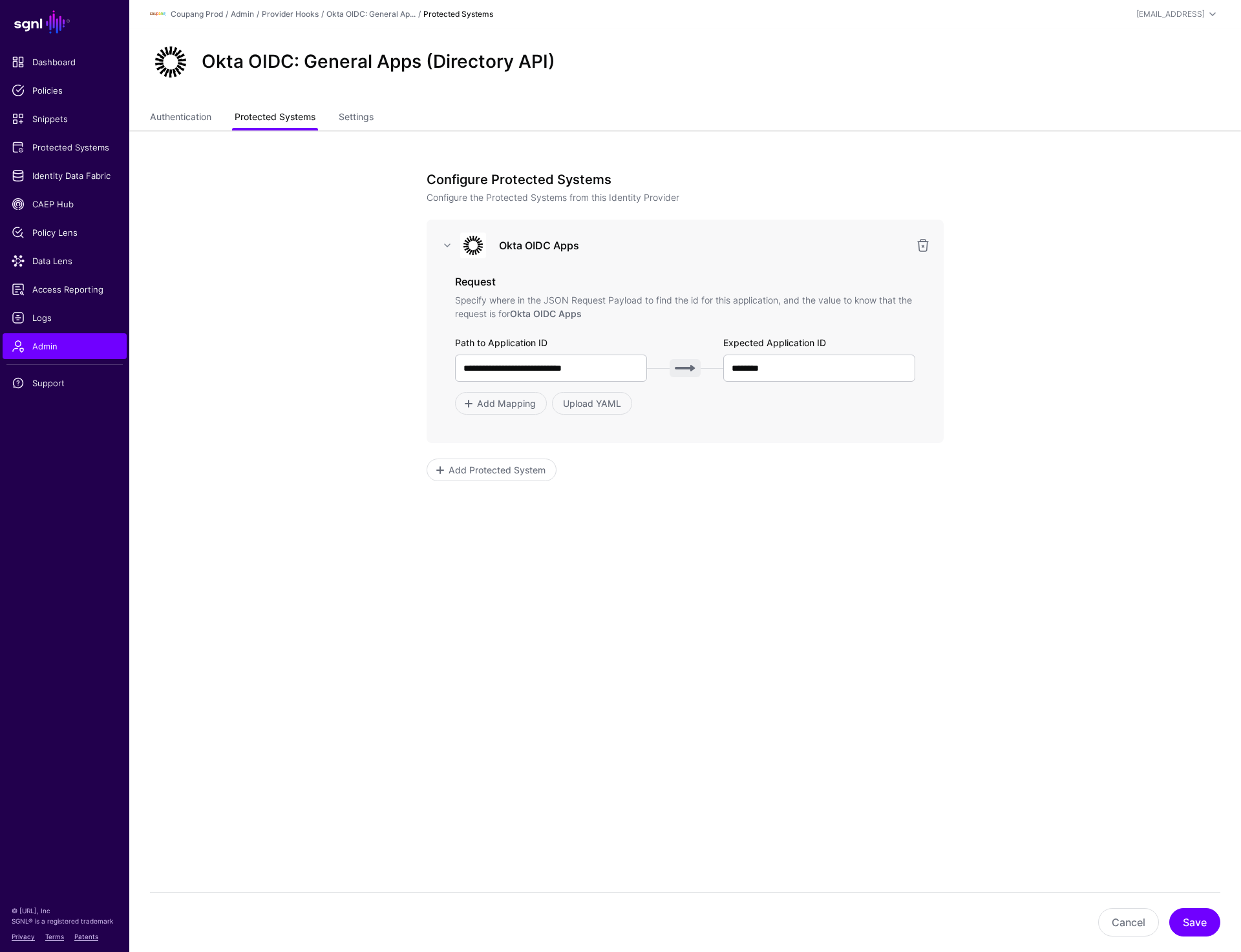
click at [284, 115] on link "Protected Systems" at bounding box center [275, 118] width 81 height 24
click at [921, 249] on link at bounding box center [923, 245] width 16 height 15
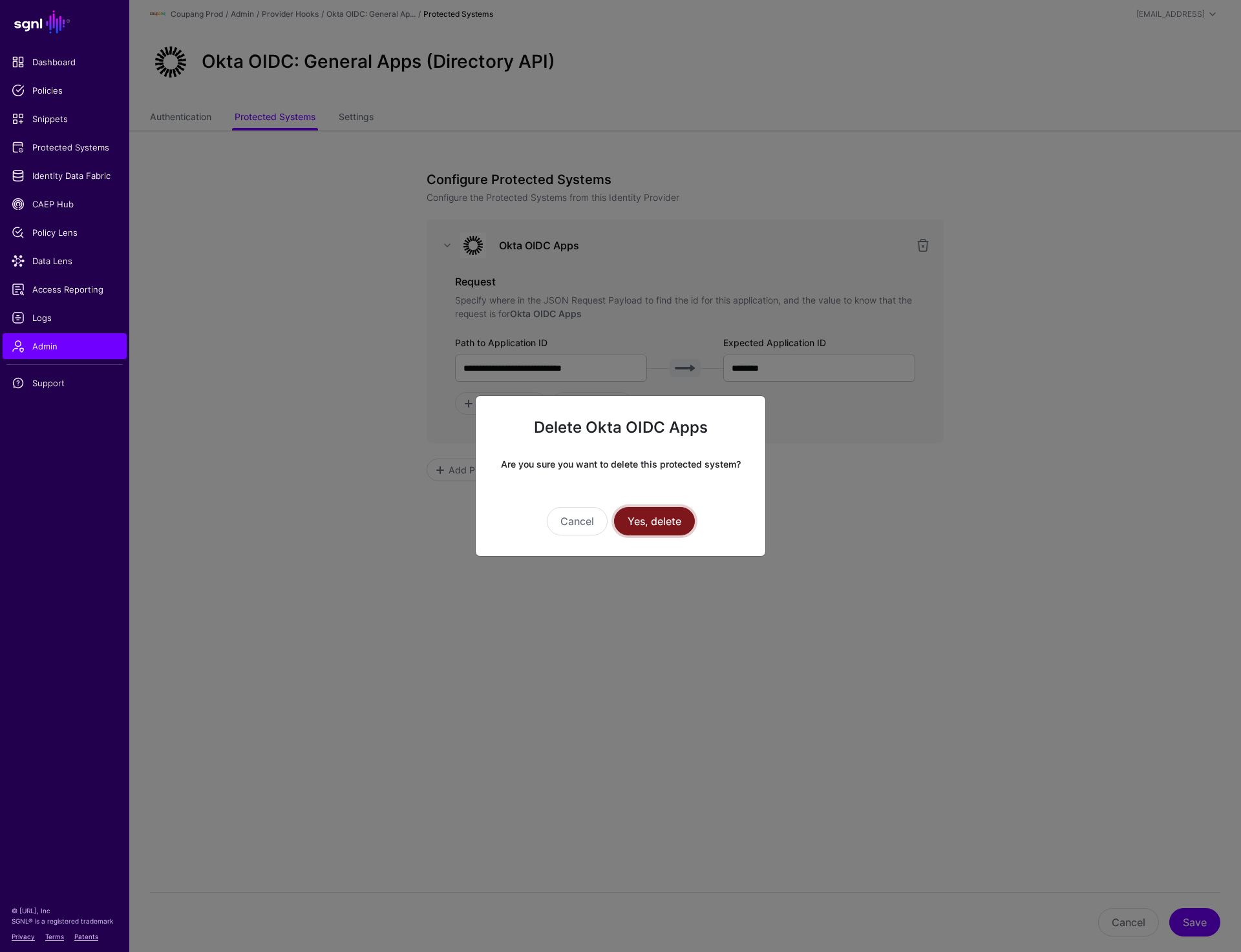
click at [646, 521] on button "Yes, delete" at bounding box center [655, 521] width 81 height 28
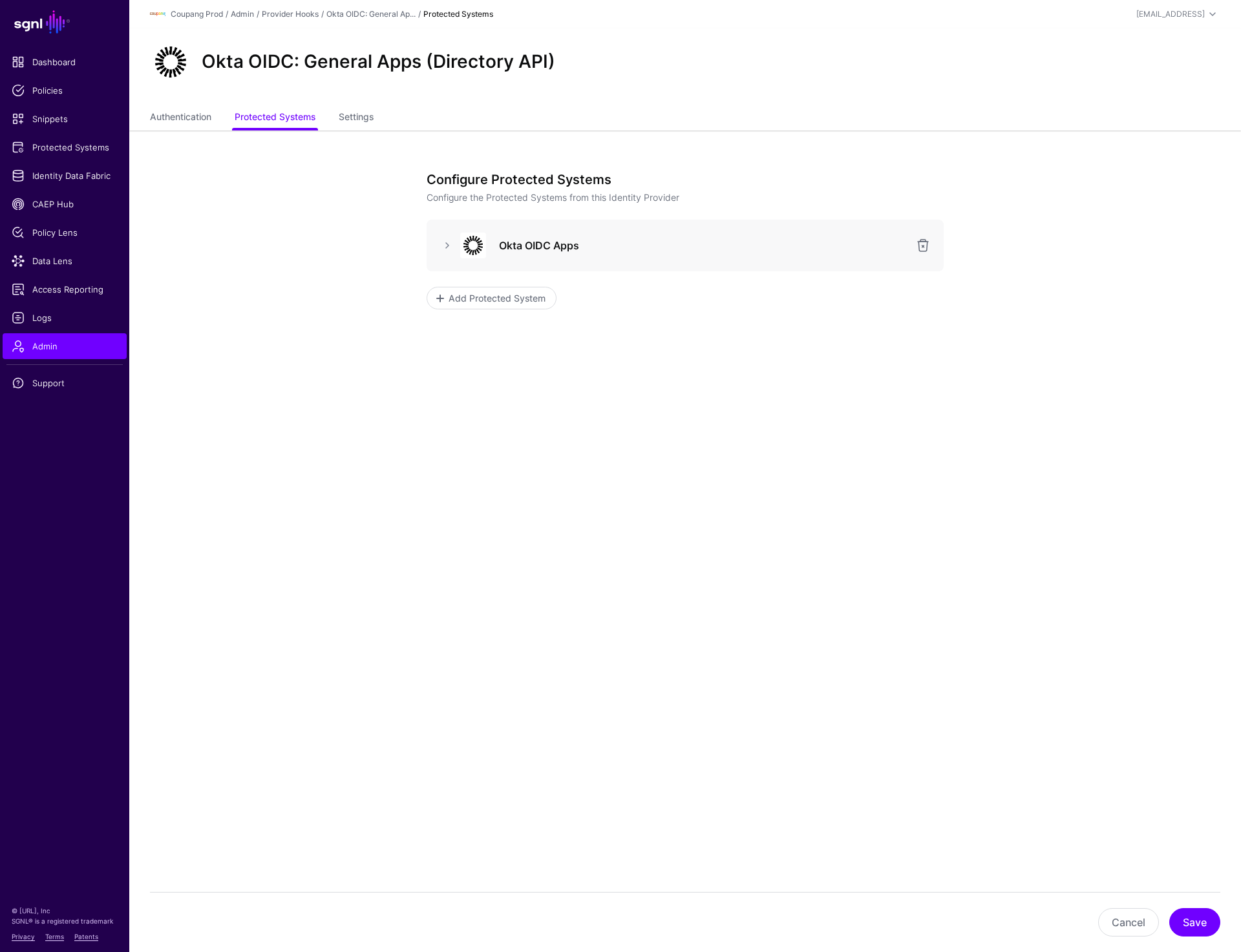
click at [438, 249] on div at bounding box center [447, 245] width 21 height 15
click at [444, 246] on link at bounding box center [447, 245] width 16 height 15
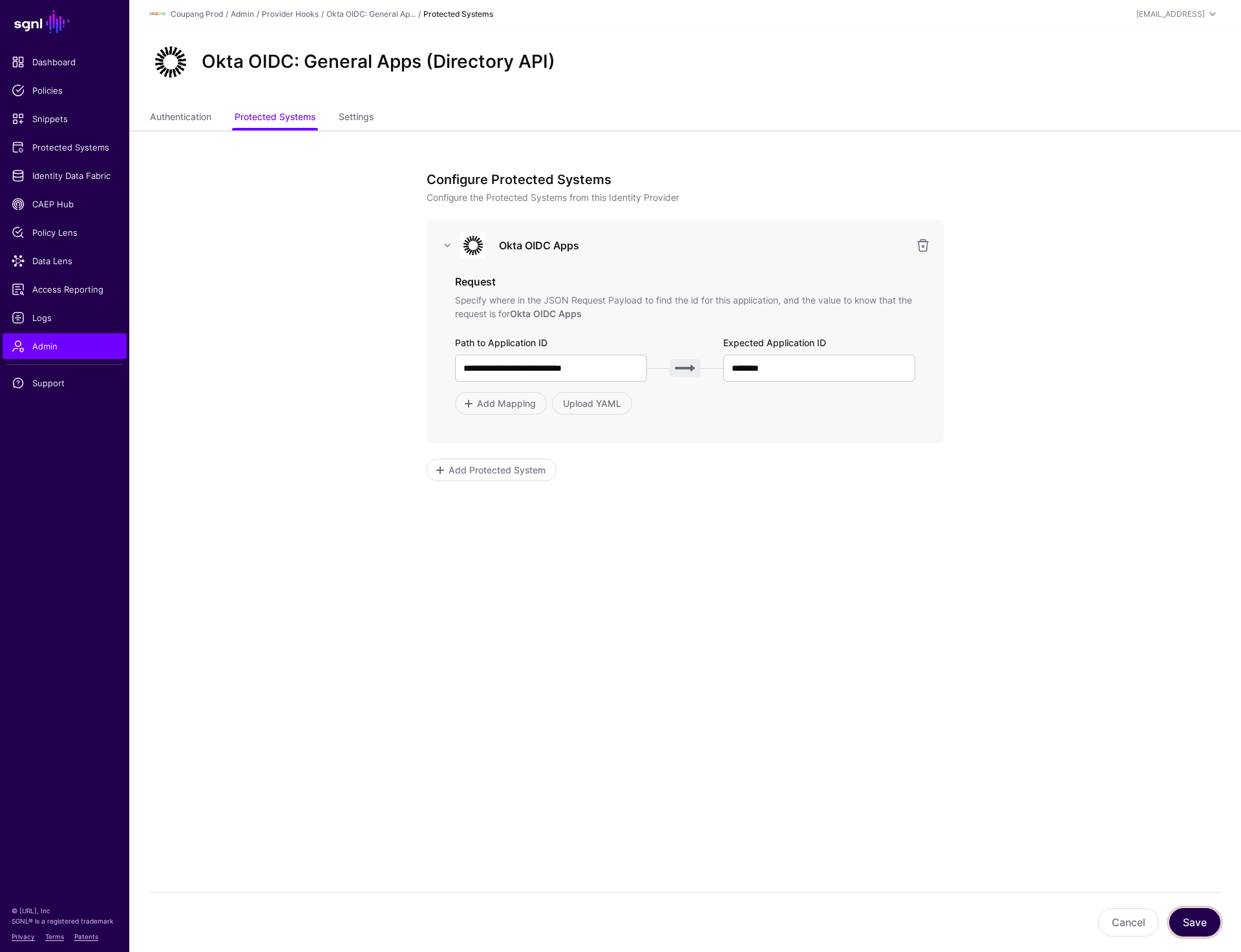
click at [1198, 918] on button "Save" at bounding box center [1194, 922] width 51 height 28
click at [605, 375] on input "**********" at bounding box center [551, 368] width 192 height 27
click at [818, 374] on input "********" at bounding box center [819, 368] width 192 height 27
paste input "**********"
type input "********"
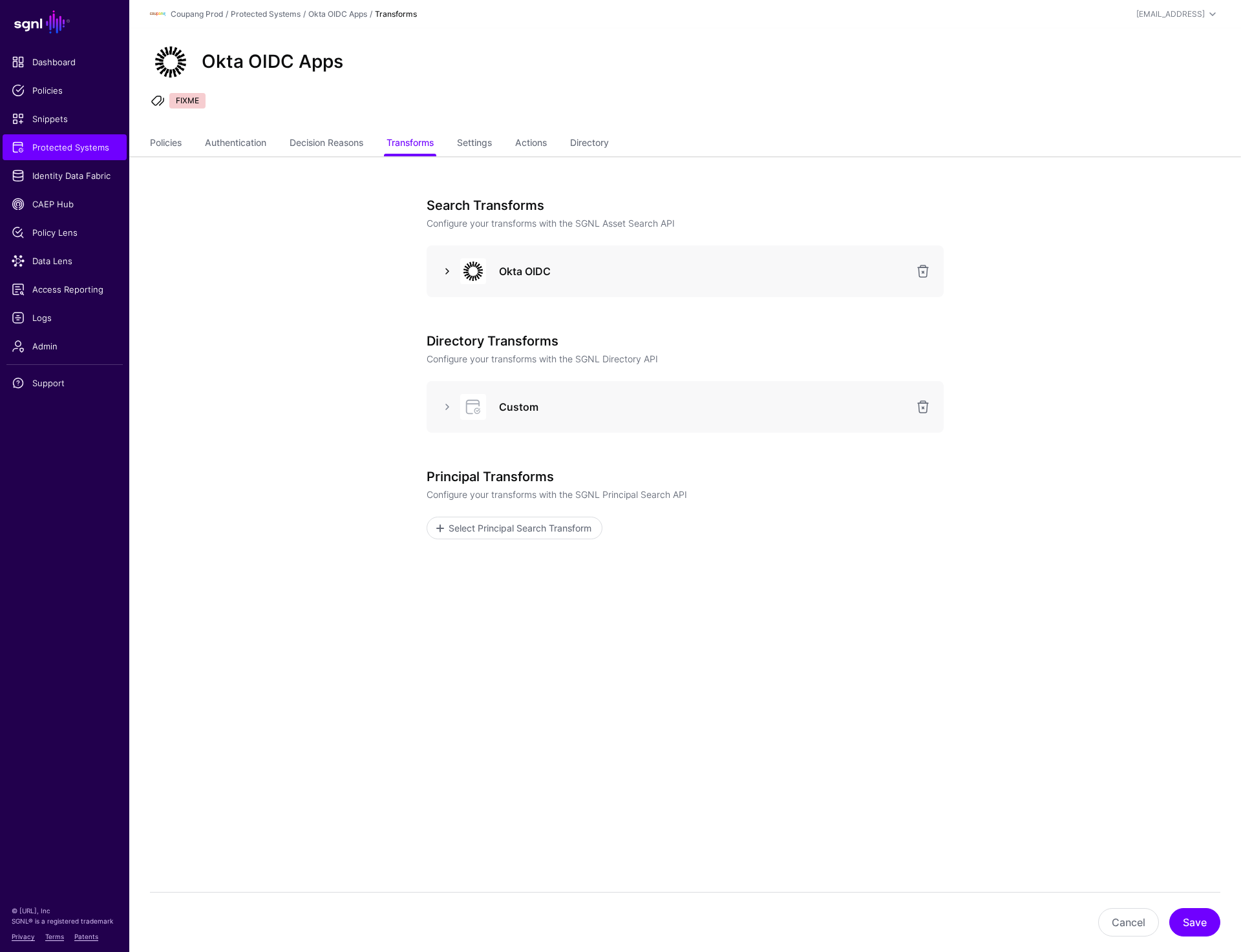
click at [444, 269] on link at bounding box center [447, 271] width 16 height 15
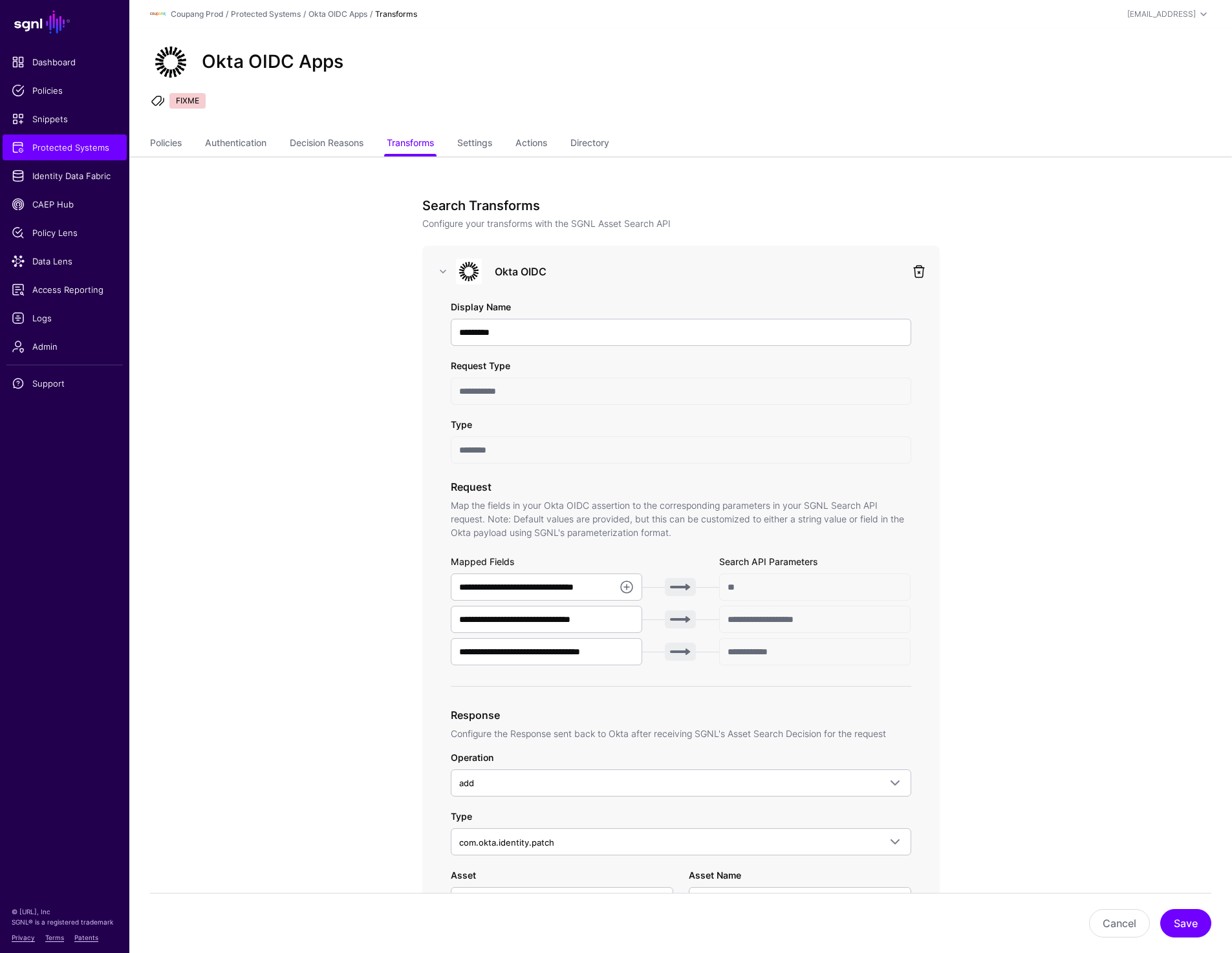
click at [920, 271] on link at bounding box center [919, 271] width 16 height 16
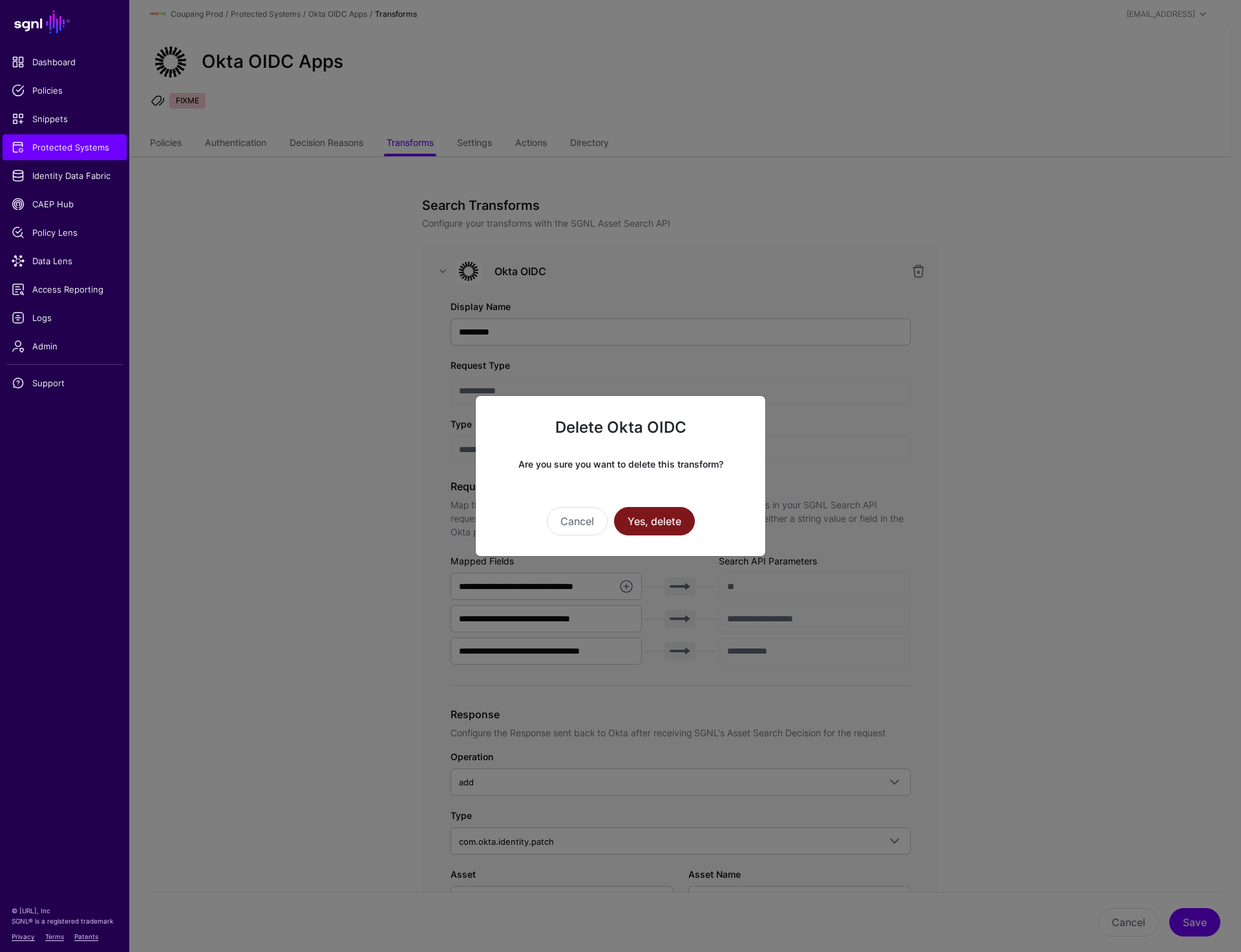
click at [650, 526] on button "Yes, delete" at bounding box center [655, 521] width 81 height 28
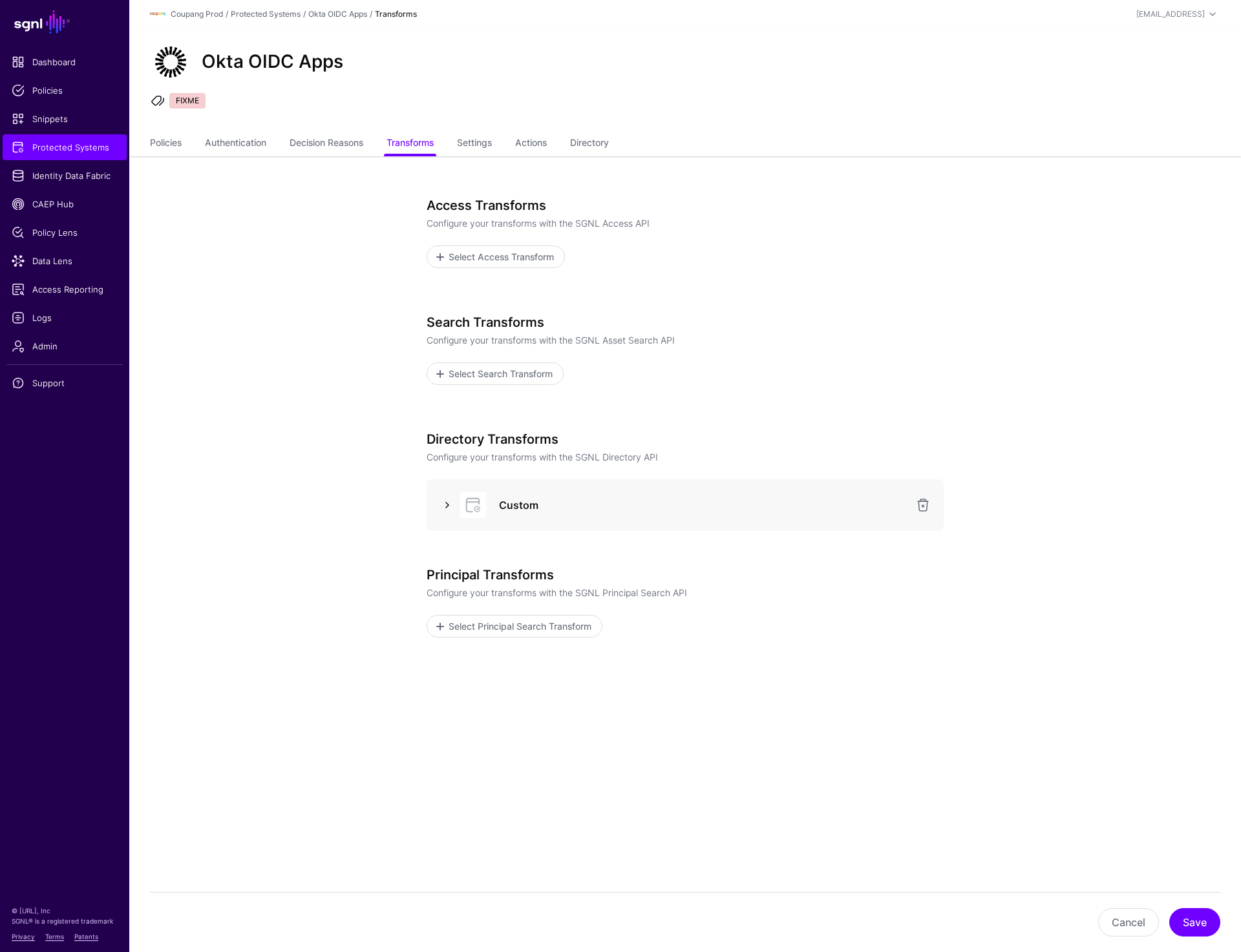
click at [446, 499] on link at bounding box center [447, 505] width 16 height 15
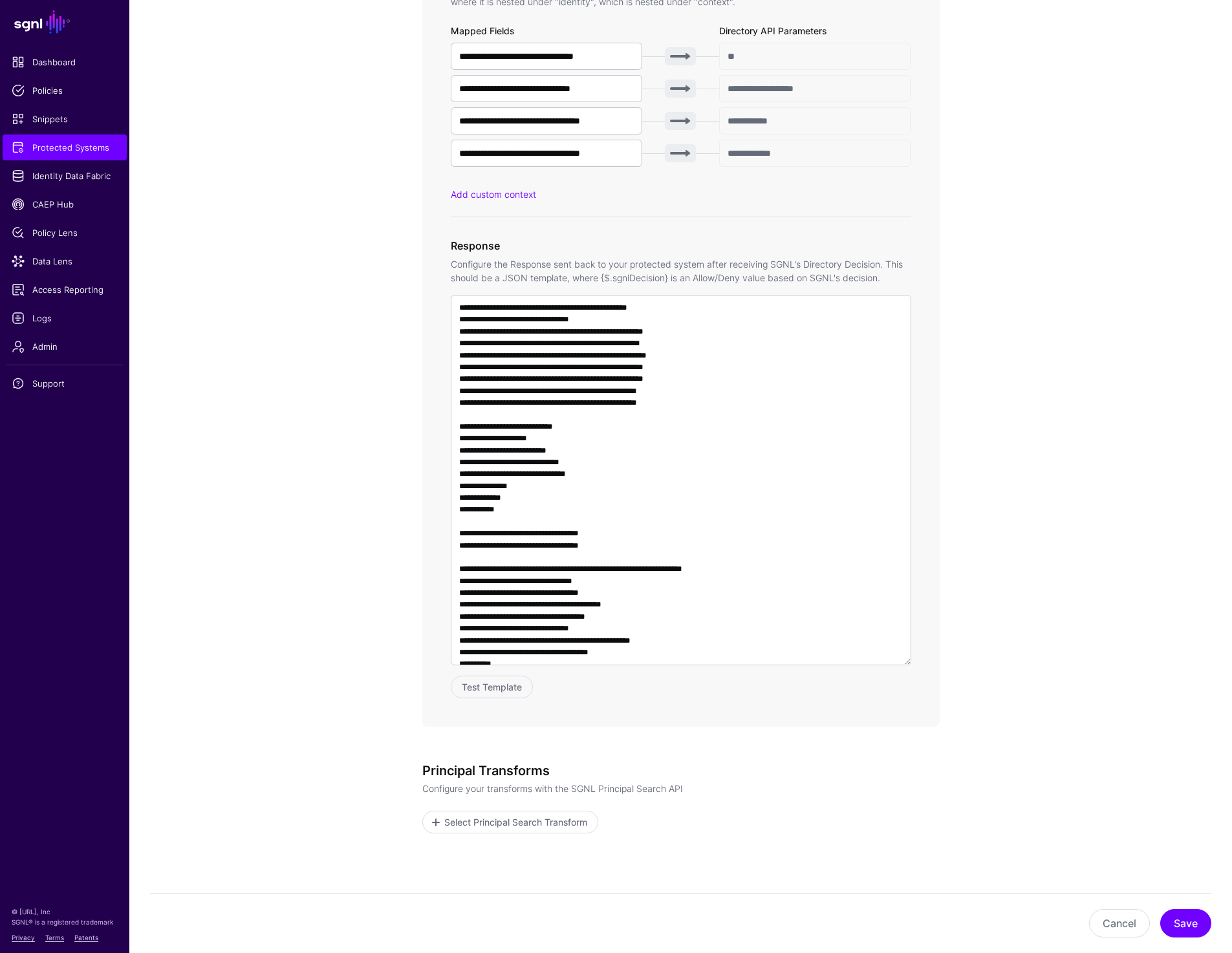
scroll to position [780, 0]
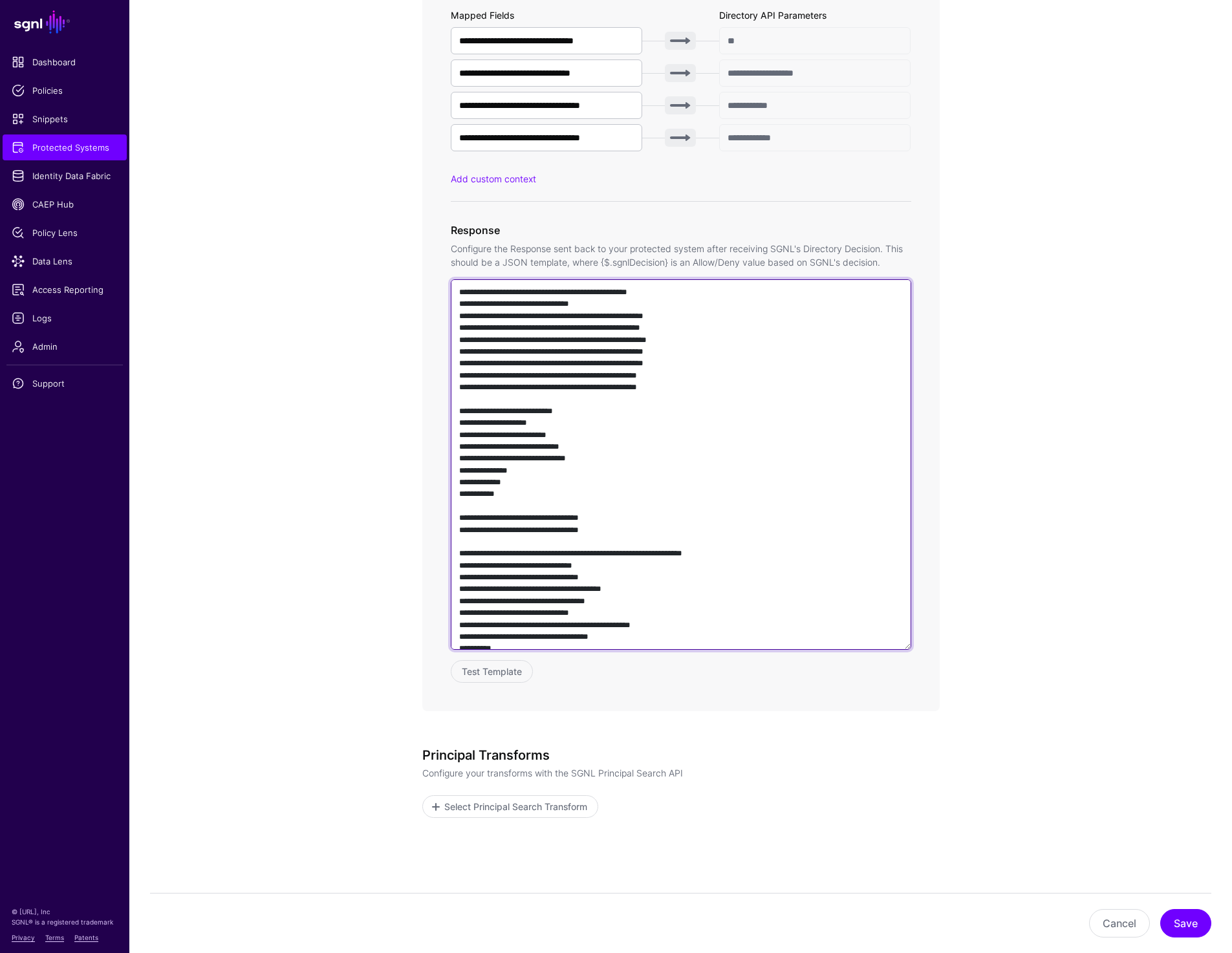
click at [677, 529] on textarea at bounding box center [681, 464] width 461 height 370
click at [522, 347] on textarea at bounding box center [681, 464] width 461 height 370
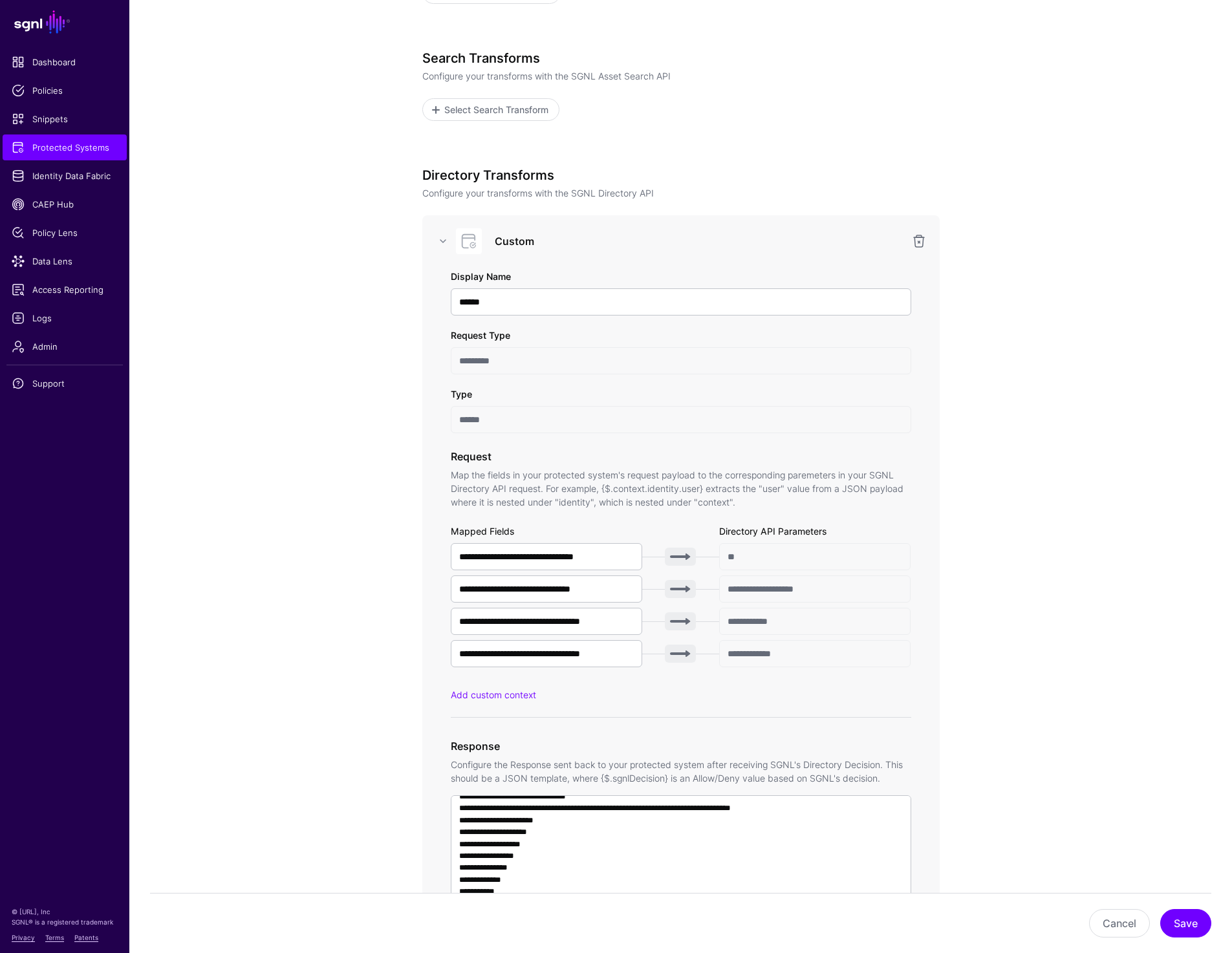
scroll to position [0, 0]
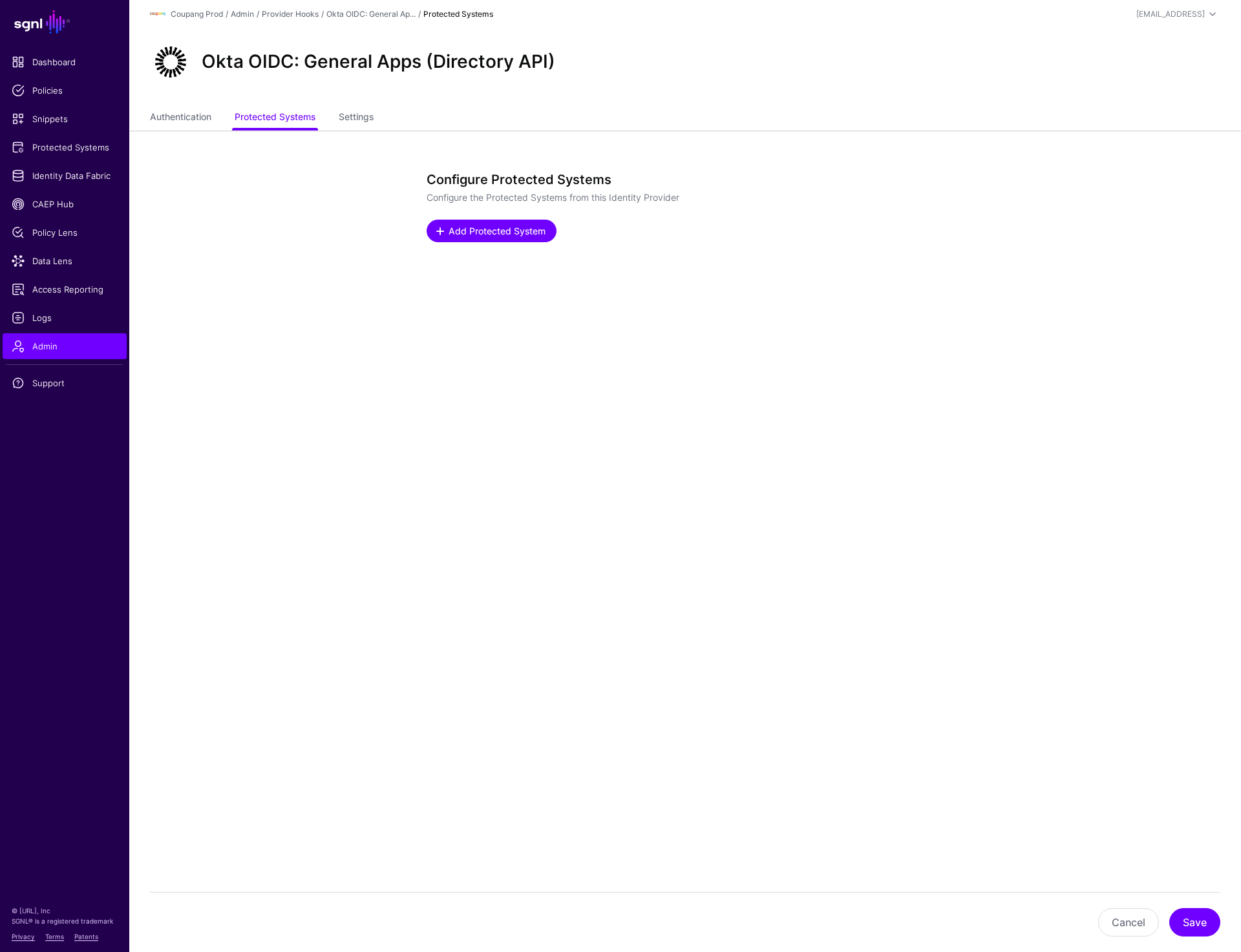
click at [482, 238] on link "Add Protected System" at bounding box center [491, 231] width 130 height 23
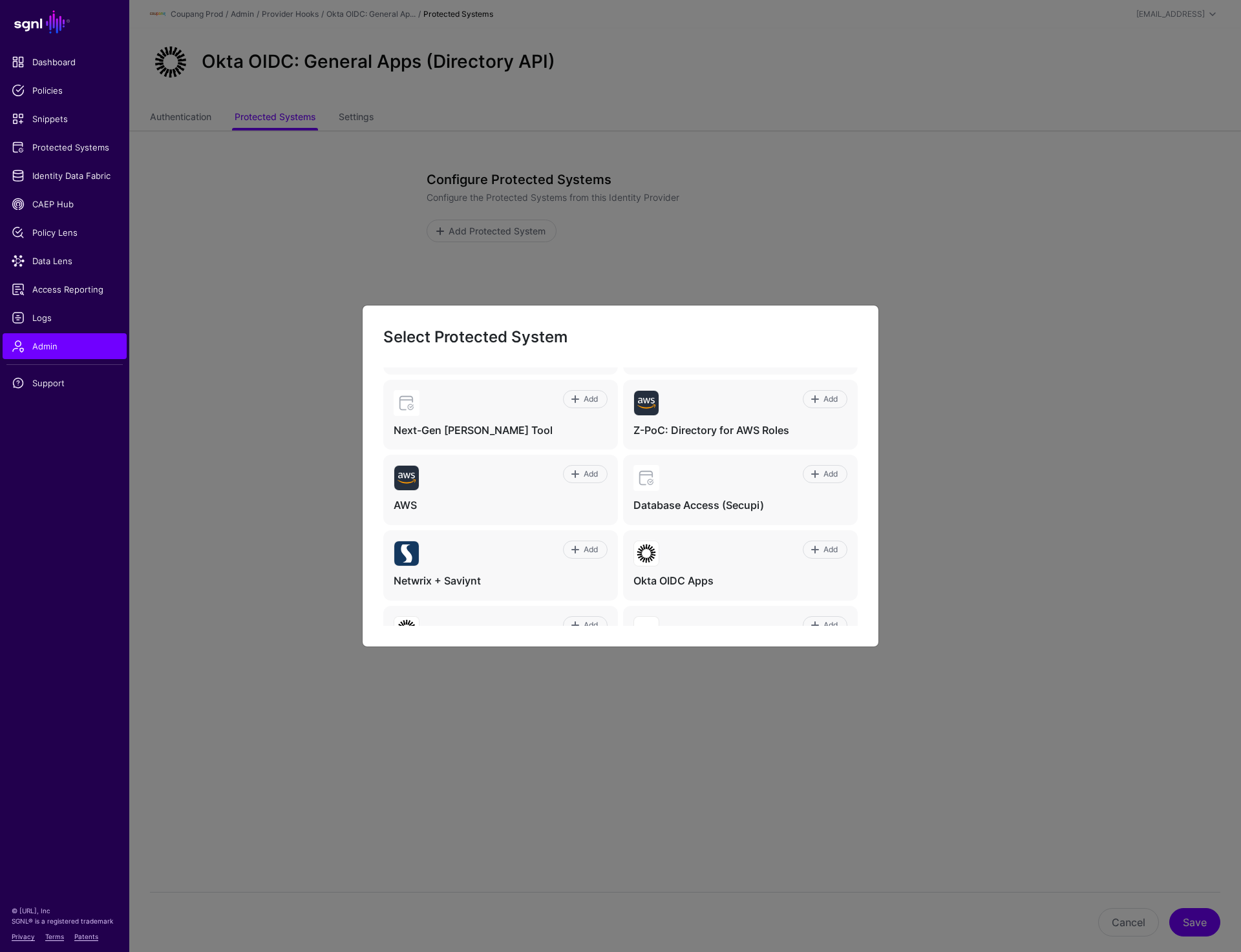
scroll to position [948, 0]
click at [811, 543] on span at bounding box center [816, 548] width 11 height 10
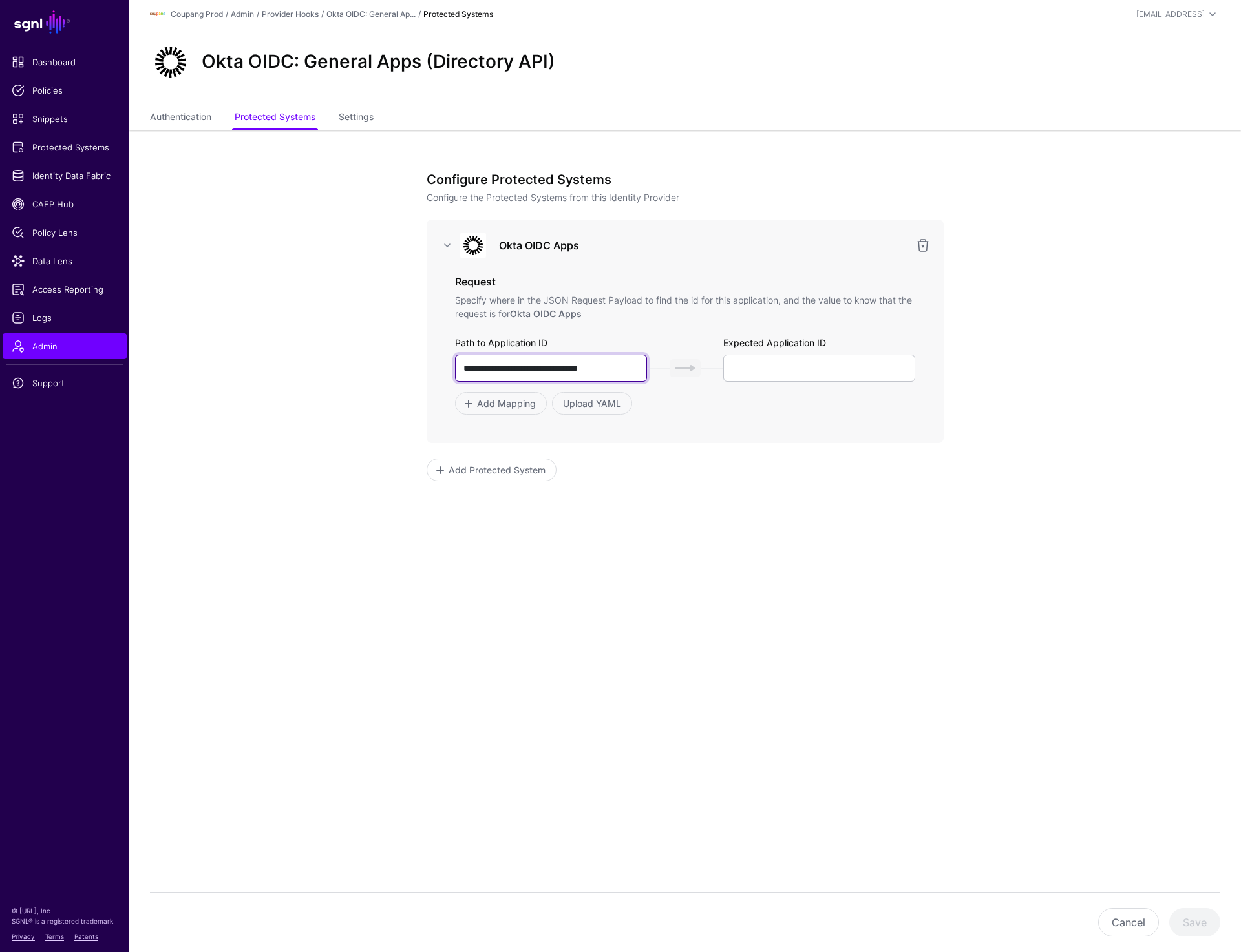
click at [619, 373] on input "**********" at bounding box center [551, 368] width 192 height 27
paste input "text"
type input "**********"
click at [766, 360] on input "text" at bounding box center [819, 368] width 192 height 27
paste input "********"
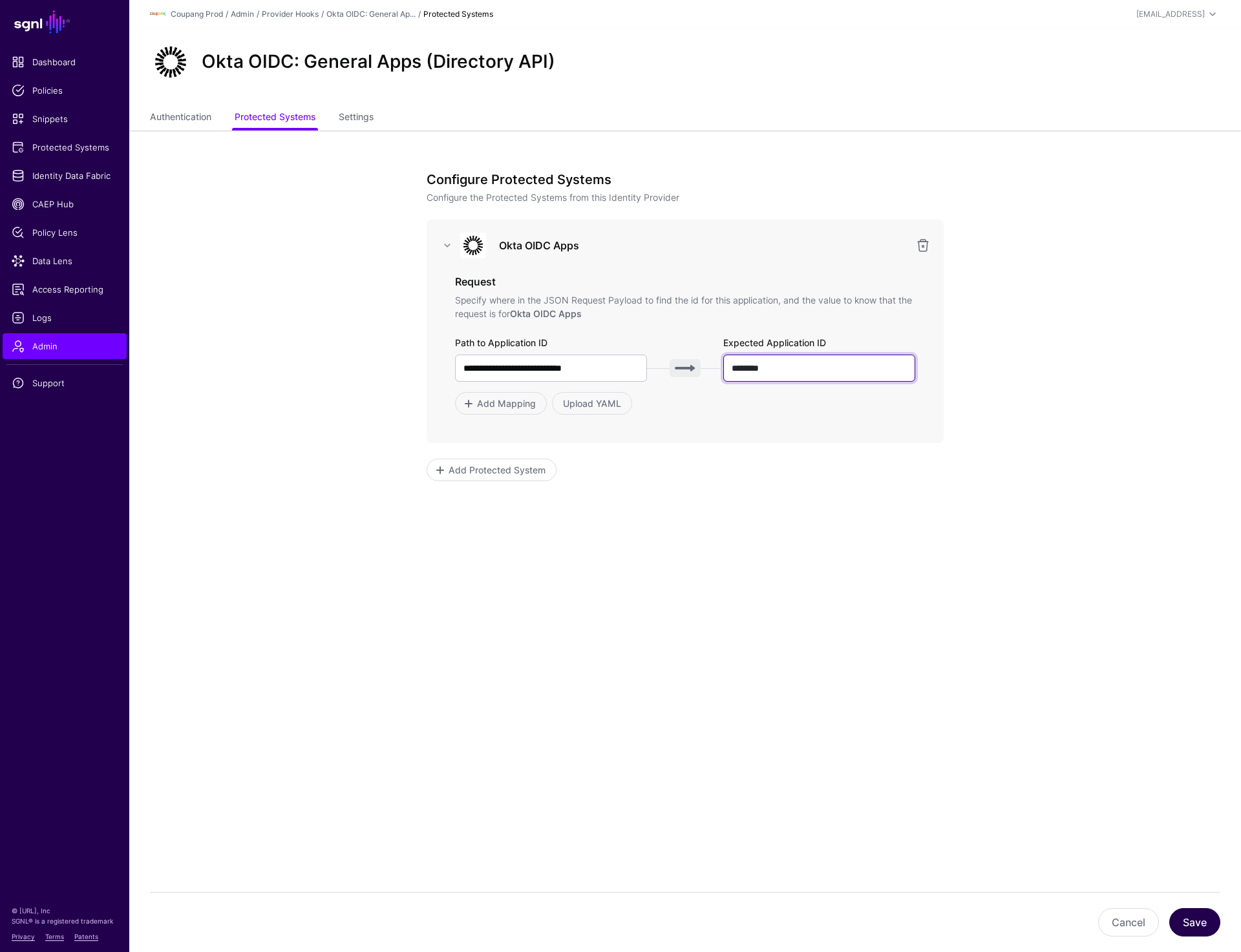
type input "********"
click at [1197, 927] on button "Save" at bounding box center [1194, 922] width 51 height 28
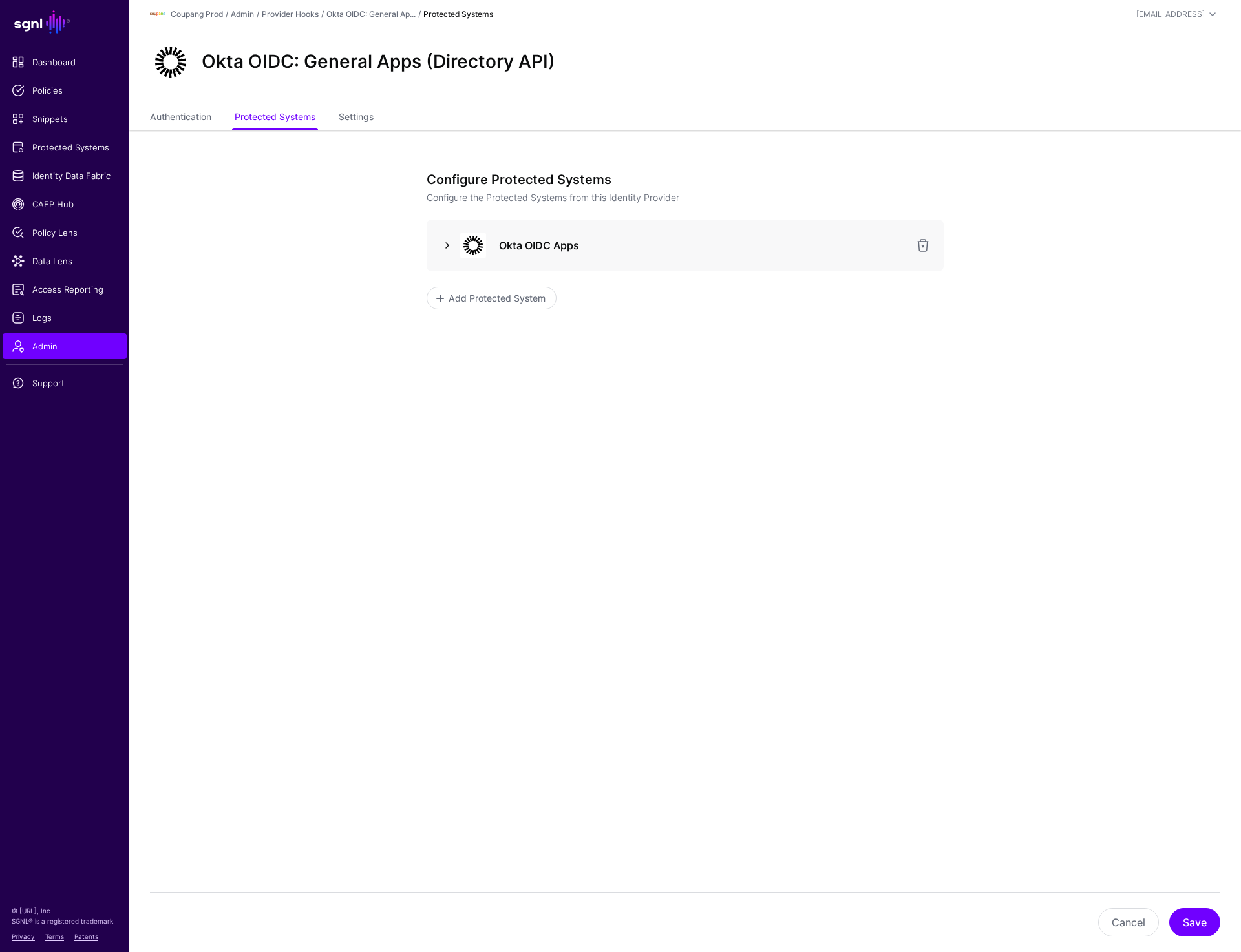
click at [447, 241] on link at bounding box center [447, 245] width 16 height 15
click at [301, 16] on link "Provider Hooks" at bounding box center [290, 13] width 57 height 9
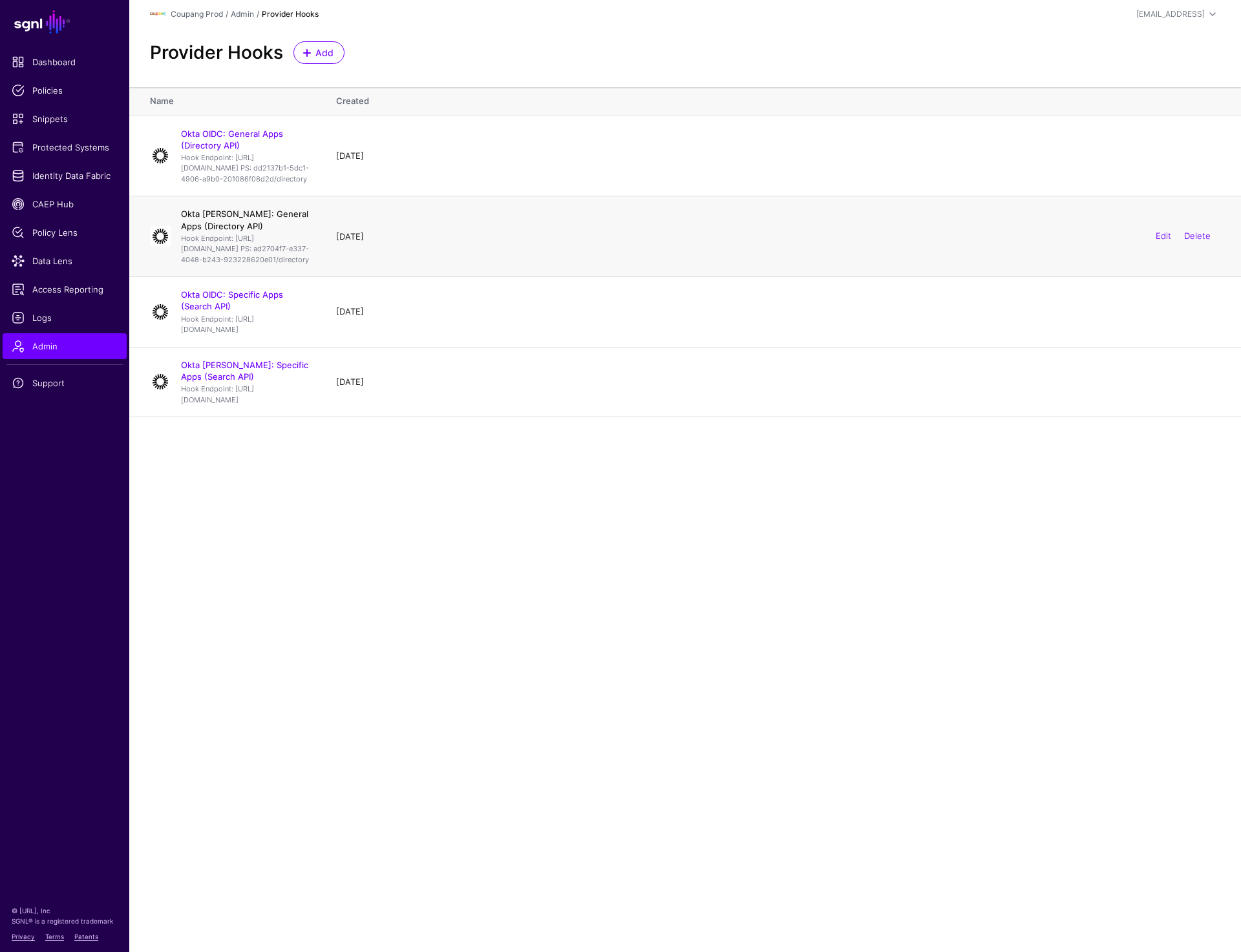
click at [231, 230] on link "Okta SAML: General Apps (Directory API)" at bounding box center [244, 220] width 127 height 22
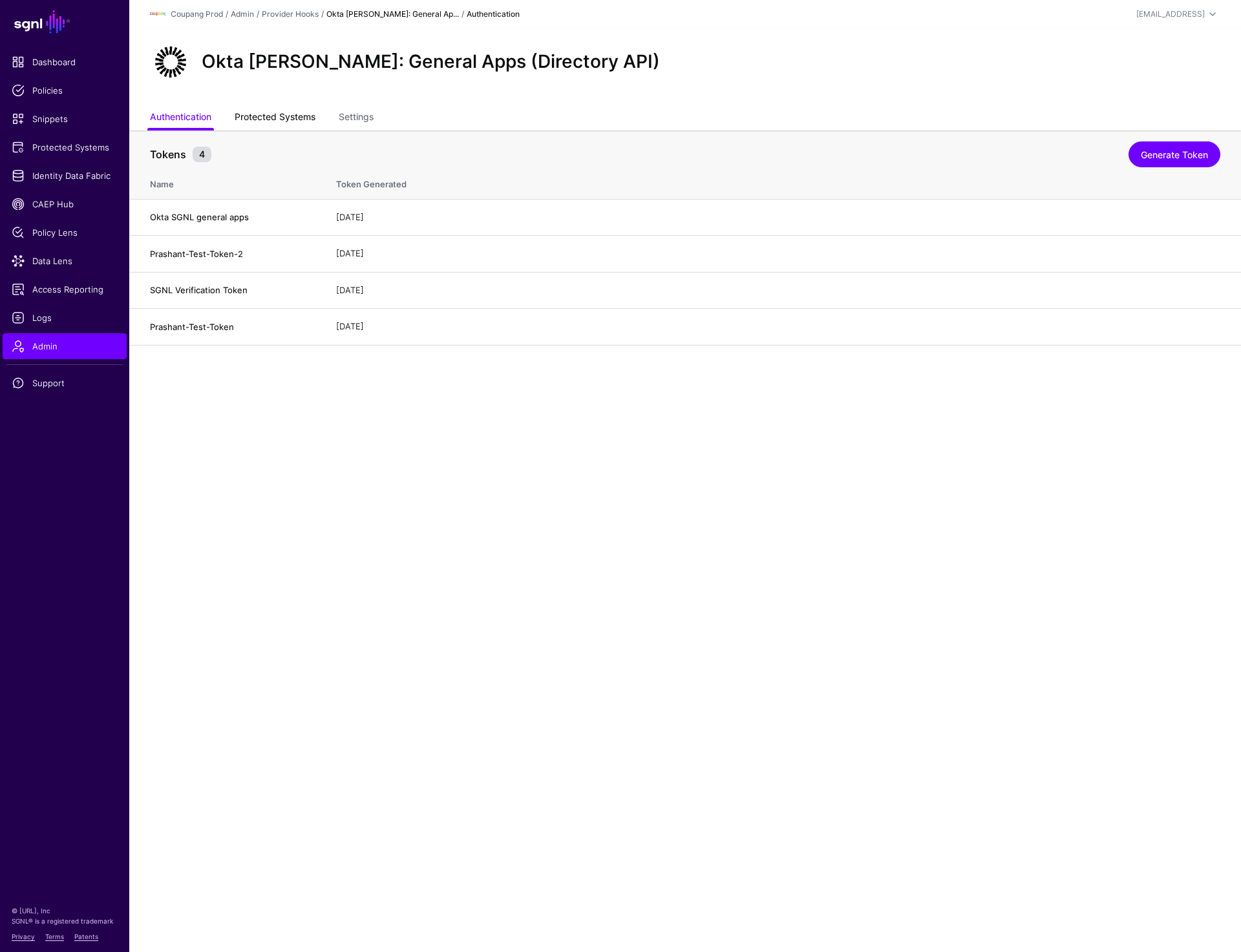
click at [278, 122] on link "Protected Systems" at bounding box center [275, 118] width 81 height 24
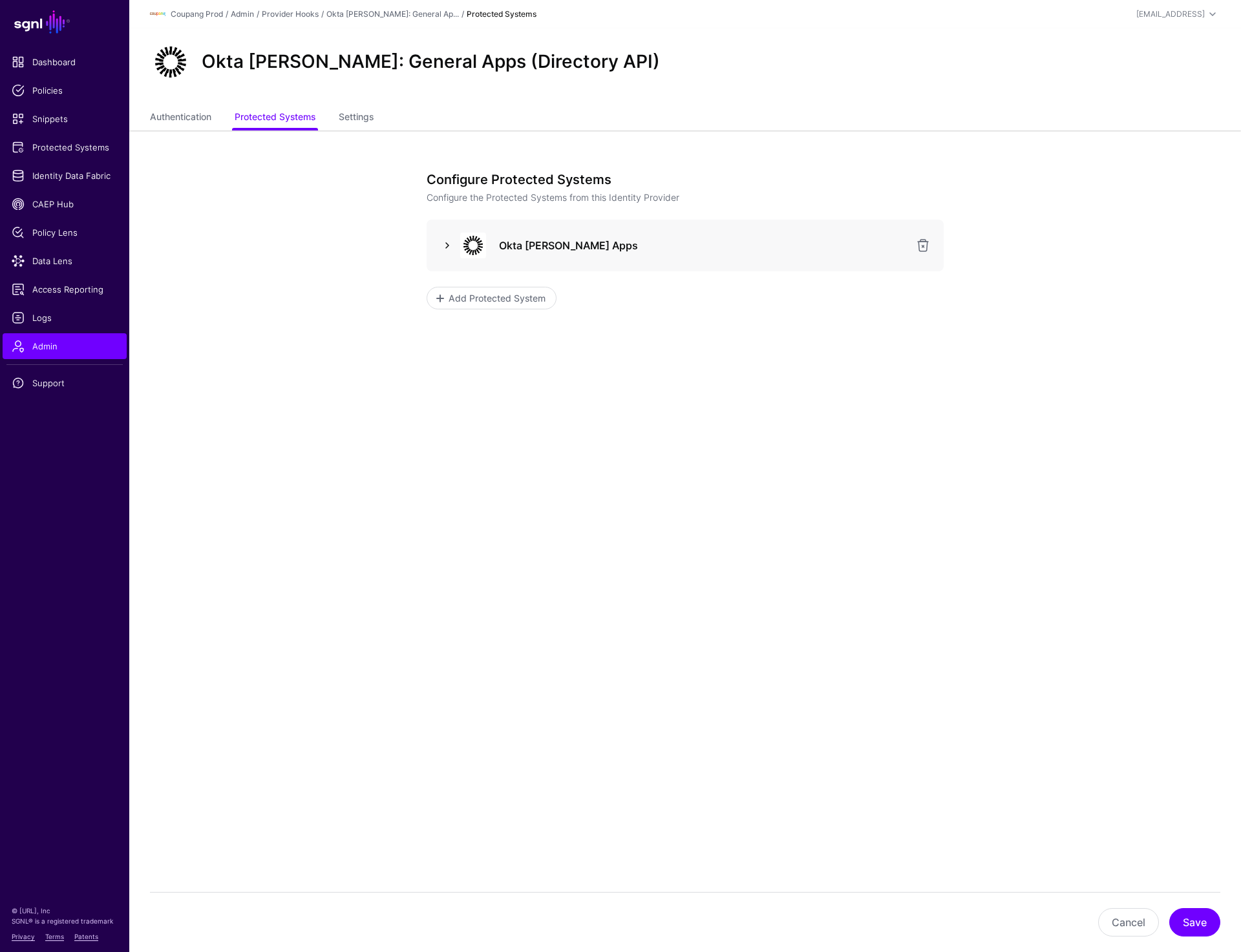
click at [443, 243] on link at bounding box center [447, 245] width 16 height 15
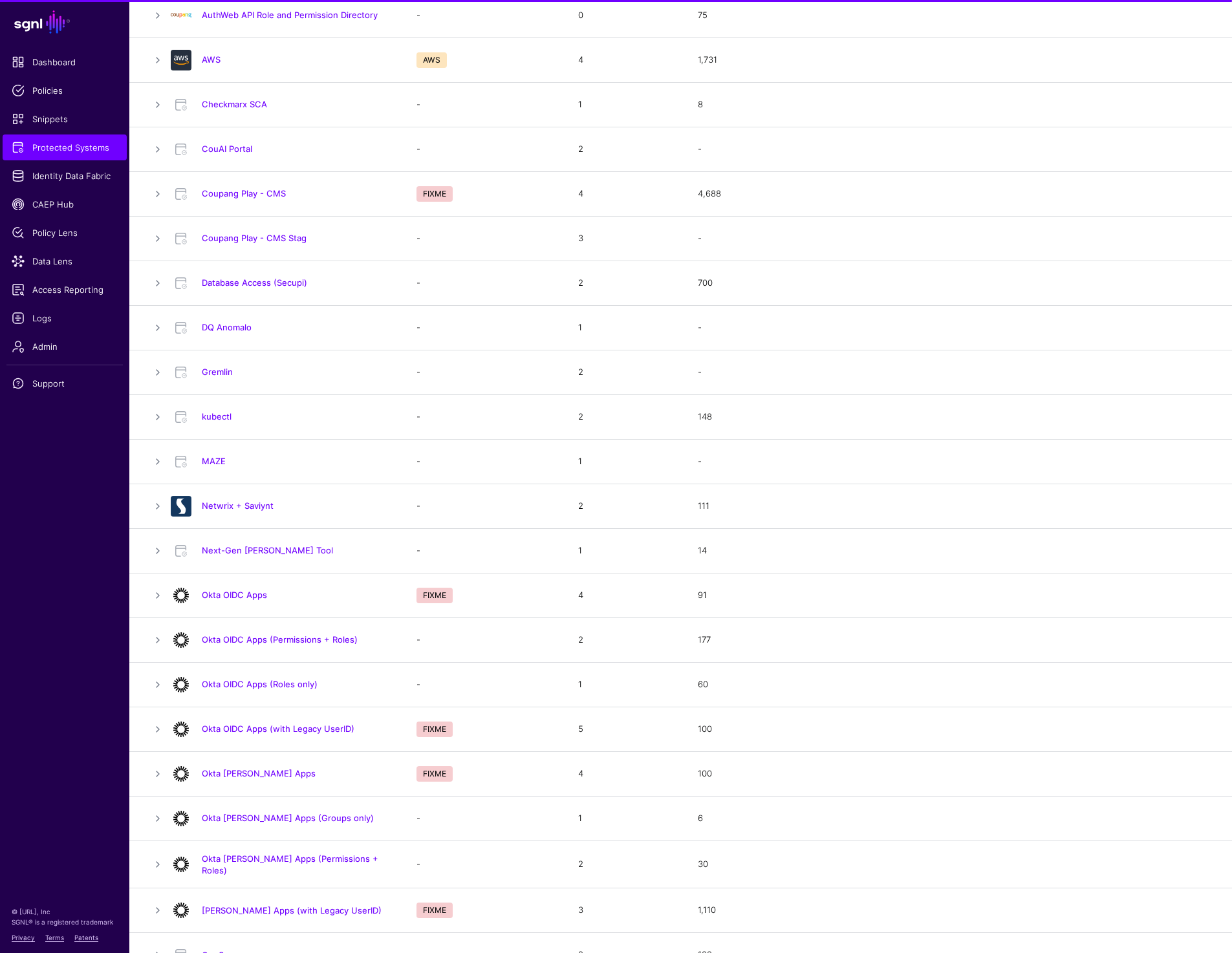
scroll to position [264, 0]
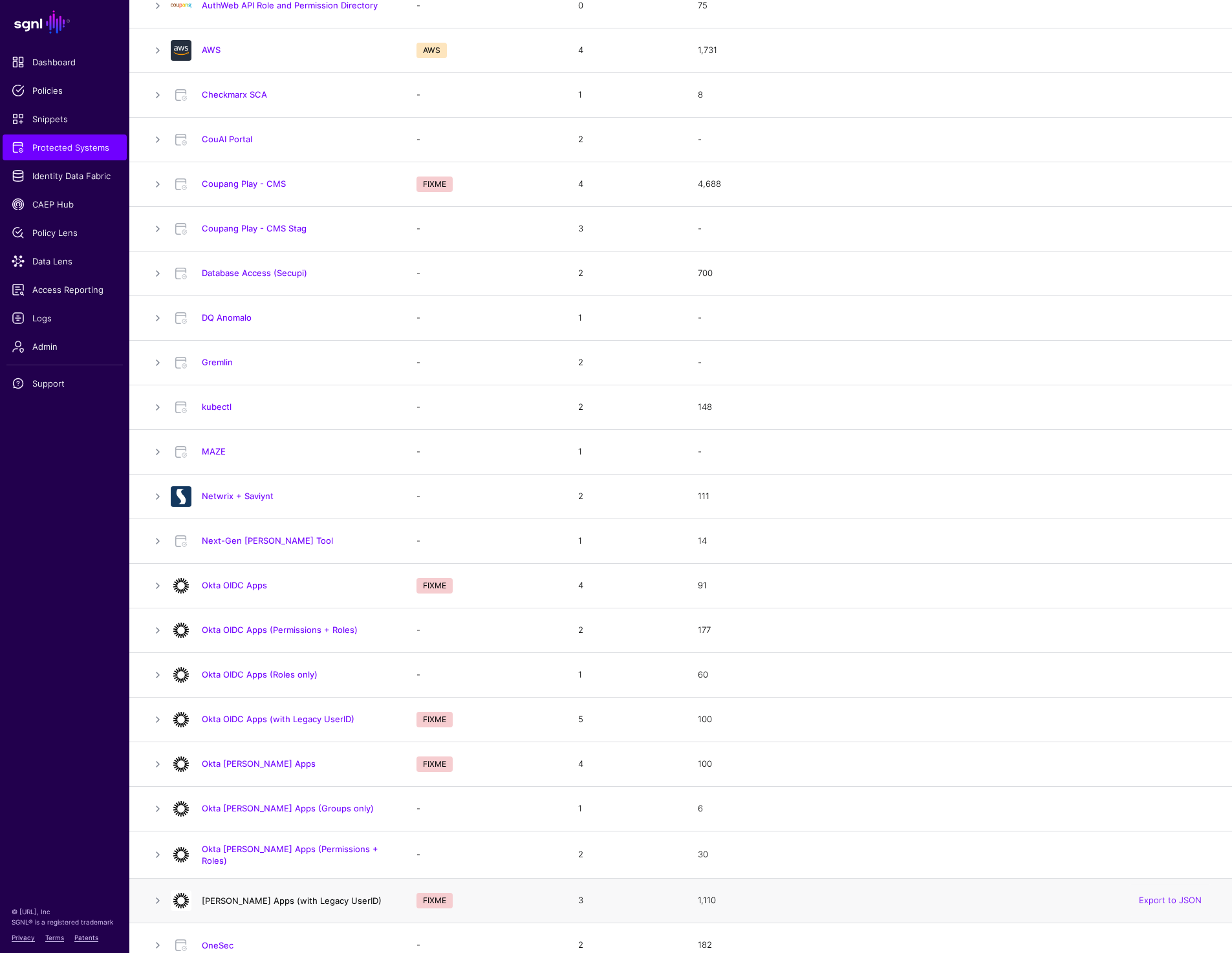
click at [281, 899] on link "[PERSON_NAME] Apps (with Legacy UserID)" at bounding box center [291, 900] width 180 height 10
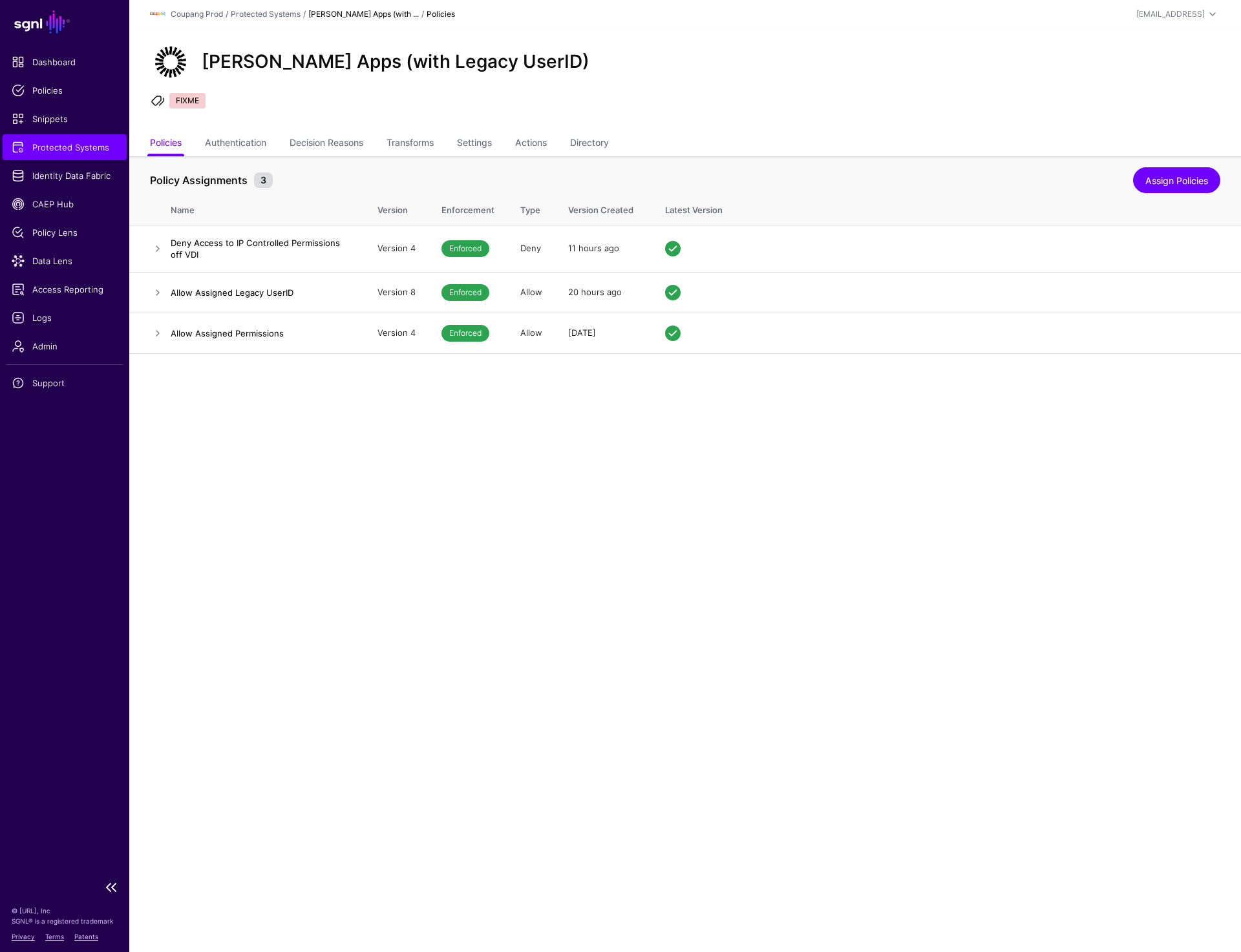
click at [81, 143] on span "Protected Systems" at bounding box center [64, 147] width 106 height 13
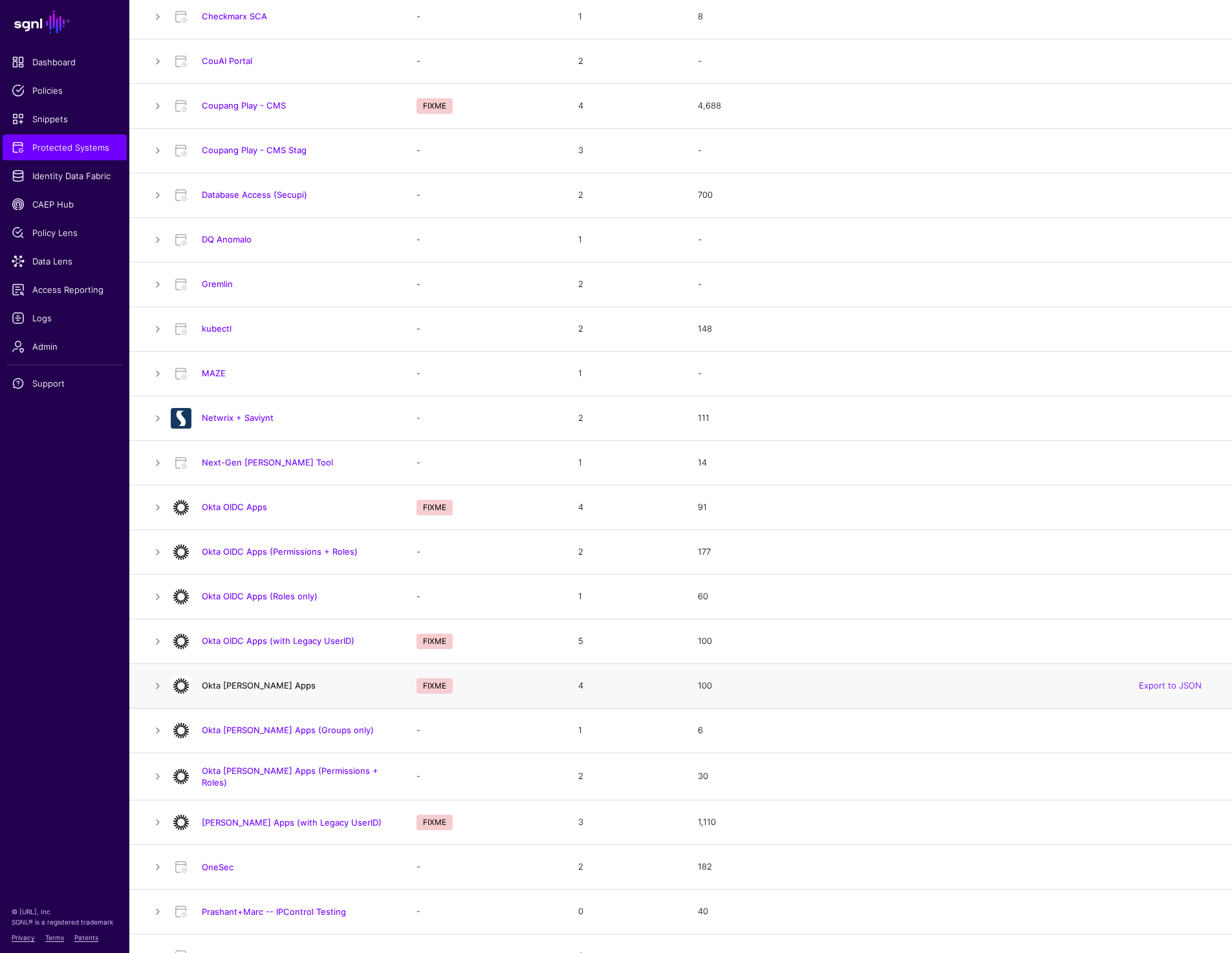
scroll to position [393, 0]
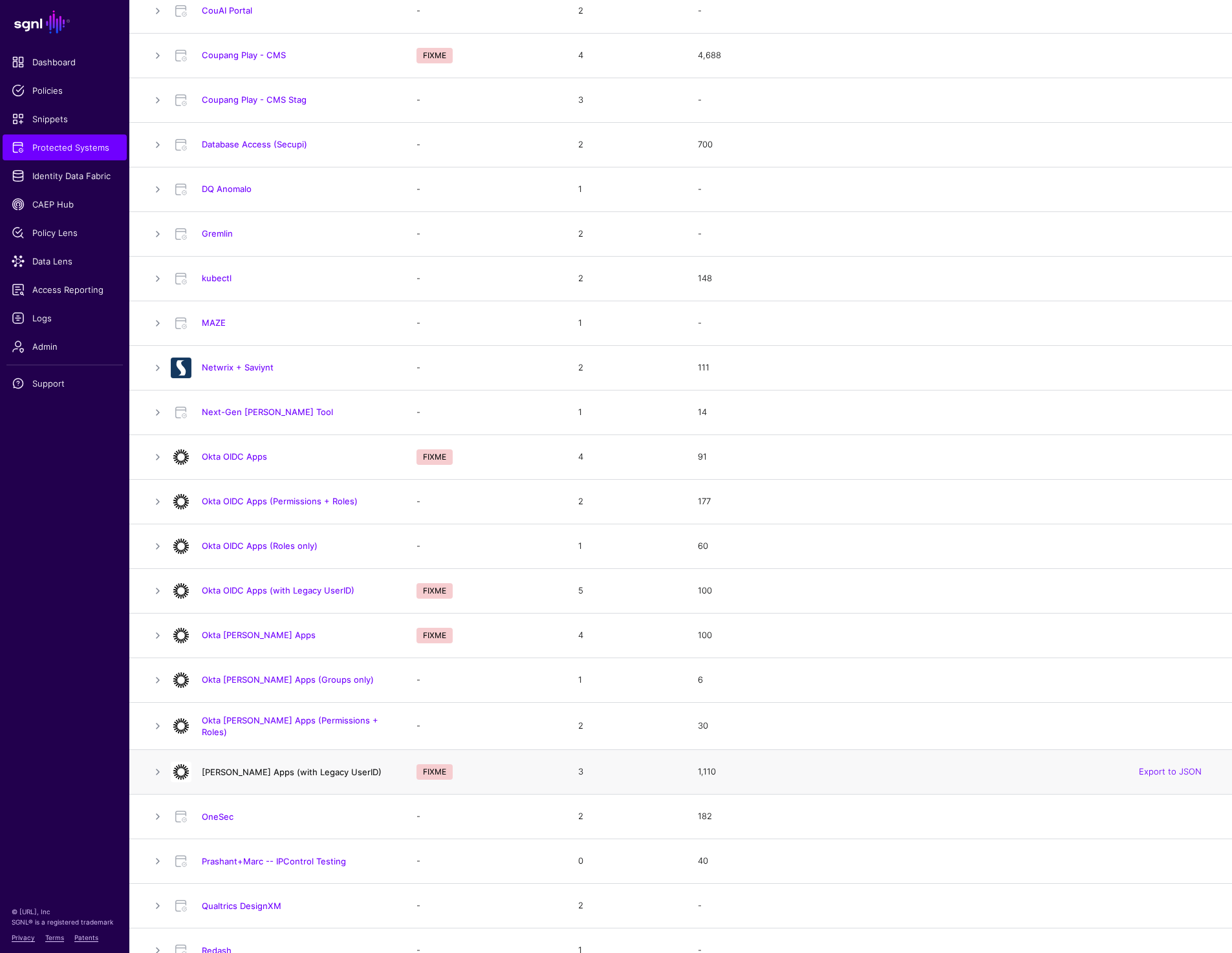
click at [267, 767] on link "[PERSON_NAME] Apps (with Legacy UserID)" at bounding box center [291, 772] width 180 height 10
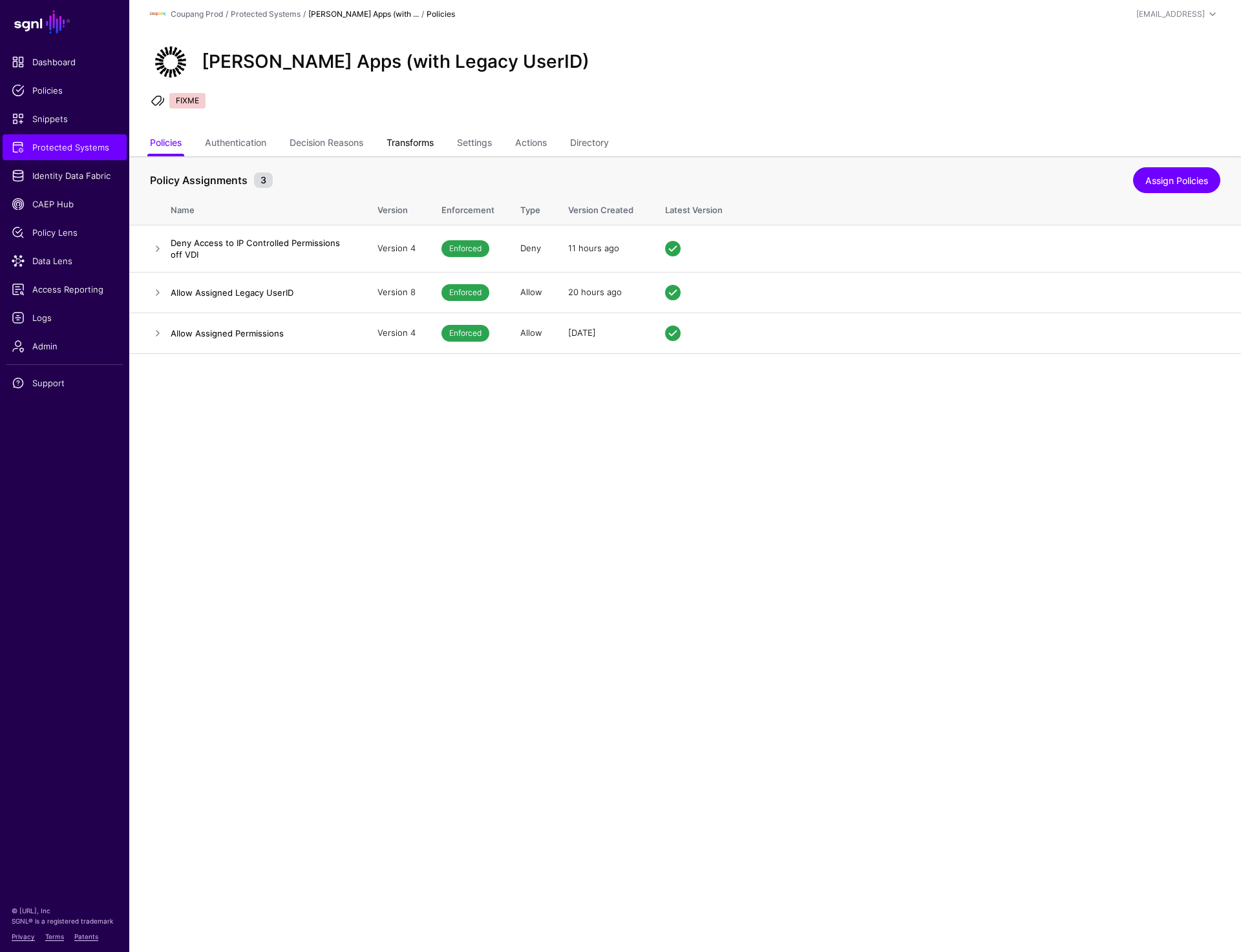
click at [419, 143] on link "Transforms" at bounding box center [410, 144] width 47 height 24
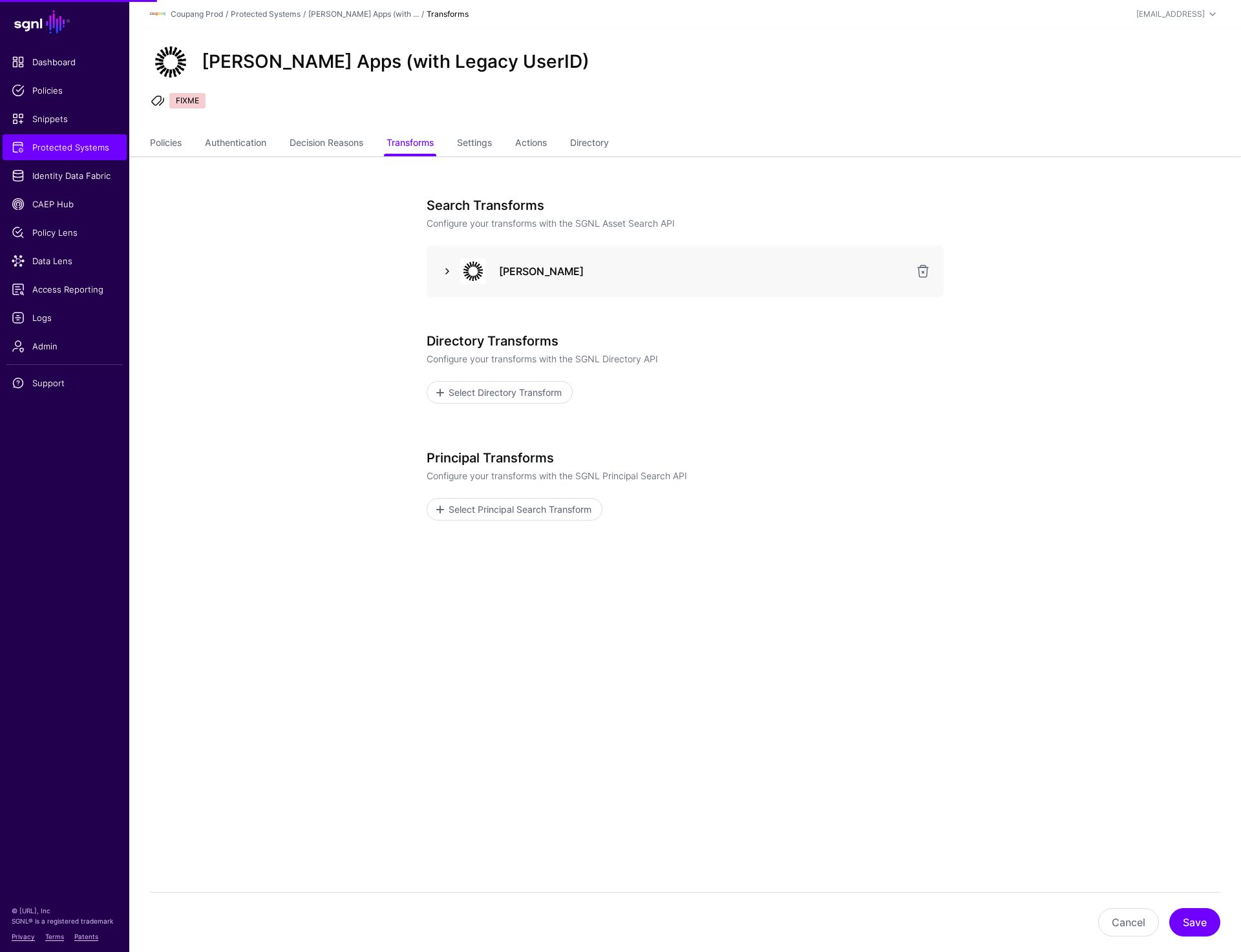
click at [442, 271] on link at bounding box center [447, 271] width 16 height 15
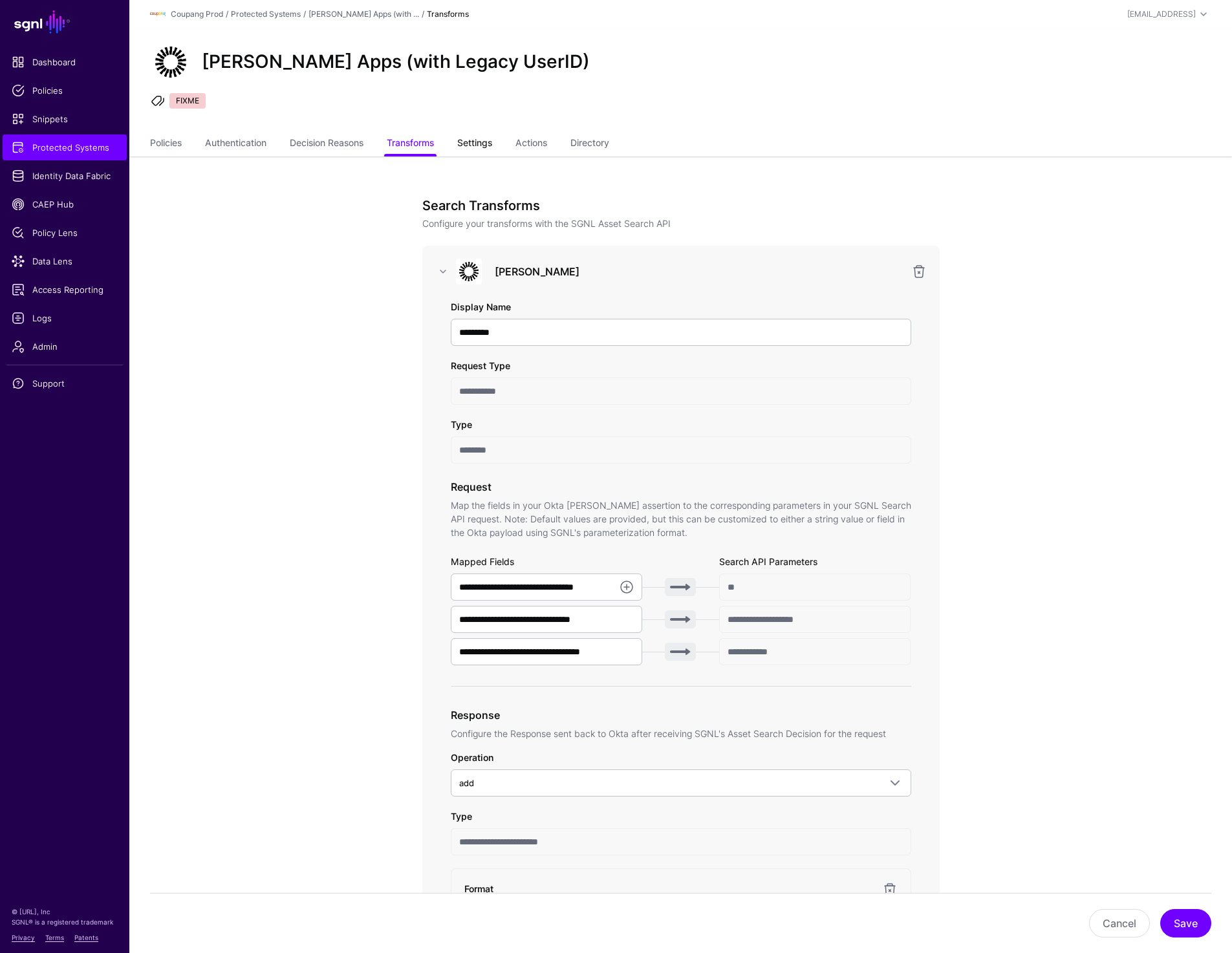
click at [488, 146] on link "Settings" at bounding box center [475, 144] width 35 height 24
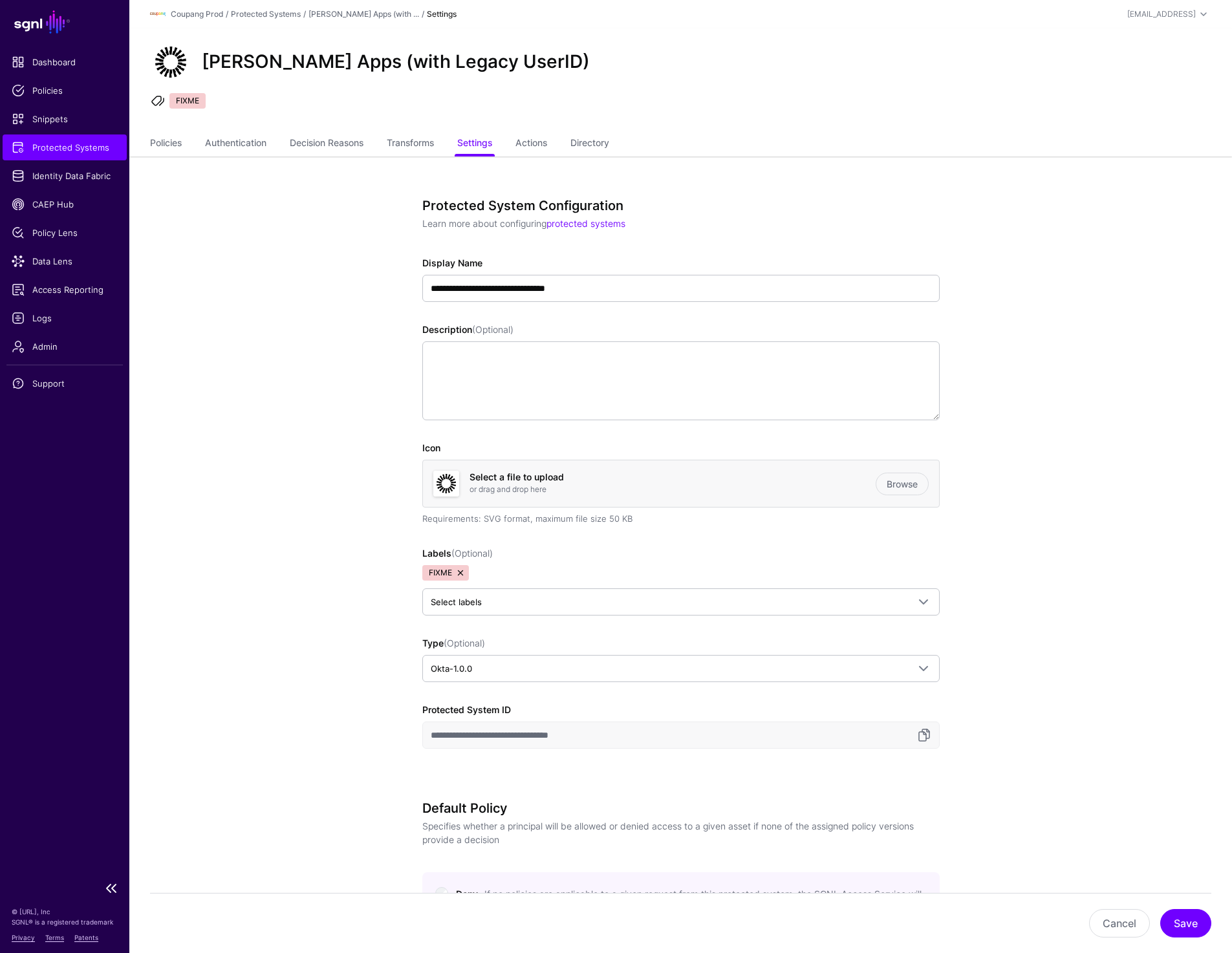
click at [78, 148] on span "Protected Systems" at bounding box center [64, 147] width 106 height 13
click at [167, 150] on link "Policies" at bounding box center [165, 144] width 32 height 24
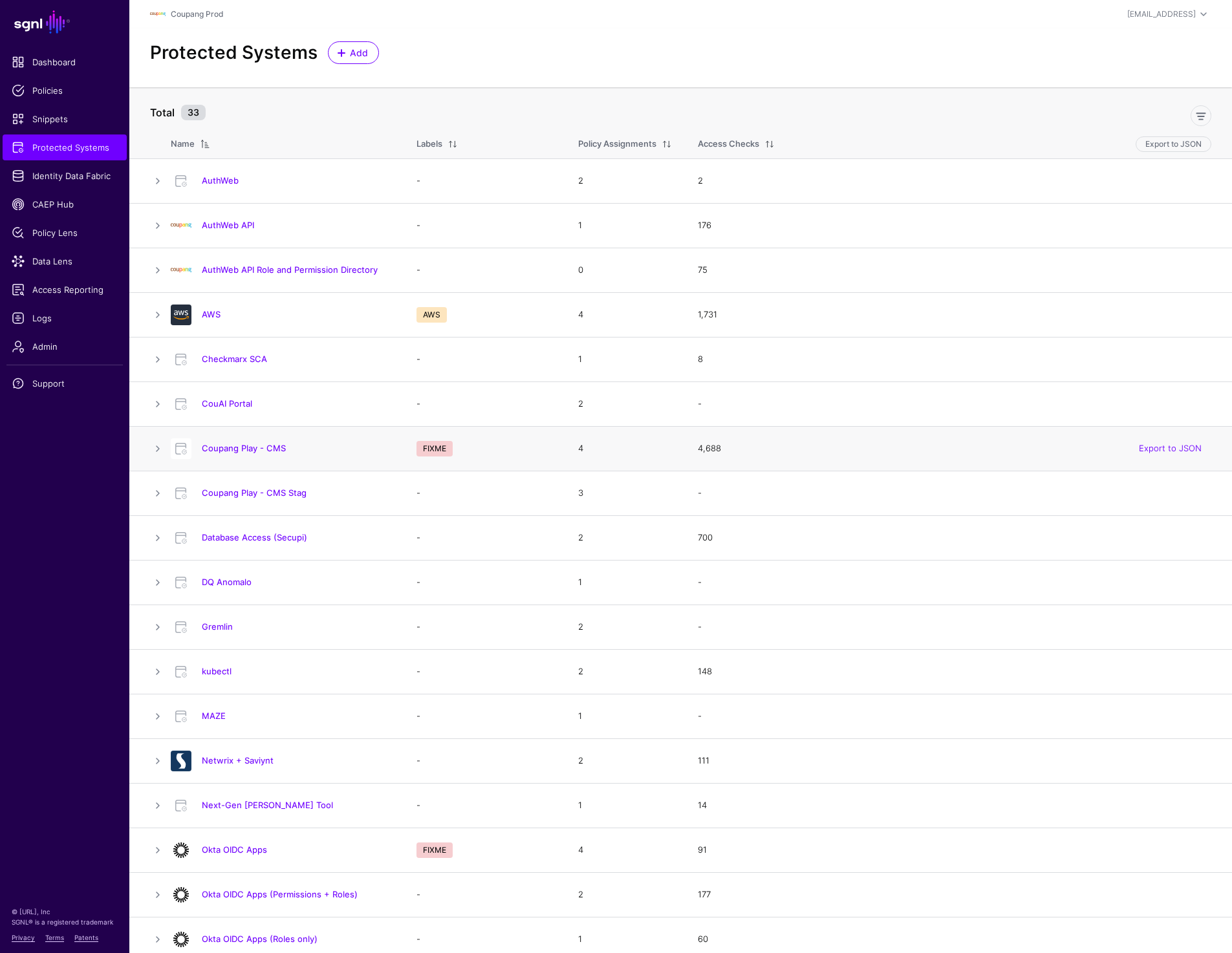
scroll to position [681, 0]
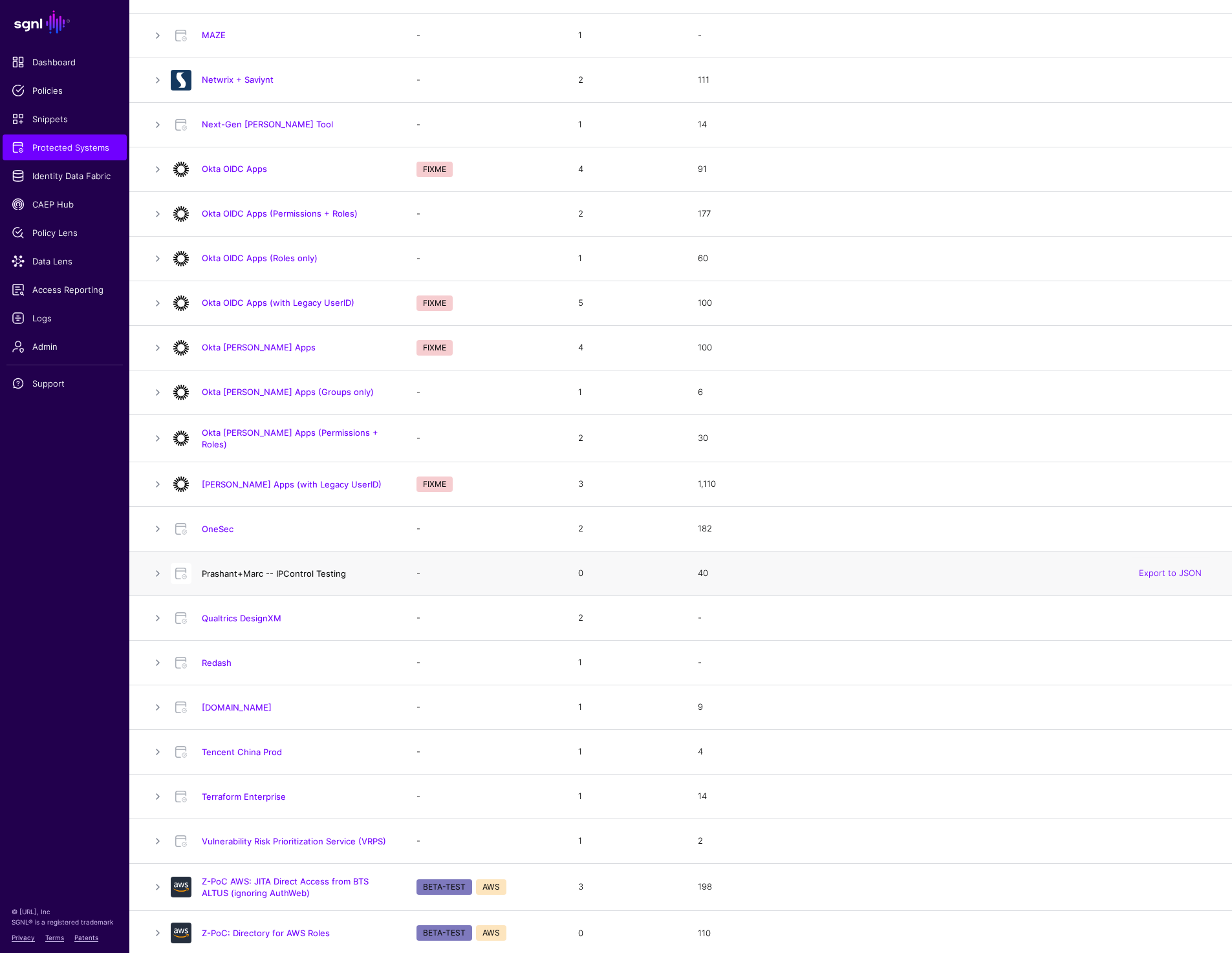
click at [278, 569] on link "Prashant+Marc -- IPControl Testing" at bounding box center [274, 573] width 144 height 10
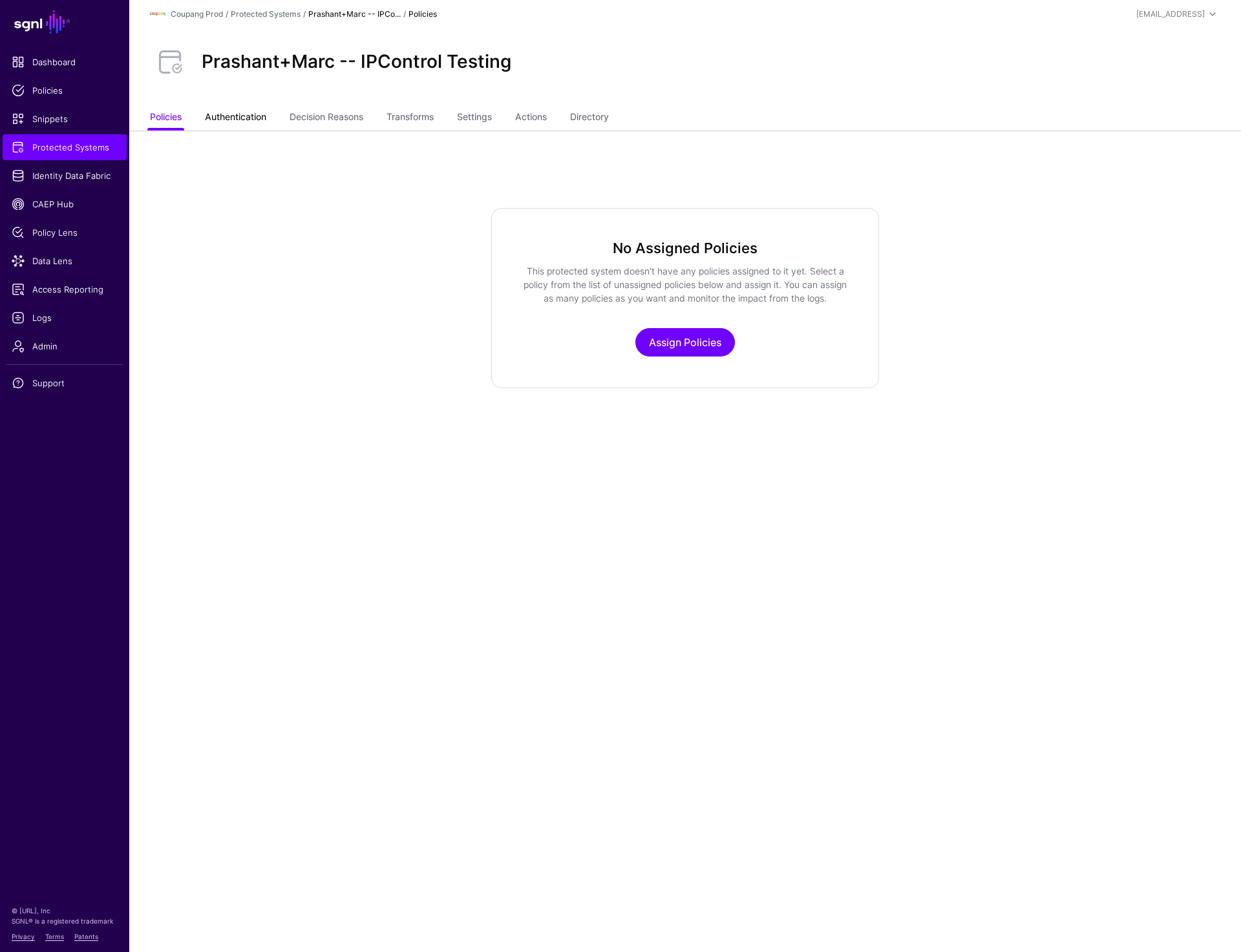
click at [253, 123] on link "Authentication" at bounding box center [235, 118] width 61 height 24
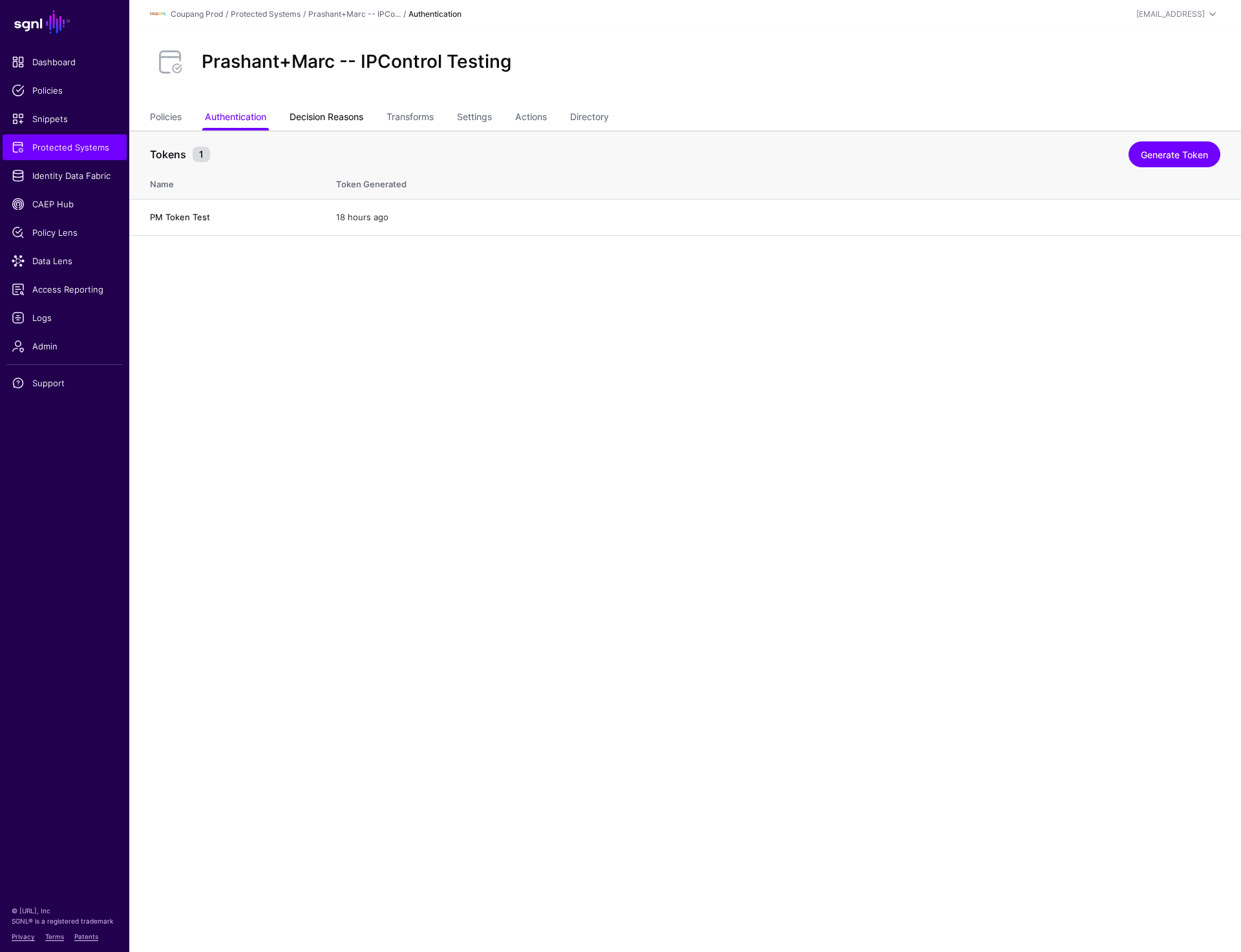
click at [314, 117] on link "Decision Reasons" at bounding box center [326, 118] width 73 height 24
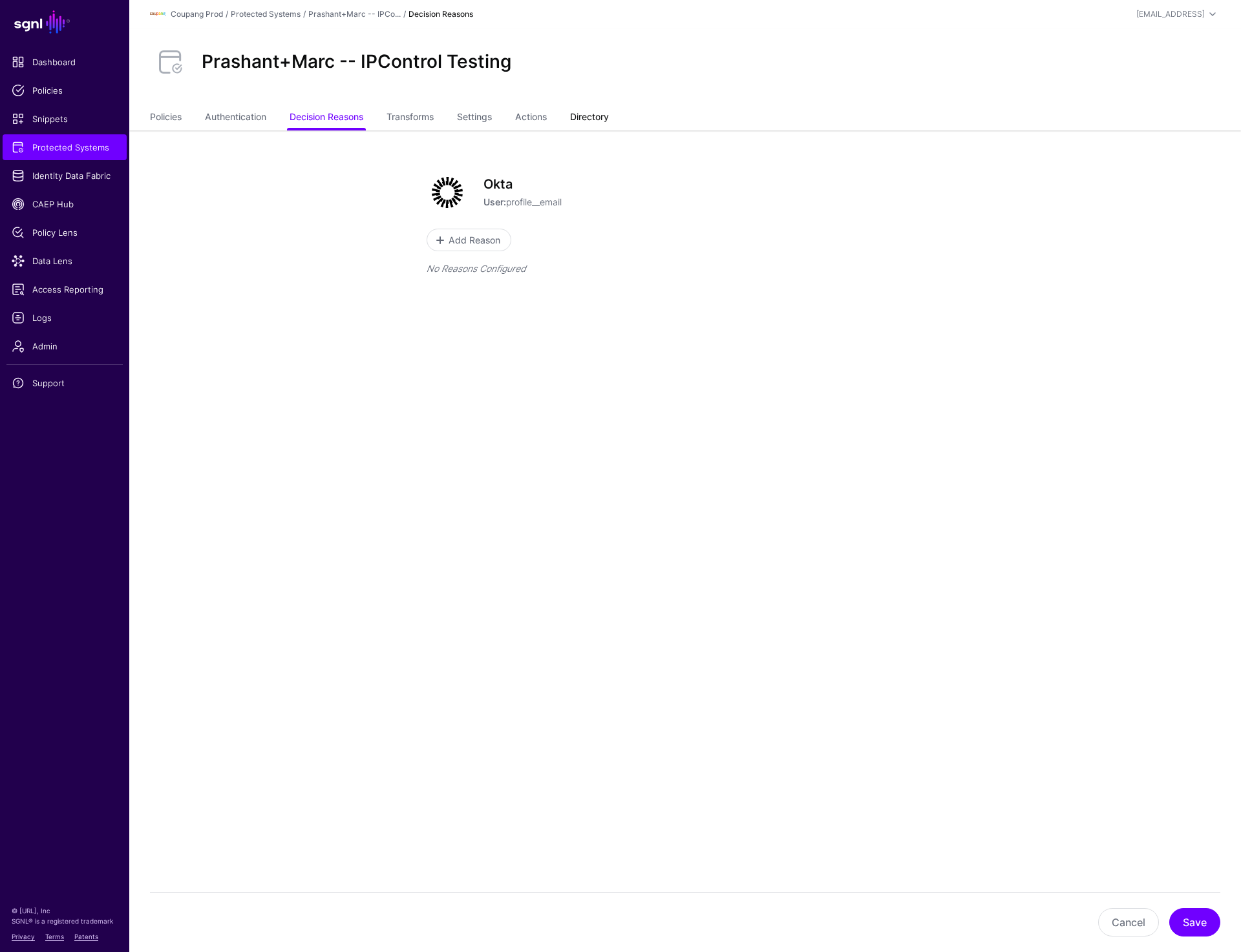
click at [580, 116] on link "Directory" at bounding box center [590, 118] width 39 height 24
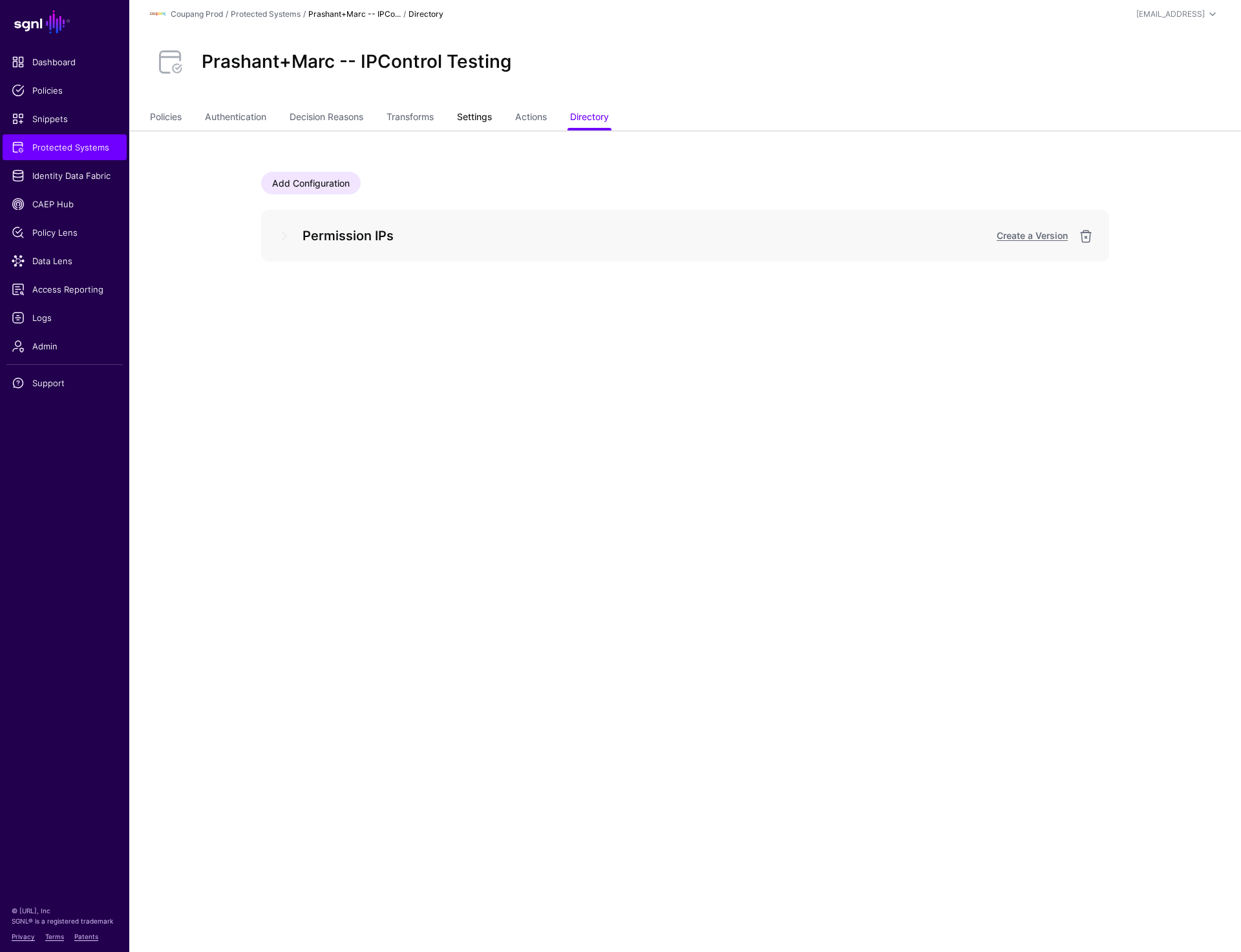
click at [491, 119] on link "Settings" at bounding box center [475, 118] width 35 height 24
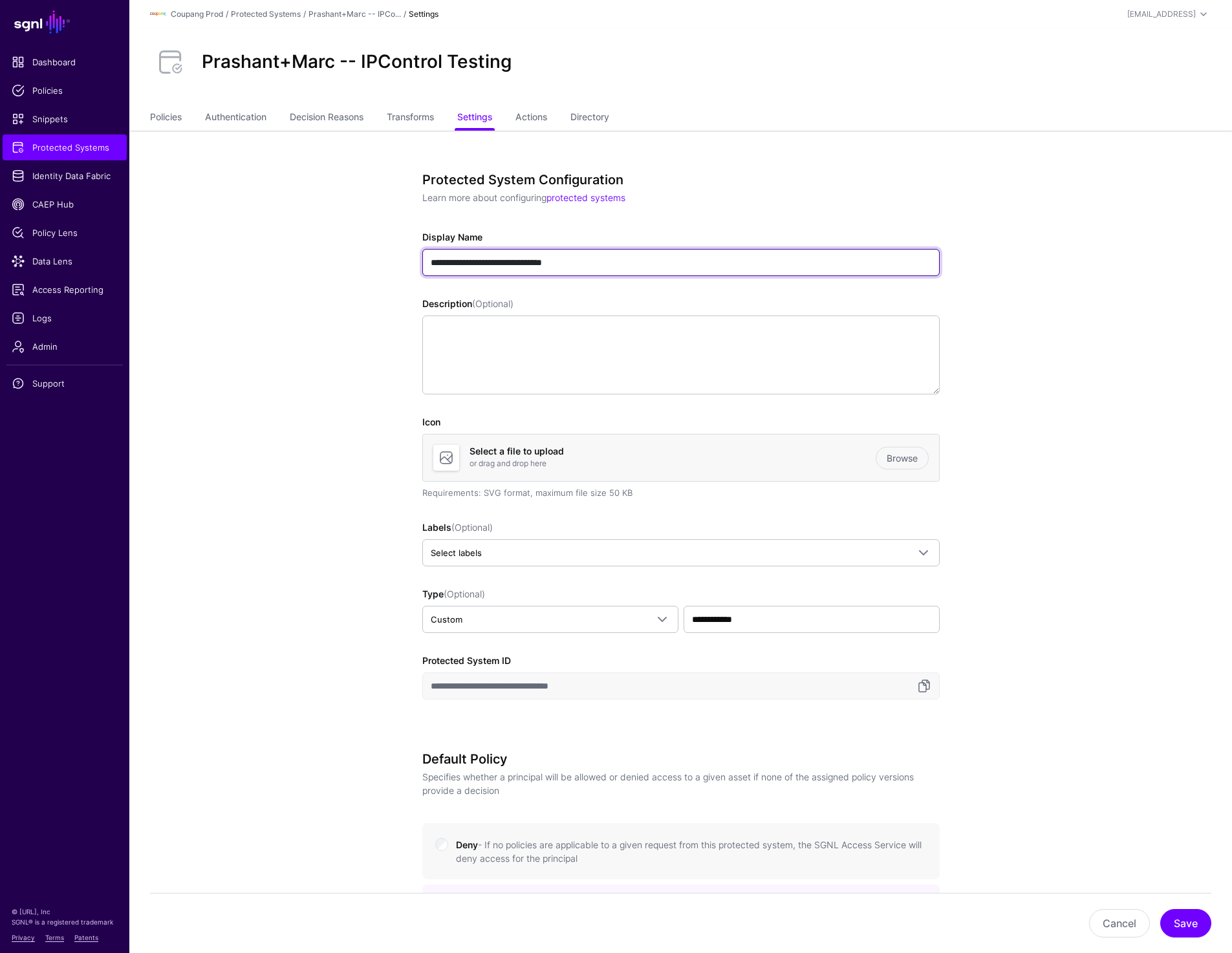
click at [429, 262] on input "**********" at bounding box center [681, 262] width 517 height 27
click at [90, 151] on span "Protected Systems" at bounding box center [64, 147] width 106 height 13
click at [1102, 381] on app-integrations-details-form "**********" at bounding box center [681, 968] width 1103 height 1675
click at [509, 263] on input "**********" at bounding box center [681, 262] width 517 height 27
type input "**********"
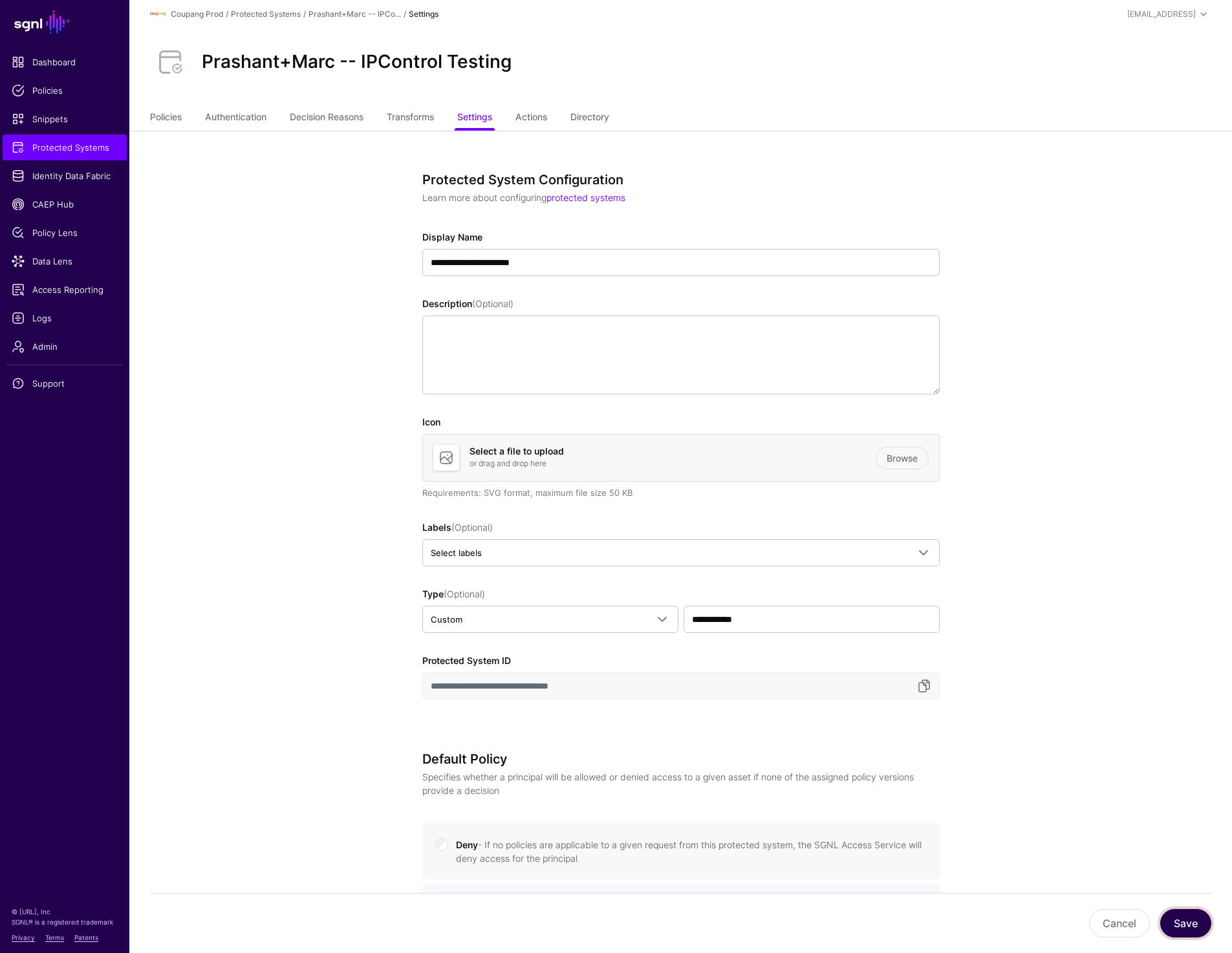
click at [1192, 930] on button "Save" at bounding box center [1186, 923] width 51 height 28
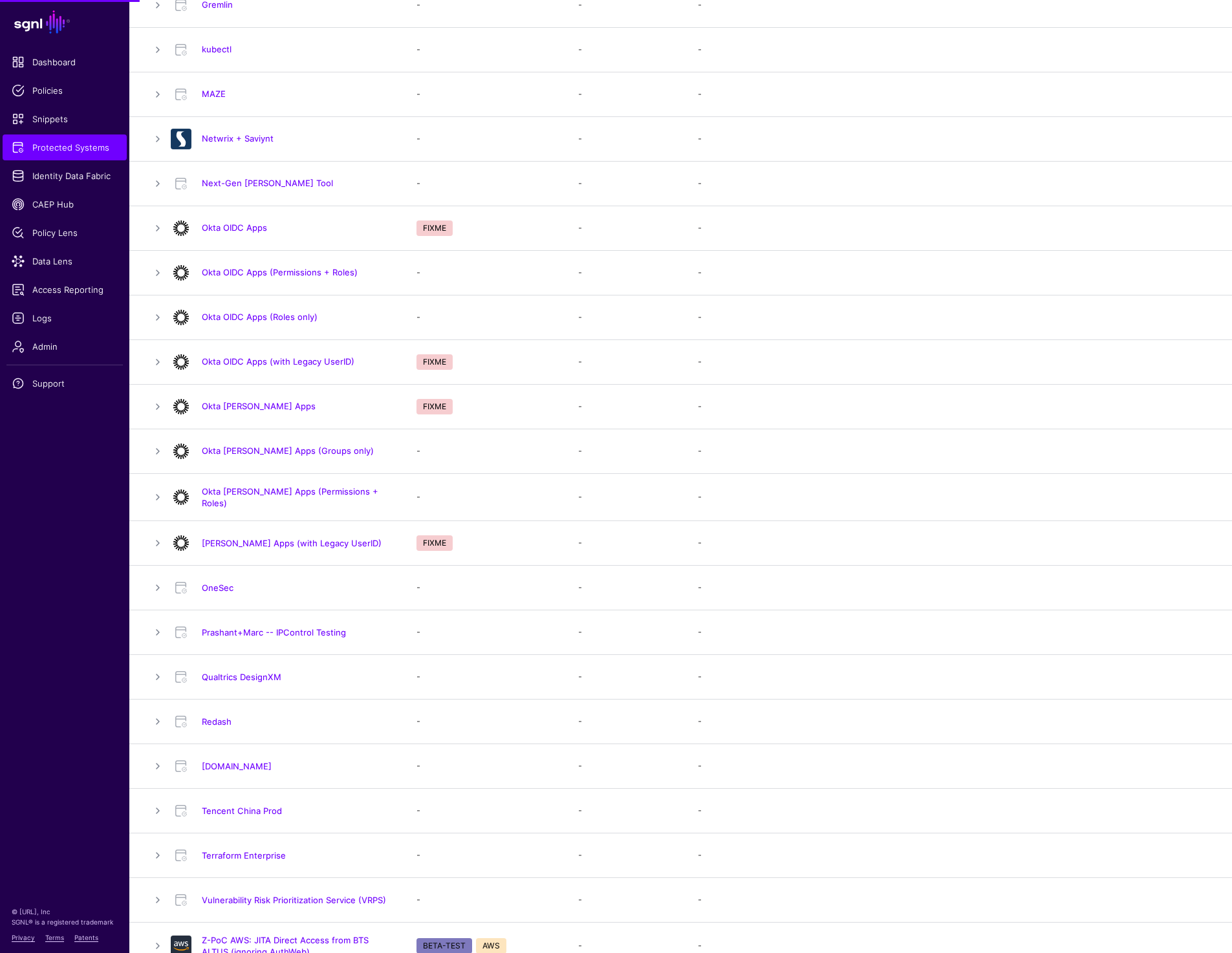
scroll to position [681, 0]
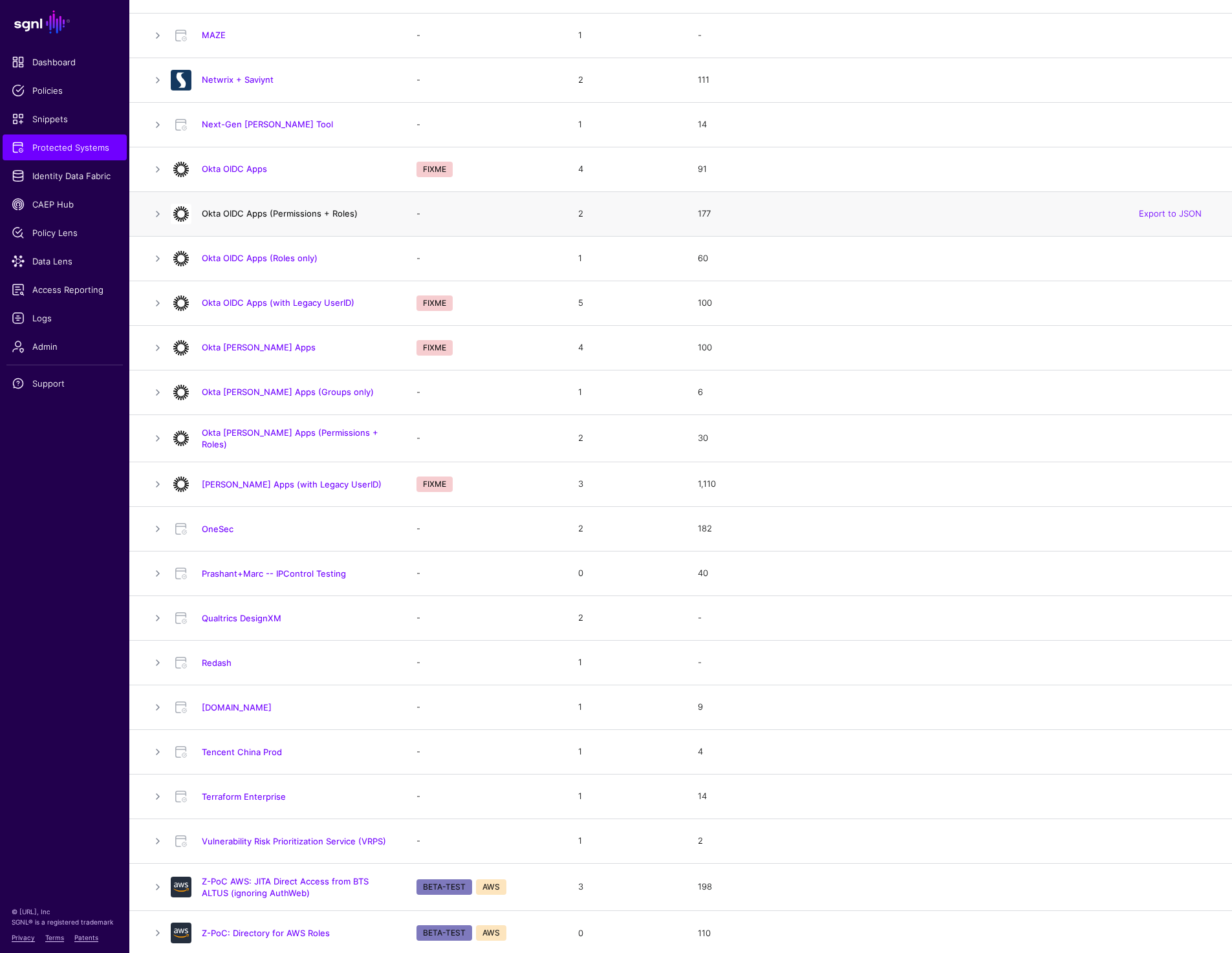
click at [288, 216] on link "Okta OIDC Apps (Permissions + Roles)" at bounding box center [279, 213] width 156 height 10
click at [286, 261] on link "Okta OIDC Apps (Roles only)" at bounding box center [260, 258] width 116 height 10
click at [259, 391] on link "Okta [PERSON_NAME] Apps (Groups only)" at bounding box center [287, 391] width 172 height 10
click at [264, 436] on link "Okta [PERSON_NAME] Apps (Permissions + Roles)" at bounding box center [290, 438] width 177 height 22
click at [262, 620] on h4 "Qualtrics DesignXM" at bounding box center [296, 618] width 189 height 11
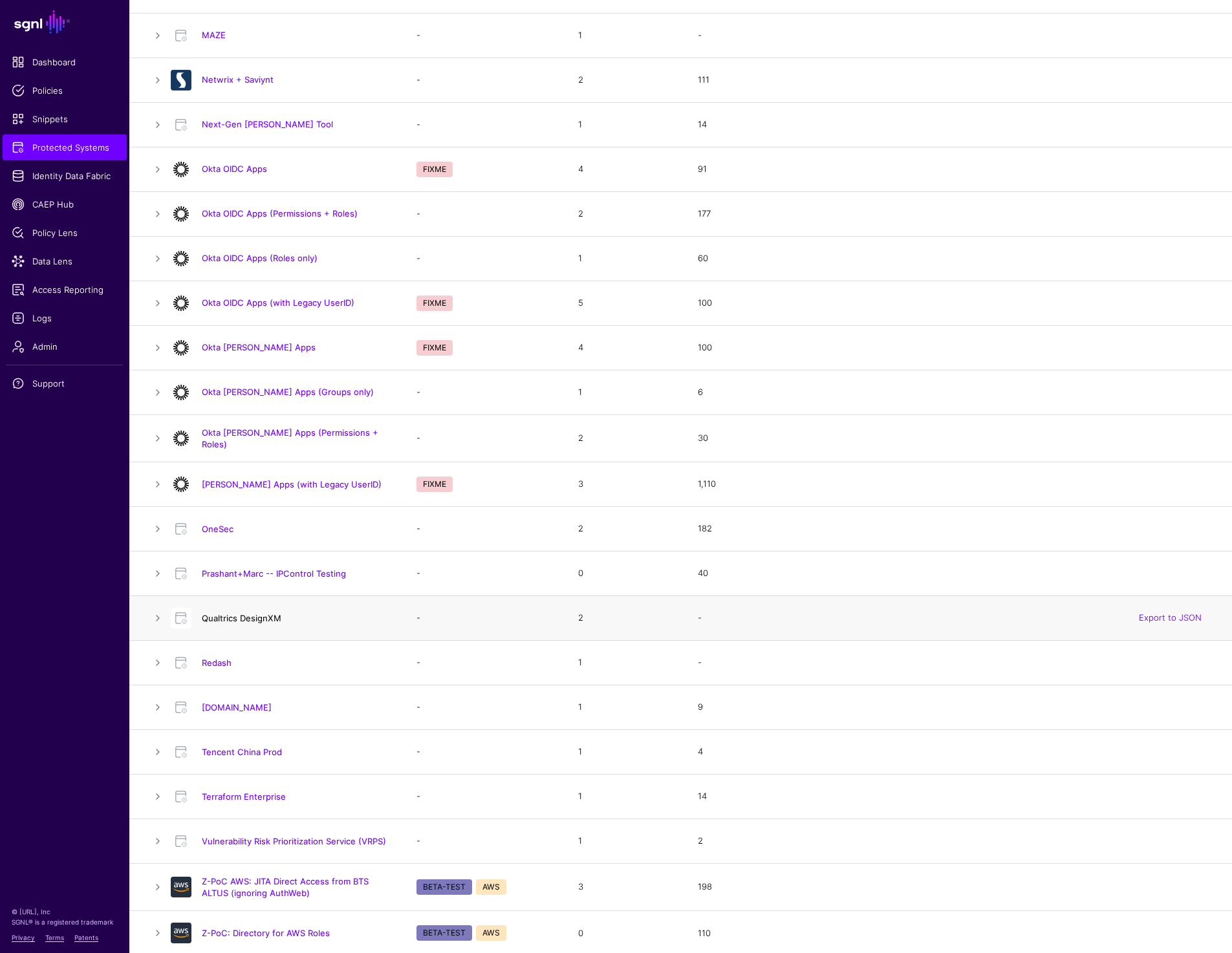
click at [262, 617] on link "Qualtrics DesignXM" at bounding box center [242, 618] width 80 height 10
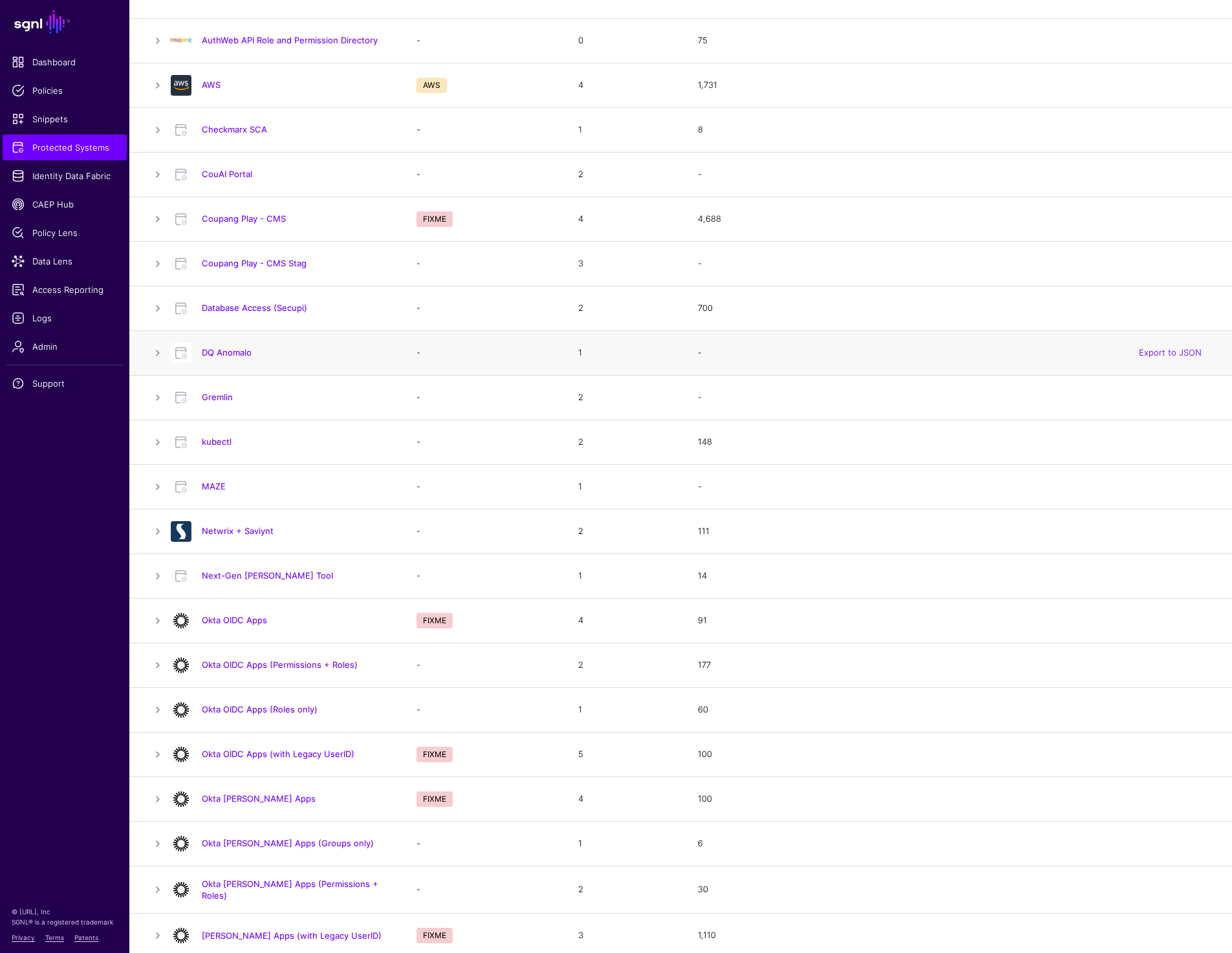
scroll to position [227, 0]
click at [242, 218] on link "Coupang Play - CMS" at bounding box center [244, 220] width 84 height 10
click at [242, 260] on link "Coupang Play - CMS Stag" at bounding box center [254, 264] width 105 height 10
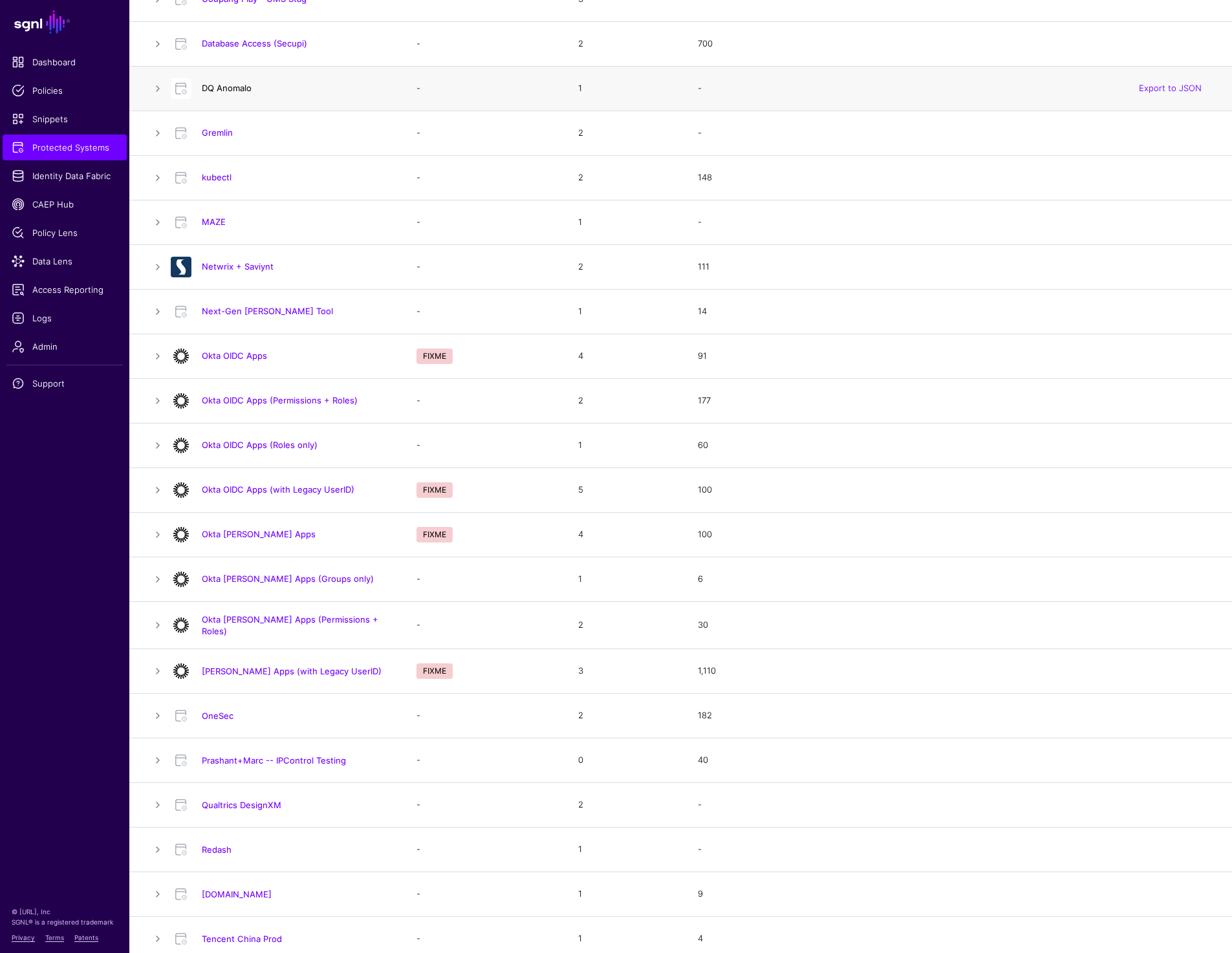
scroll to position [681, 0]
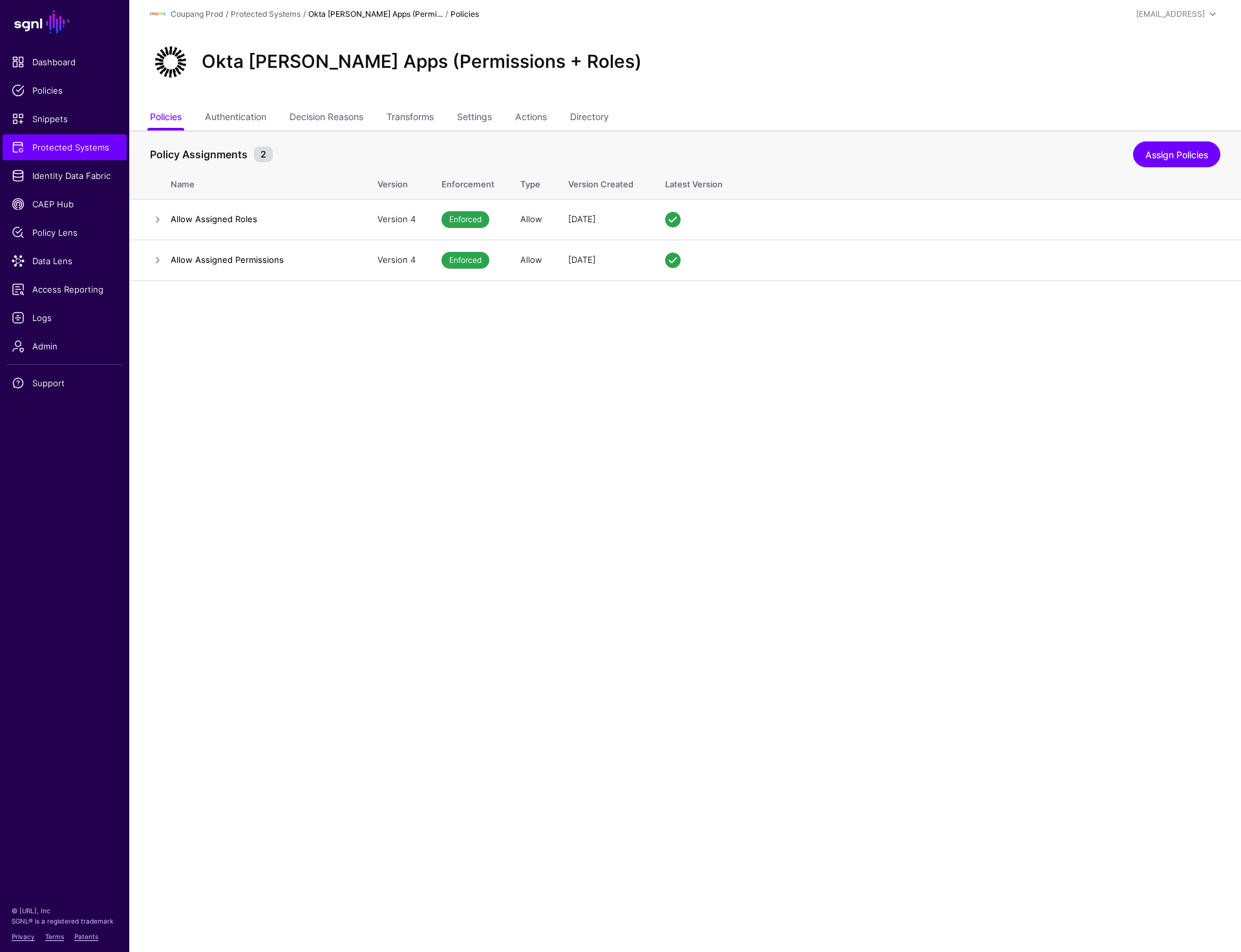
click at [578, 479] on main "SGNL Dashboard Policies Snippets Protected Systems Identity Data Fabric CAEP Hu…" at bounding box center [620, 476] width 1241 height 952
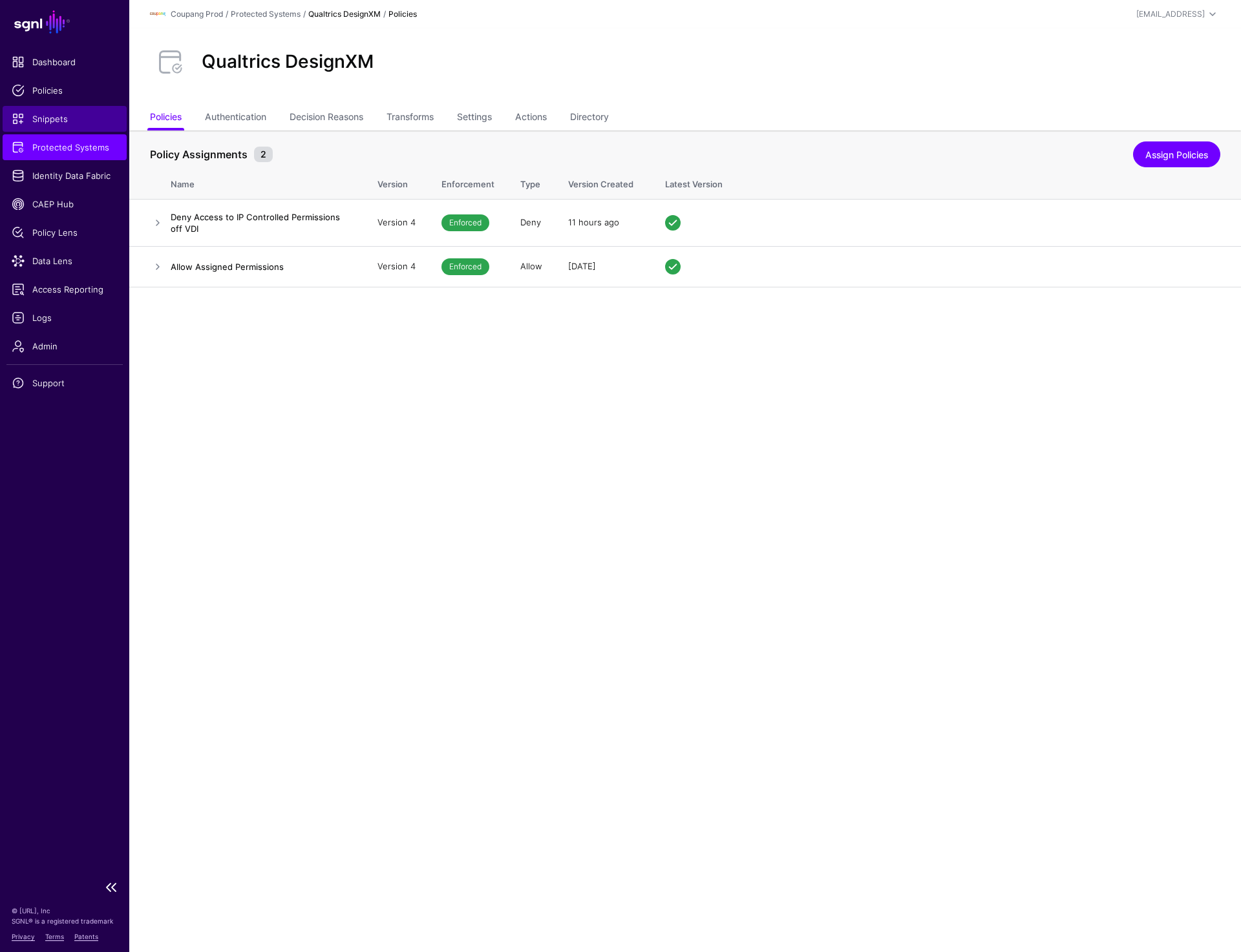
click at [78, 118] on span "Snippets" at bounding box center [64, 119] width 106 height 13
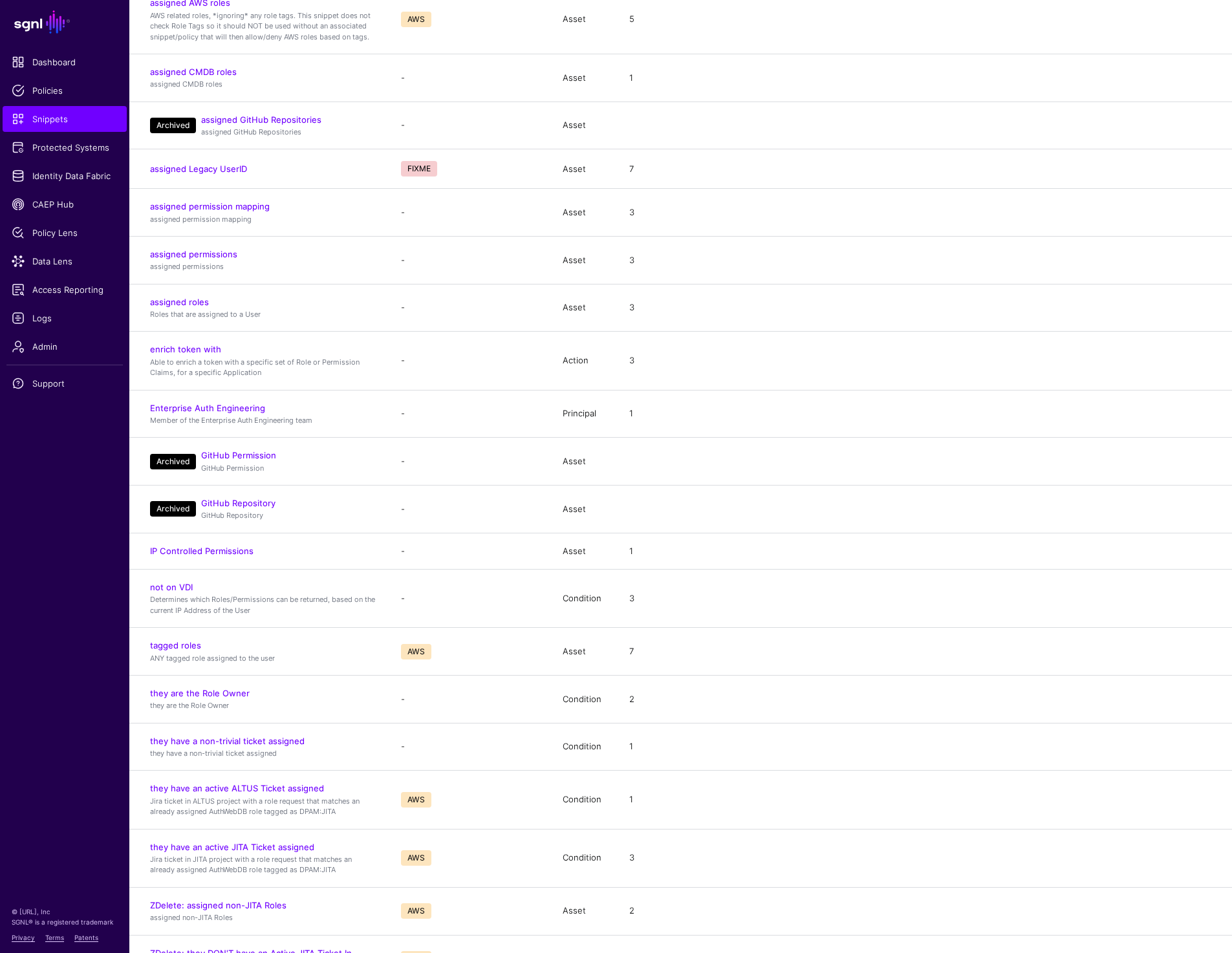
scroll to position [517, 0]
click at [61, 84] on span "Policies" at bounding box center [64, 90] width 106 height 13
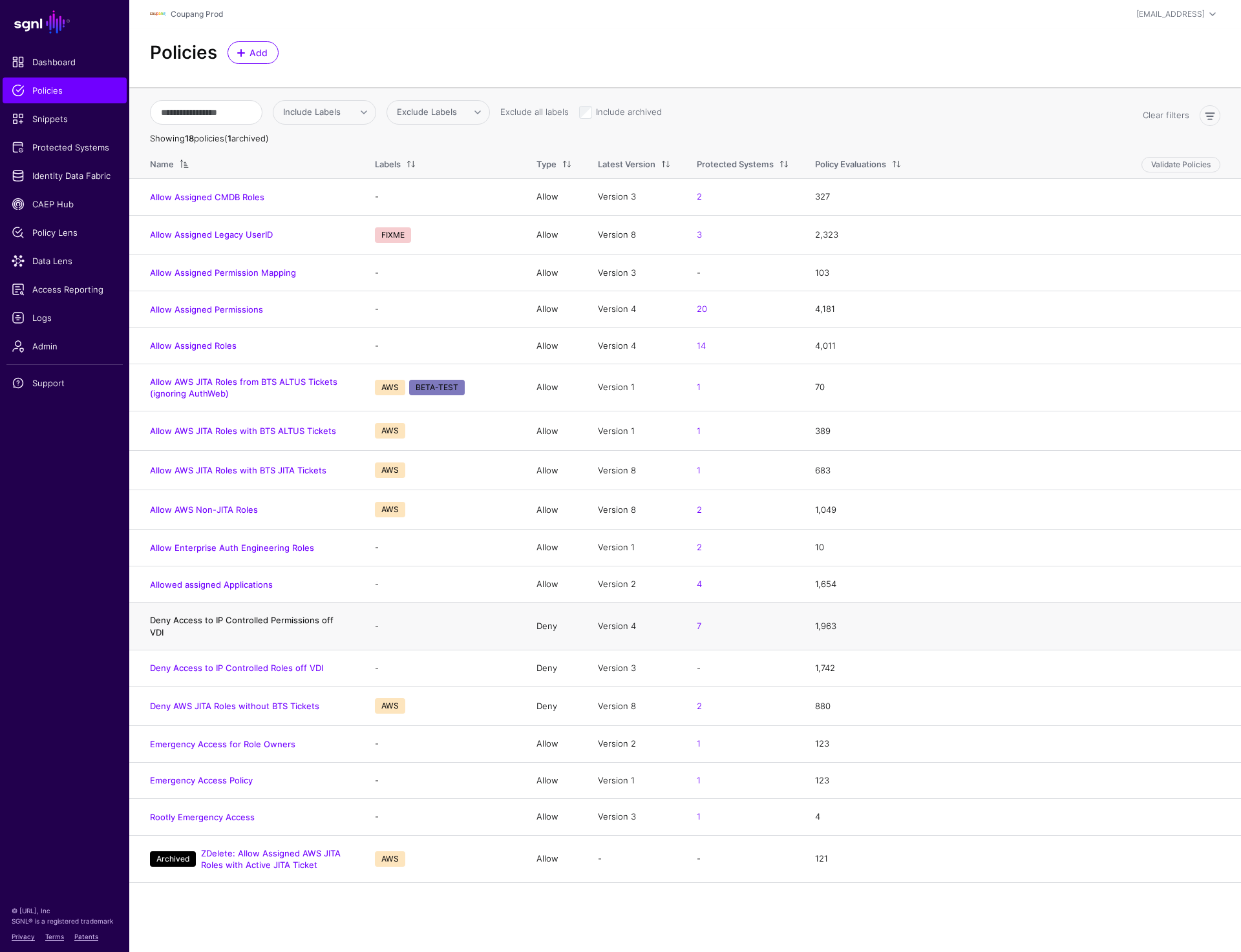
click at [288, 620] on link "Deny Access to IP Controlled Permissions off VDI" at bounding box center [241, 626] width 183 height 22
click at [286, 663] on link "Deny Access to IP Controlled Roles off VDI" at bounding box center [236, 668] width 173 height 10
click at [260, 621] on link "Deny Access to IP Controlled Permissions off VDI" at bounding box center [241, 626] width 183 height 22
click at [265, 662] on h4 "Deny Access to IP Controlled Roles off VDI" at bounding box center [249, 668] width 199 height 11
click at [263, 663] on link "Deny Access to IP Controlled Roles off VDI" at bounding box center [236, 668] width 173 height 10
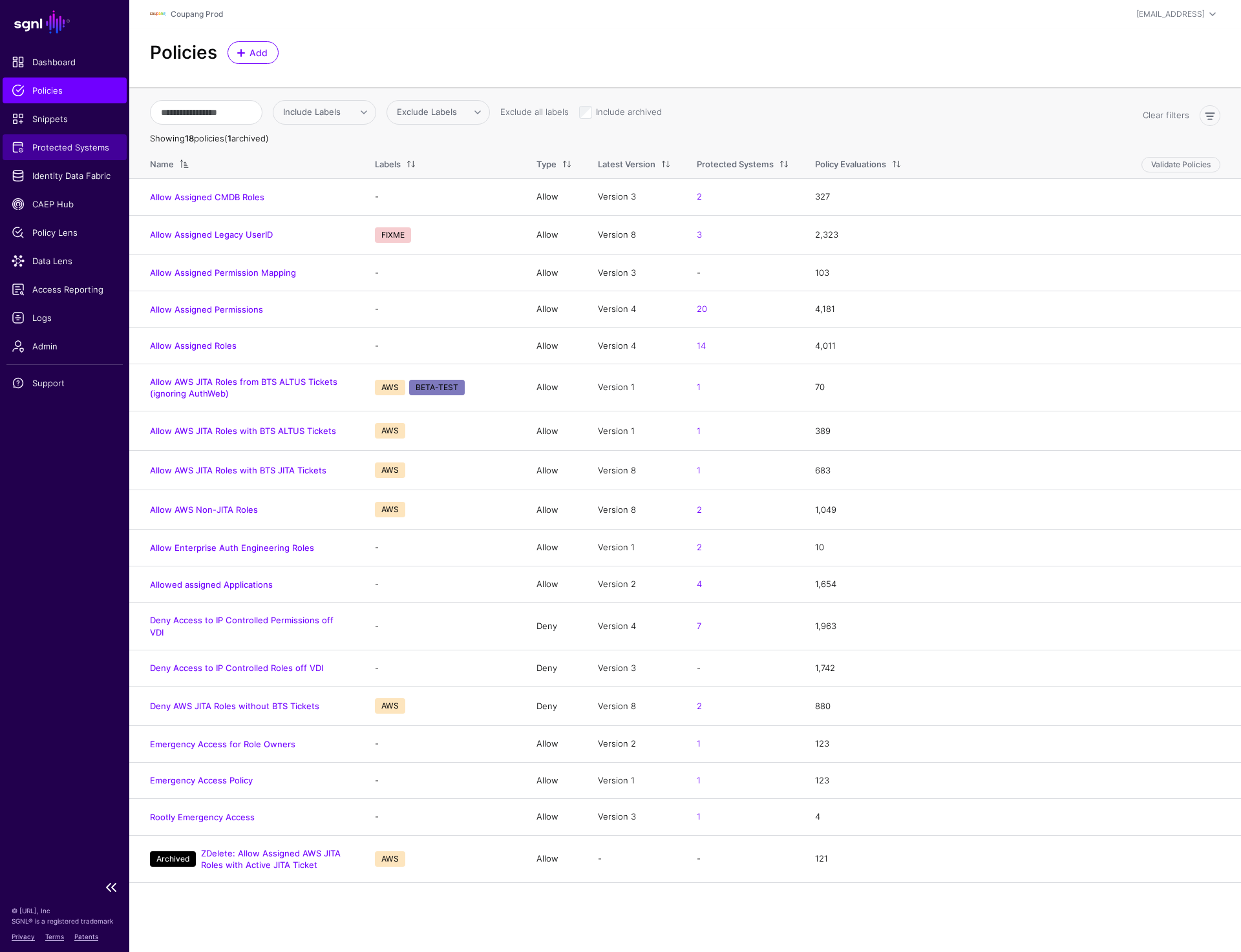
click at [72, 150] on span "Protected Systems" at bounding box center [64, 147] width 106 height 13
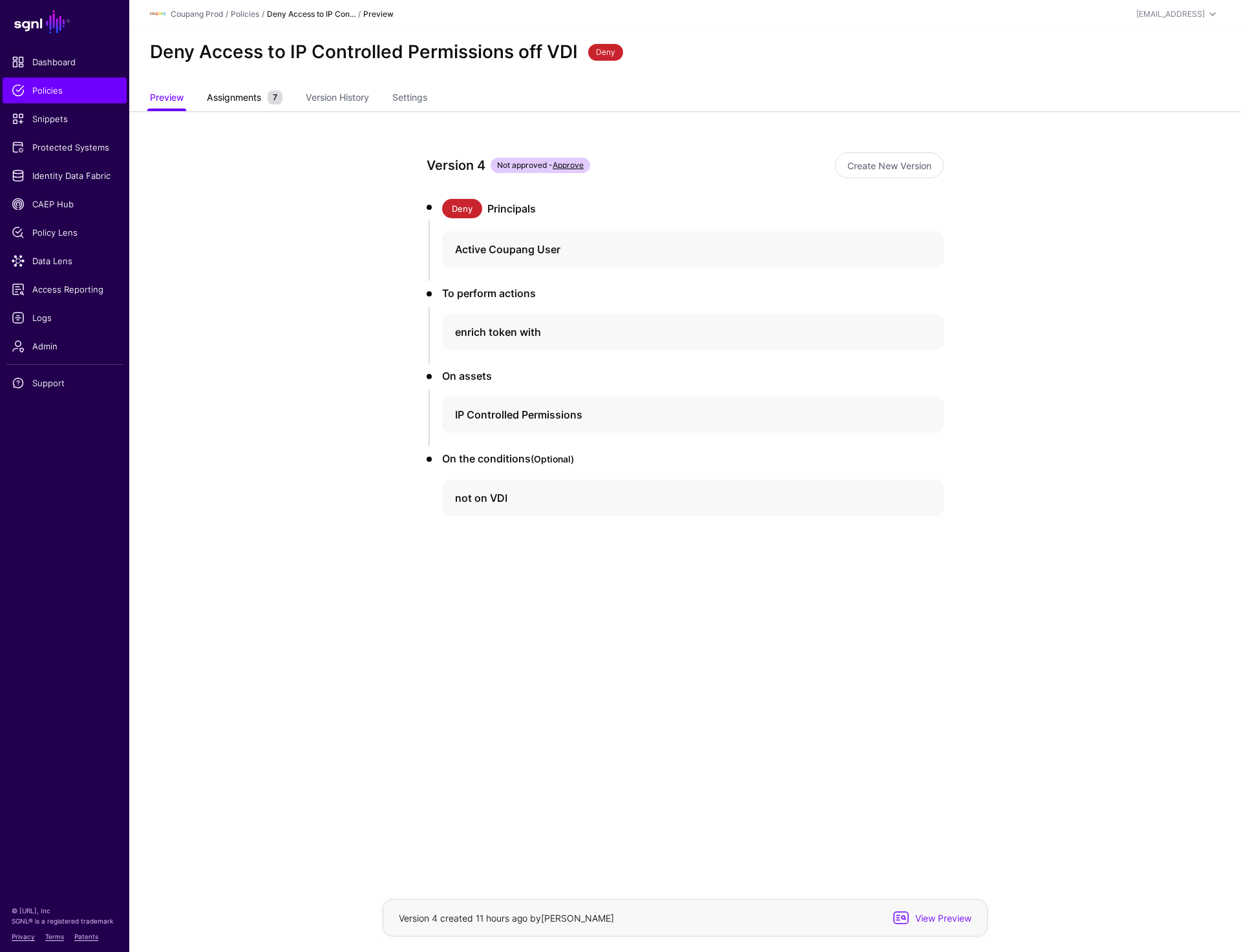
click at [222, 100] on span "Assignments" at bounding box center [234, 97] width 61 height 13
click at [231, 98] on span "Assignments" at bounding box center [234, 97] width 61 height 13
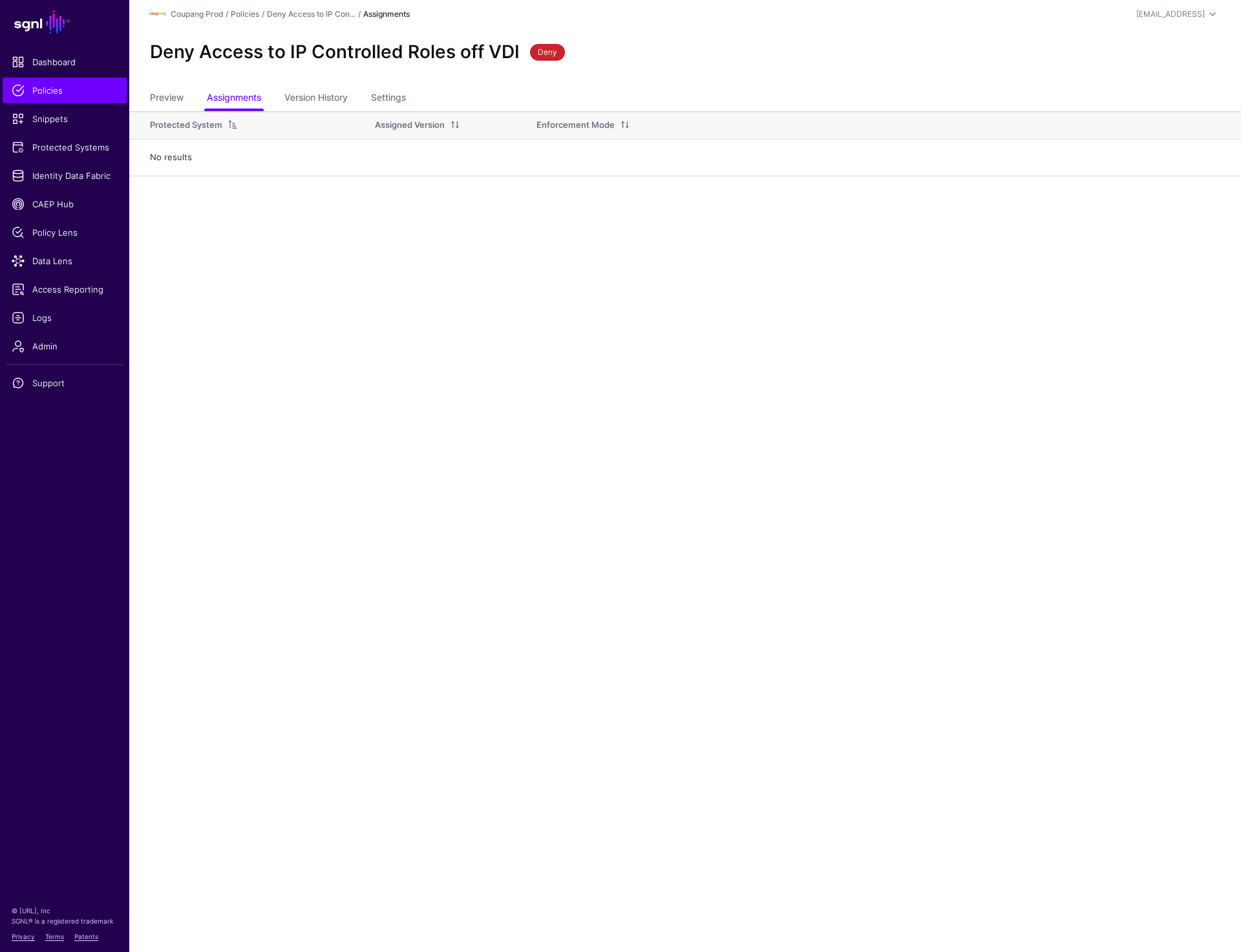
click at [715, 390] on main "SGNL Dashboard Policies Snippets Protected Systems Identity Data Fabric CAEP Hu…" at bounding box center [620, 476] width 1241 height 952
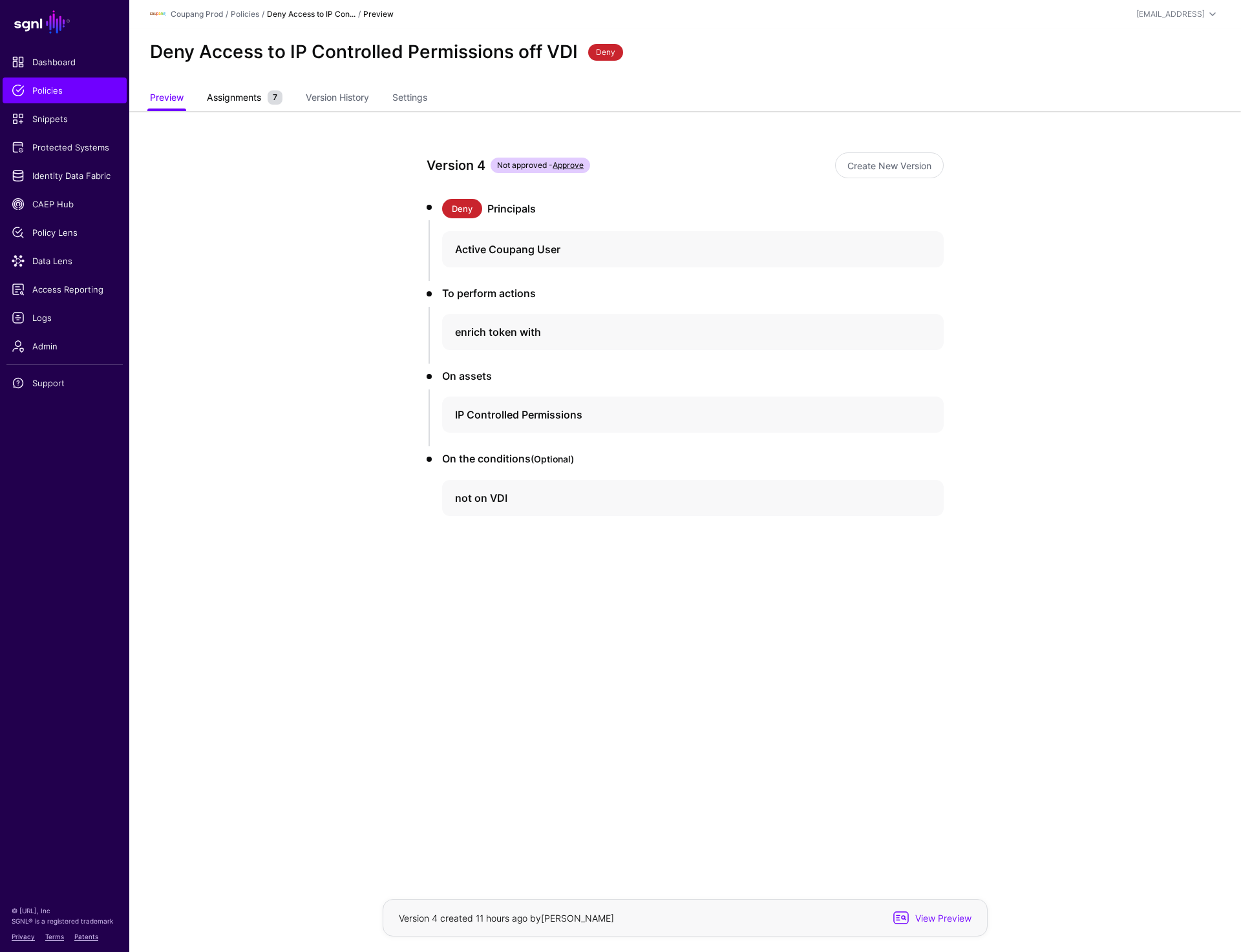
click at [226, 103] on span "Assignments" at bounding box center [234, 97] width 61 height 13
click at [232, 110] on link "Assignments" at bounding box center [234, 98] width 55 height 24
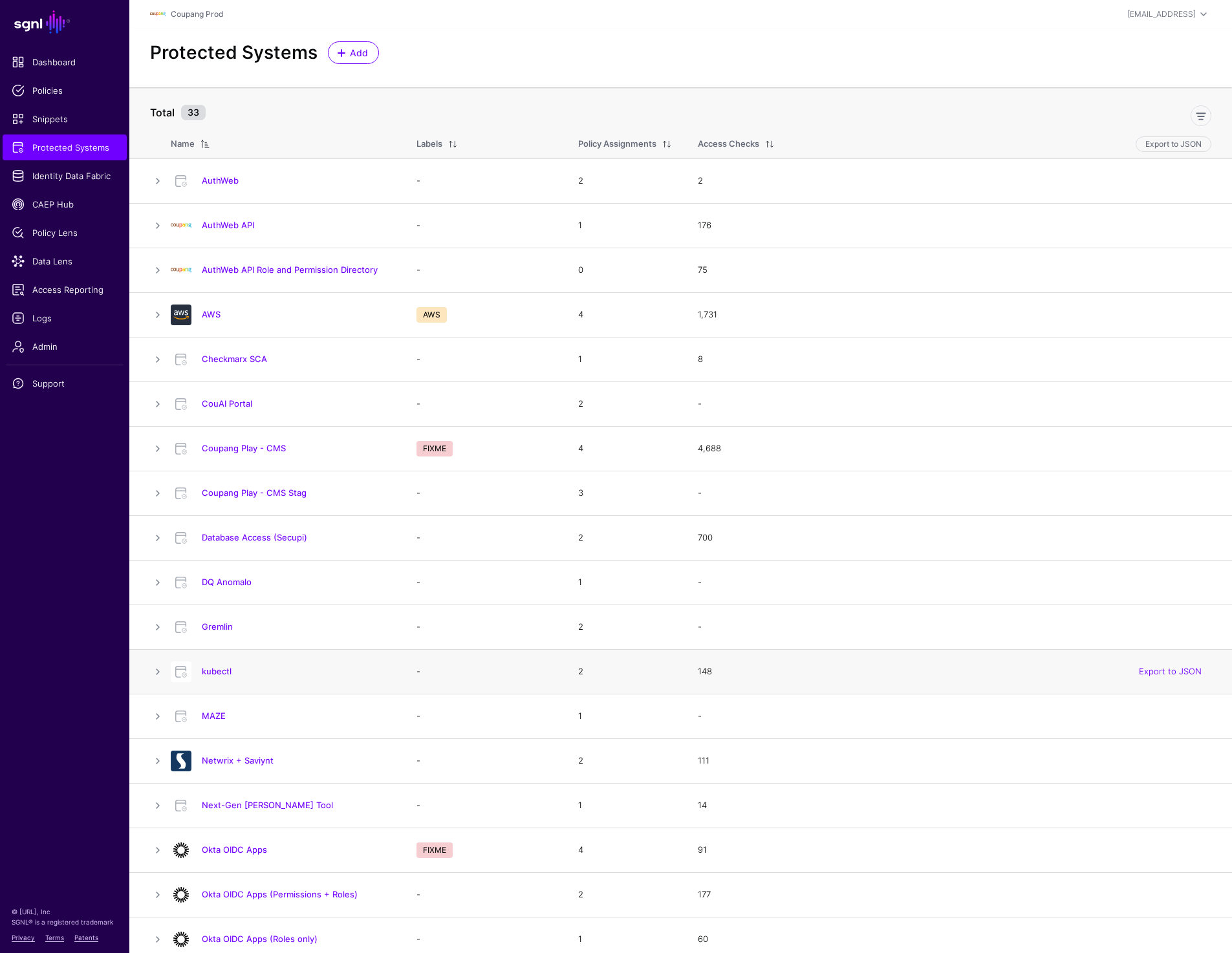
scroll to position [681, 0]
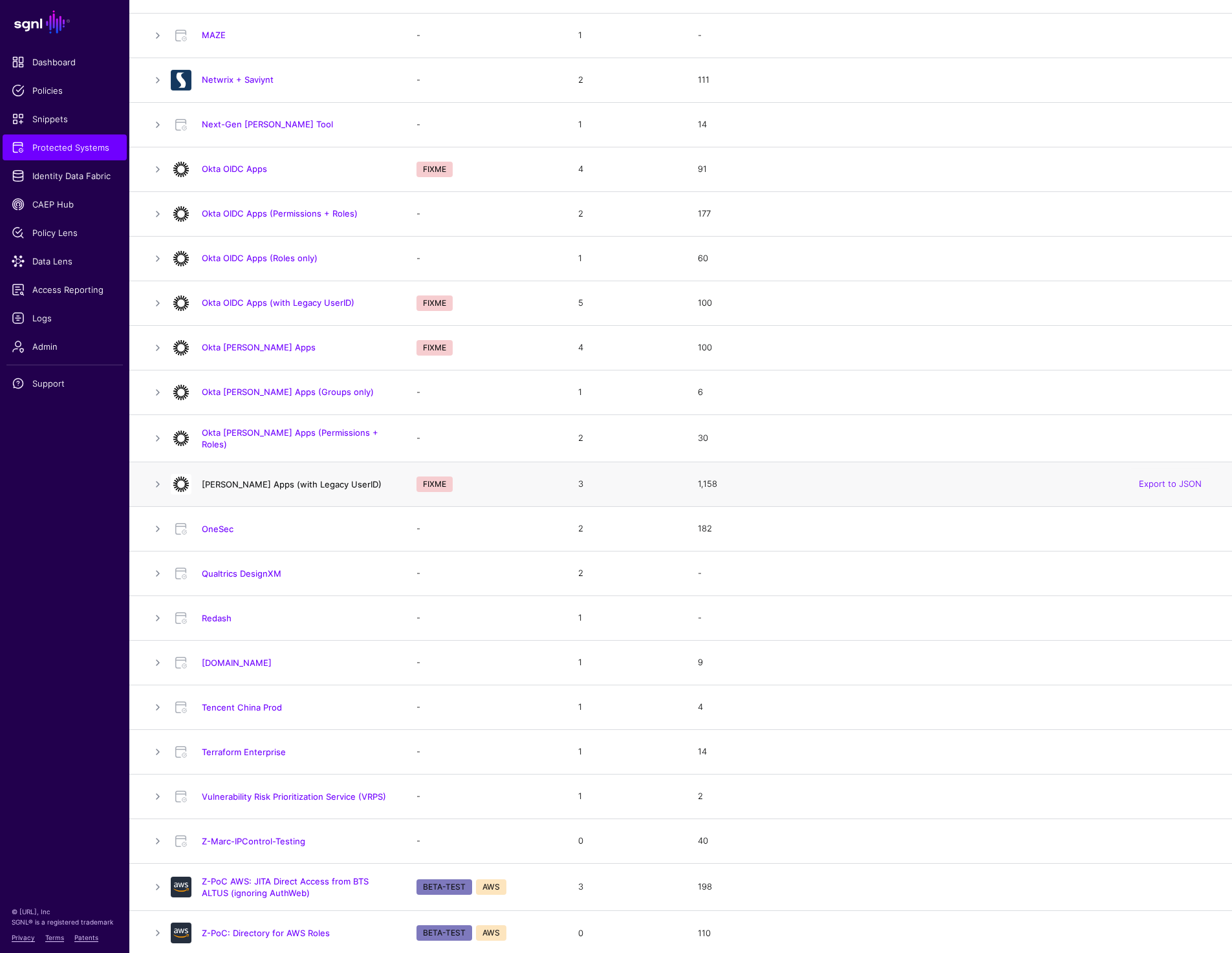
click at [318, 480] on link "[PERSON_NAME] Apps (with Legacy UserID)" at bounding box center [291, 484] width 180 height 10
